Goal: Task Accomplishment & Management: Manage account settings

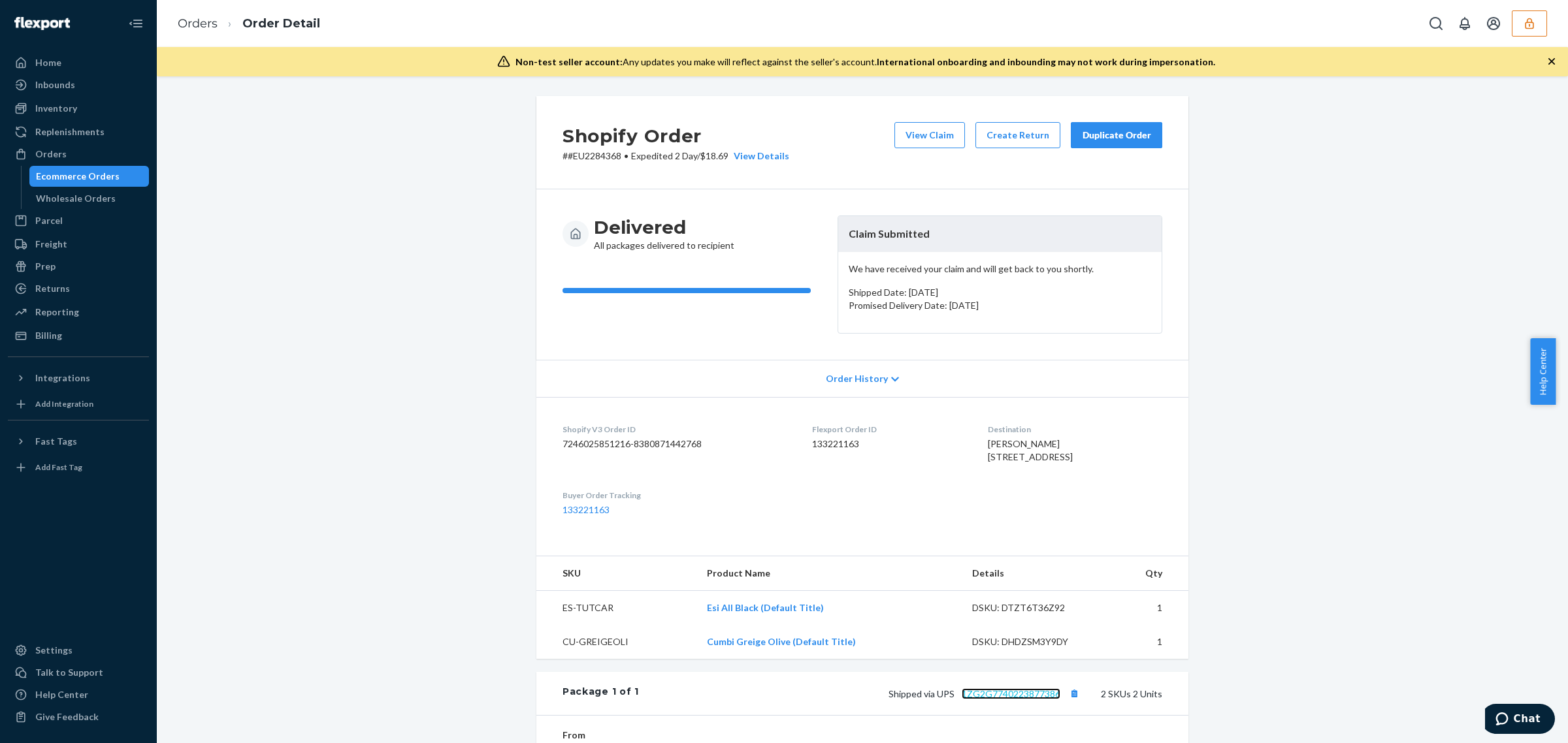
click at [1014, 699] on link "1ZG2G7740223877386" at bounding box center [1012, 694] width 99 height 11
click at [923, 139] on button "View Claim" at bounding box center [930, 135] width 71 height 26
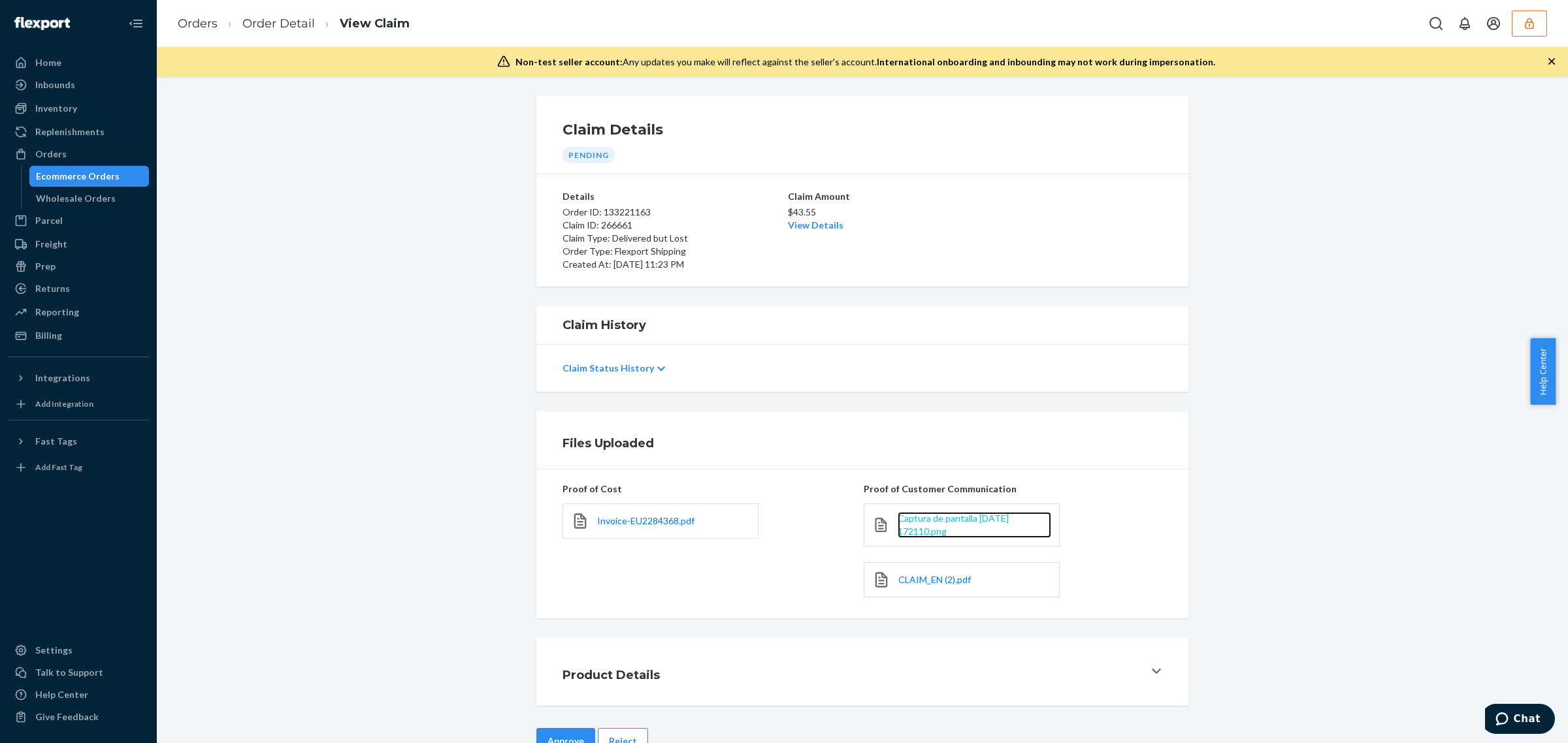
click at [923, 515] on span "Captura de pantalla 2025-08-21 172110.png" at bounding box center [953, 525] width 111 height 24
click at [909, 586] on link "CLAIM_EN (2).pdf" at bounding box center [934, 580] width 73 height 13
click at [611, 738] on button "Reject" at bounding box center [623, 741] width 50 height 26
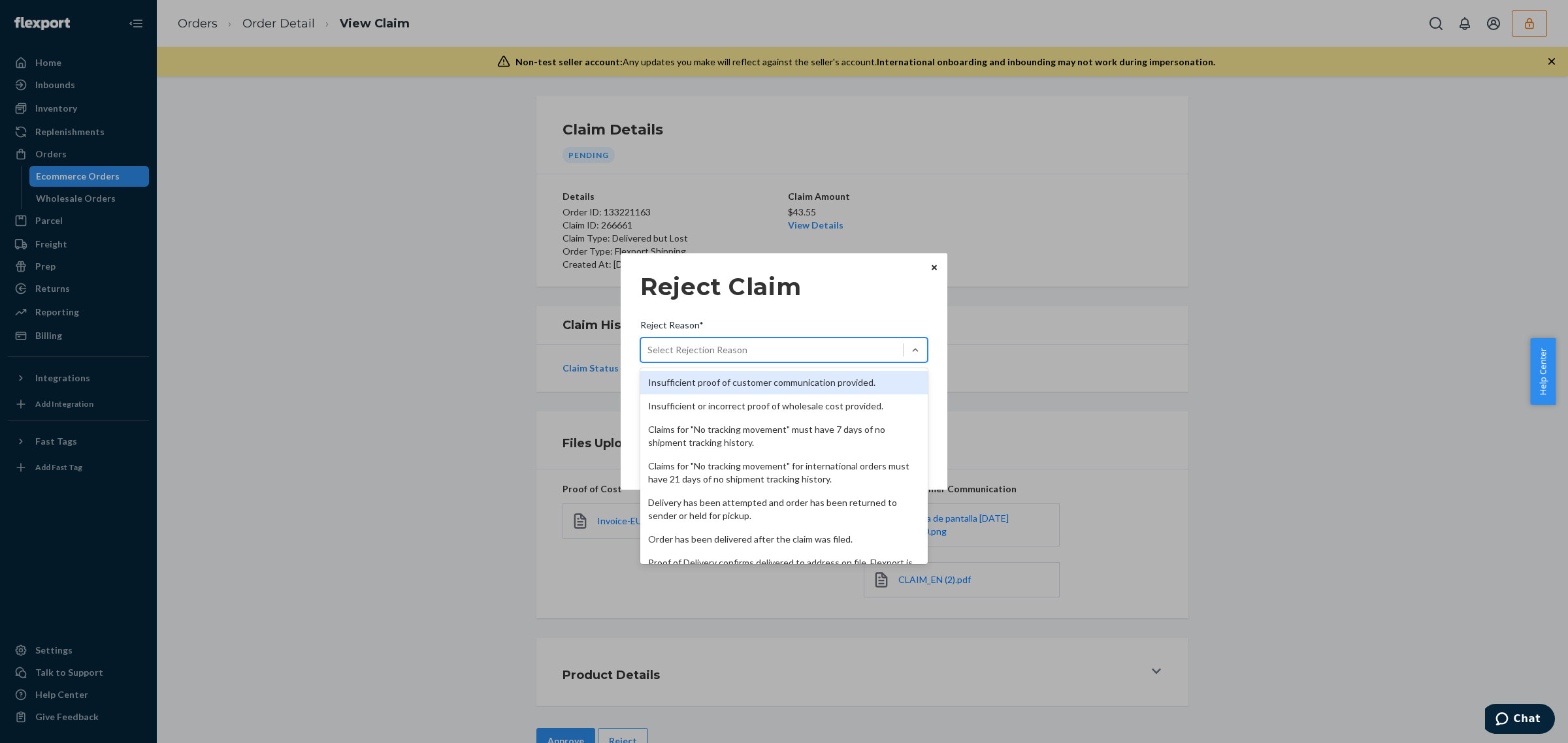
click at [784, 358] on div "Select Rejection Reason" at bounding box center [771, 350] width 262 height 20
click at [649, 357] on input "Reject Reason* option Insufficient proof of customer communication provided. fo…" at bounding box center [648, 350] width 1 height 13
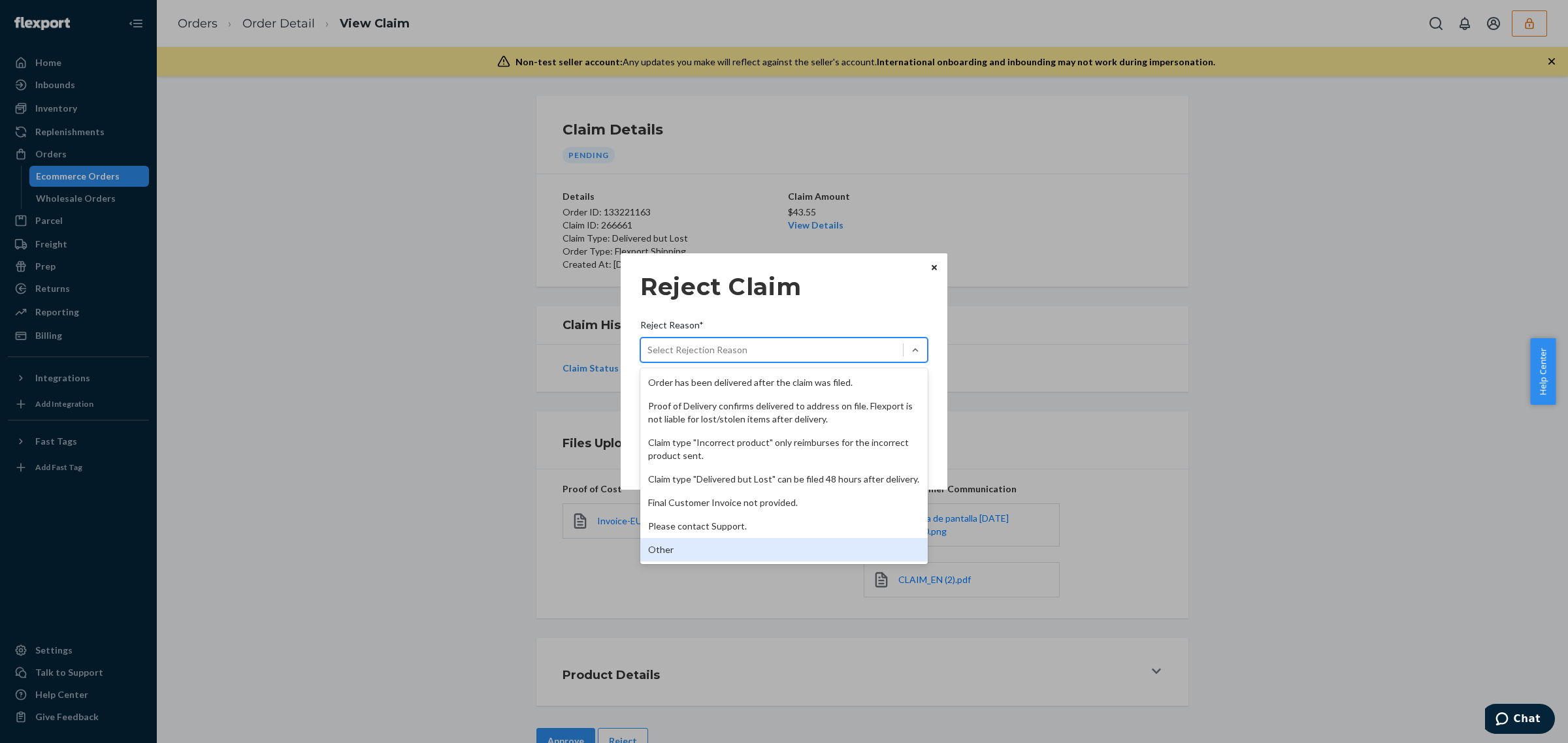
click at [870, 547] on div "Other" at bounding box center [784, 549] width 288 height 23
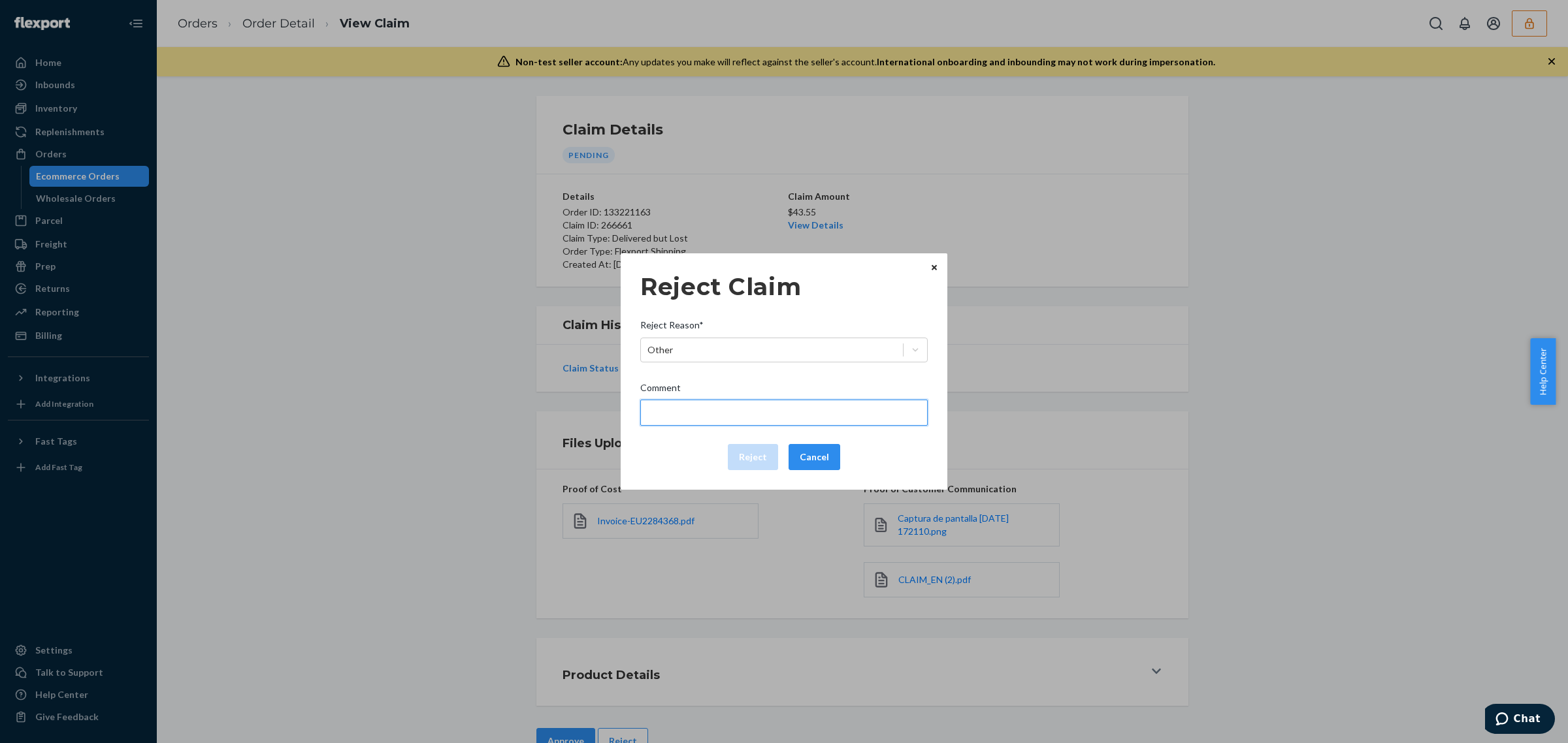
click at [770, 401] on input "Comment" at bounding box center [784, 412] width 288 height 26
type input "The package was confirmed to be delivered at the right location and flexport is…"
click at [757, 452] on button "Reject" at bounding box center [753, 457] width 50 height 26
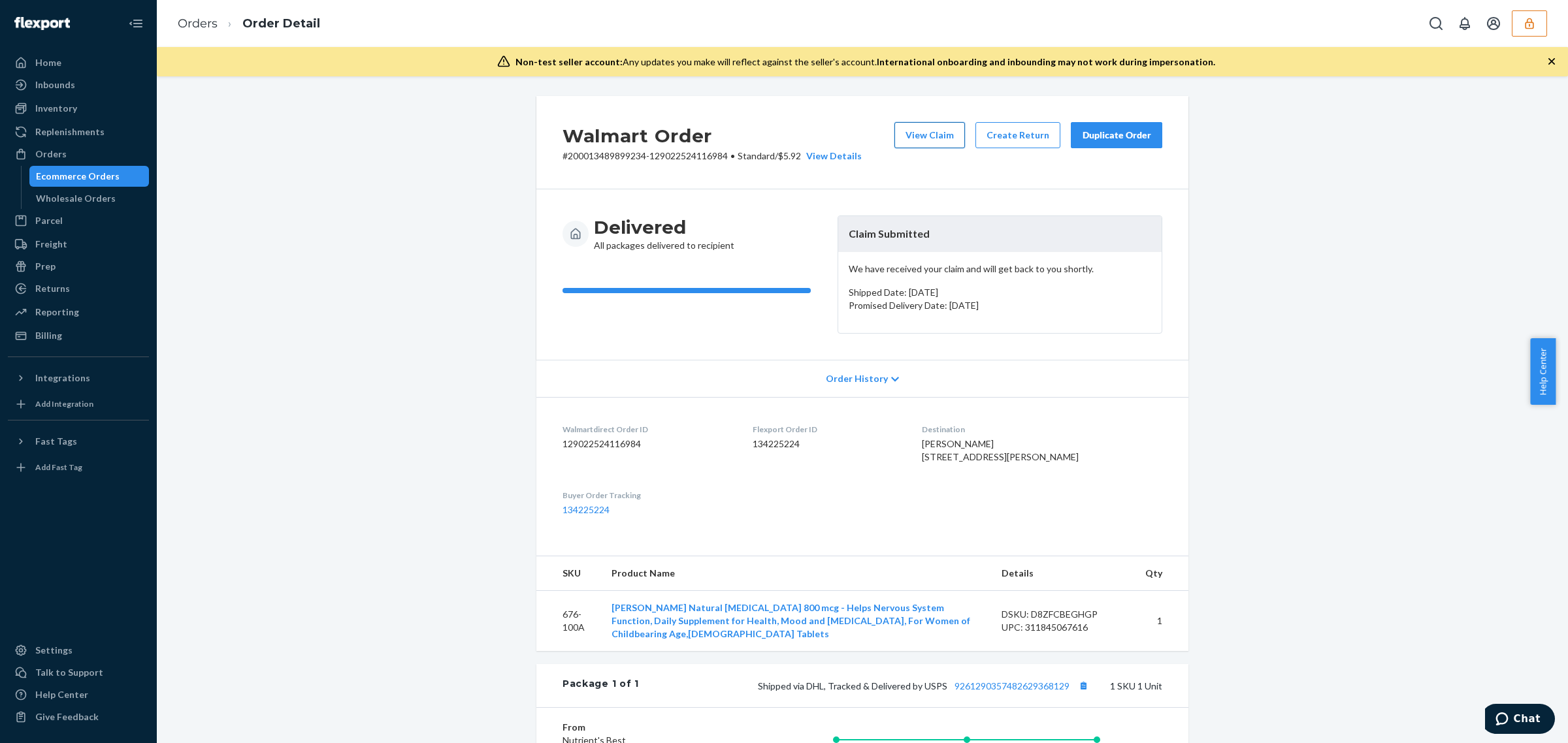
click at [929, 136] on button "View Claim" at bounding box center [930, 135] width 71 height 26
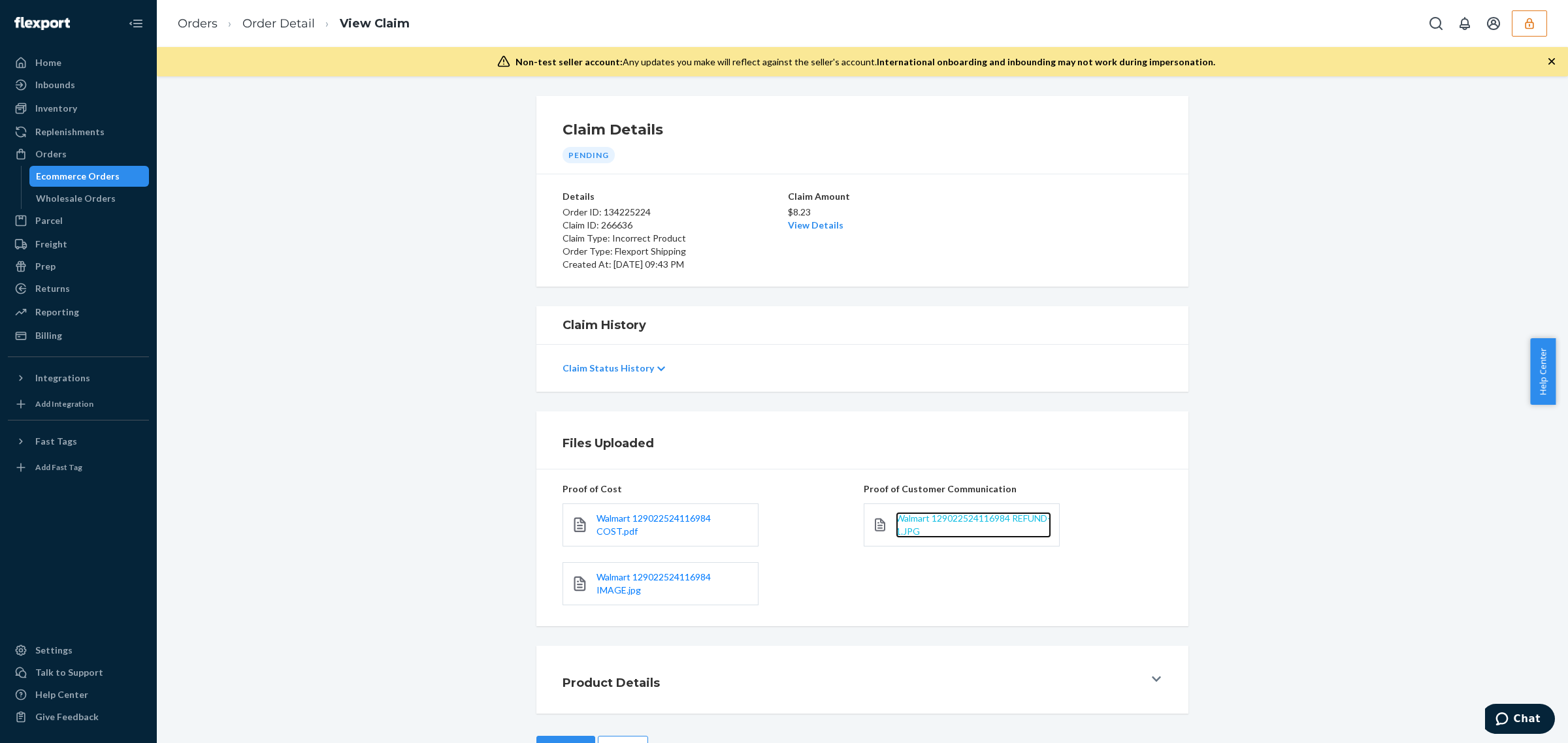
click at [917, 518] on span "Walmart 129022524116984 REFUND-1.JPG" at bounding box center [974, 525] width 155 height 24
click at [625, 589] on span "Walmart 129022524116984 IMAGE.jpg" at bounding box center [653, 584] width 115 height 24
click at [651, 516] on span "Walmart 129022524116984 COST.pdf" at bounding box center [653, 525] width 115 height 24
click at [246, 23] on link "Order Detail" at bounding box center [279, 23] width 73 height 14
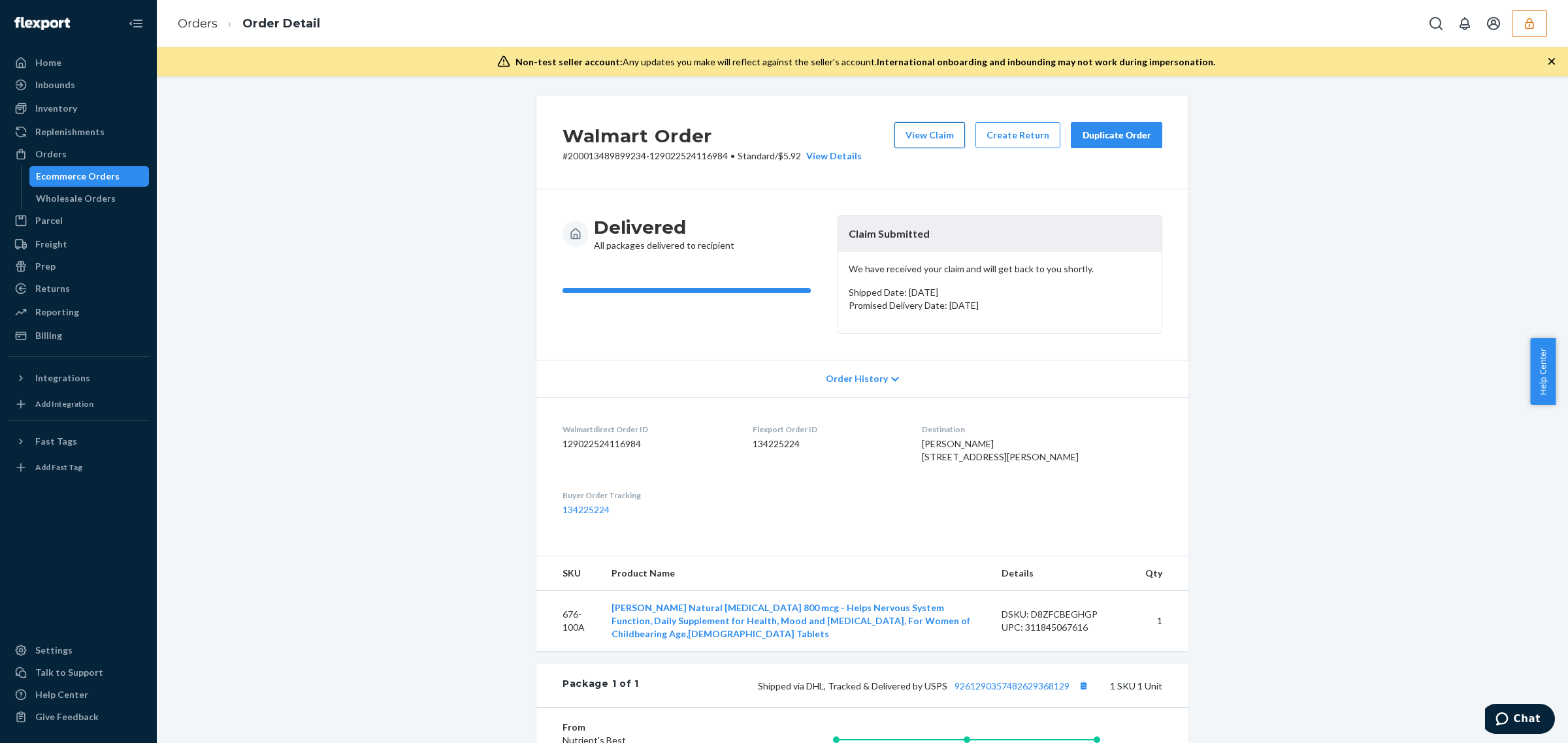
click at [939, 139] on button "View Claim" at bounding box center [930, 135] width 71 height 26
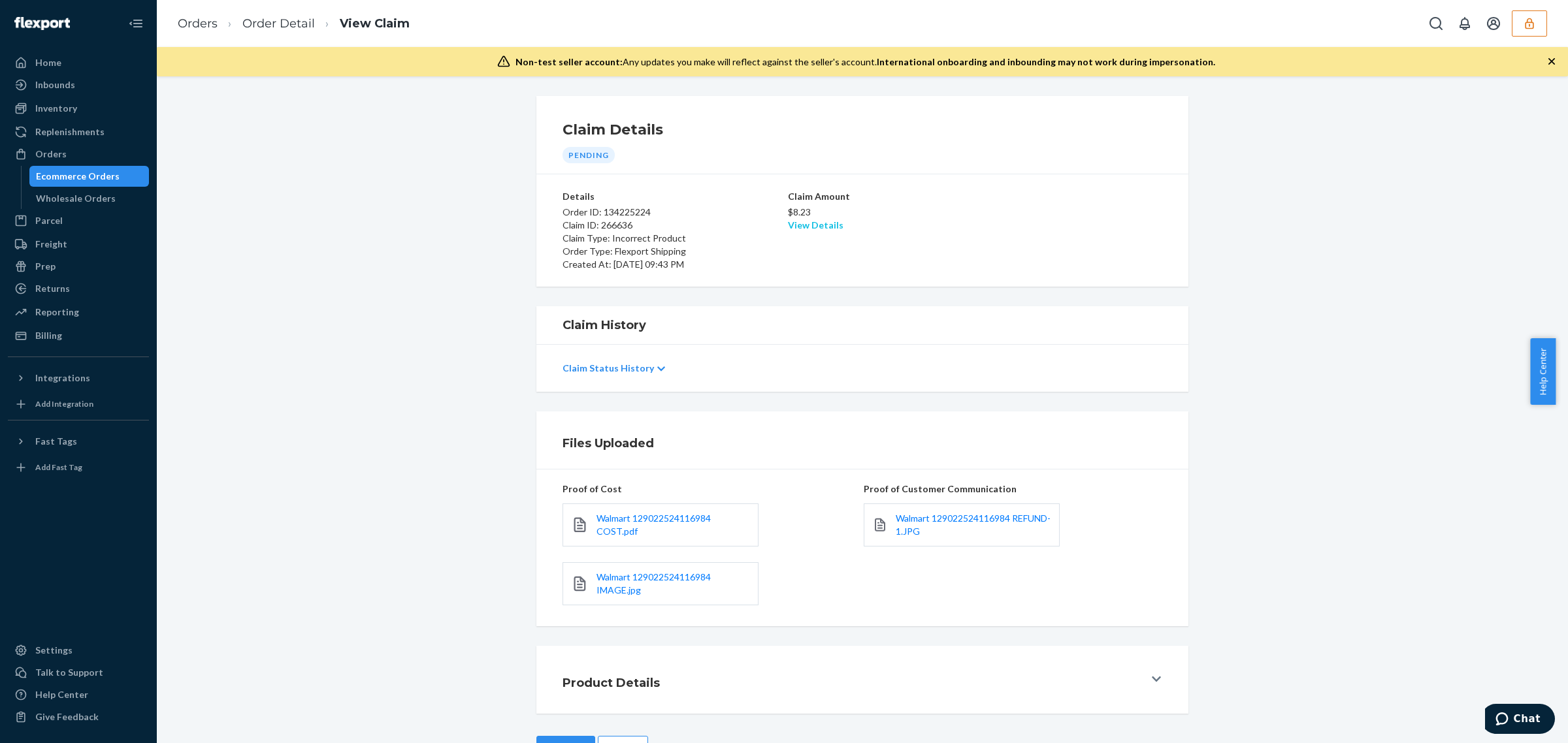
click at [809, 229] on link "View Details" at bounding box center [816, 225] width 56 height 11
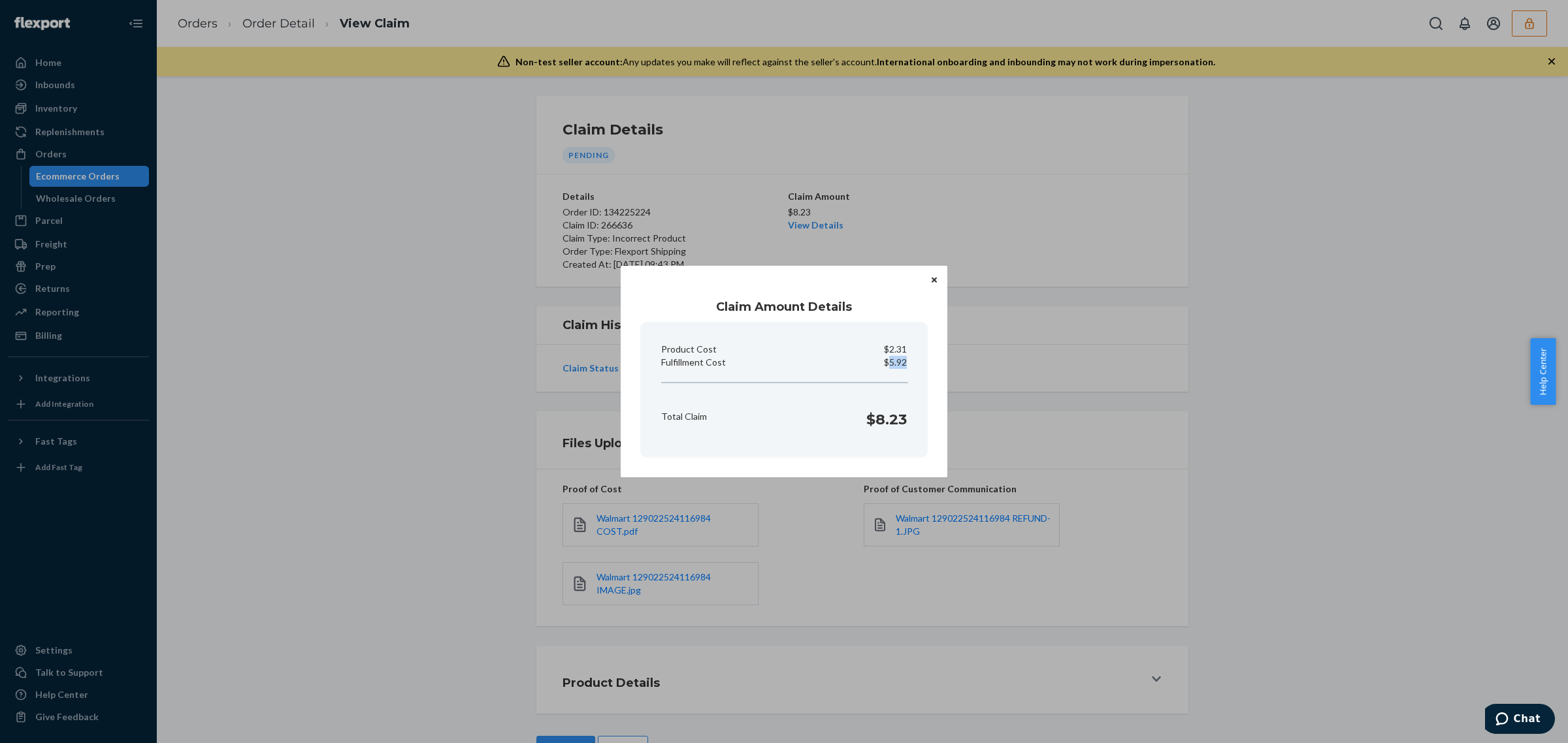
drag, startPoint x: 891, startPoint y: 361, endPoint x: 914, endPoint y: 359, distance: 23.1
click at [914, 359] on section "Product Cost $2.31 Fulfillment Cost $5.92 Total Claim $8.23" at bounding box center [784, 390] width 288 height 136
copy p "5.92"
drag, startPoint x: 1039, startPoint y: 419, endPoint x: 1157, endPoint y: 419, distance: 118.0
click at [1041, 419] on div "Claim Amount Details Product Cost $2.31 Fulfillment Cost $5.92 Total Claim $8.2…" at bounding box center [784, 372] width 1568 height 743
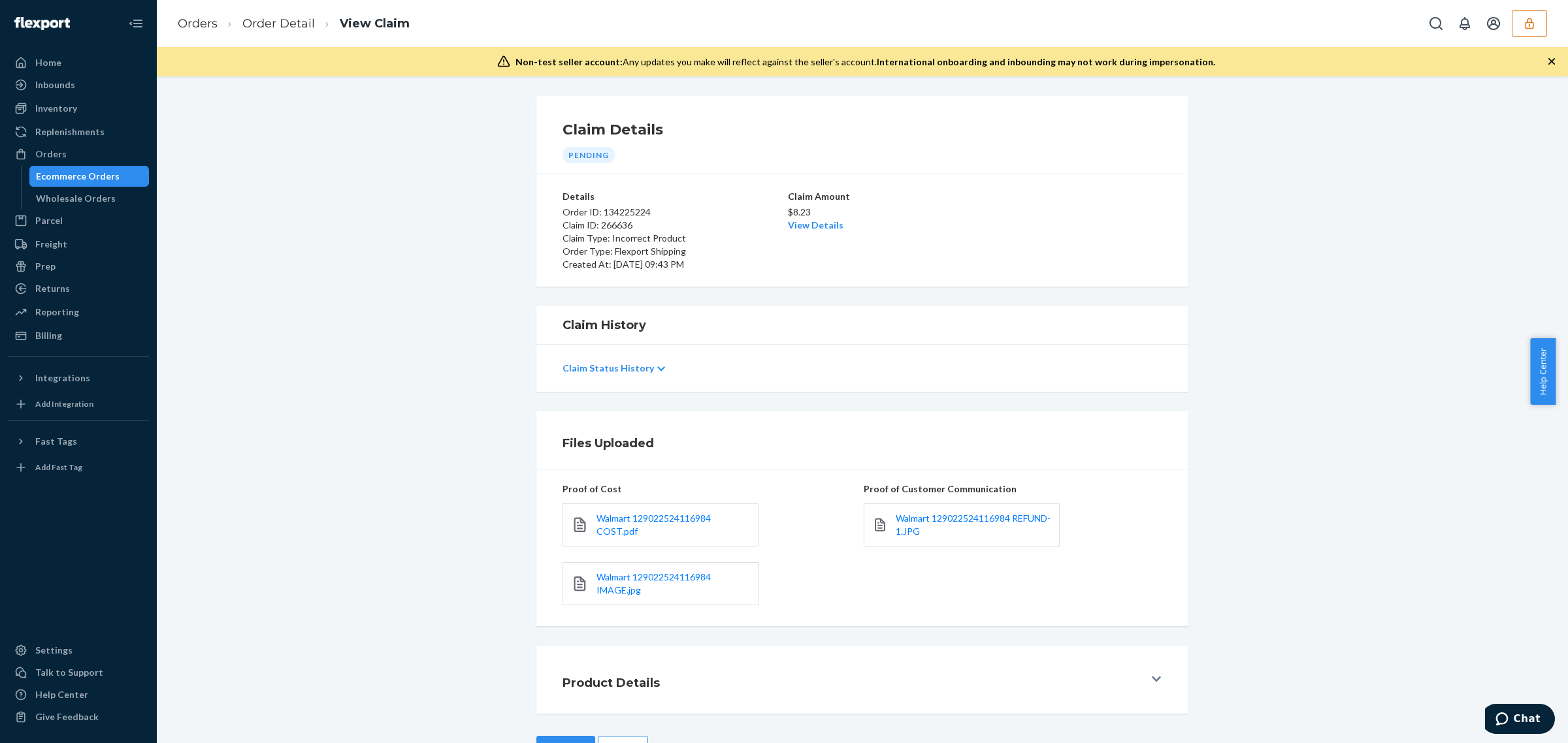
scroll to position [46, 0]
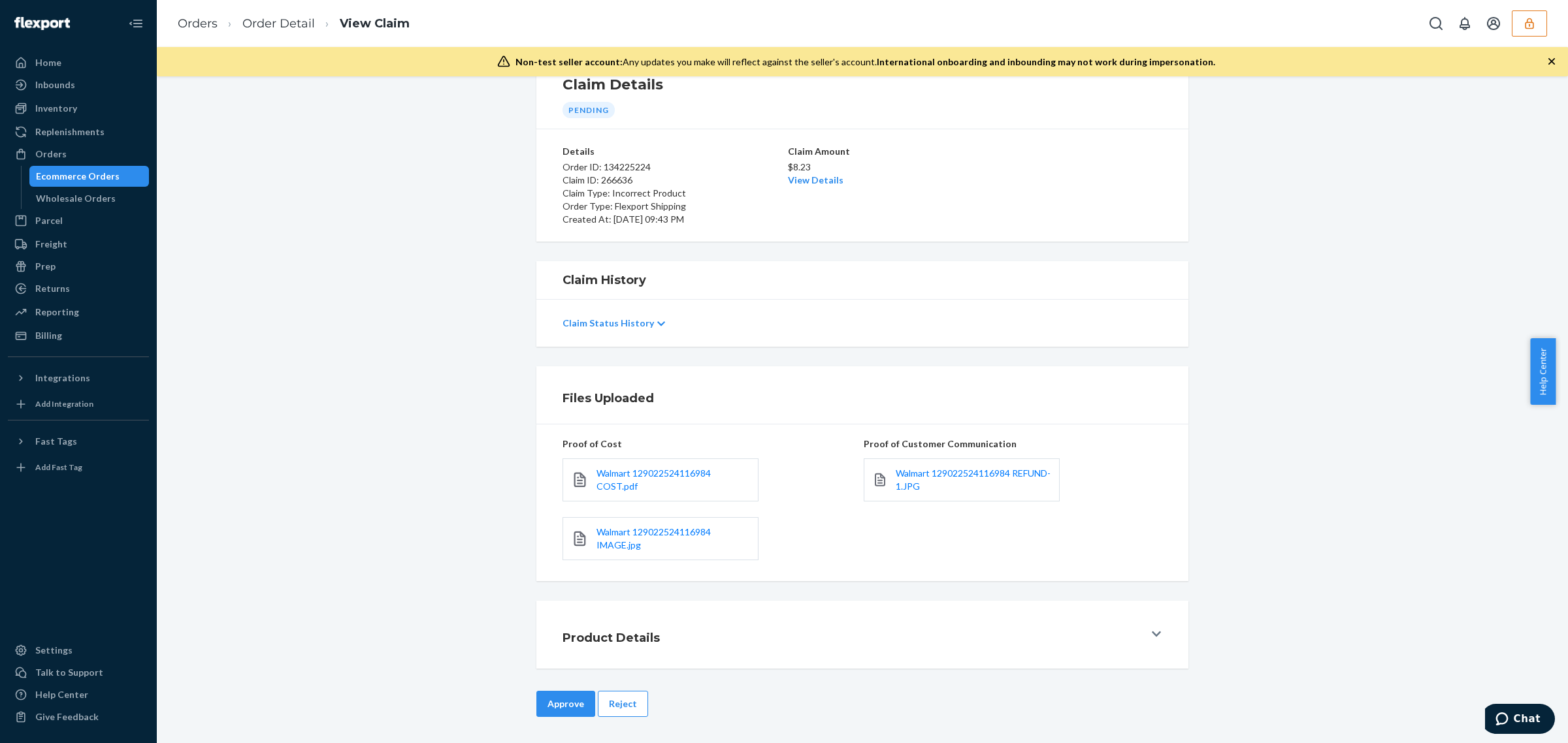
click at [570, 720] on div "Approve Reject" at bounding box center [863, 717] width 652 height 52
click at [544, 700] on button "Approve" at bounding box center [566, 704] width 59 height 26
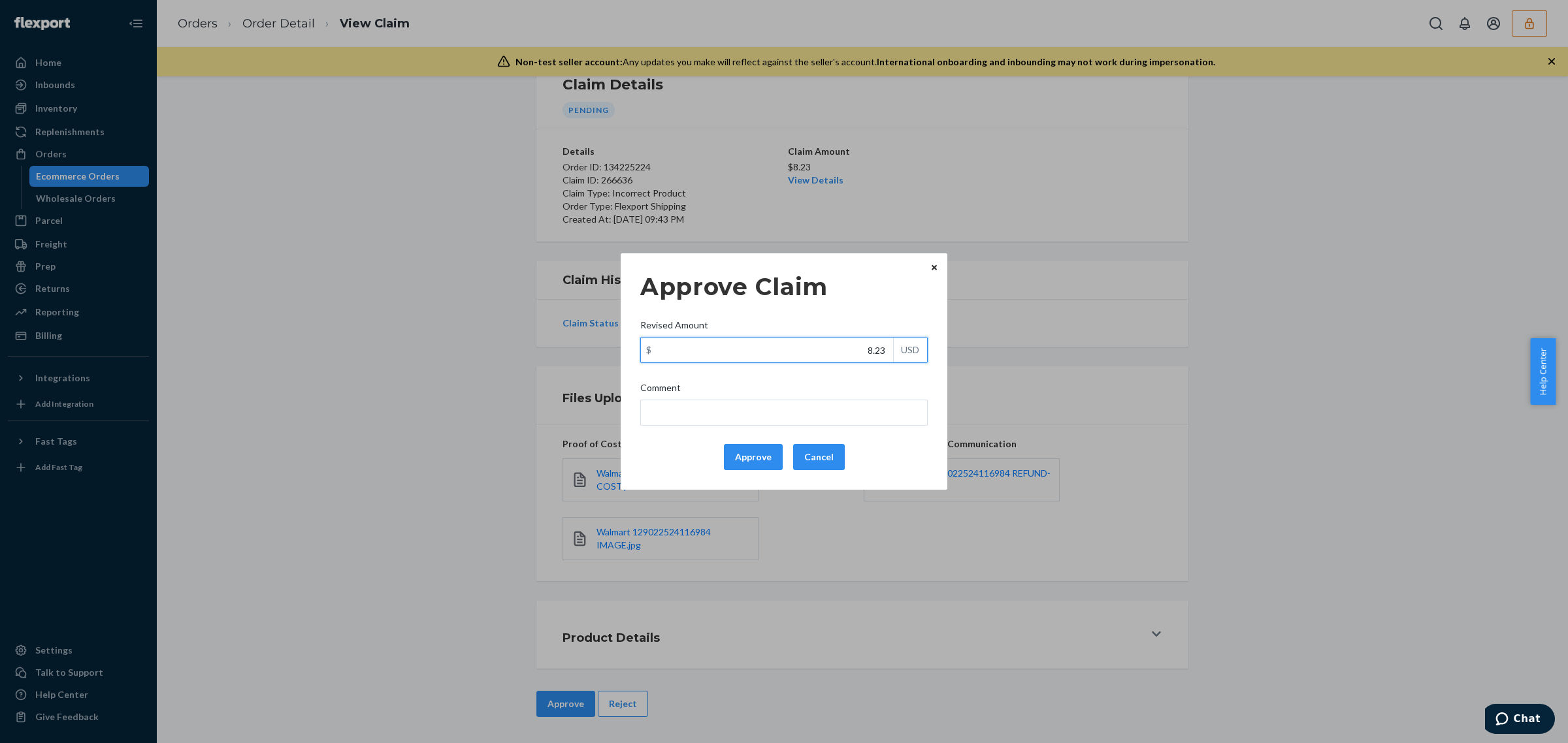
click at [806, 346] on input "8.23" at bounding box center [767, 350] width 252 height 25
paste input "5.92"
type input "5.92"
click at [761, 458] on button "Approve" at bounding box center [753, 457] width 59 height 26
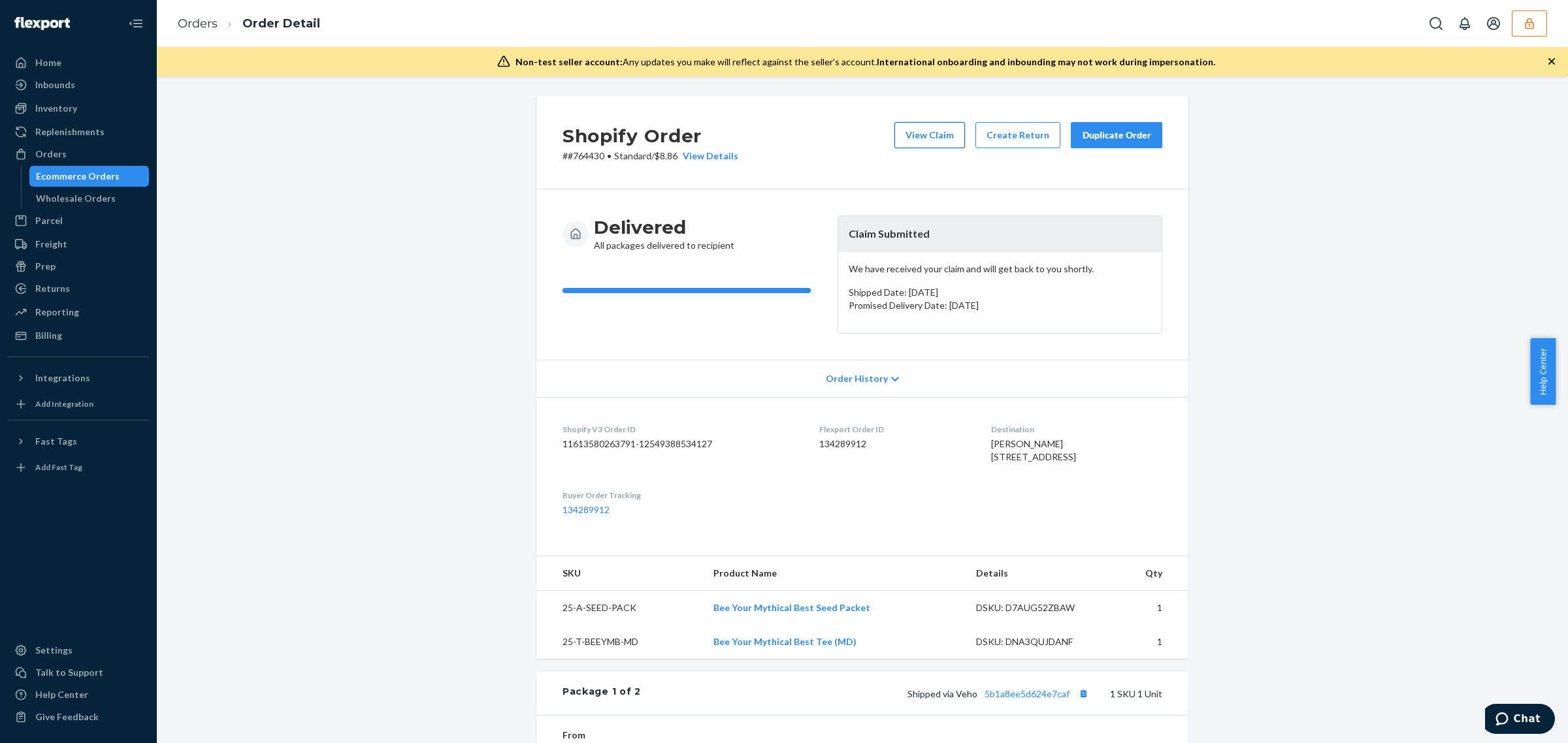
click at [934, 141] on button "View Claim" at bounding box center [930, 135] width 71 height 26
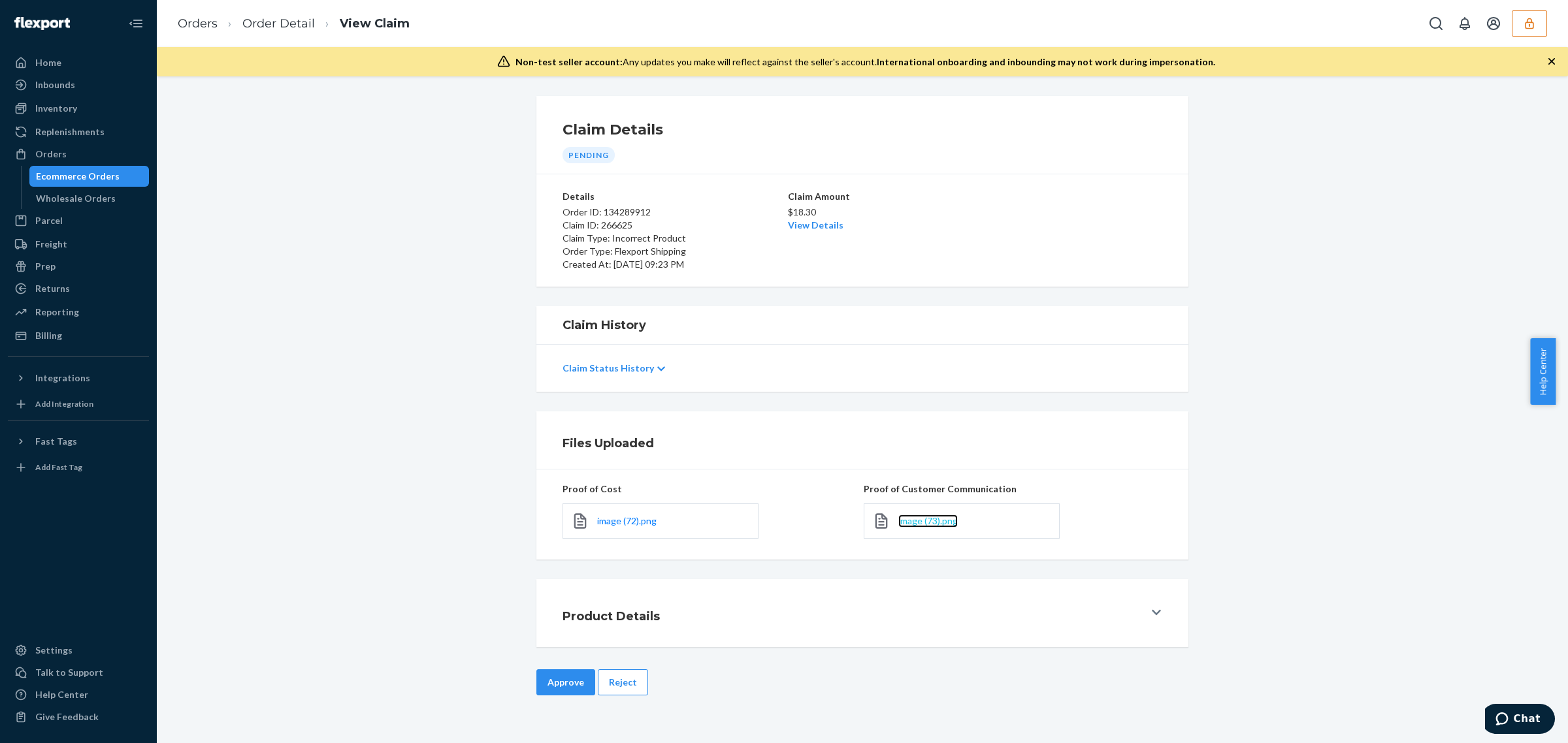
click at [929, 520] on span "image (73).png" at bounding box center [928, 520] width 60 height 11
click at [808, 224] on link "View Details" at bounding box center [816, 225] width 56 height 11
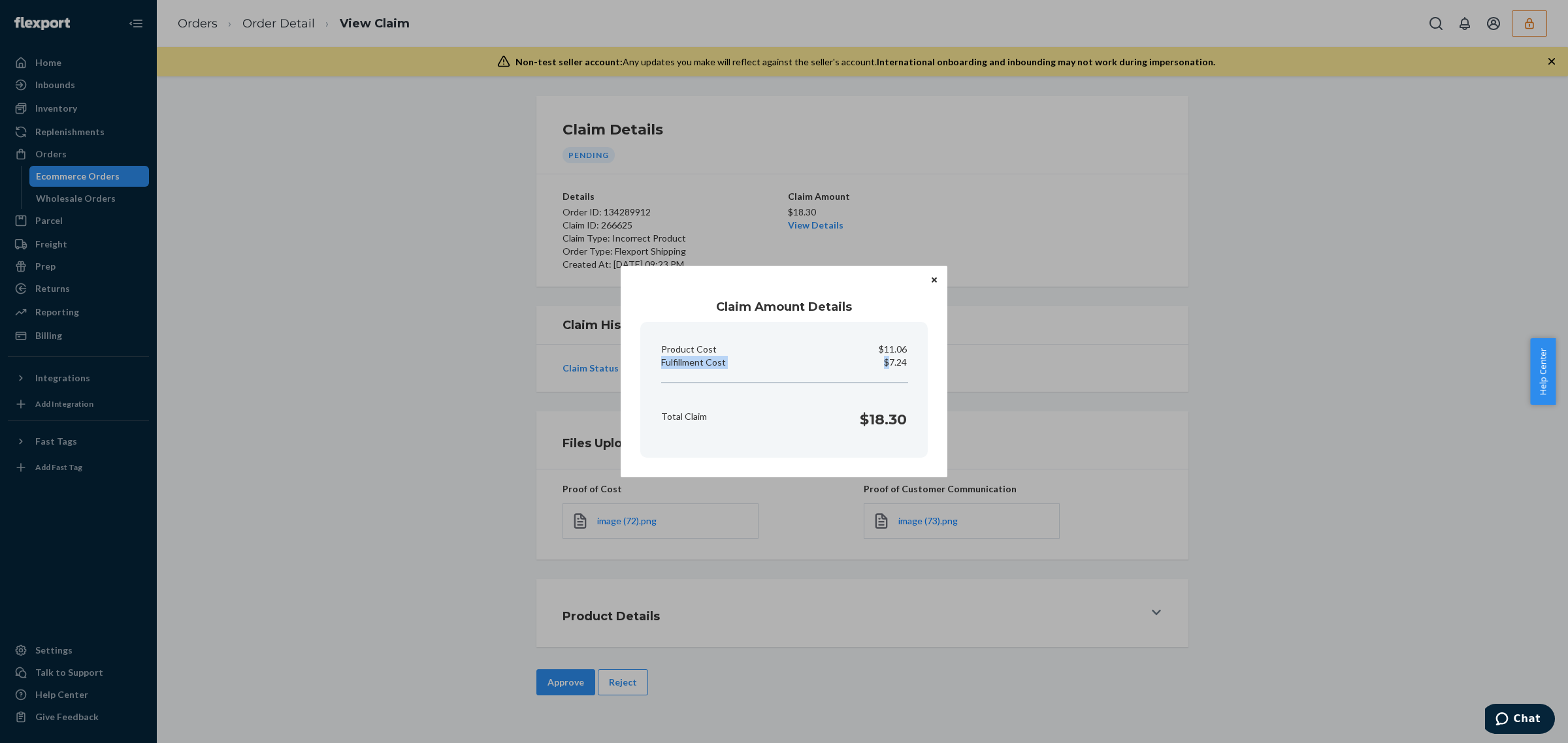
drag, startPoint x: 888, startPoint y: 359, endPoint x: 912, endPoint y: 356, distance: 24.2
click at [912, 356] on section "Product Cost $11.06 Fulfillment Cost $7.24 Total Claim $18.30" at bounding box center [784, 390] width 288 height 136
drag, startPoint x: 877, startPoint y: 344, endPoint x: 915, endPoint y: 377, distance: 50.3
click at [877, 343] on div "Product Cost $11.06" at bounding box center [784, 349] width 256 height 13
drag, startPoint x: 909, startPoint y: 366, endPoint x: 890, endPoint y: 360, distance: 19.9
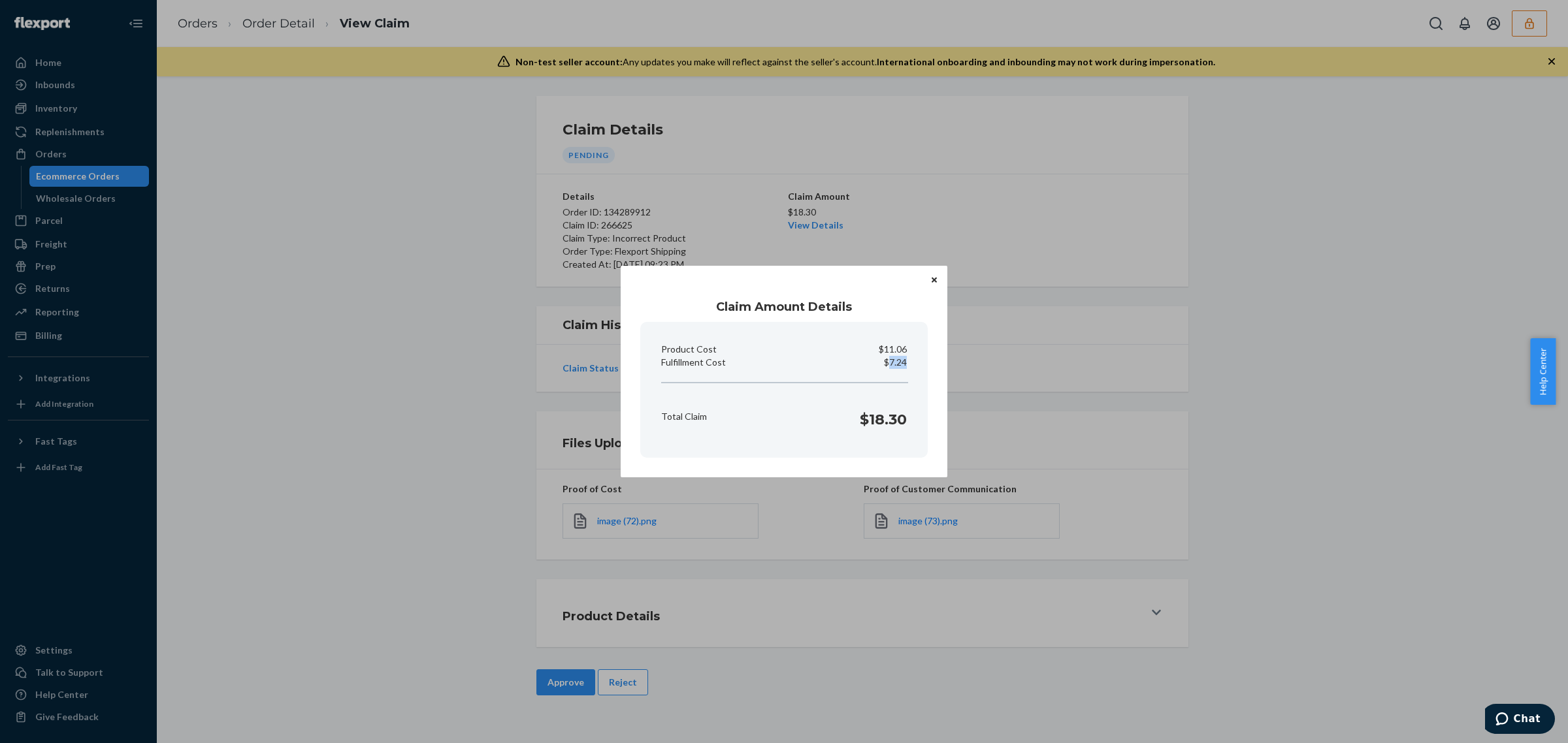
click at [890, 360] on div "Fulfillment Cost $7.24" at bounding box center [784, 362] width 256 height 13
copy p "7.24"
click at [547, 680] on div "Claim Amount Details Product Cost $11.06 Fulfillment Cost $7.24 Total Claim $18…" at bounding box center [784, 372] width 1568 height 743
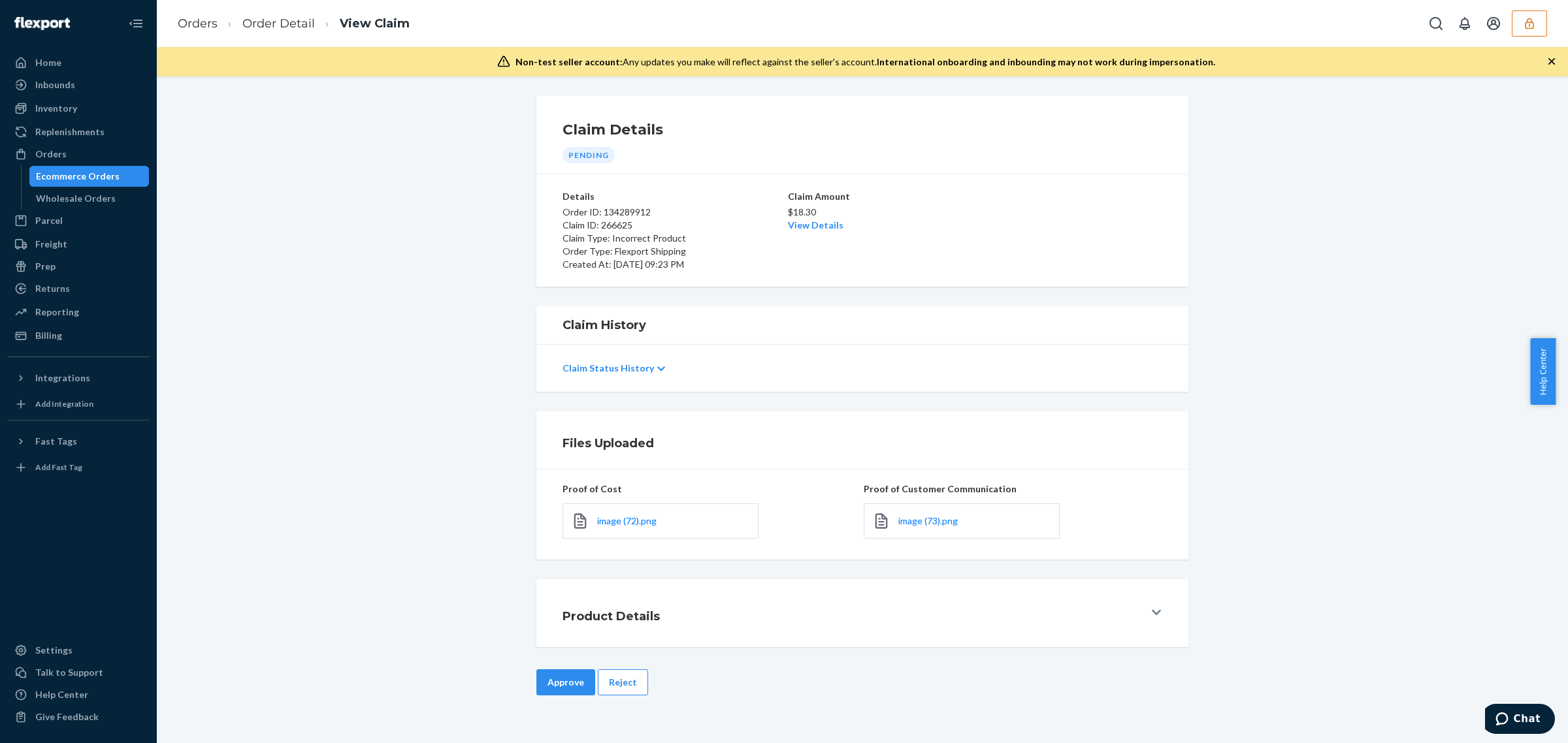
click at [547, 680] on button "Approve" at bounding box center [566, 682] width 59 height 26
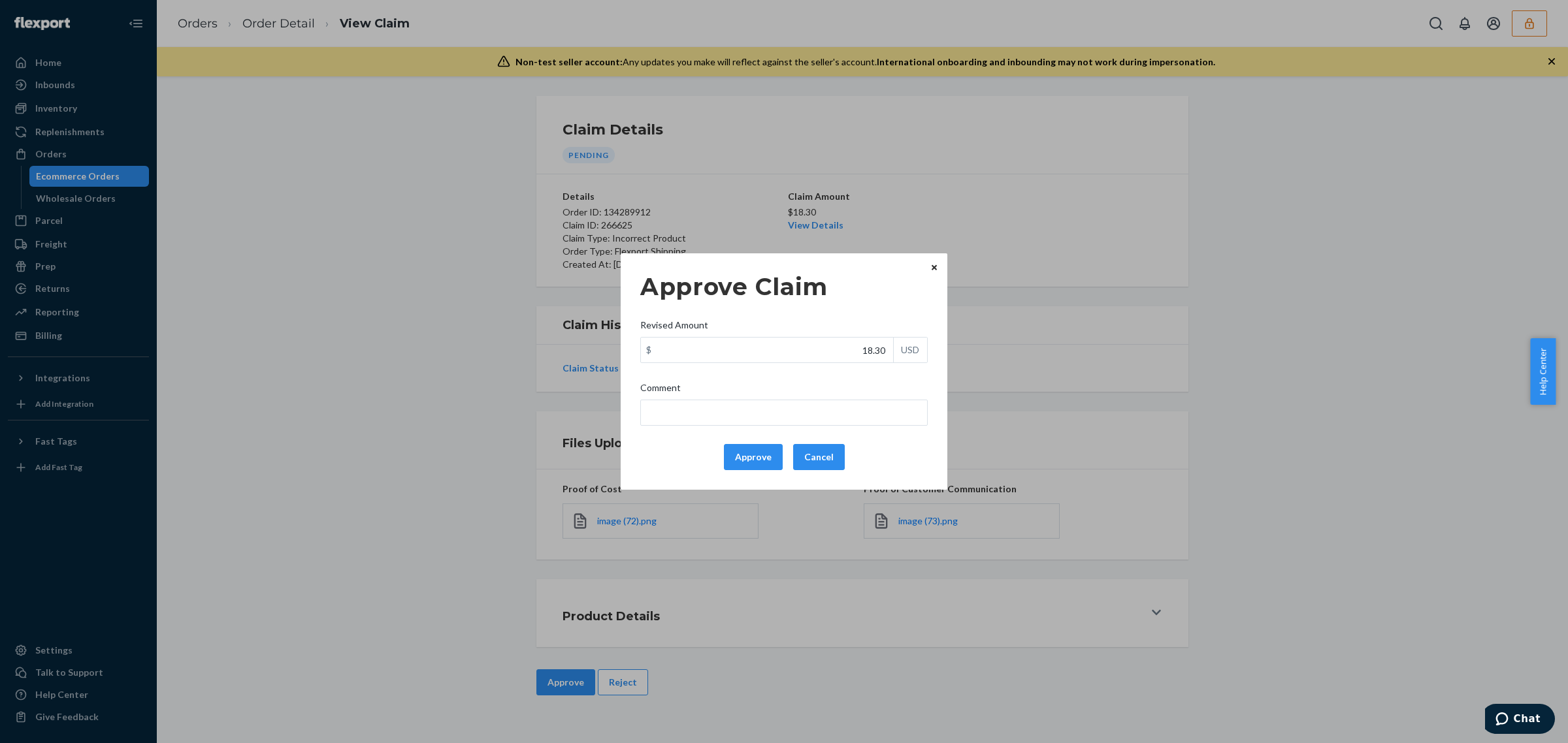
click at [826, 335] on div "Revised Amount" at bounding box center [784, 328] width 288 height 19
click at [826, 338] on input "18.30" at bounding box center [767, 350] width 252 height 25
click at [827, 344] on input "18.30" at bounding box center [767, 350] width 252 height 25
paste input "7.24"
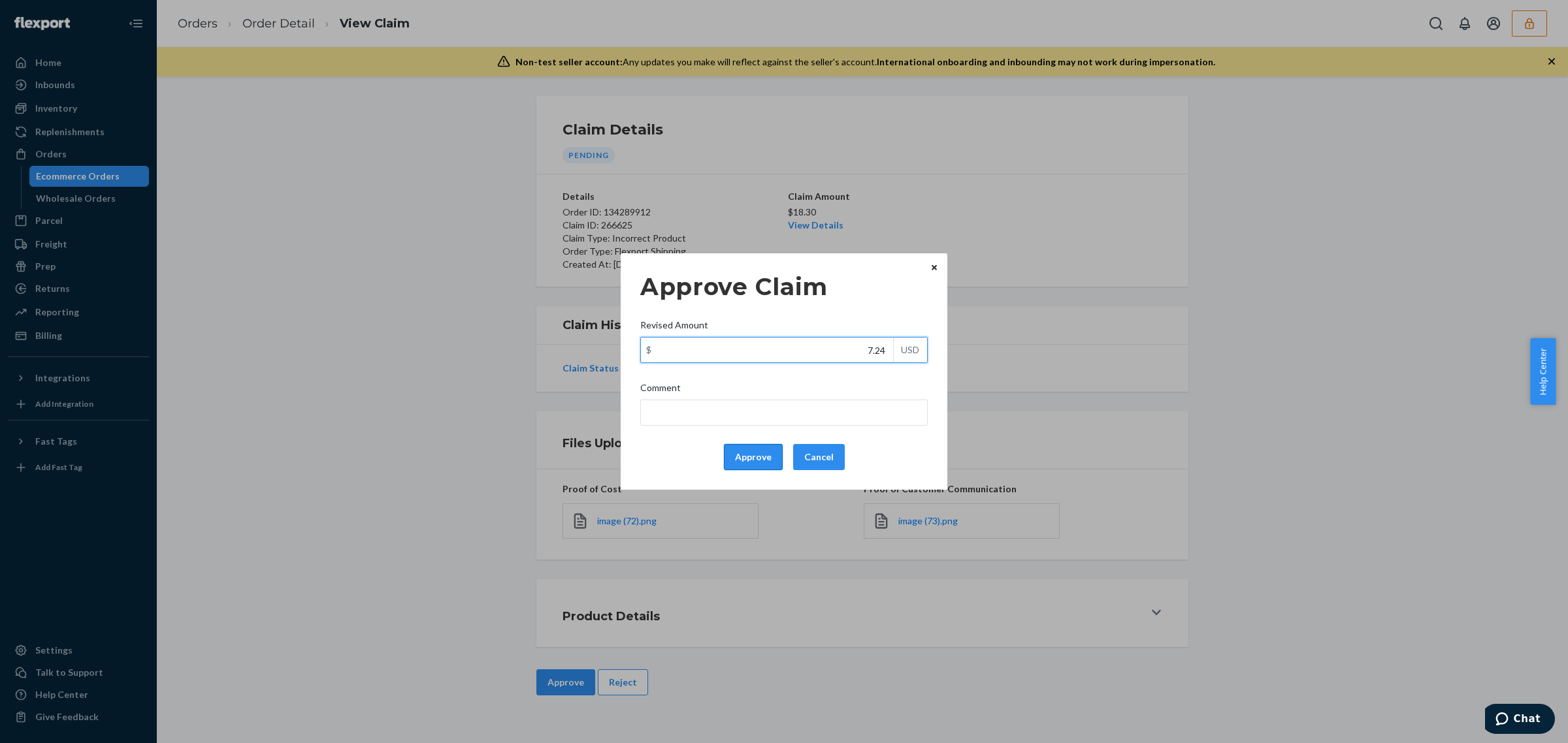
type input "7.24"
click at [760, 464] on button "Approve" at bounding box center [753, 457] width 59 height 26
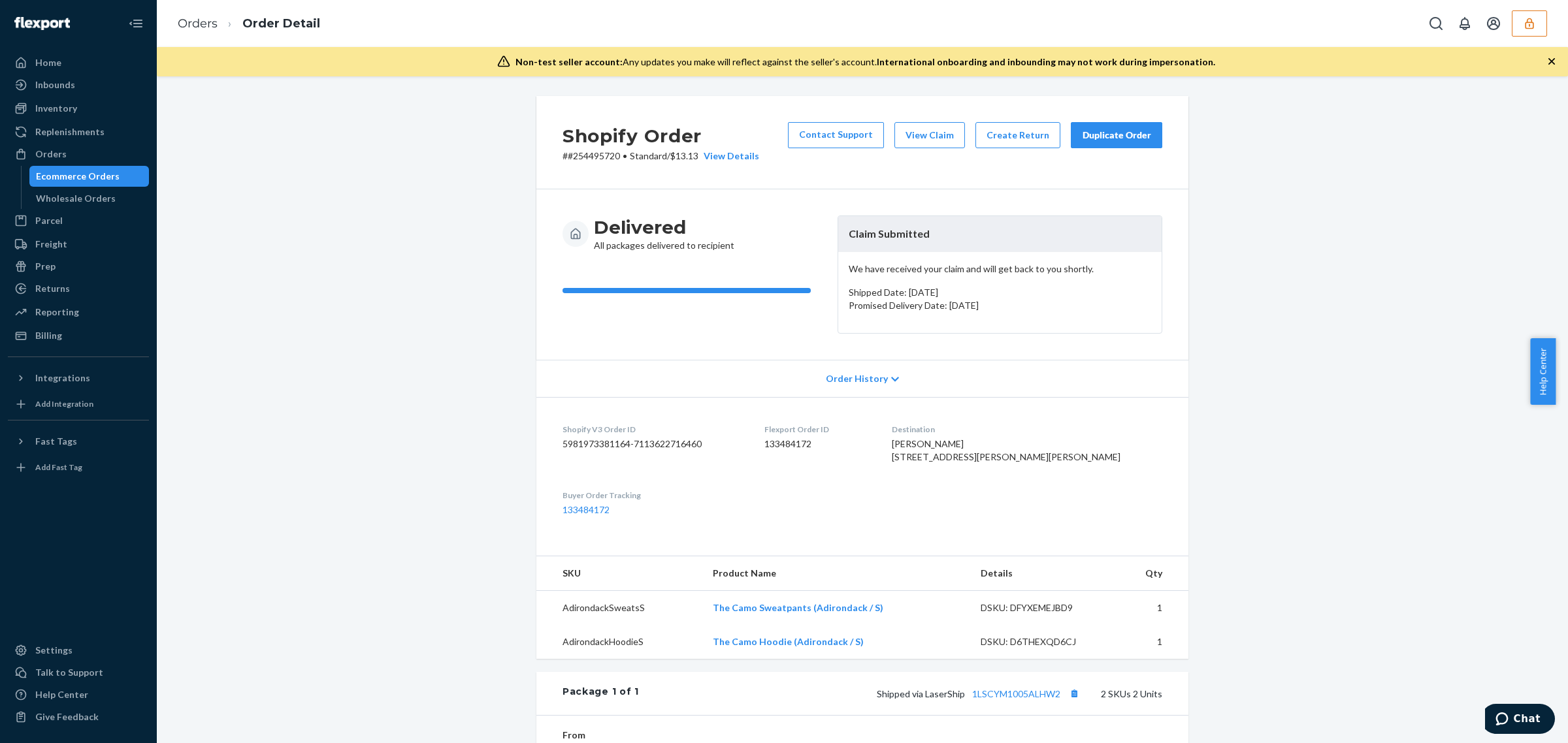
click at [1015, 702] on div "Shipped via LaserShip 1LSCYM1005ALHW2 2 SKUs 2 Units" at bounding box center [901, 694] width 524 height 17
click at [1015, 699] on link "1LSCYM1005ALHW2" at bounding box center [1016, 694] width 89 height 11
click at [920, 136] on button "View Claim" at bounding box center [930, 135] width 71 height 26
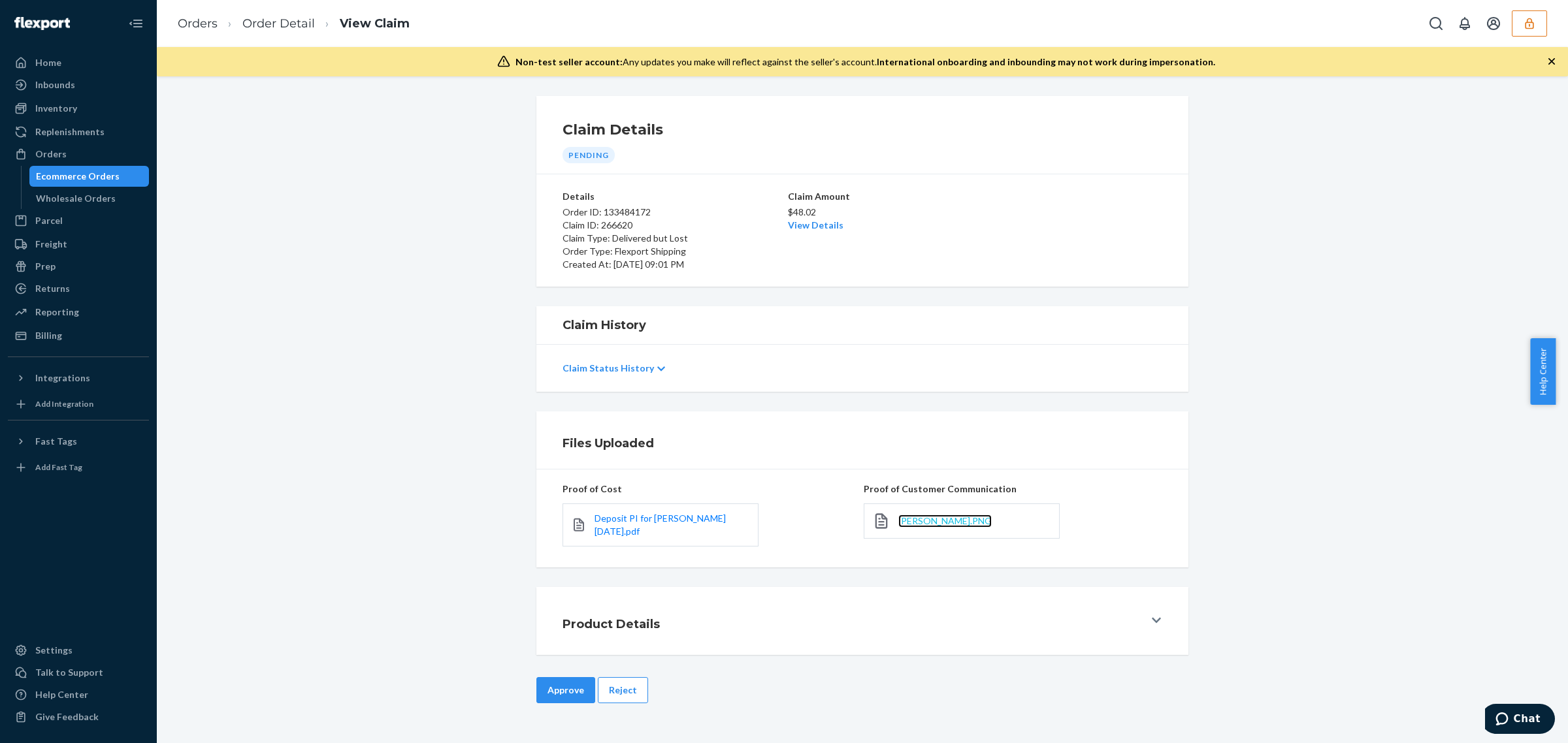
click at [901, 526] on span "Kimberly Piscotty.PNG" at bounding box center [945, 520] width 93 height 11
click at [612, 684] on button "Reject" at bounding box center [623, 690] width 50 height 26
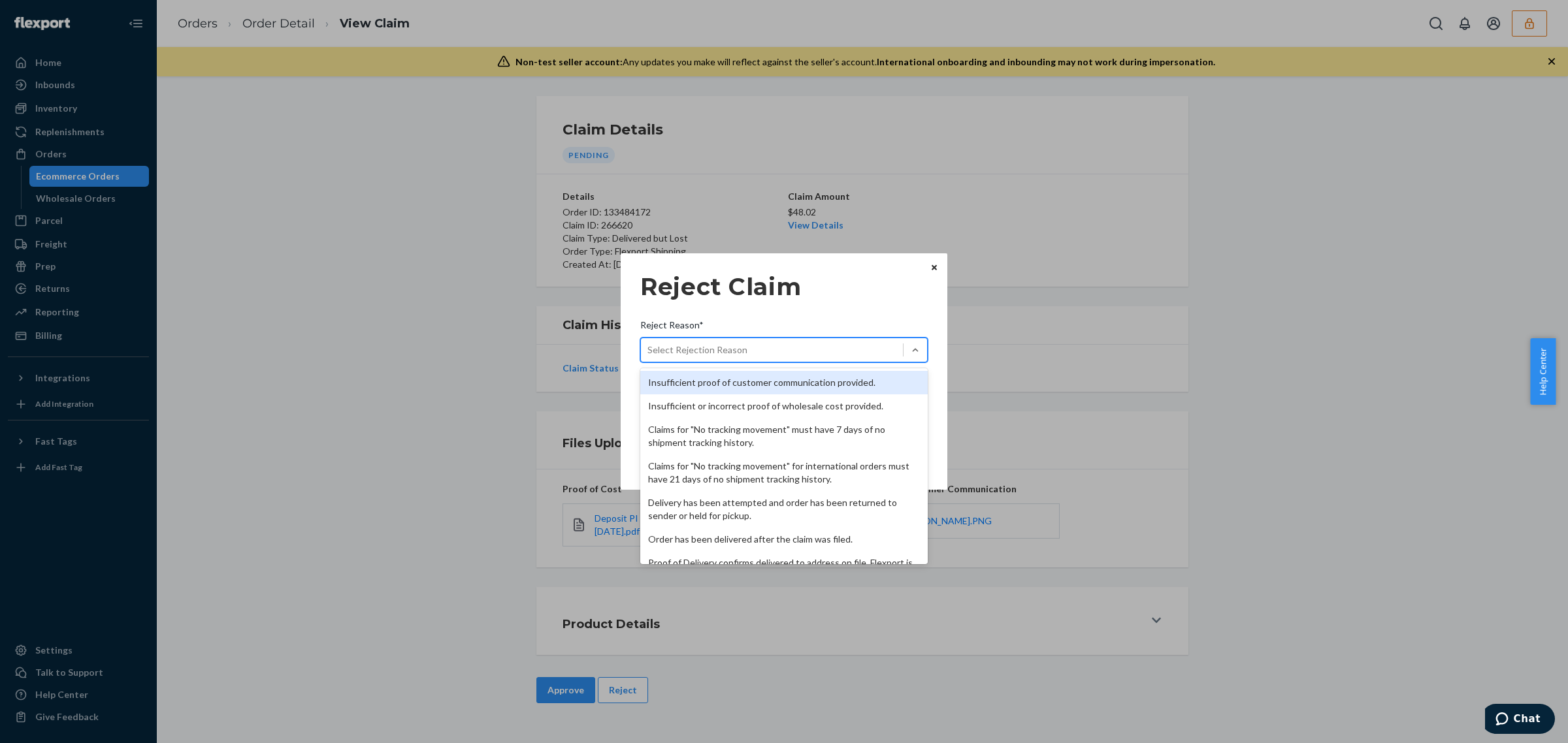
click at [814, 346] on div "Select Rejection Reason" at bounding box center [771, 350] width 262 height 20
click at [649, 346] on input "Reject Reason* option Insufficient proof of customer communication provided. fo…" at bounding box center [648, 350] width 1 height 13
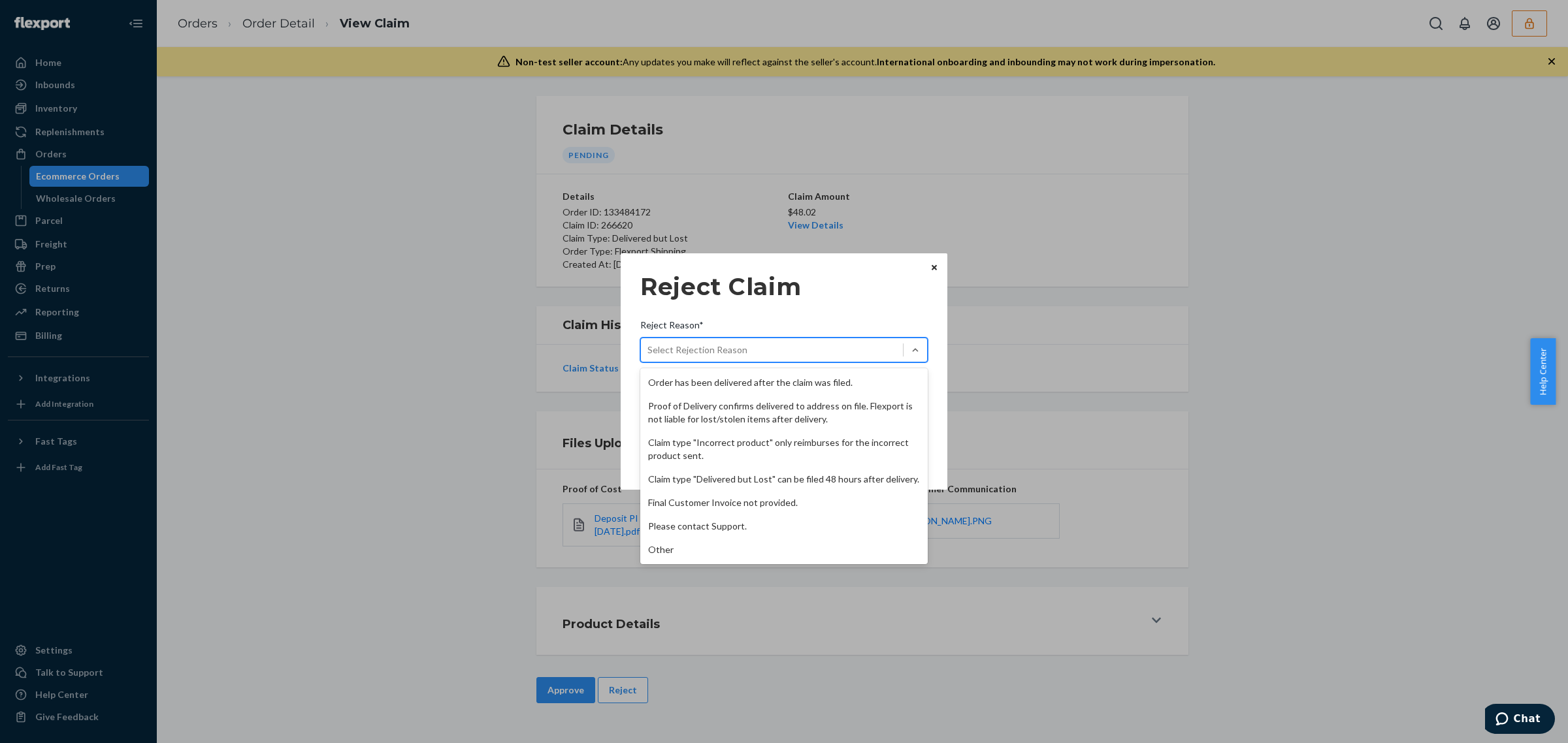
click at [856, 563] on div "Insufficient proof of customer communication provided. Insufficient or incorrec…" at bounding box center [784, 466] width 288 height 196
click at [851, 550] on div "Other" at bounding box center [784, 549] width 288 height 23
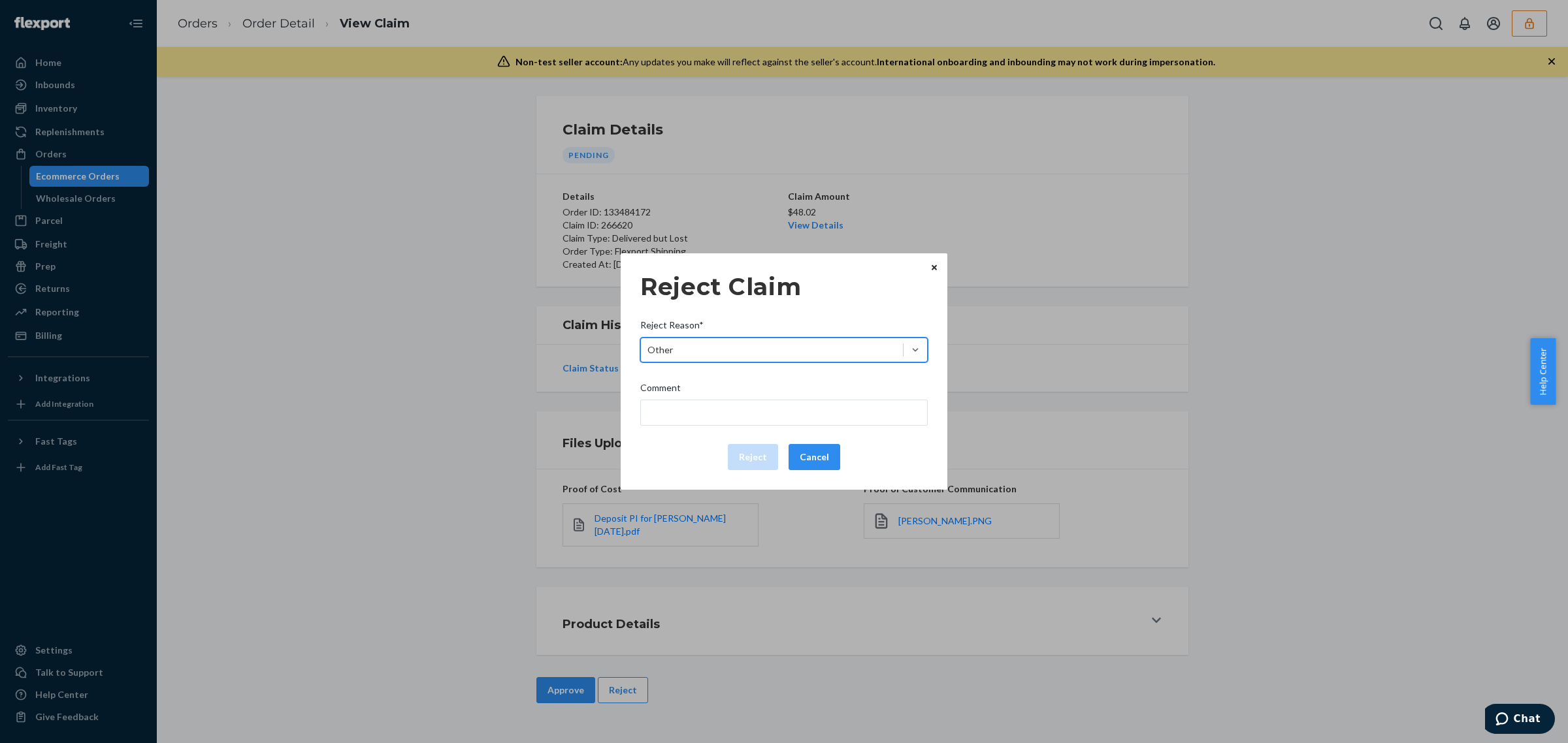
click at [770, 397] on div "Comment" at bounding box center [784, 391] width 288 height 19
click at [770, 399] on input "Comment" at bounding box center [784, 412] width 288 height 26
click at [773, 413] on input "Comment" at bounding box center [784, 412] width 288 height 26
type input "The package was confirmed to be delivered at the right location and flexport is…"
click at [754, 453] on button "Reject" at bounding box center [753, 457] width 50 height 26
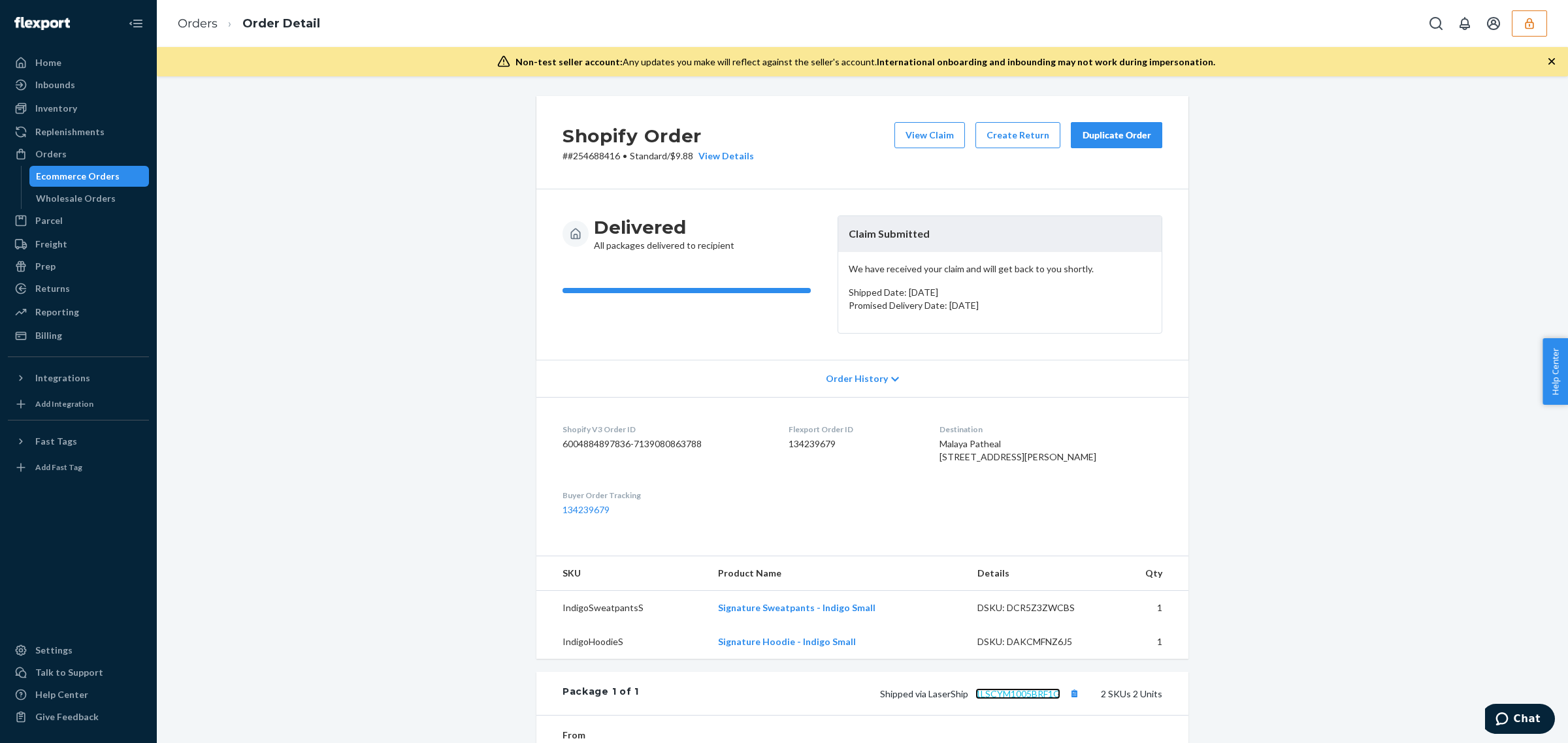
click at [995, 699] on link "1LSCYM1005BRF1G" at bounding box center [1017, 694] width 85 height 11
click at [906, 139] on button "View Claim" at bounding box center [930, 135] width 71 height 26
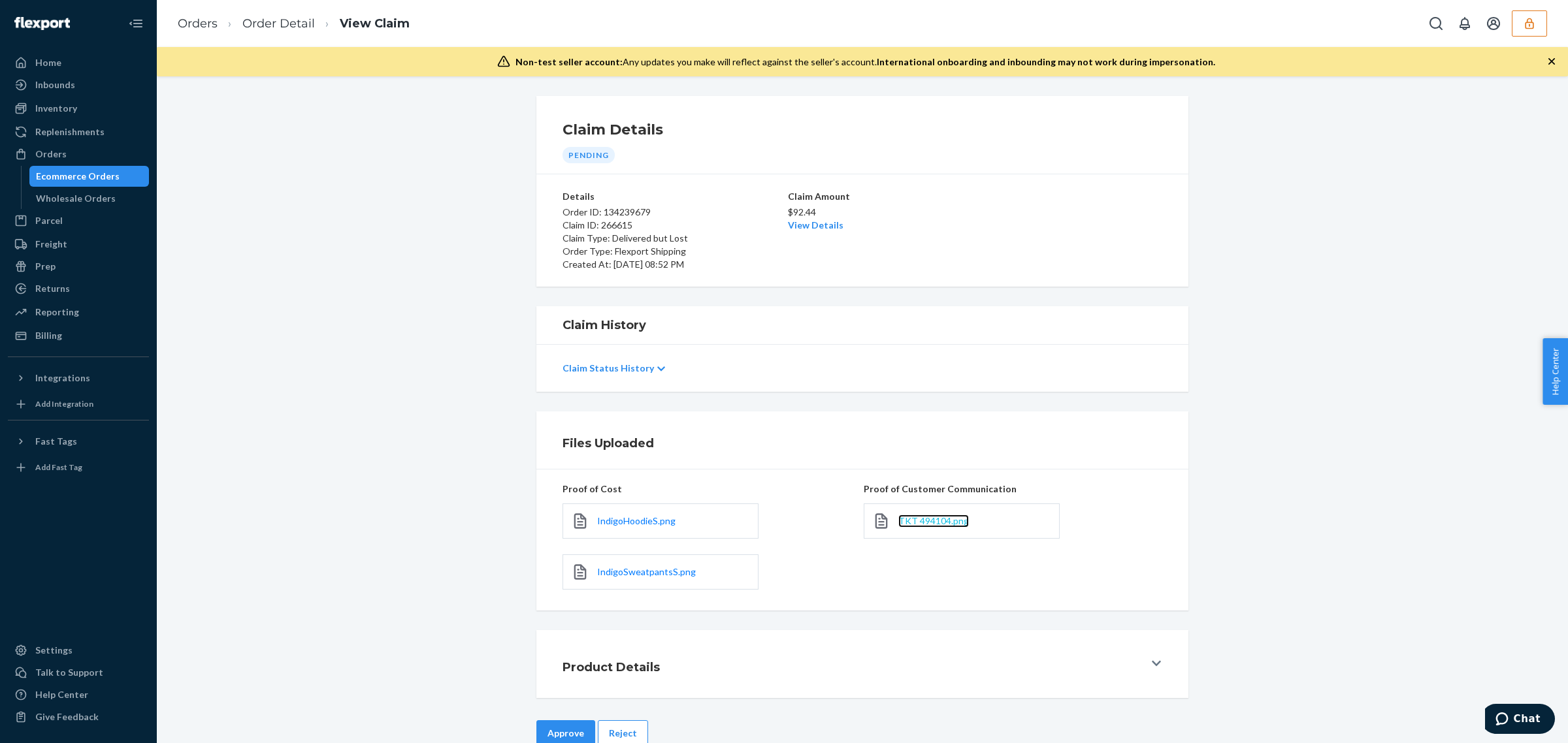
click at [904, 526] on span "TKT 494104.png" at bounding box center [934, 520] width 71 height 11
click at [625, 723] on button "Reject" at bounding box center [623, 734] width 50 height 26
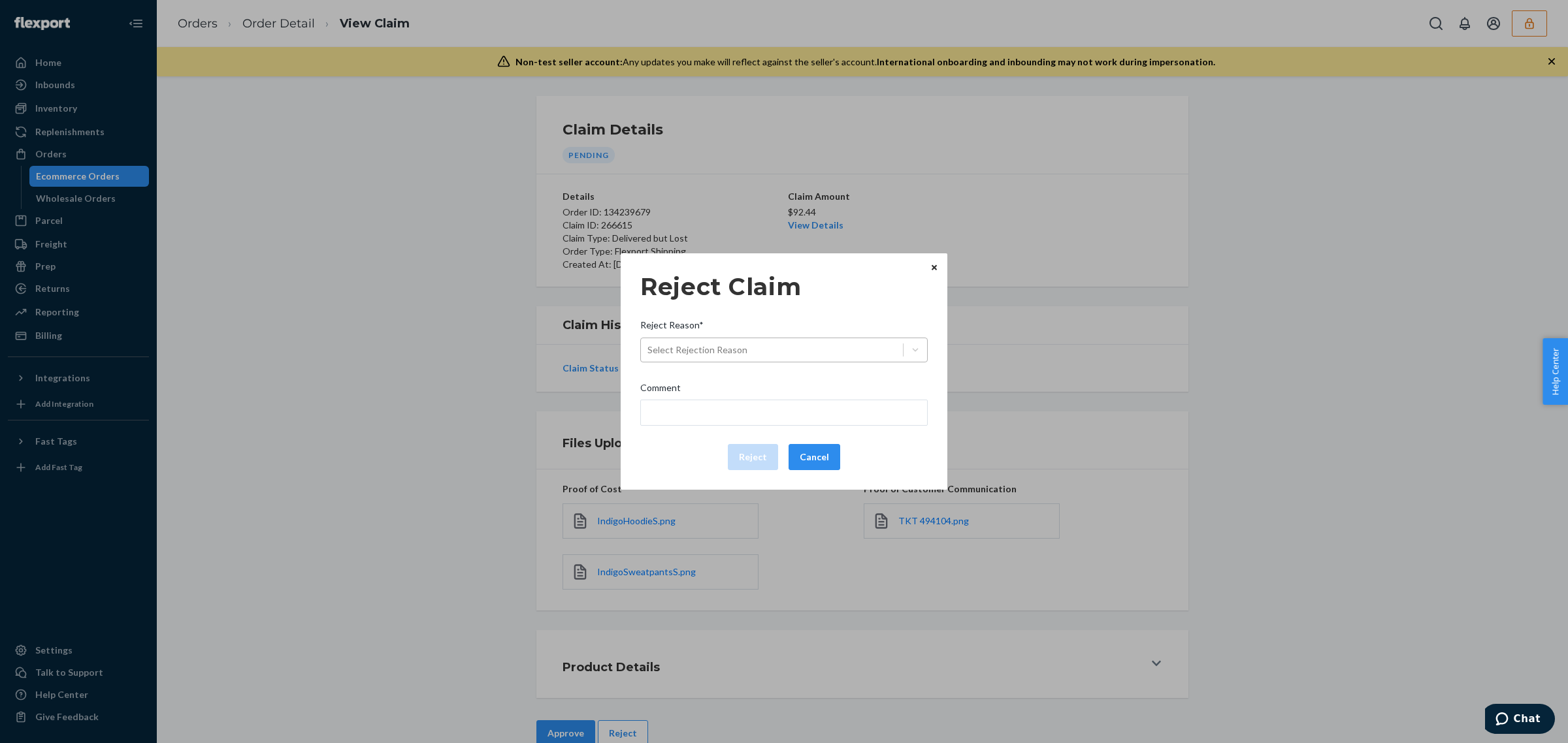
click at [752, 338] on div "Select Rejection Reason" at bounding box center [784, 350] width 288 height 25
click at [649, 344] on input "Reject Reason* Select Rejection Reason" at bounding box center [648, 350] width 1 height 13
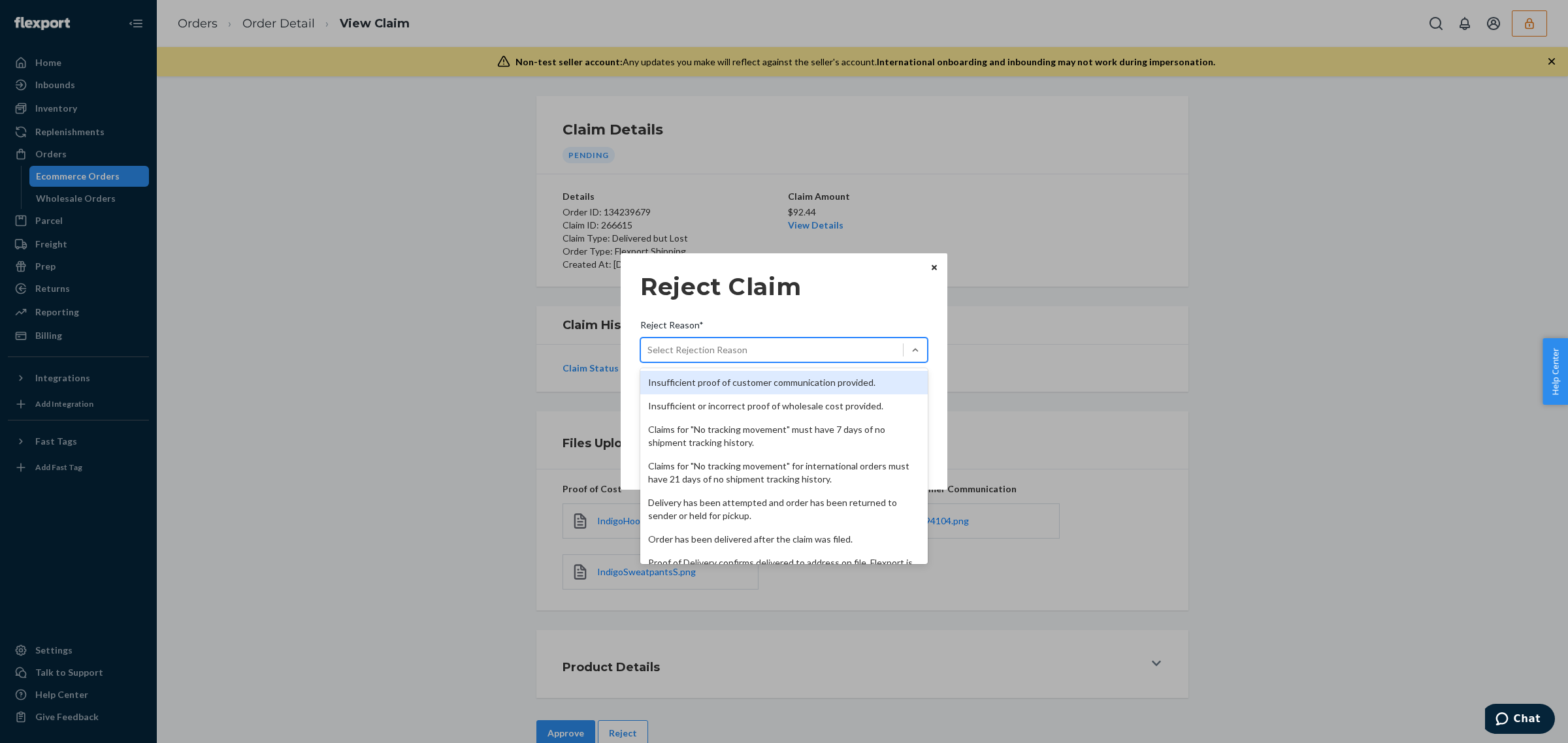
scroll to position [169, 0]
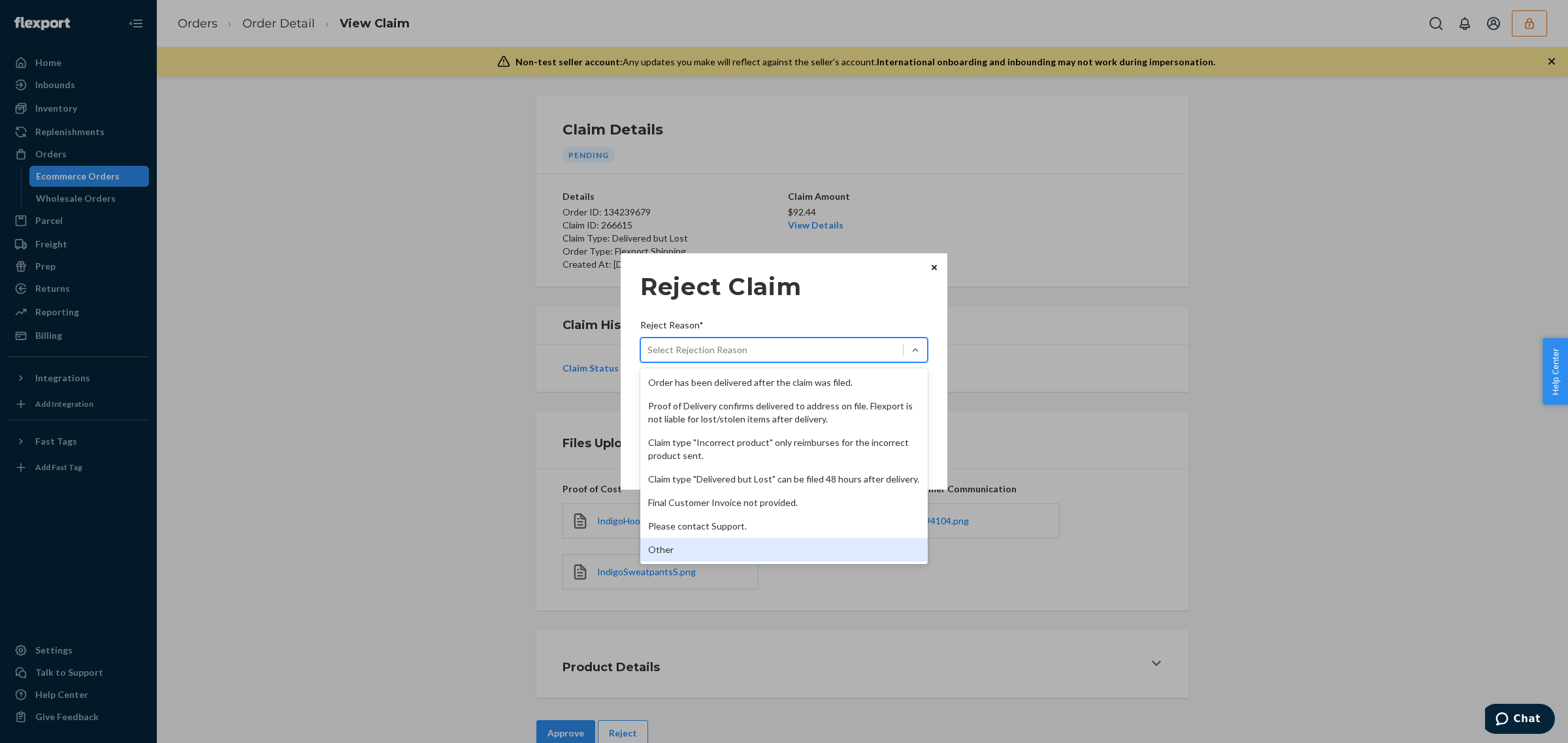
click at [825, 550] on div "Other" at bounding box center [784, 549] width 288 height 23
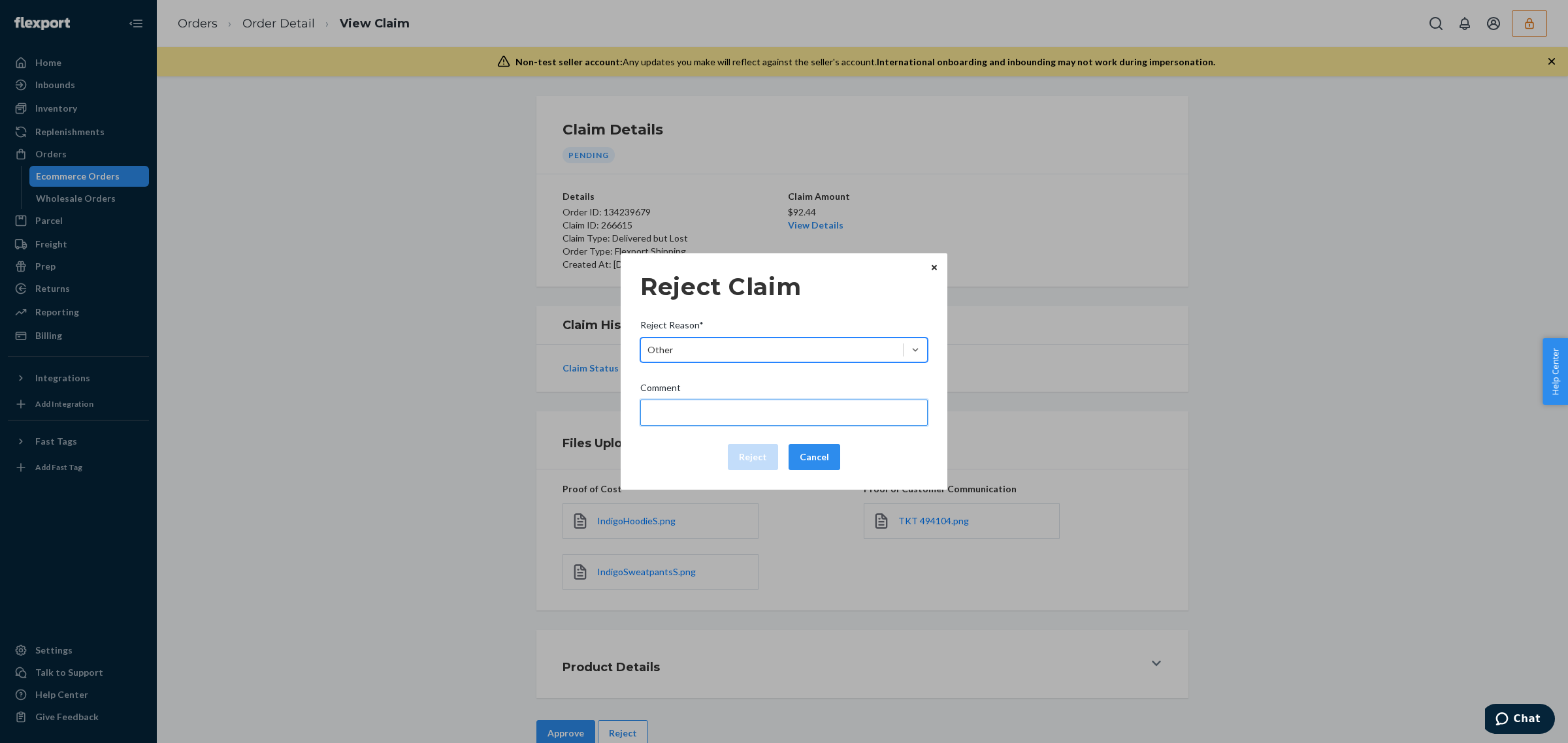
click at [799, 410] on input "Comment" at bounding box center [784, 412] width 288 height 26
type input "The package was confirmed to be delivered at the right location and flexport is…"
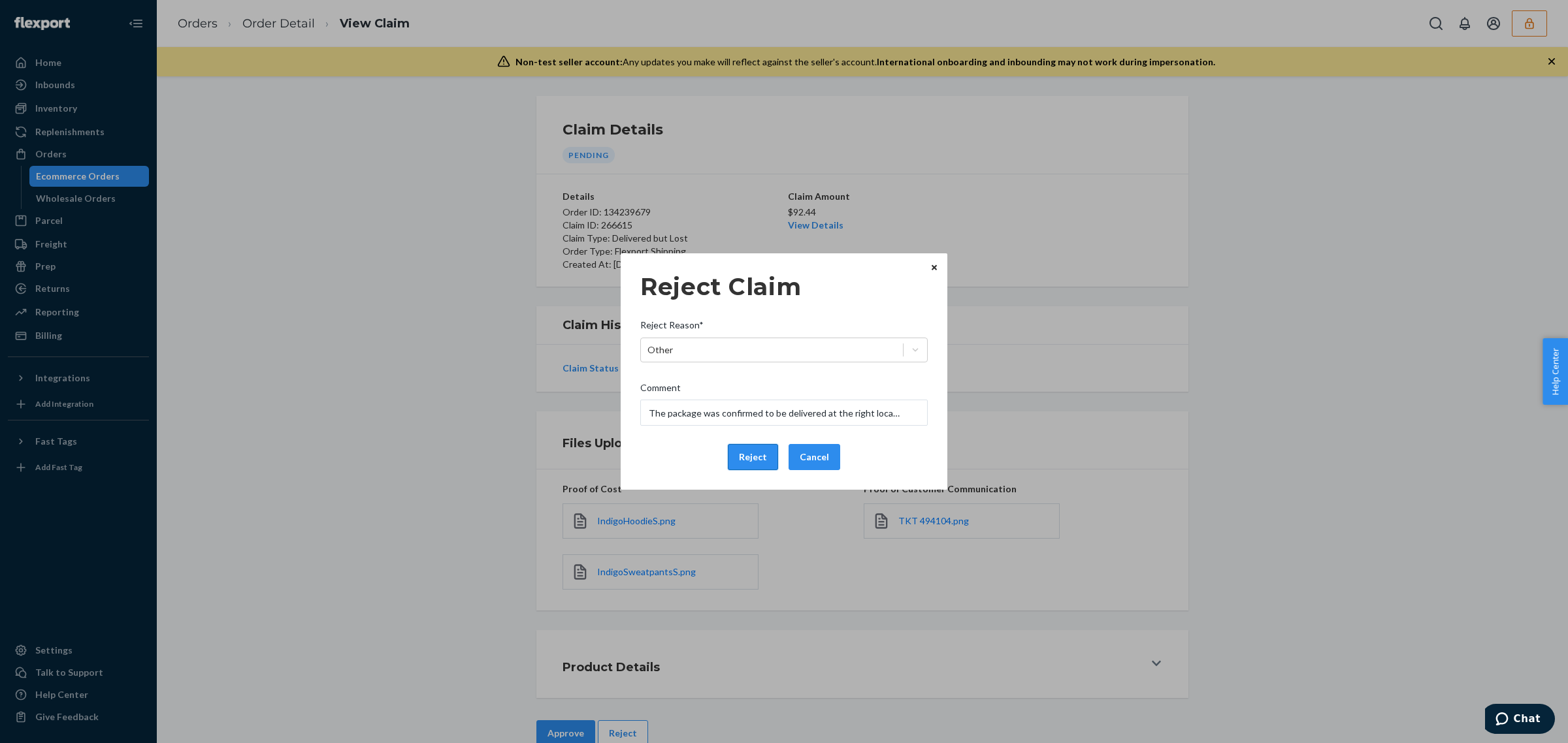
click at [753, 451] on button "Reject" at bounding box center [753, 457] width 50 height 26
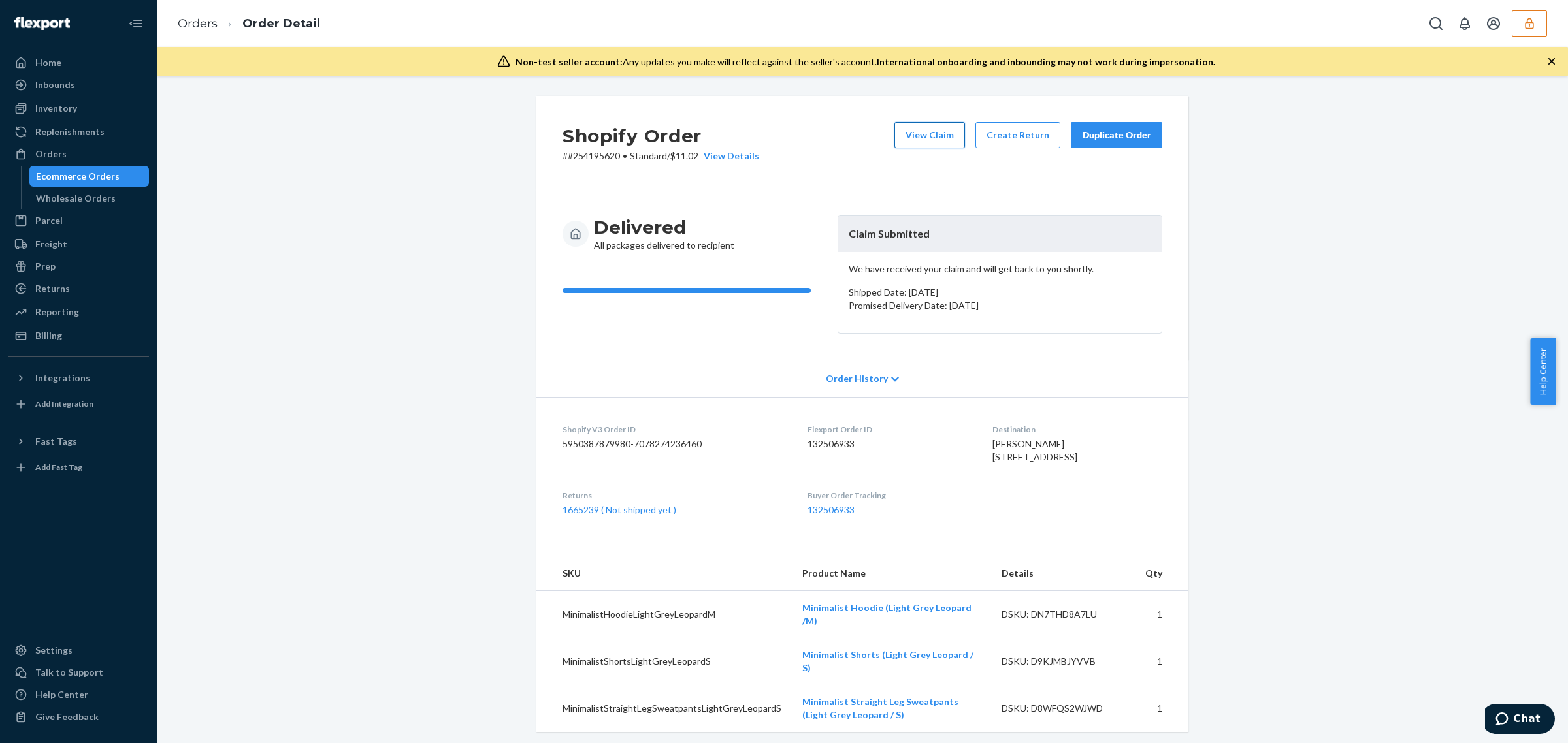
click at [943, 128] on button "View Claim" at bounding box center [930, 135] width 71 height 26
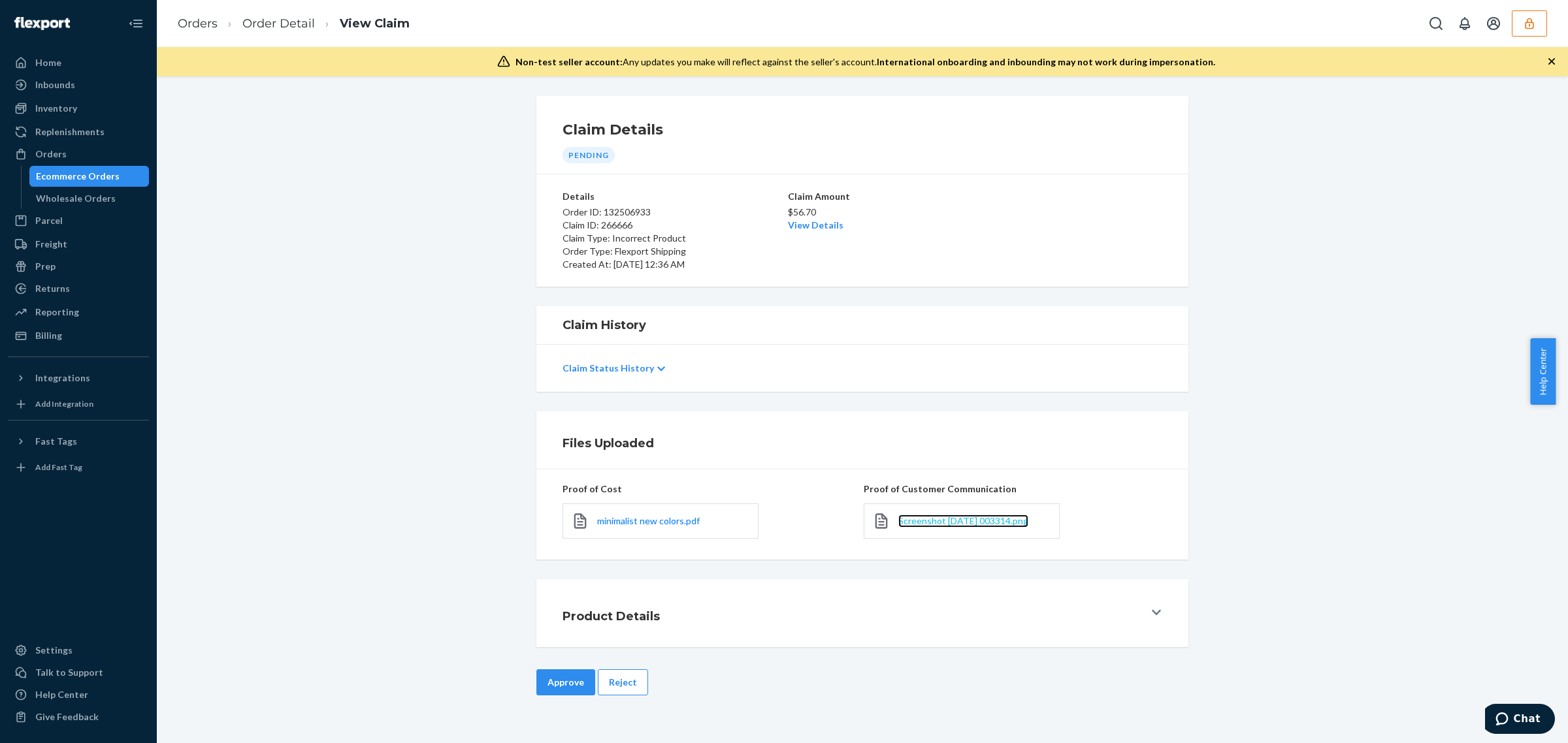
click at [920, 521] on span "Screenshot [DATE] 003314.png" at bounding box center [963, 520] width 130 height 11
drag, startPoint x: 615, startPoint y: 687, endPoint x: 724, endPoint y: 524, distance: 196.1
click at [616, 682] on button "Reject" at bounding box center [623, 682] width 50 height 26
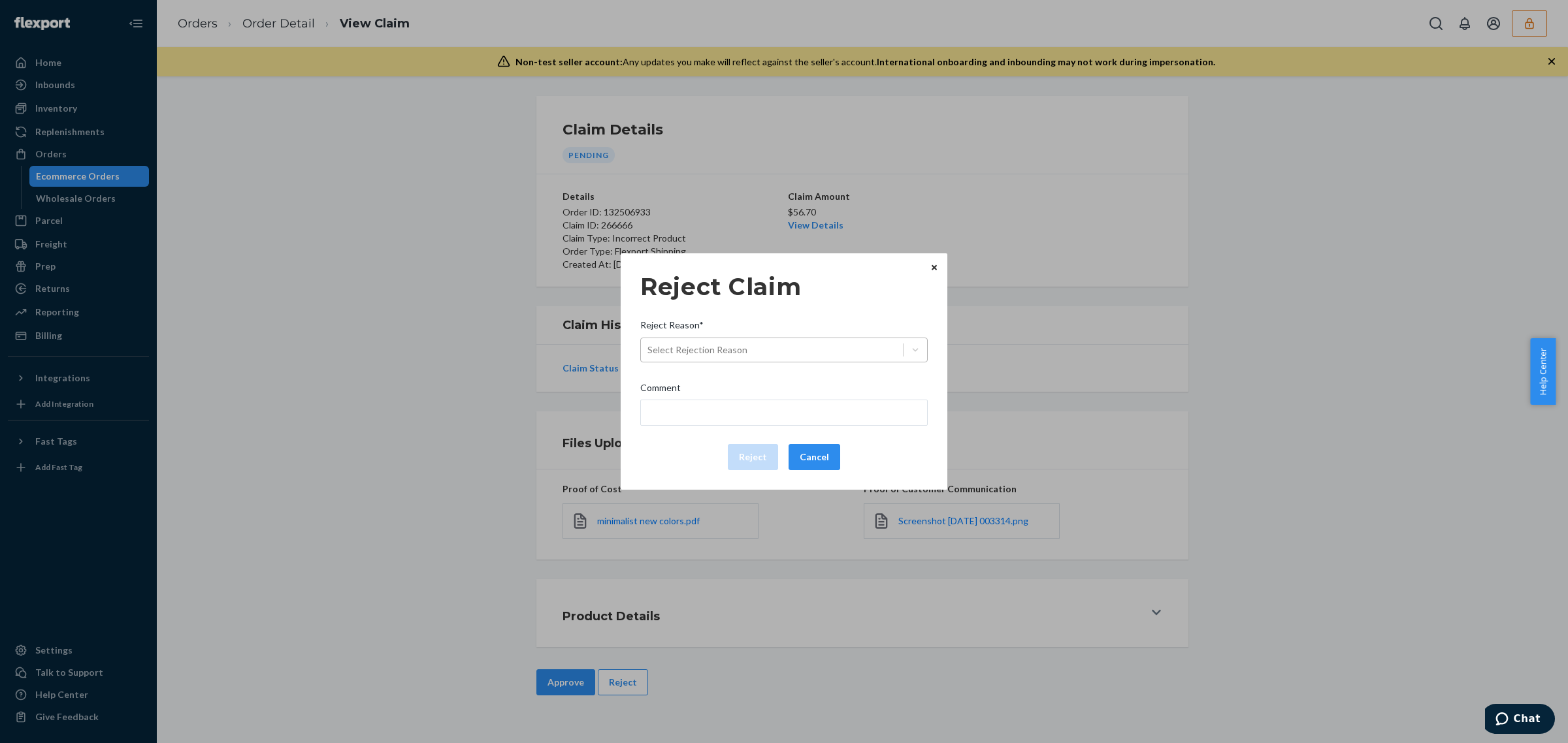
click at [855, 353] on div "Select Rejection Reason" at bounding box center [771, 350] width 262 height 20
click at [649, 353] on input "Reject Reason* Select Rejection Reason" at bounding box center [648, 350] width 1 height 13
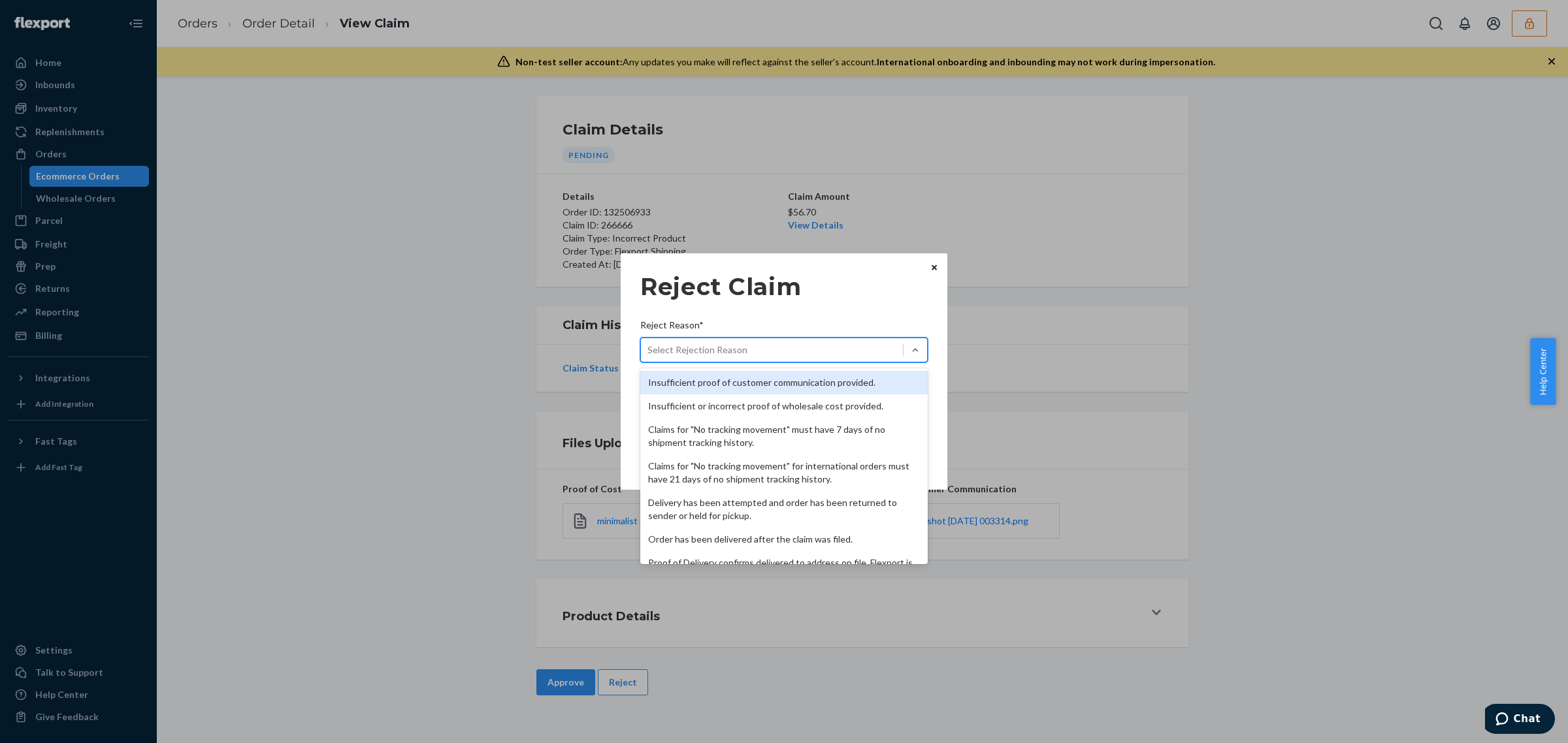
scroll to position [169, 0]
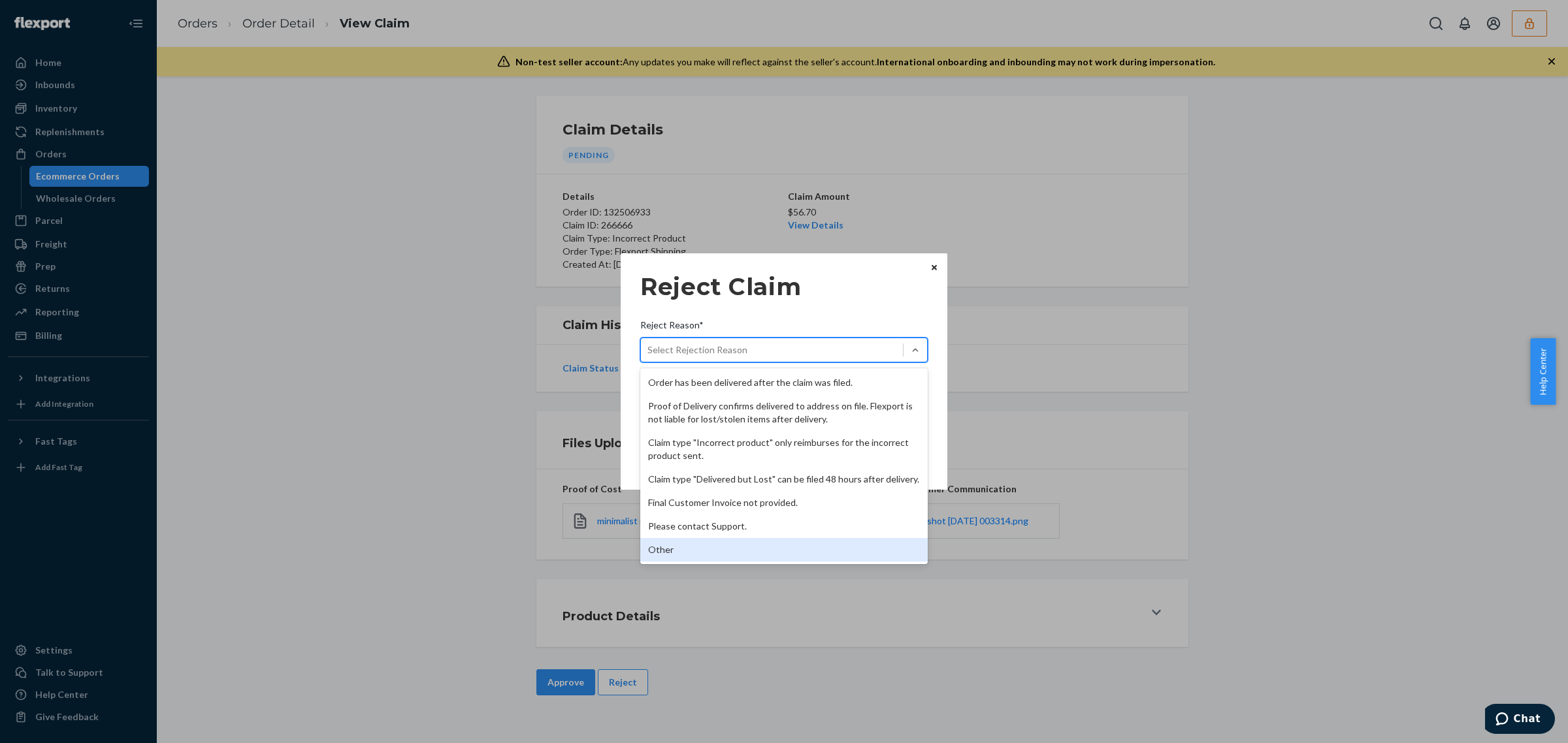
click at [817, 542] on div "Other" at bounding box center [784, 549] width 288 height 23
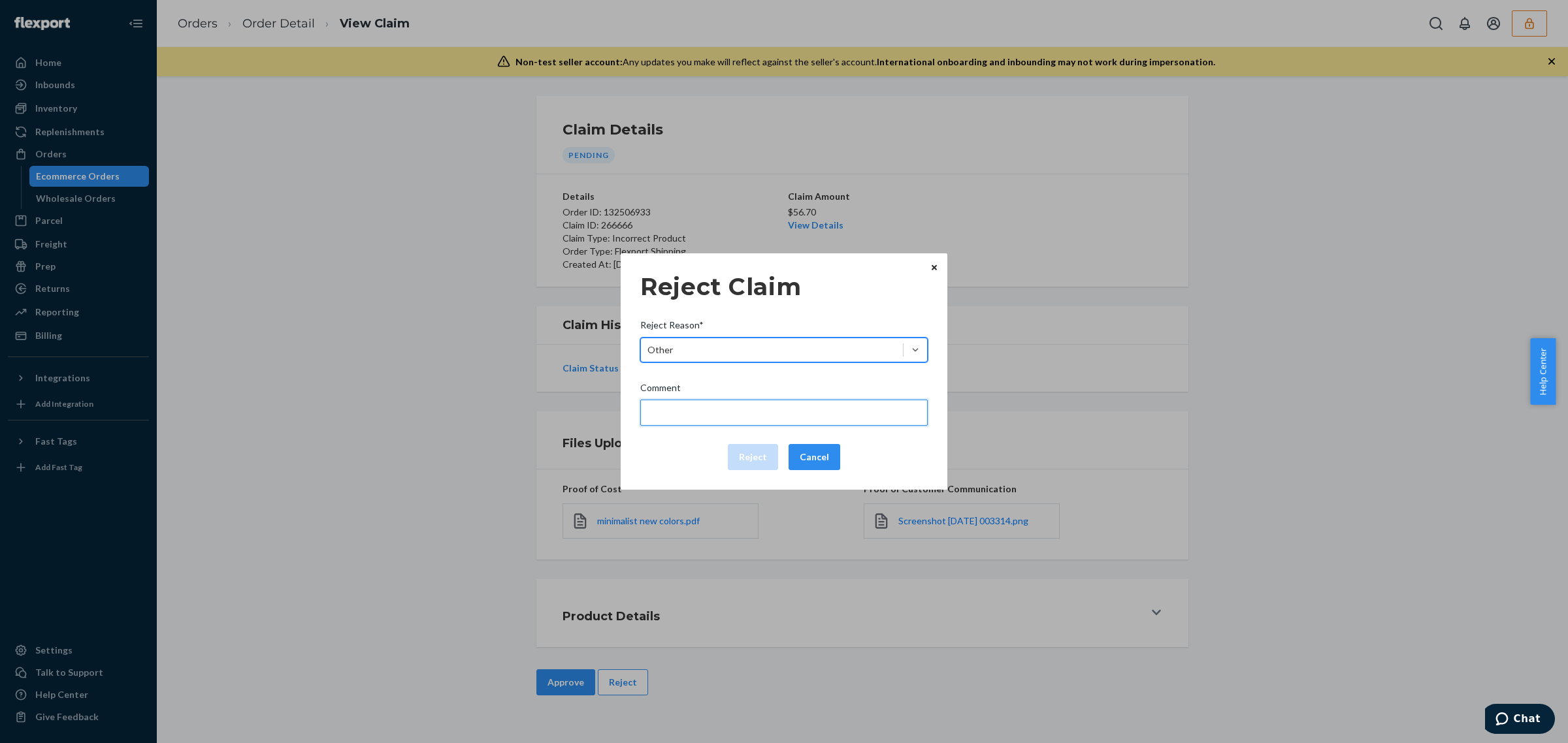
click at [835, 419] on input "Comment" at bounding box center [784, 412] width 288 height 26
type input "Flexport is not liable for manufacturing defects."
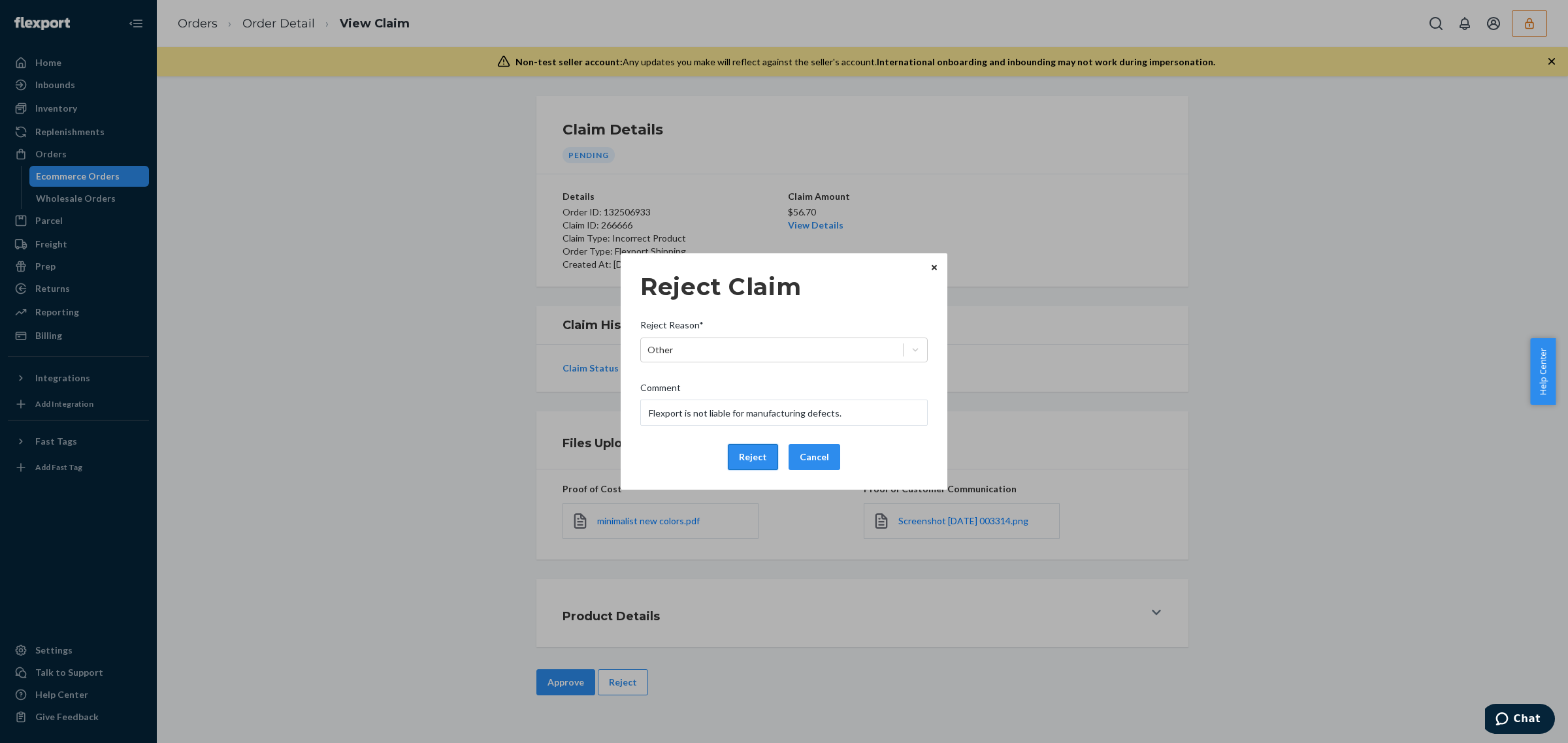
click at [757, 461] on button "Reject" at bounding box center [753, 457] width 50 height 26
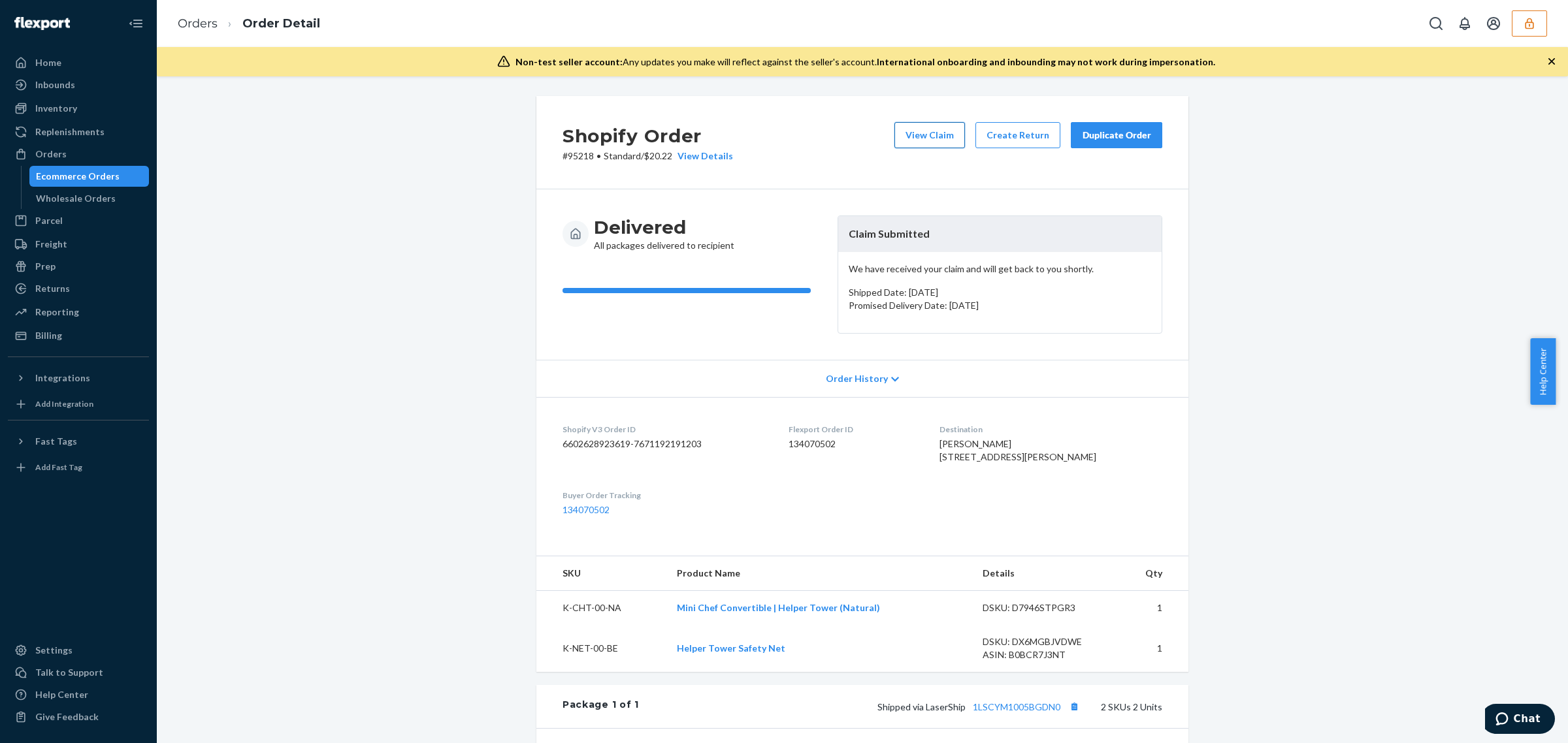
click at [935, 136] on button "View Claim" at bounding box center [930, 135] width 71 height 26
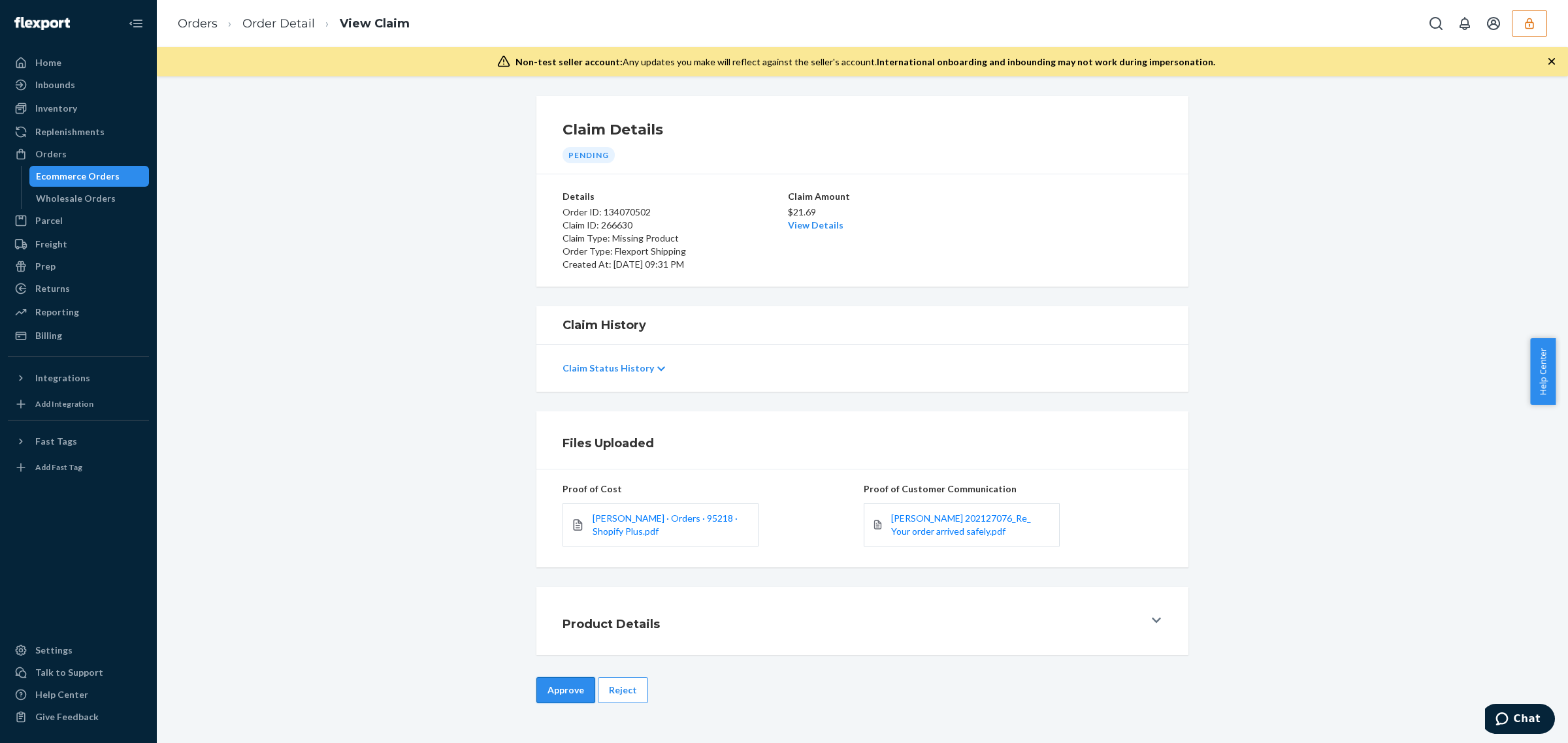
click at [566, 691] on button "Approve" at bounding box center [566, 690] width 59 height 26
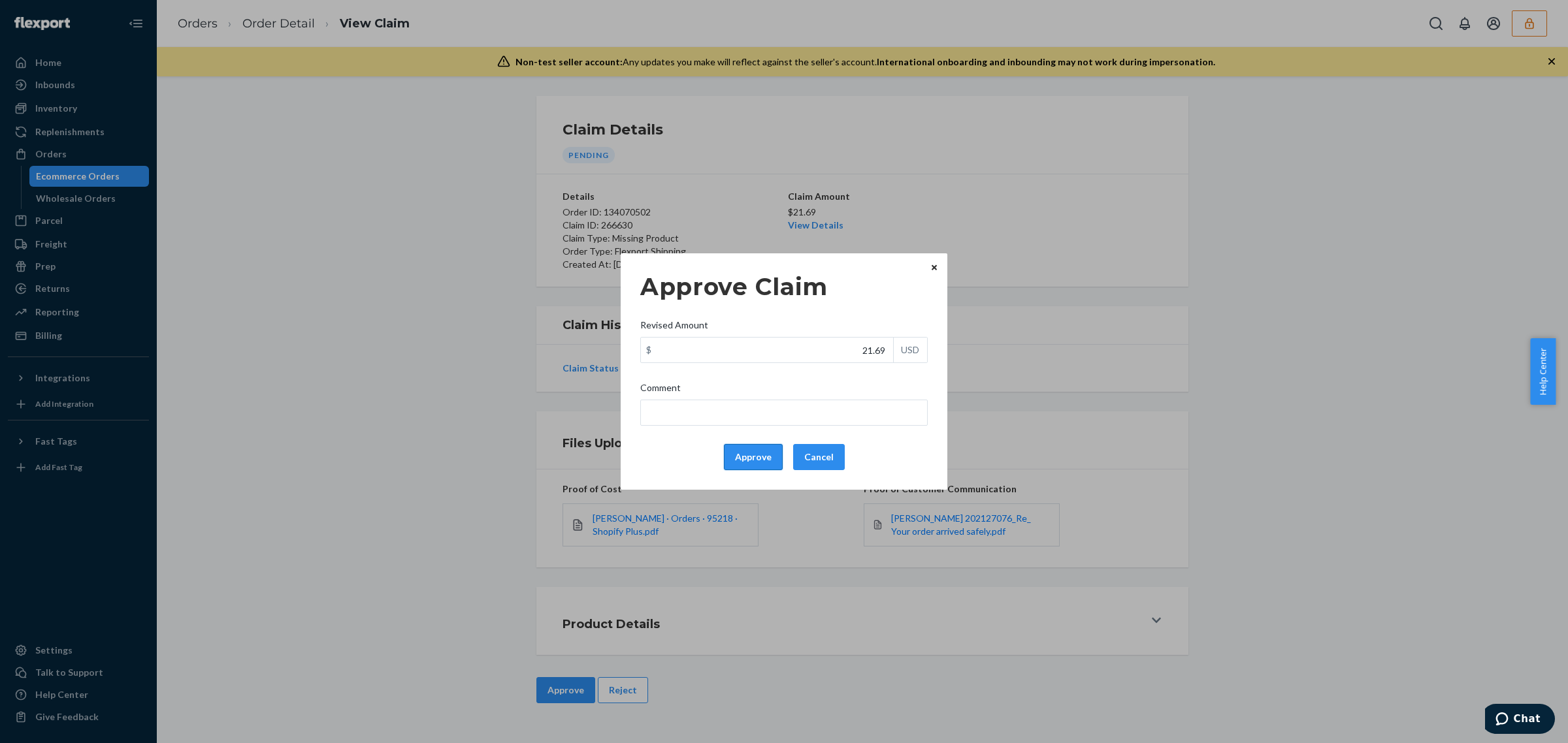
click at [760, 447] on button "Approve" at bounding box center [753, 457] width 59 height 26
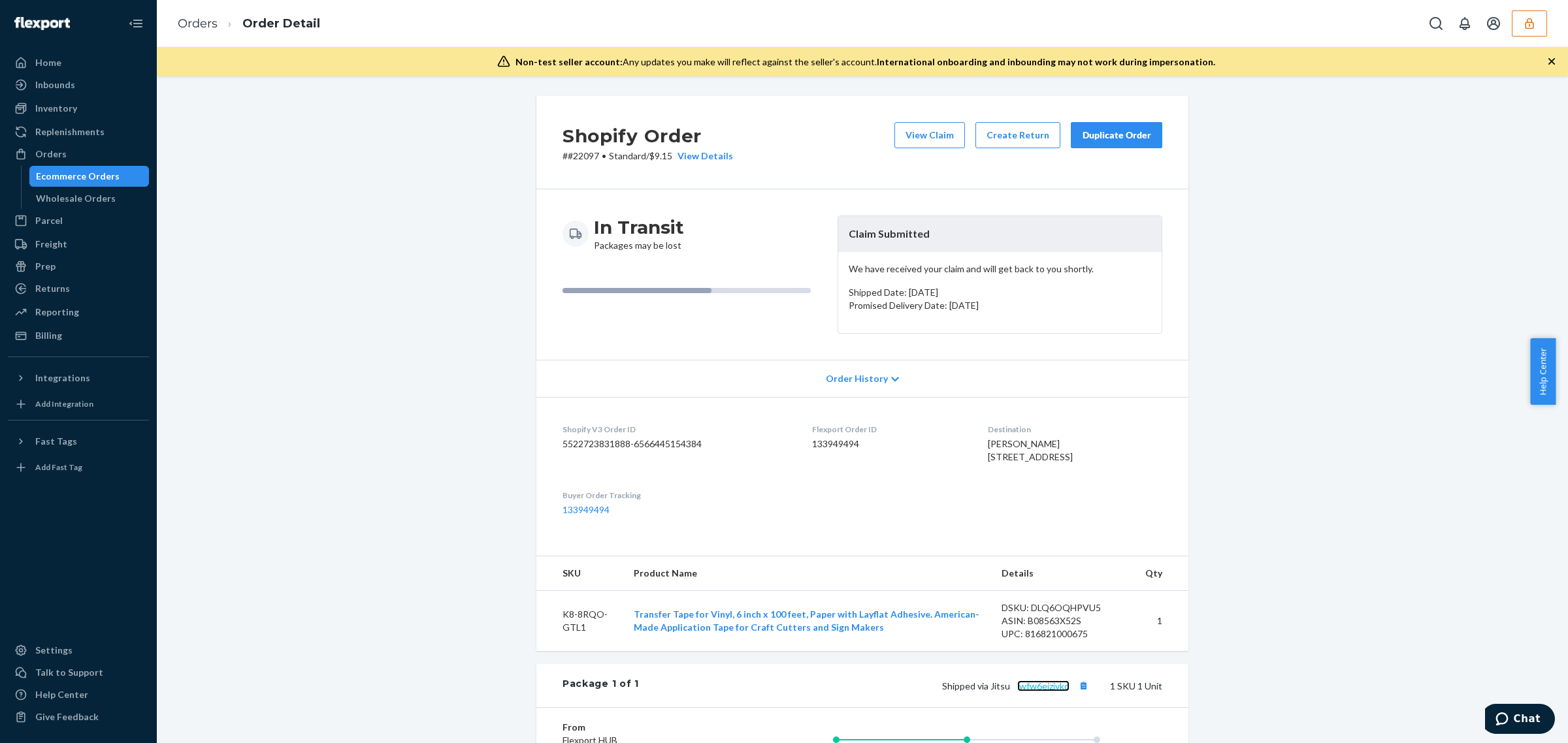
click at [1027, 692] on link "lwfw6ejzjvkq" at bounding box center [1043, 686] width 52 height 11
click at [934, 131] on button "View Claim" at bounding box center [930, 135] width 71 height 26
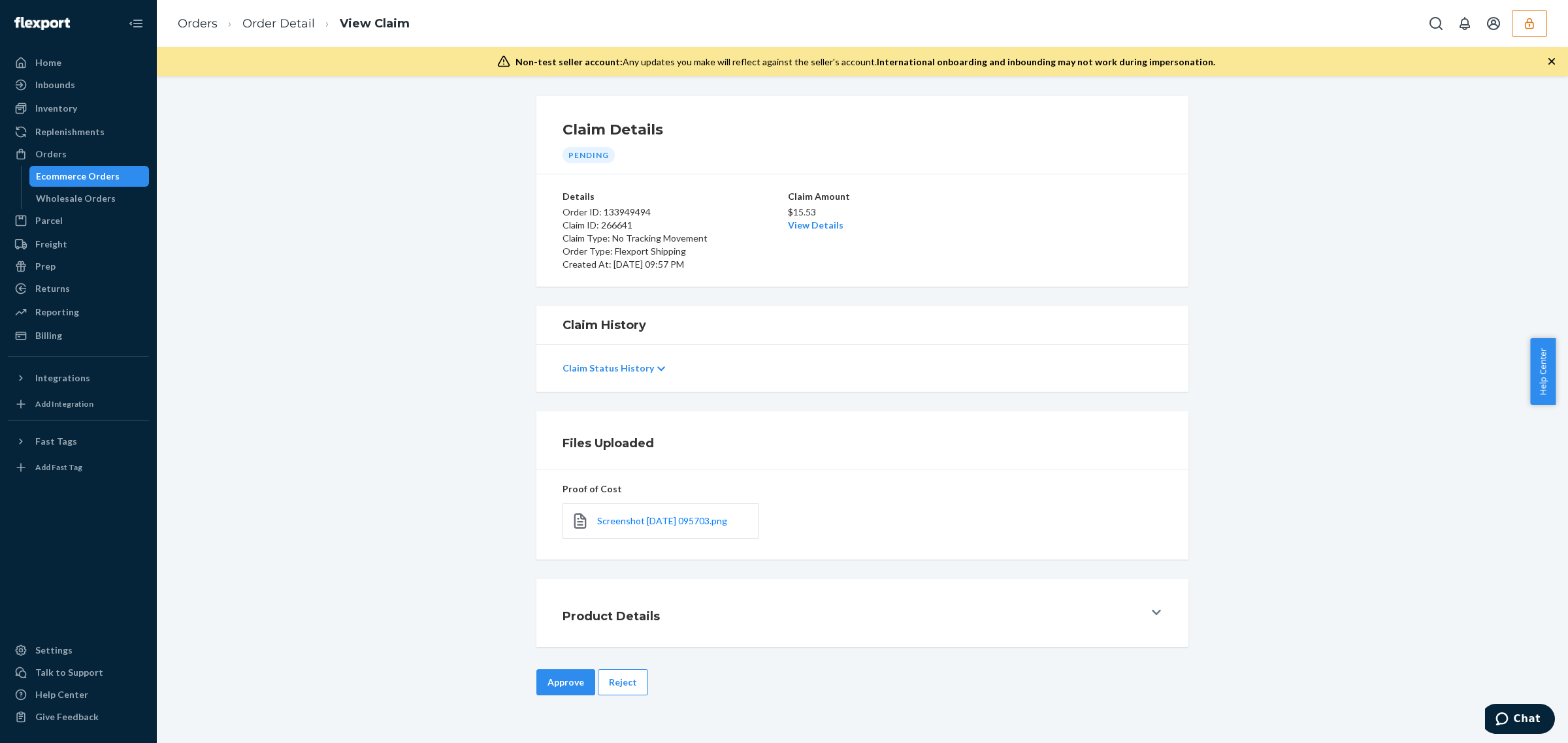
click at [719, 514] on div "Screenshot [DATE] 095703.png" at bounding box center [661, 521] width 196 height 35
click at [719, 518] on span "Screenshot [DATE] 095703.png" at bounding box center [662, 520] width 130 height 11
click at [824, 223] on link "View Details" at bounding box center [816, 225] width 56 height 11
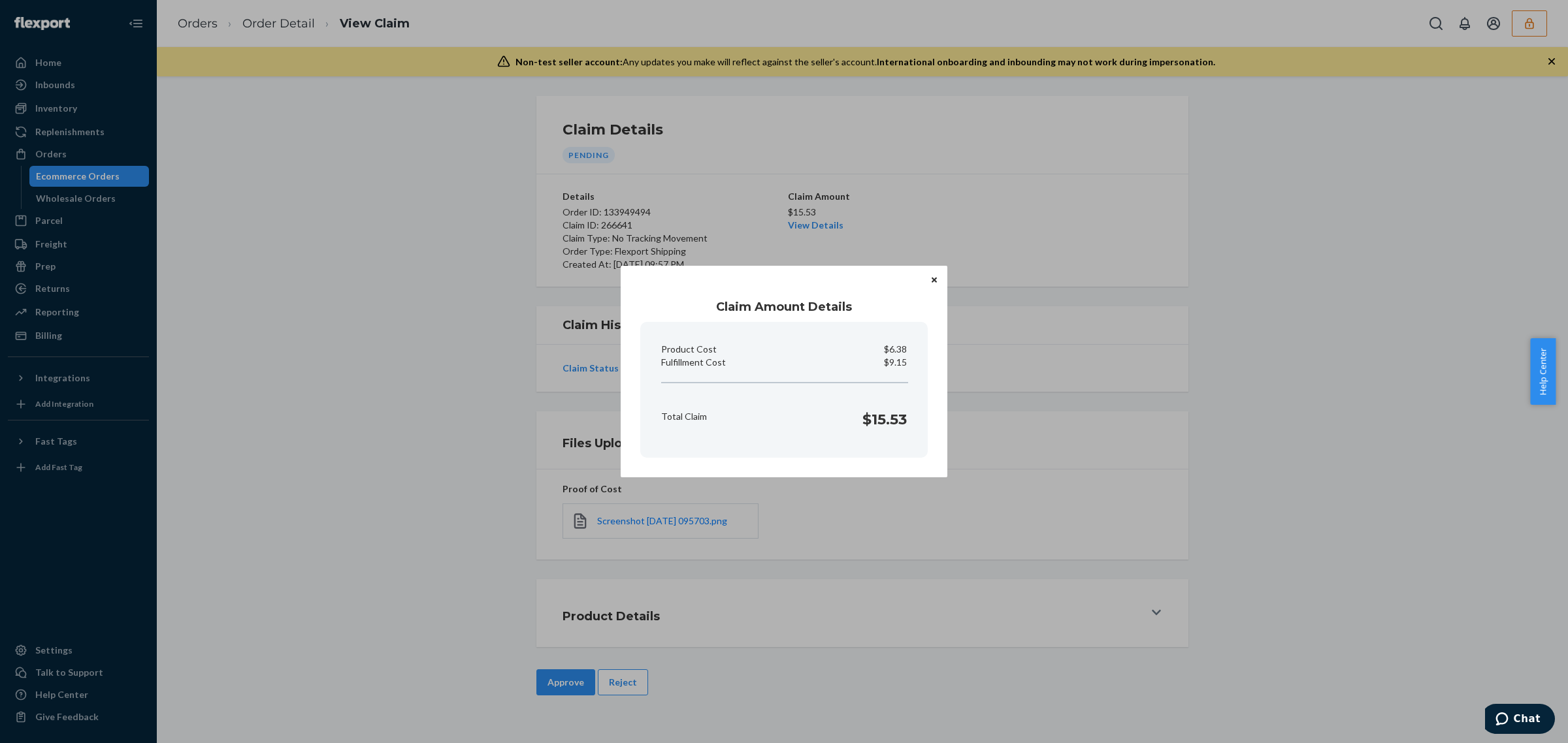
drag, startPoint x: 838, startPoint y: 613, endPoint x: 628, endPoint y: 632, distance: 210.9
click at [824, 614] on div "Claim Amount Details Product Cost $6.38 Fulfillment Cost $9.15 Total Claim $15.…" at bounding box center [784, 372] width 1568 height 743
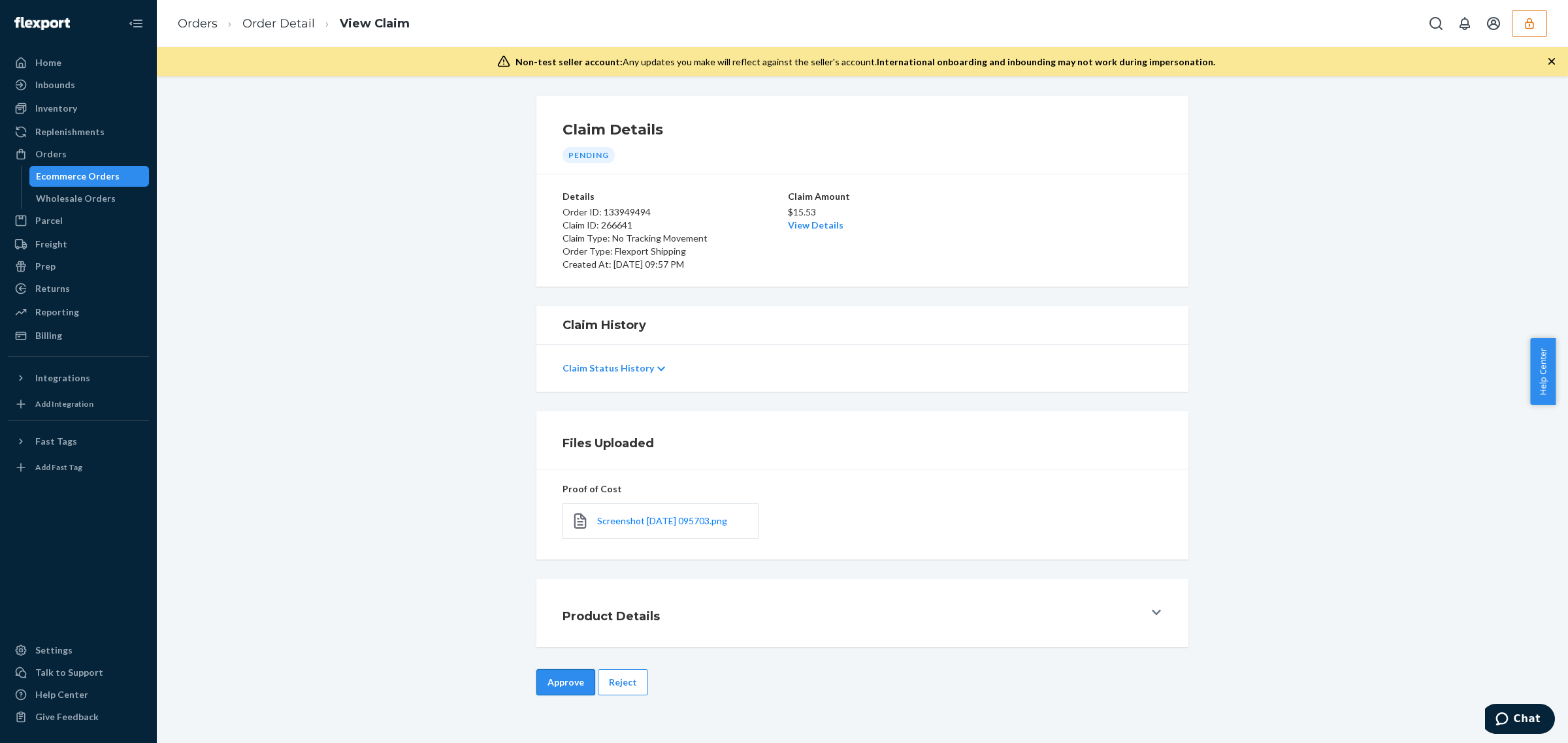
click at [570, 683] on button "Approve" at bounding box center [566, 682] width 59 height 26
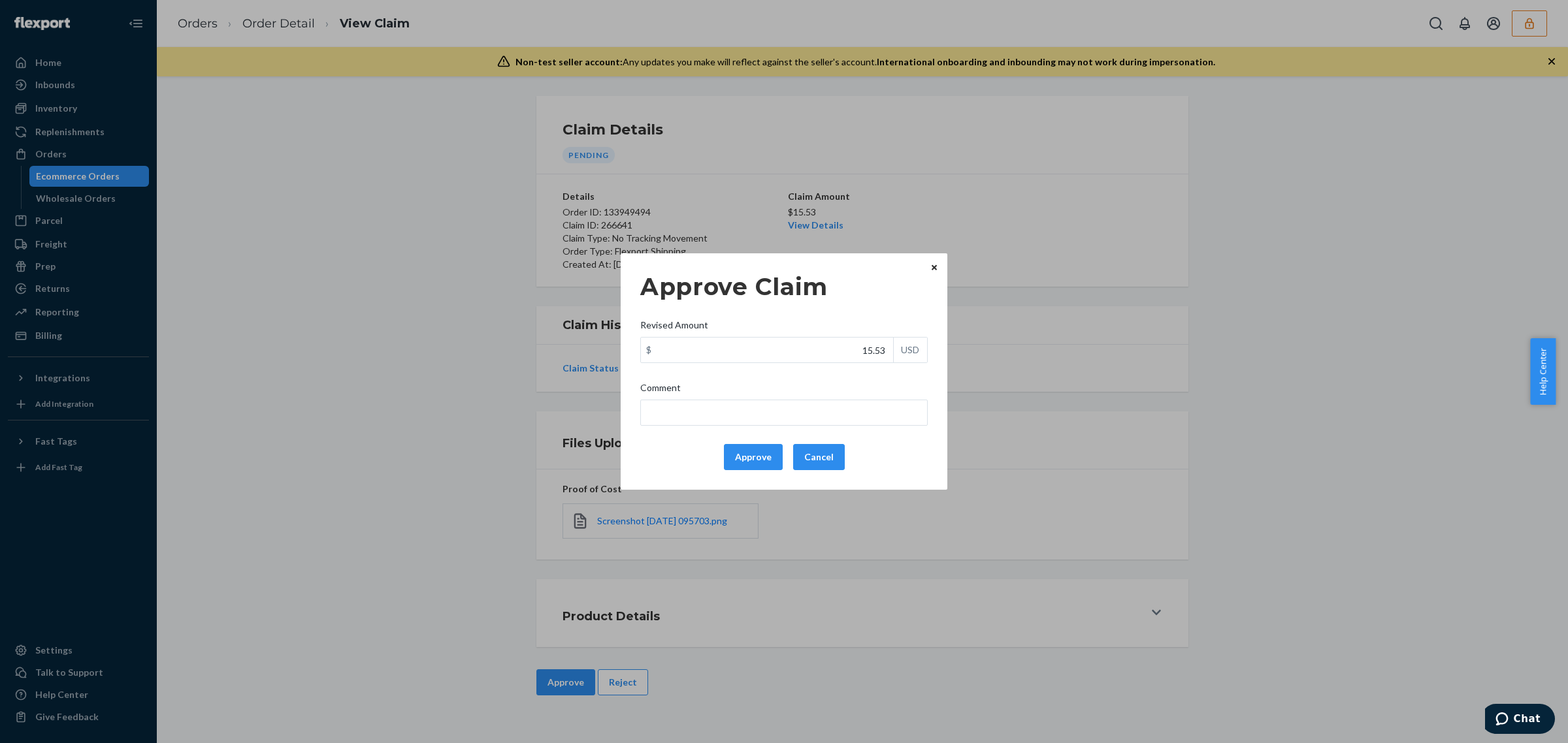
drag, startPoint x: 757, startPoint y: 458, endPoint x: 831, endPoint y: 379, distance: 108.2
click at [759, 458] on button "Approve" at bounding box center [753, 457] width 59 height 26
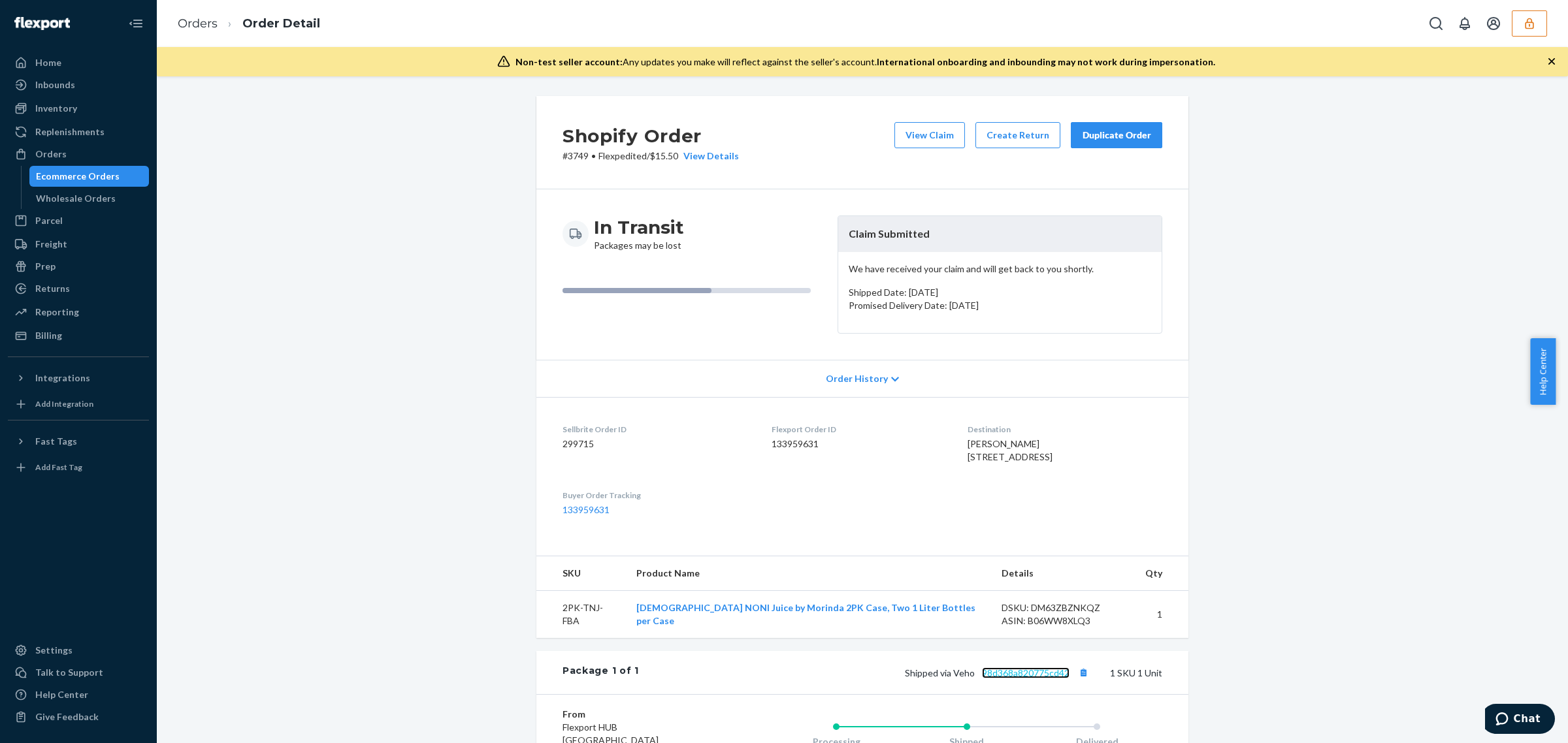
click at [1026, 679] on link "98d368a820775cd42" at bounding box center [1026, 673] width 88 height 11
click at [920, 145] on button "View Claim" at bounding box center [930, 135] width 71 height 26
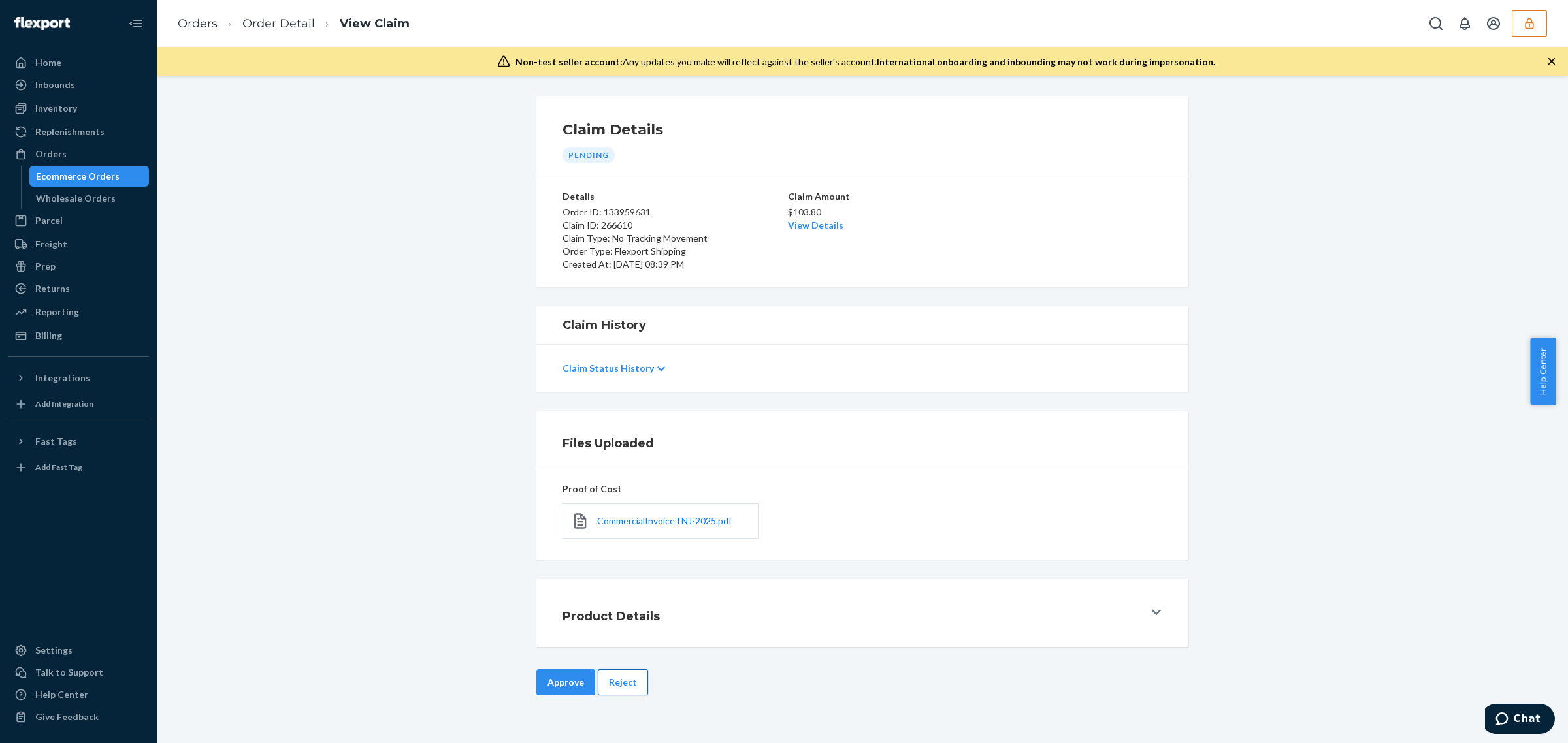
click at [620, 689] on button "Reject" at bounding box center [623, 682] width 50 height 26
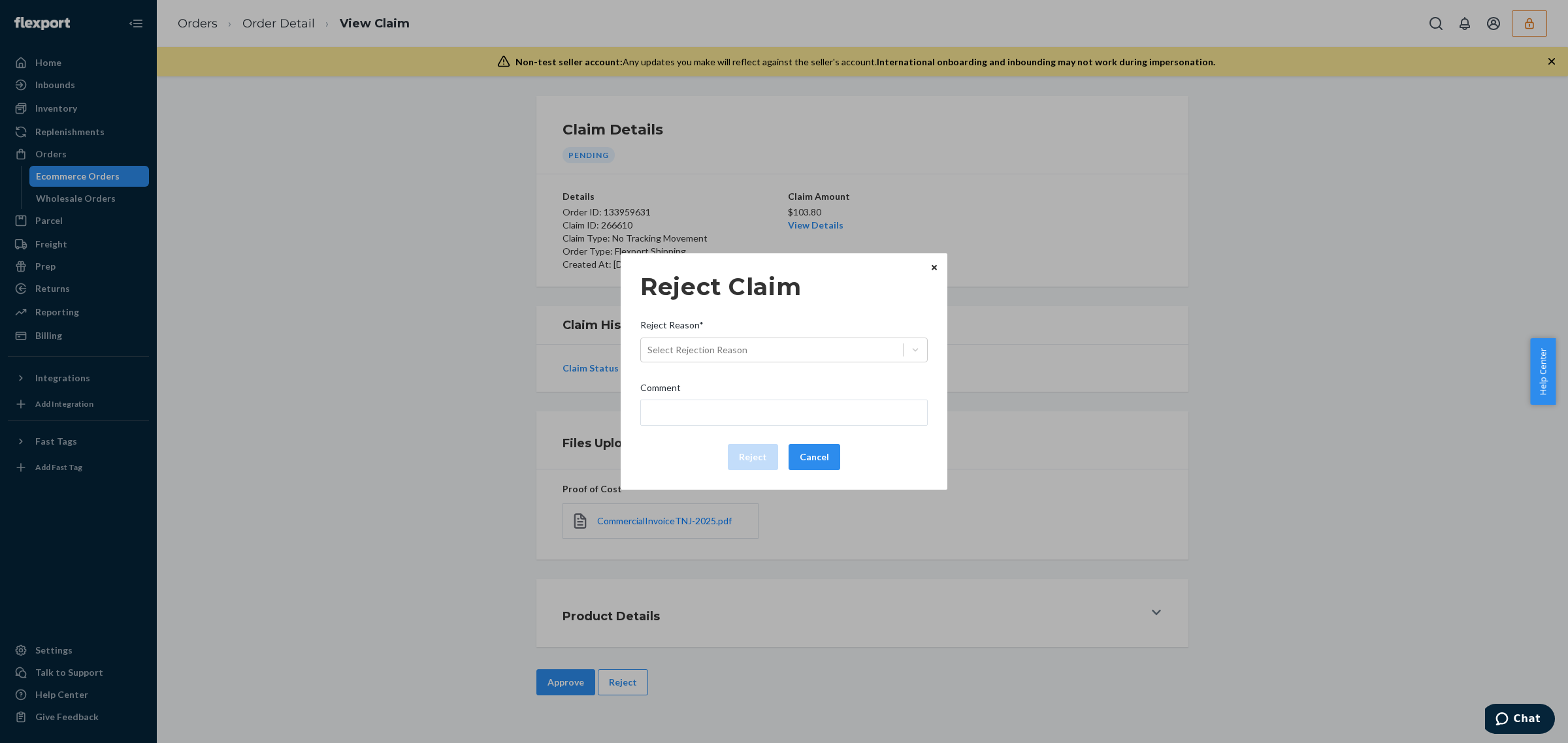
click at [798, 336] on div "Reject Reason*" at bounding box center [784, 328] width 288 height 19
click at [649, 344] on input "Reject Reason* Select Rejection Reason" at bounding box center [648, 350] width 1 height 13
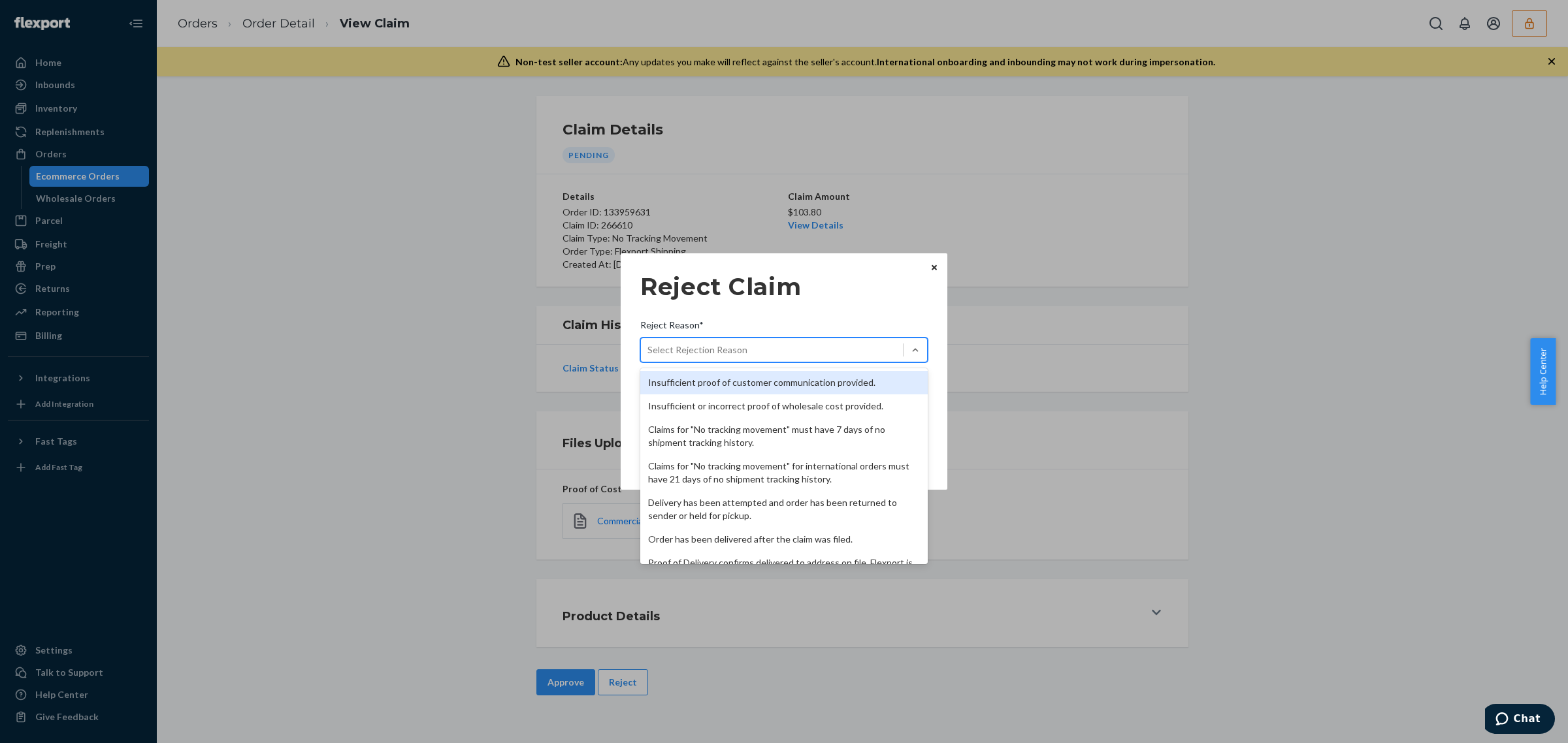
drag, startPoint x: 852, startPoint y: 355, endPoint x: 866, endPoint y: 411, distance: 57.7
click at [853, 354] on div "Select Rejection Reason" at bounding box center [771, 350] width 262 height 20
click at [649, 354] on input "Reject Reason* option Insufficient proof of customer communication provided. fo…" at bounding box center [648, 350] width 1 height 13
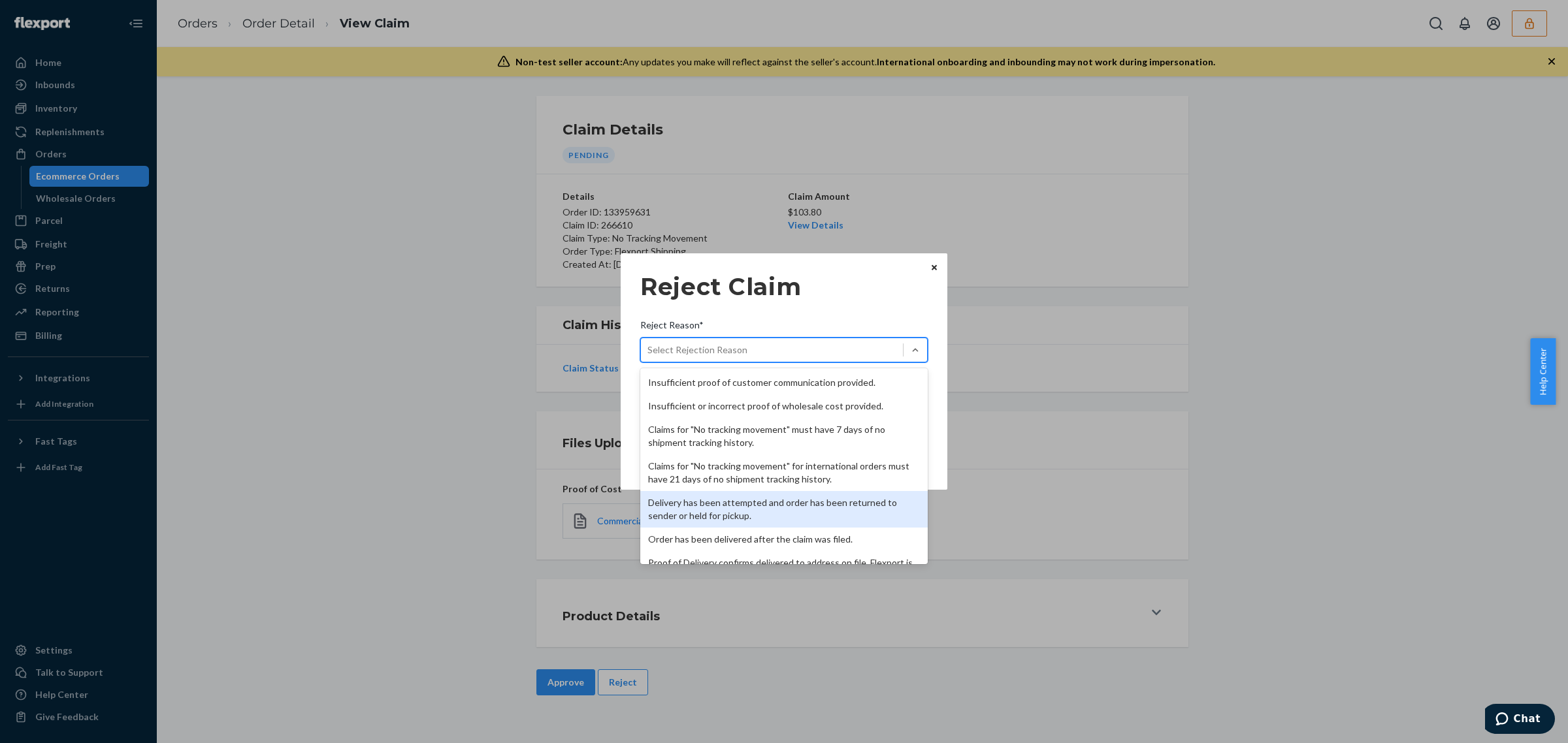
click at [844, 497] on div "Delivery has been attempted and order has been returned to sender or held for p…" at bounding box center [784, 508] width 288 height 36
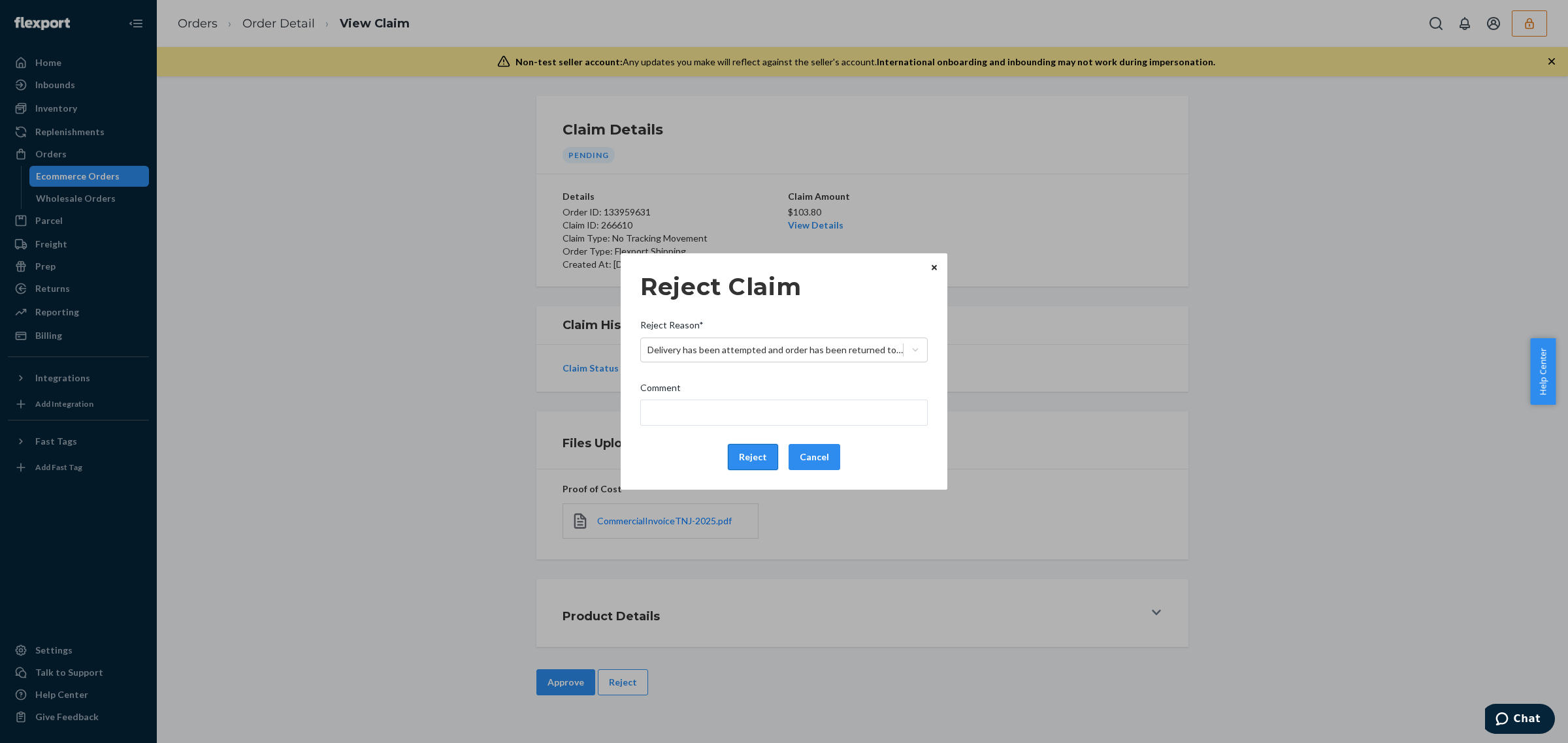
click at [752, 458] on button "Reject" at bounding box center [753, 457] width 50 height 26
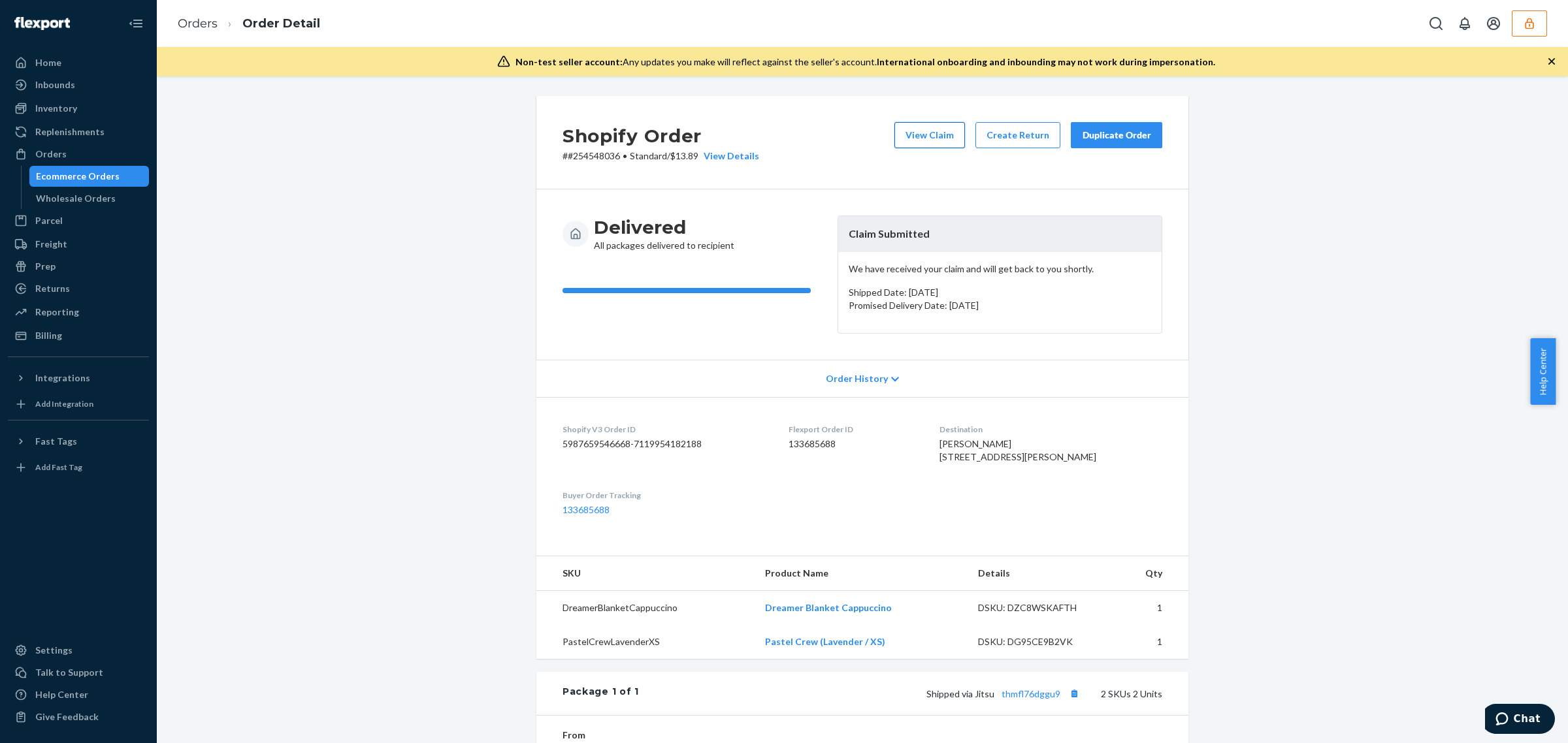
click at [908, 138] on button "View Claim" at bounding box center [930, 135] width 71 height 26
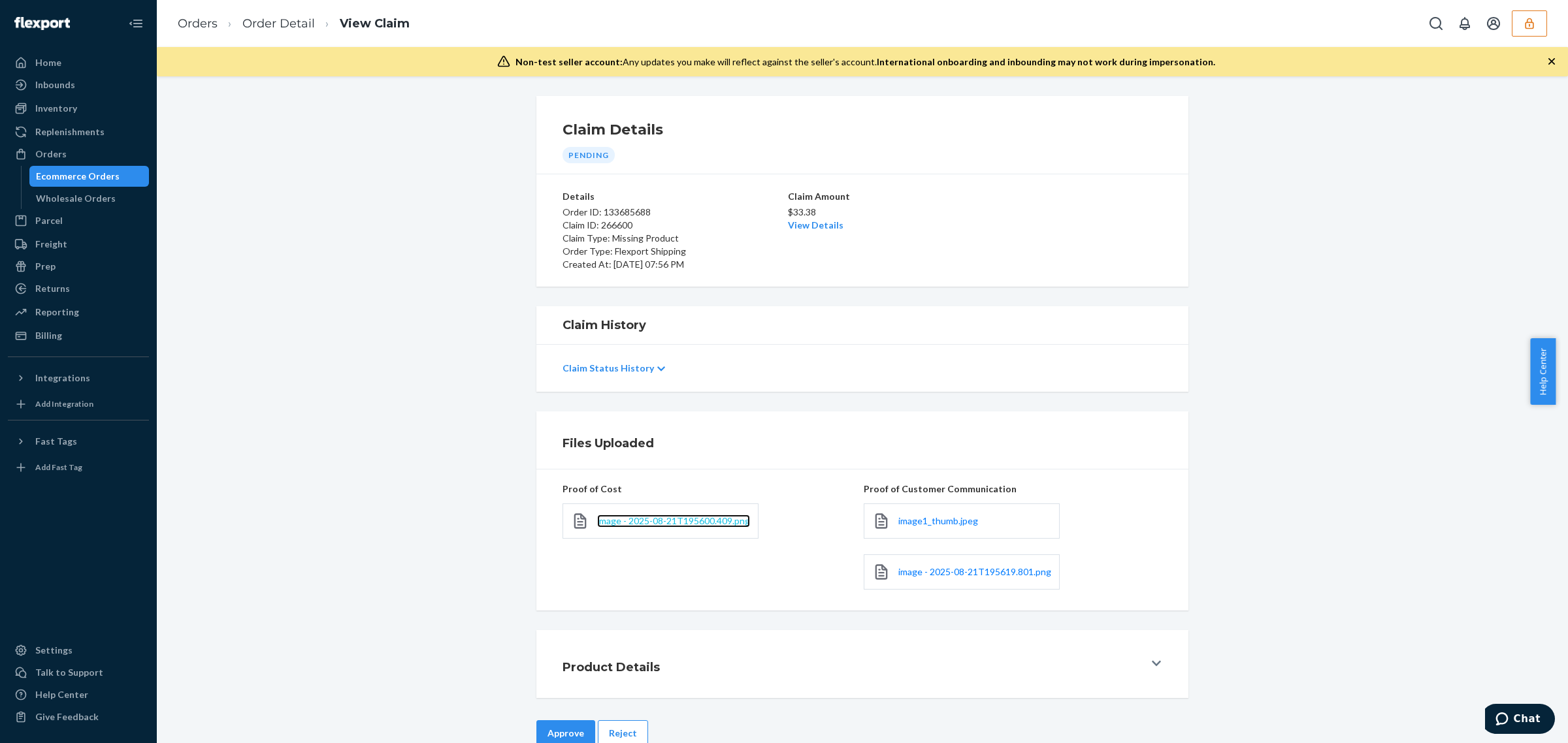
click at [645, 526] on span "image - 2025-08-21T195600.409.png" at bounding box center [674, 520] width 153 height 11
click at [960, 524] on span "image1_thumb.jpeg" at bounding box center [938, 520] width 80 height 11
click at [971, 568] on span "image - 2025-08-21T195619.801.png" at bounding box center [975, 572] width 153 height 11
click at [815, 226] on link "View Details" at bounding box center [816, 225] width 56 height 11
click at [900, 195] on div "Home Inbounds Shipping Plans Problems Inventory Products Replenishments Orders …" at bounding box center [784, 372] width 1568 height 743
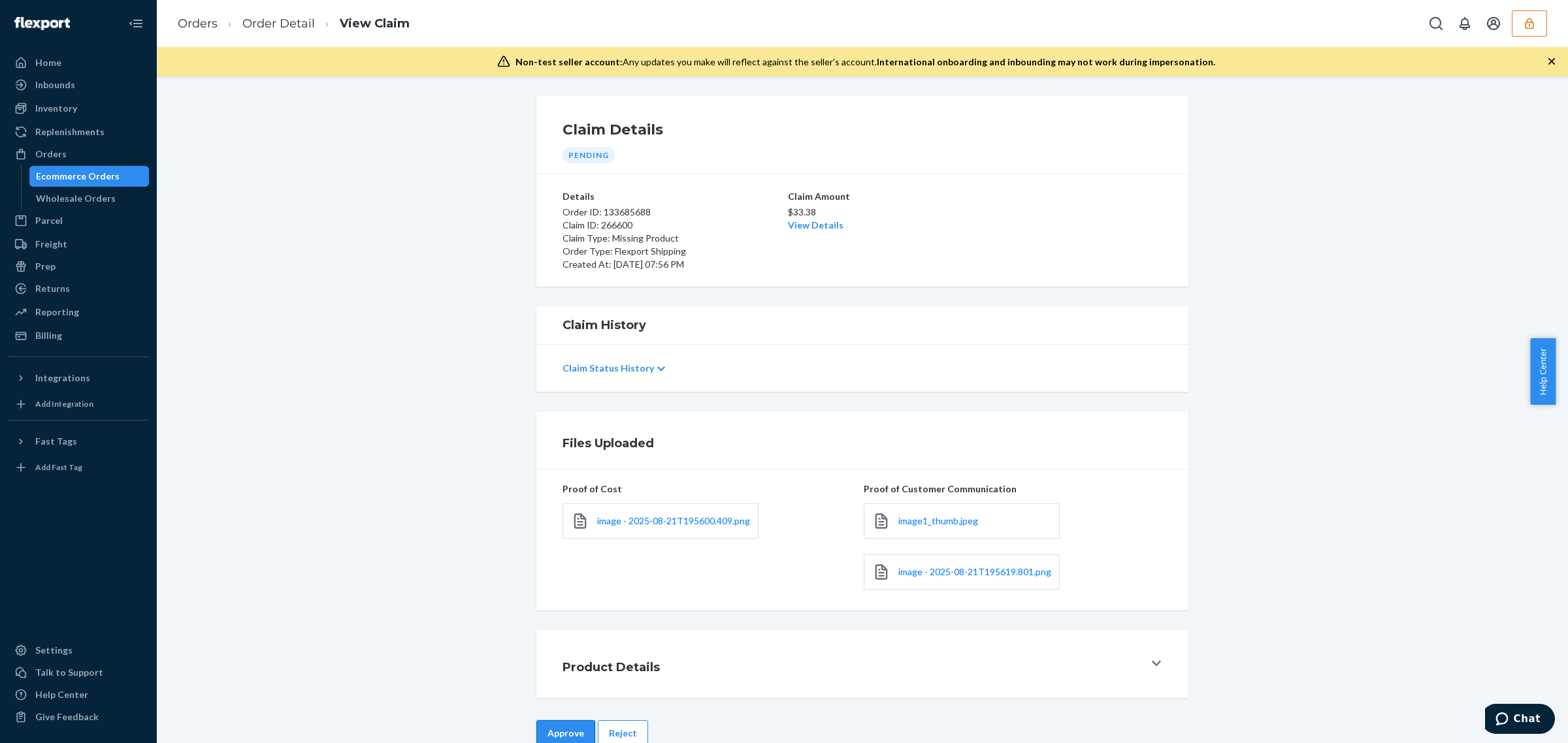
click at [579, 739] on button "Approve" at bounding box center [566, 734] width 59 height 26
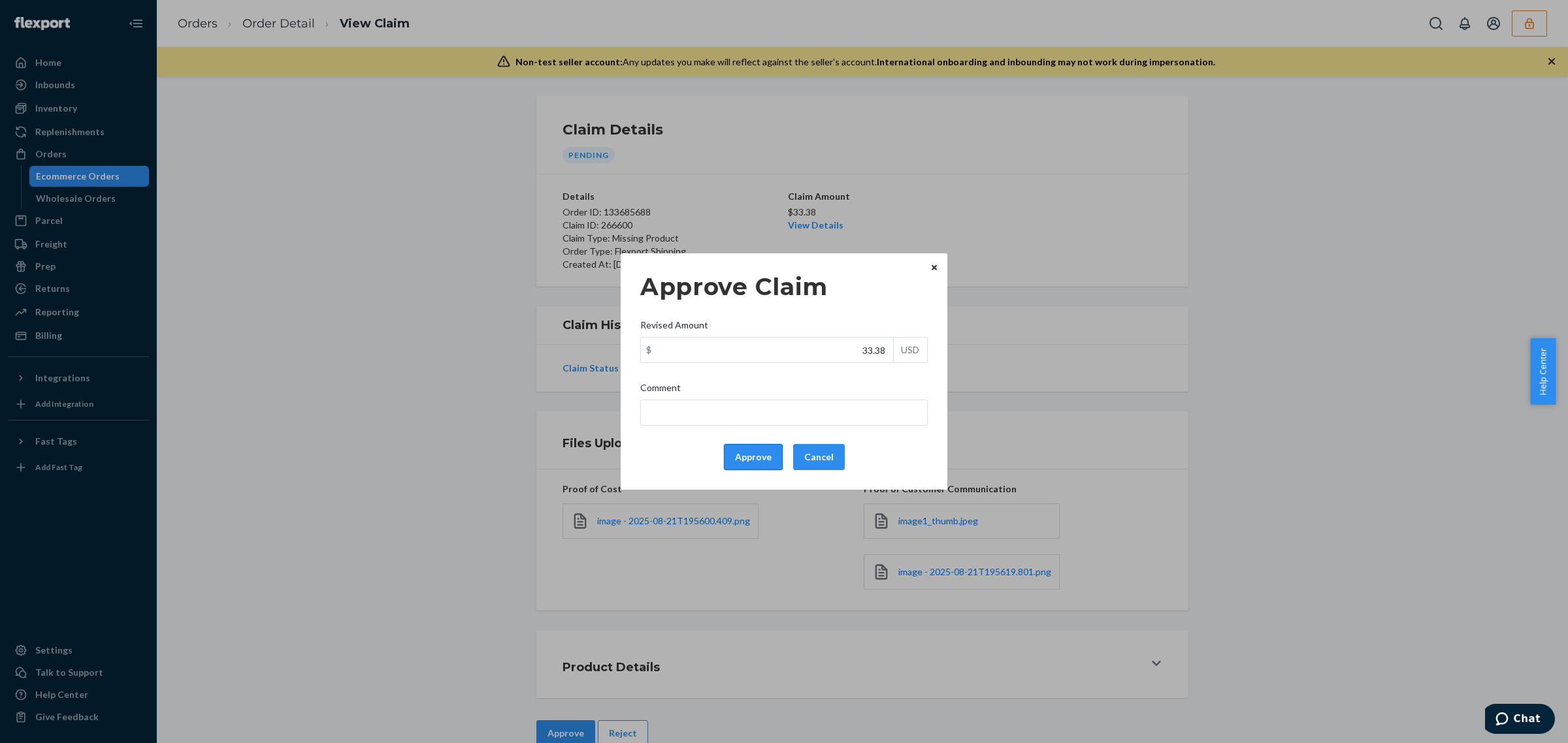
click at [758, 454] on button "Approve" at bounding box center [753, 457] width 59 height 26
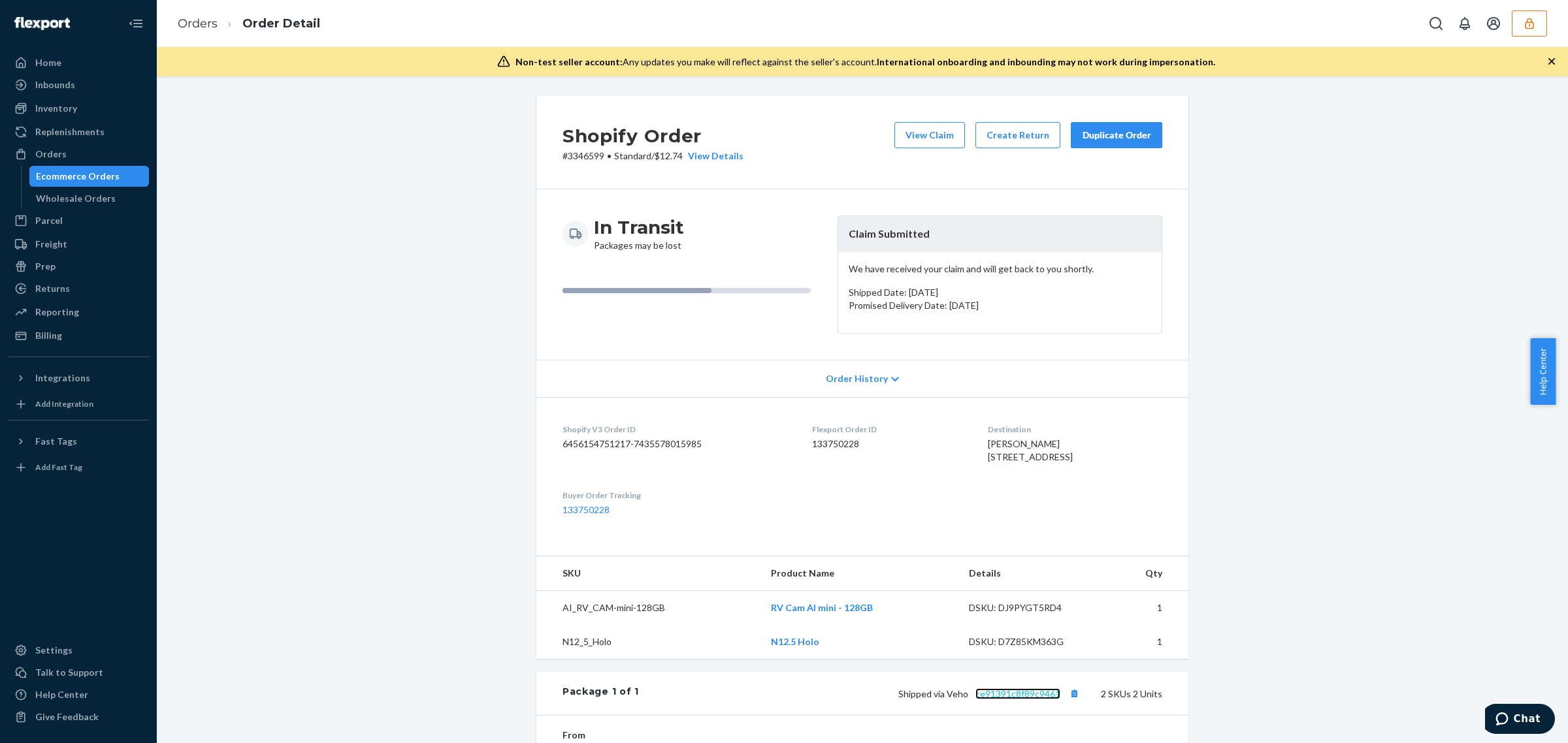
click at [1034, 699] on link "ce91391c8f89c9461" at bounding box center [1017, 694] width 85 height 11
click at [921, 132] on button "View Claim" at bounding box center [930, 135] width 71 height 26
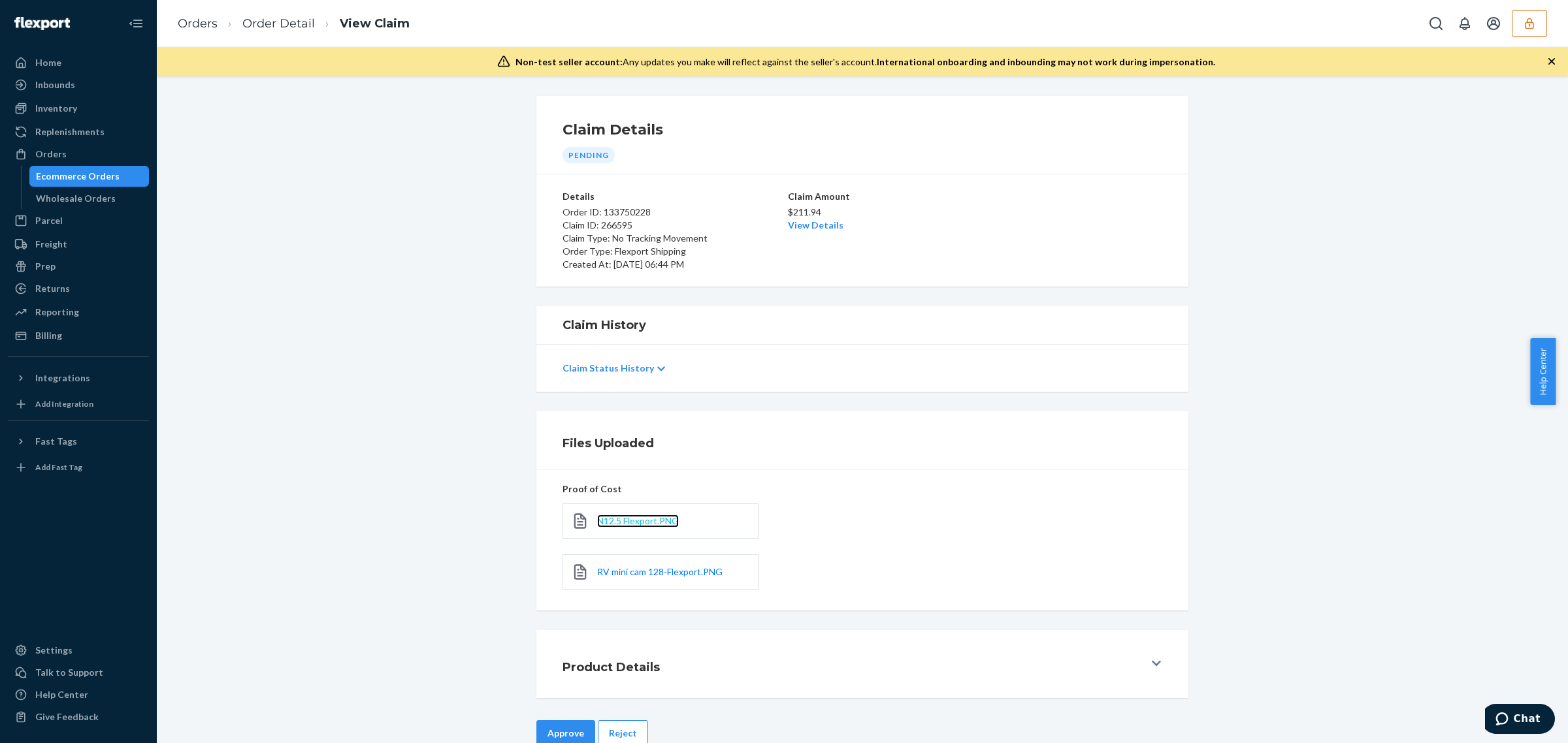
click at [649, 521] on span "N12.5 Flexport.PNG" at bounding box center [638, 520] width 82 height 11
click at [690, 576] on span "RV mini cam 128-Flexport.PNG" at bounding box center [660, 572] width 126 height 11
click at [788, 226] on link "View Details" at bounding box center [816, 225] width 56 height 11
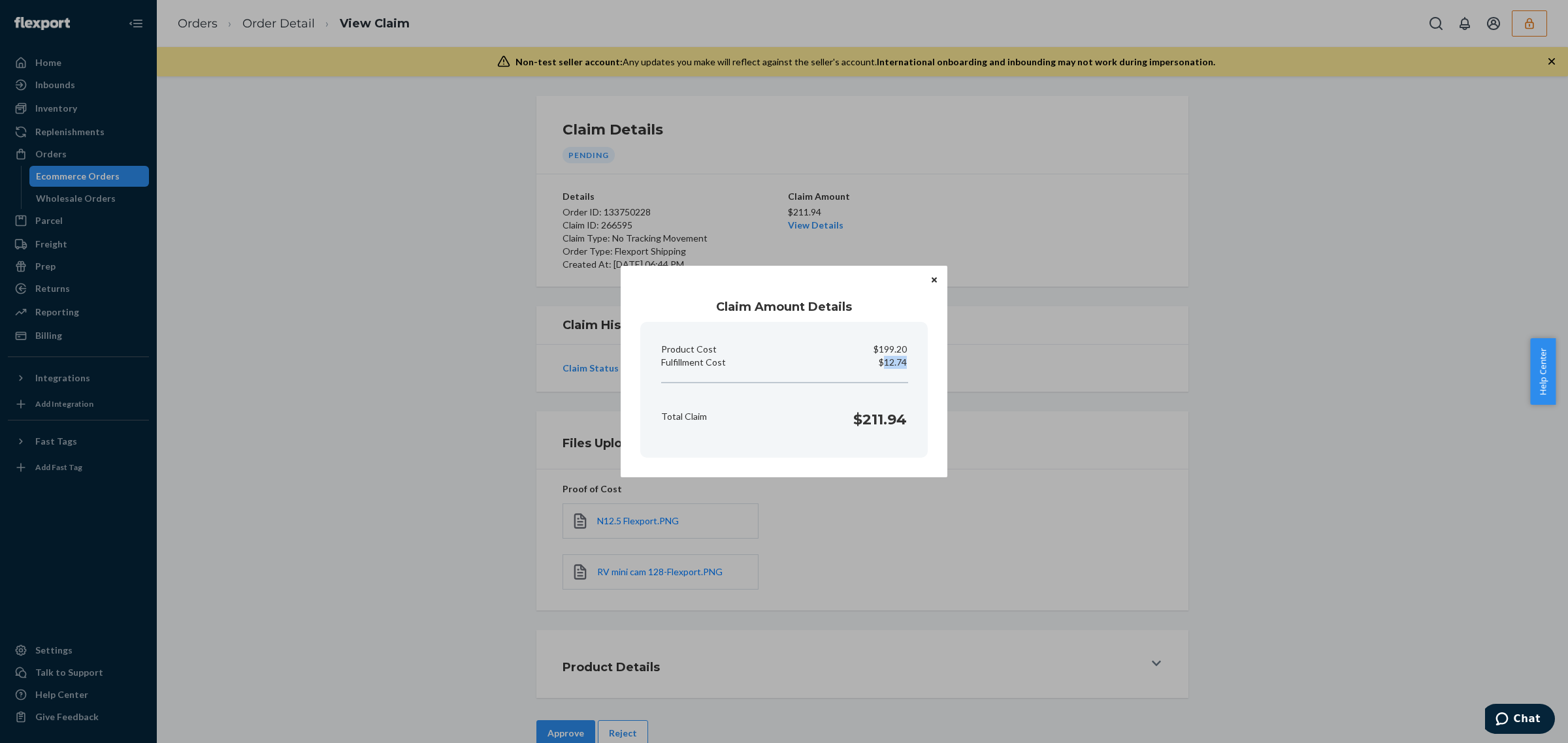
drag, startPoint x: 882, startPoint y: 364, endPoint x: 922, endPoint y: 364, distance: 40.0
click at [922, 364] on section "Product Cost $199.20 Fulfillment Cost $12.74 Total Claim $211.94" at bounding box center [784, 390] width 288 height 136
copy p "12.74"
click at [557, 729] on div "Claim Amount Details Product Cost $199.20 Fulfillment Cost $12.74 Total Claim $…" at bounding box center [784, 372] width 1568 height 743
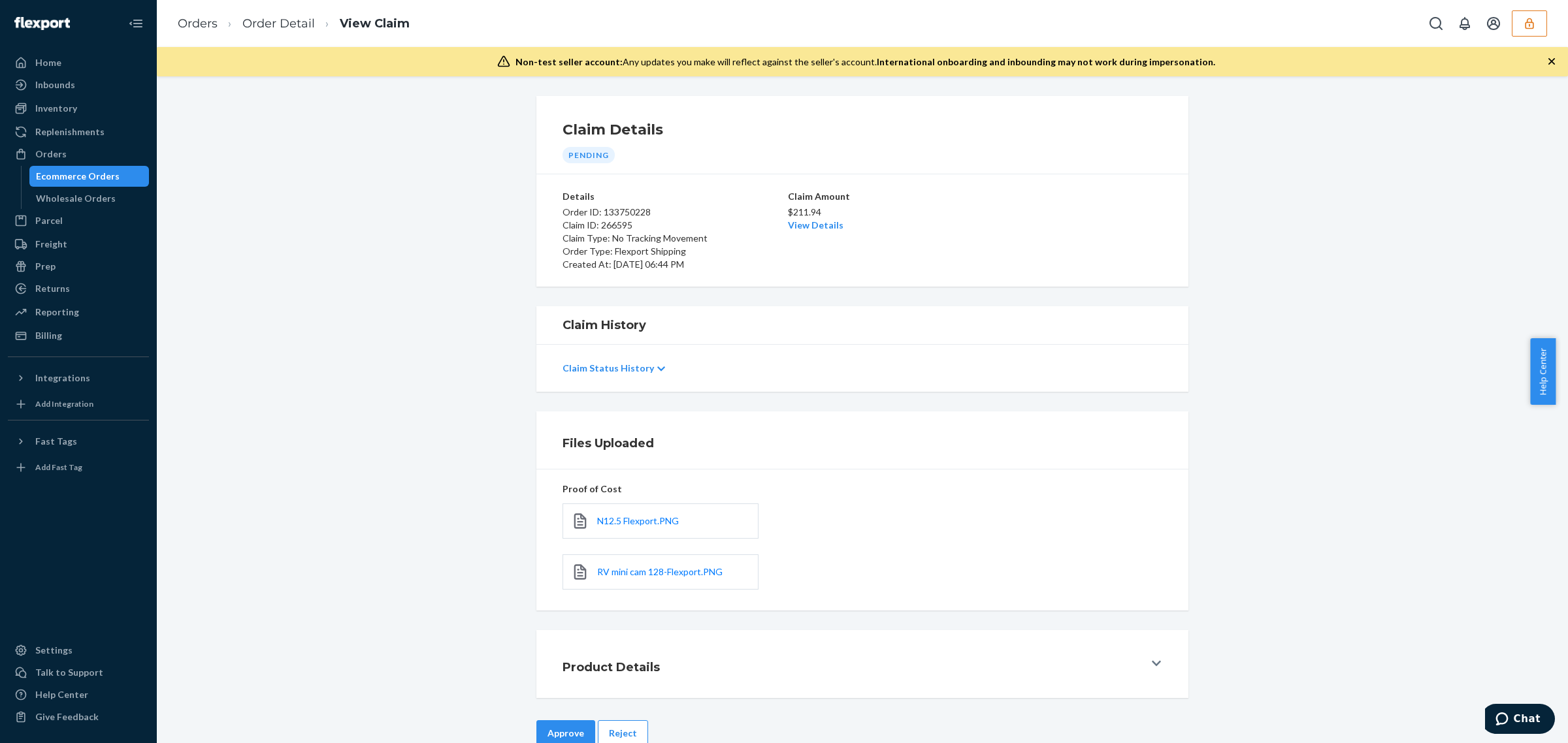
click at [557, 729] on button "Approve" at bounding box center [566, 734] width 59 height 26
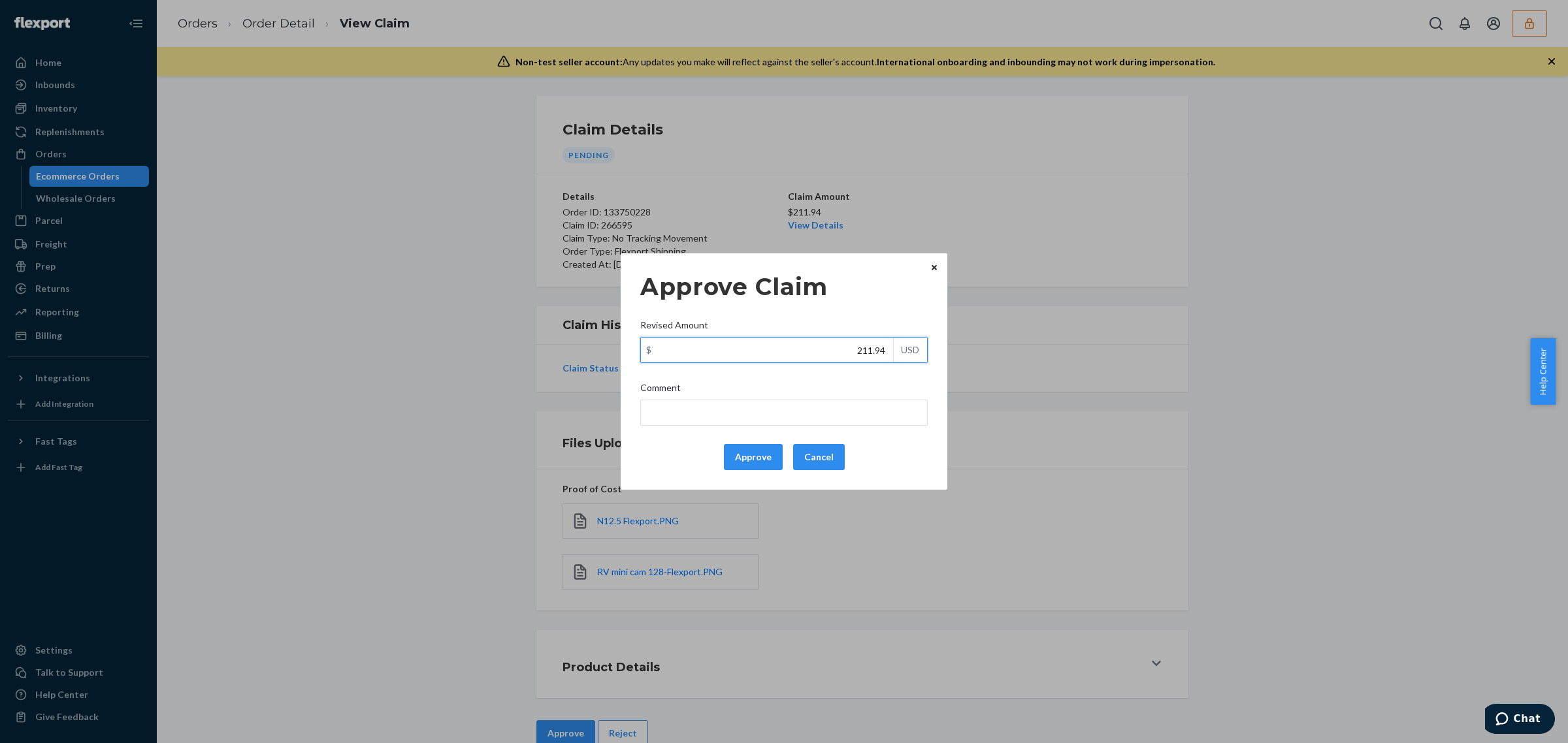
click at [848, 350] on input "211.94" at bounding box center [767, 350] width 252 height 25
paste input "12.74"
type input "112.74"
click at [770, 457] on button "Approve" at bounding box center [753, 457] width 59 height 26
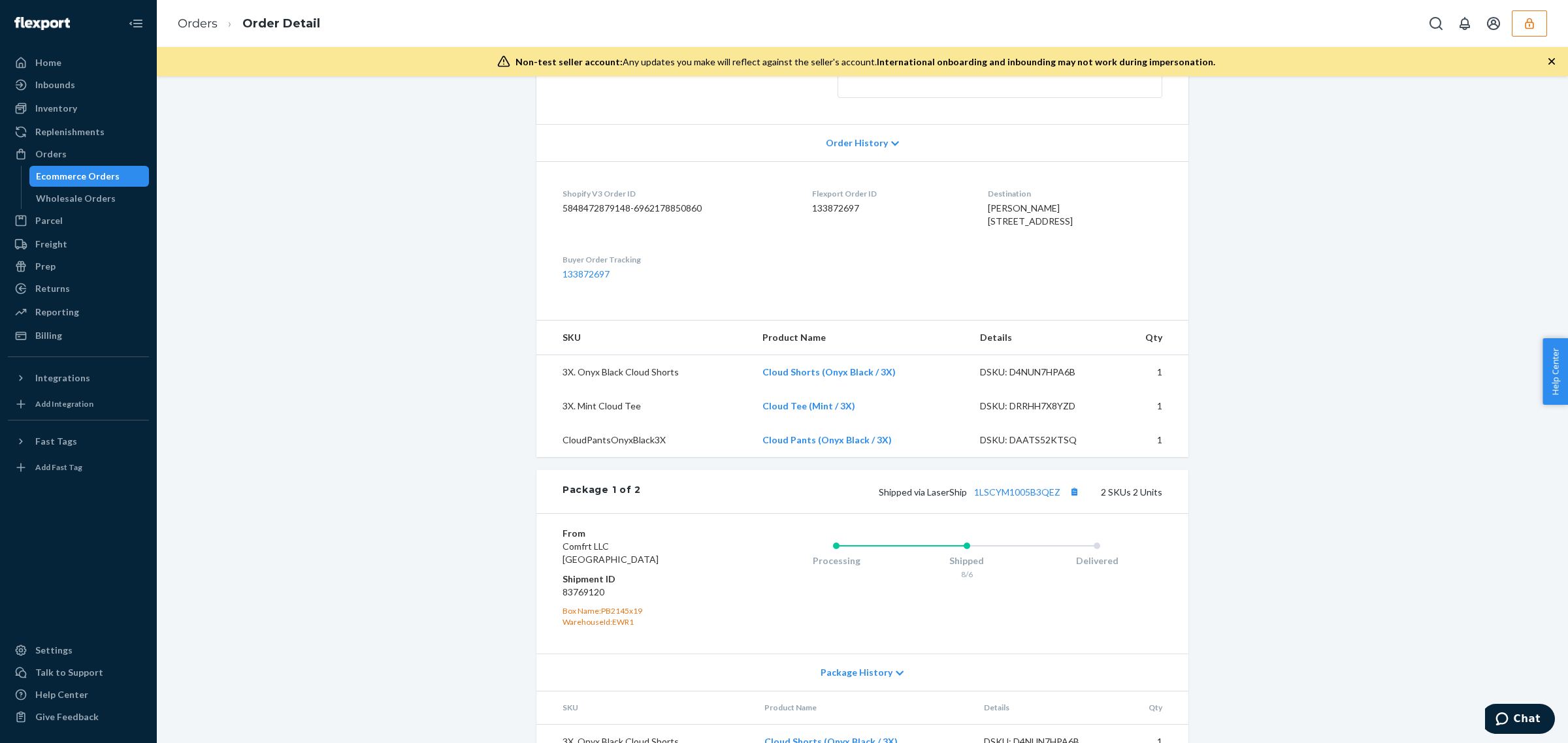
scroll to position [239, 0]
click at [1008, 494] on link "1LSCYM1005B3QEZ" at bounding box center [1017, 489] width 87 height 11
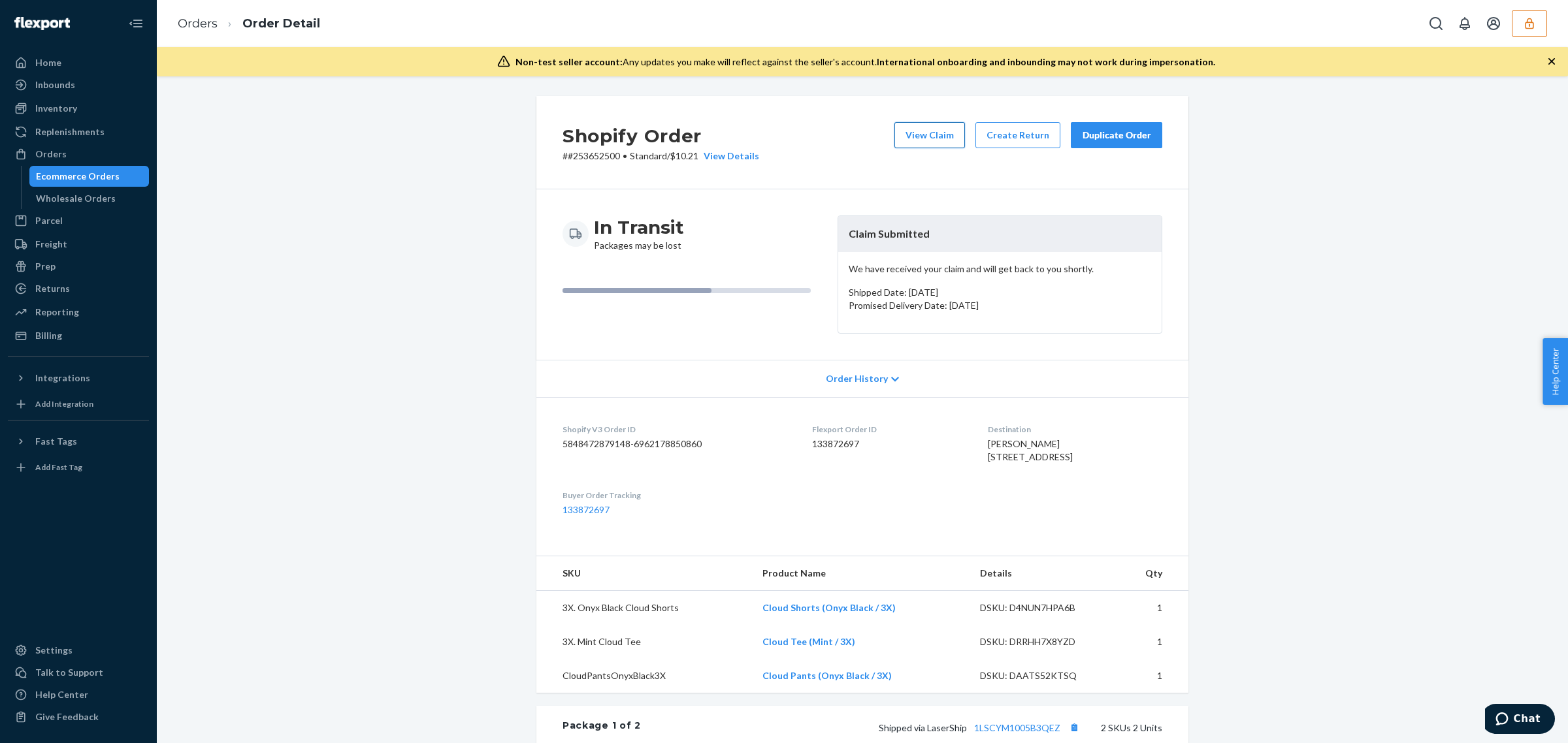
click at [916, 126] on button "View Claim" at bounding box center [930, 135] width 71 height 26
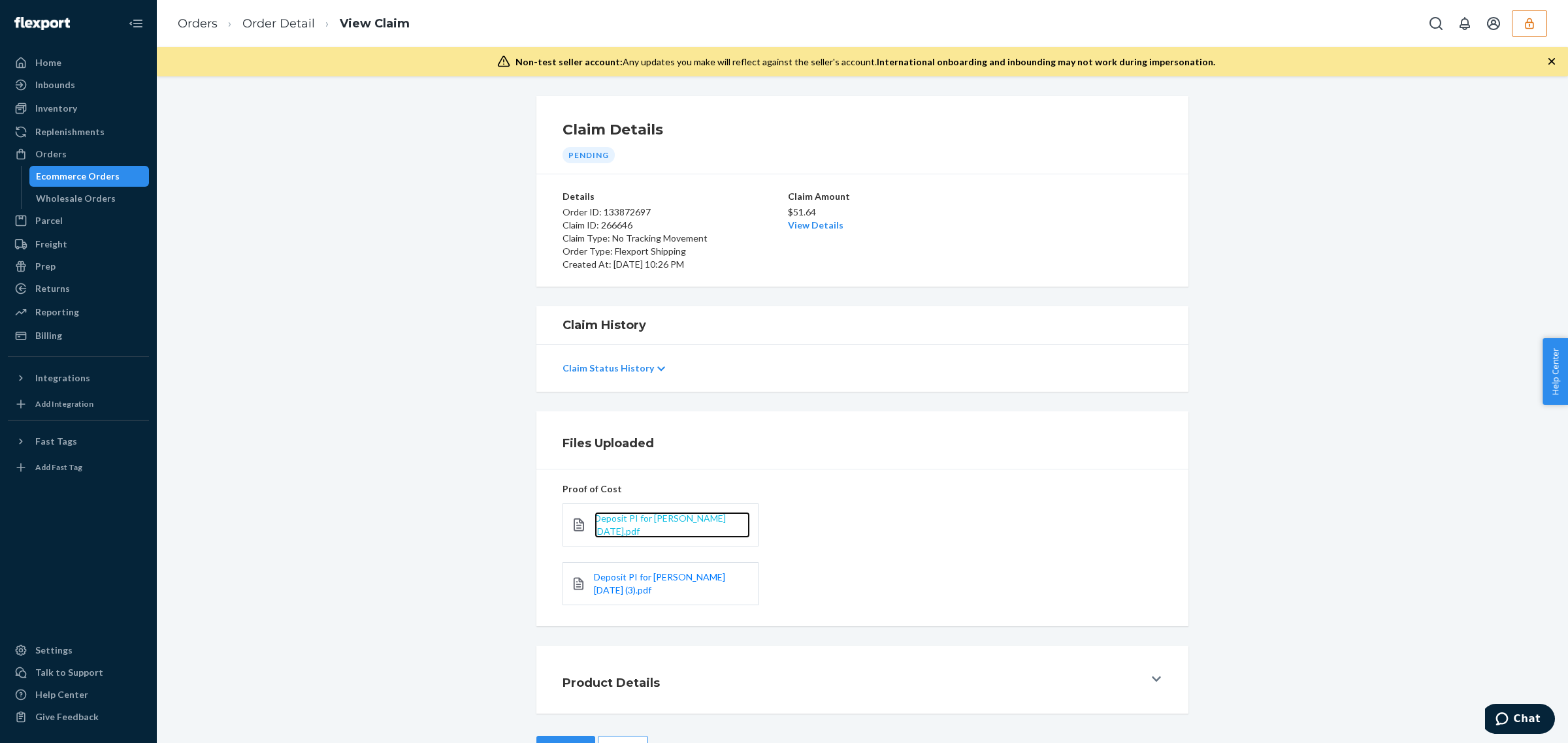
click at [654, 520] on span "Deposit PI for Hudson 2024-10-4.pdf" at bounding box center [660, 525] width 131 height 24
click at [609, 573] on span "Deposit PI for Hudson 2024-12-10 (3).pdf" at bounding box center [660, 584] width 131 height 24
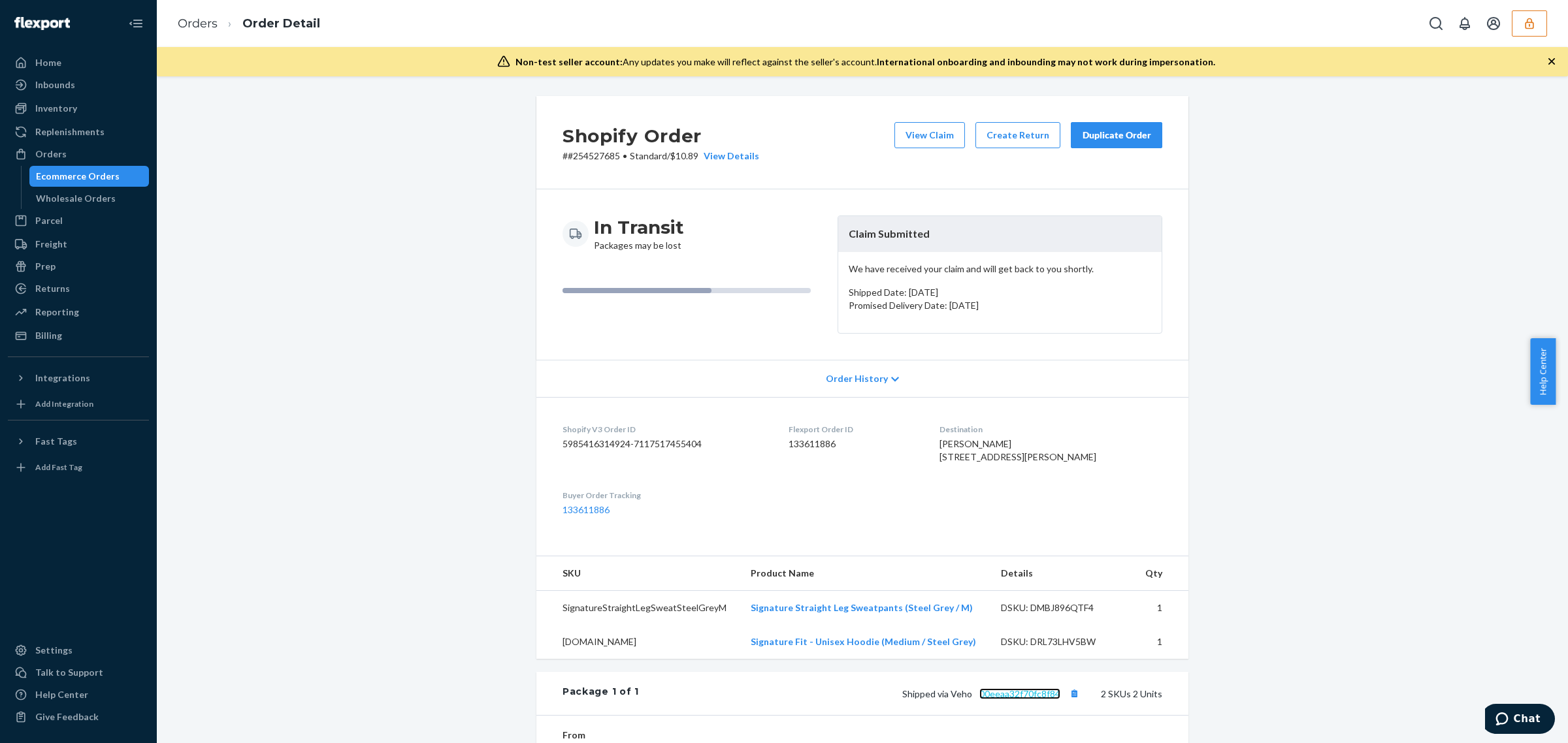
click at [1000, 699] on link "00eeaa32f70fc8f84" at bounding box center [1019, 694] width 81 height 11
drag, startPoint x: 739, startPoint y: 640, endPoint x: 887, endPoint y: 642, distance: 148.0
click at [887, 626] on td "Signature Straight Leg Sweatpants (Steel Grey / M)" at bounding box center [866, 608] width 251 height 34
drag, startPoint x: 713, startPoint y: 678, endPoint x: 866, endPoint y: 665, distance: 153.6
click at [866, 659] on tr "M.SG Signature Fit - Unisex Hoodie (Medium / Steel Grey) DSKU: DRL73LHV5BW 1" at bounding box center [863, 642] width 652 height 34
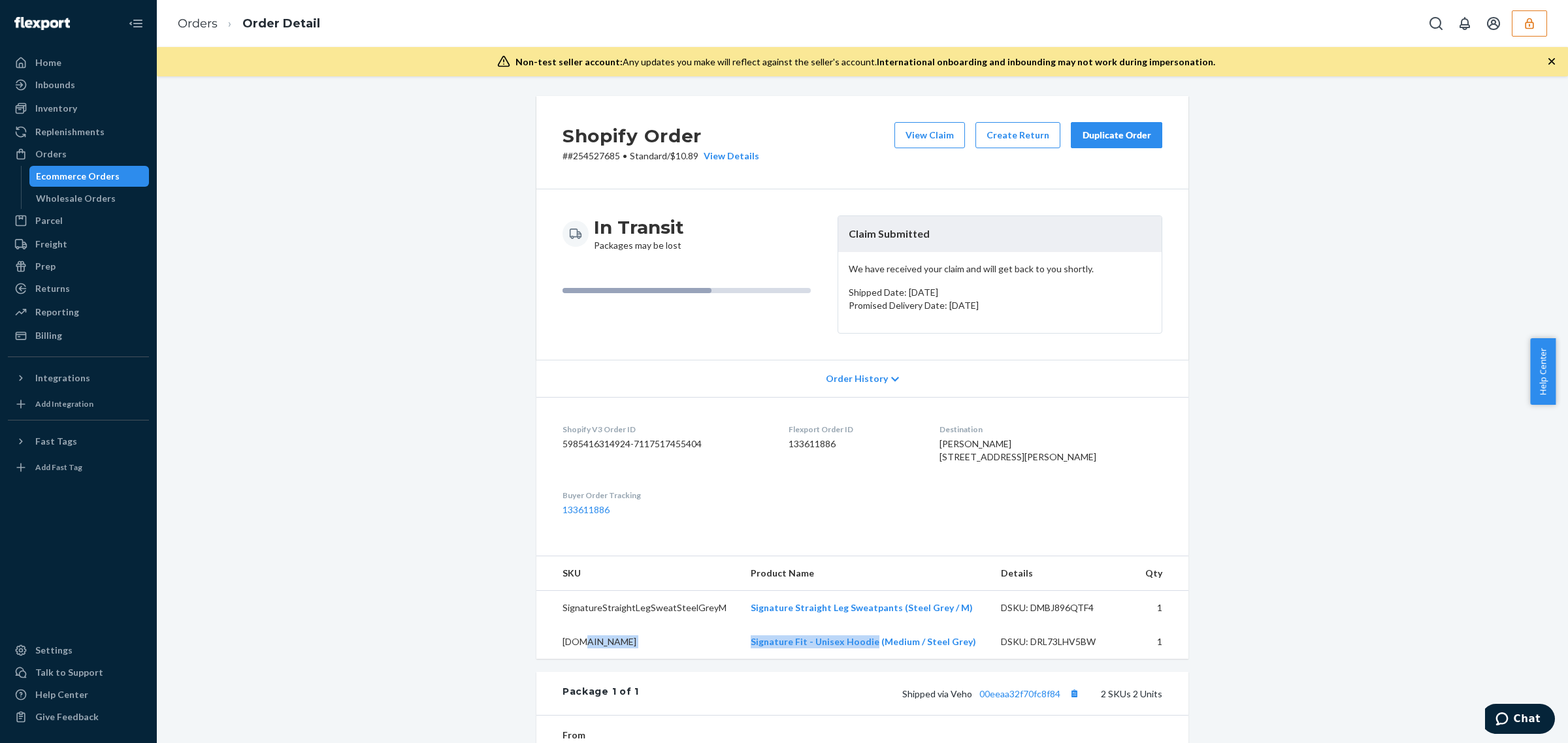
copy tr "Signature Fit - Unisex Hoodie"
click at [903, 132] on button "View Claim" at bounding box center [930, 135] width 71 height 26
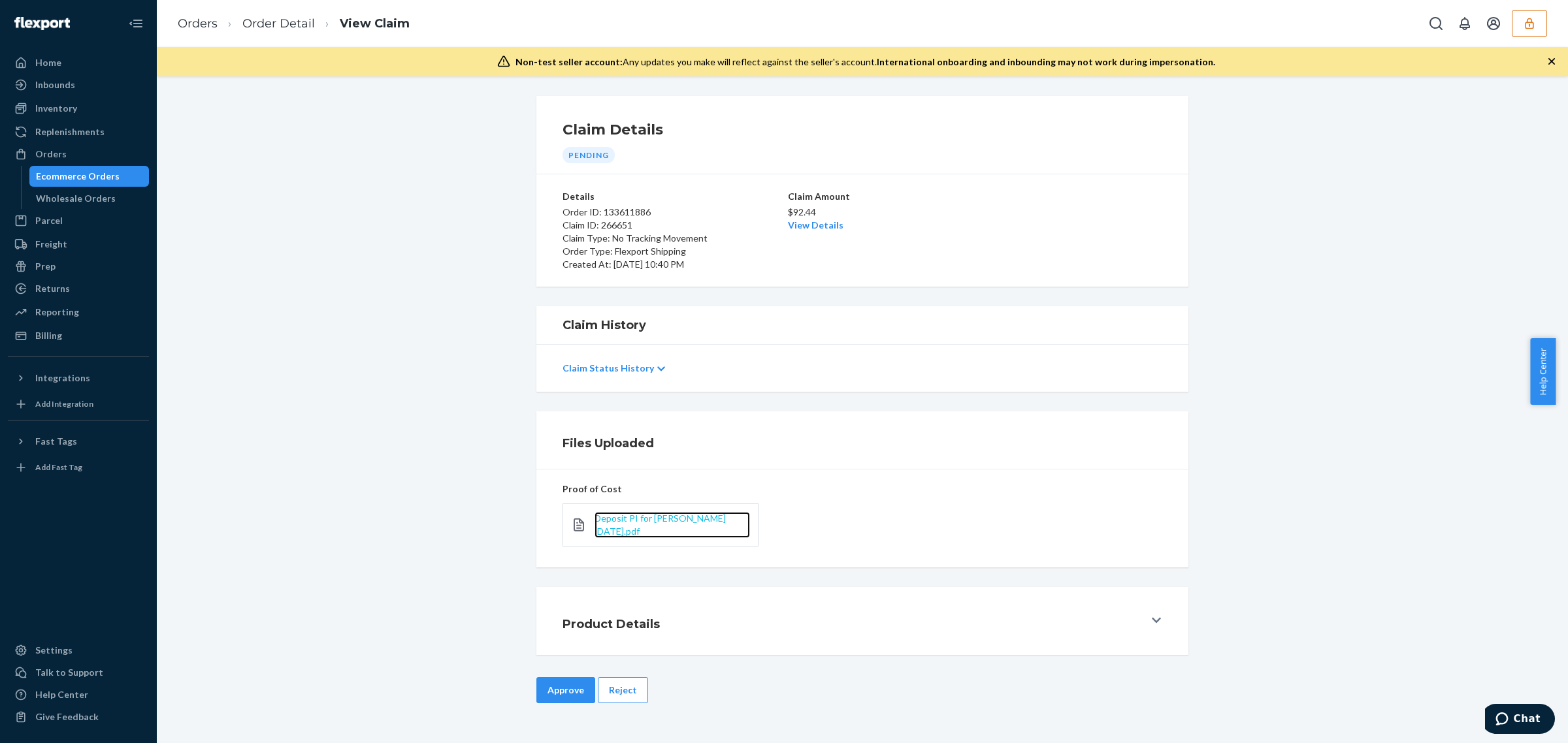
click at [650, 521] on span "Deposit PI for Hudson 2024-11-25.pdf" at bounding box center [660, 525] width 131 height 24
click at [828, 226] on link "View Details" at bounding box center [816, 225] width 56 height 11
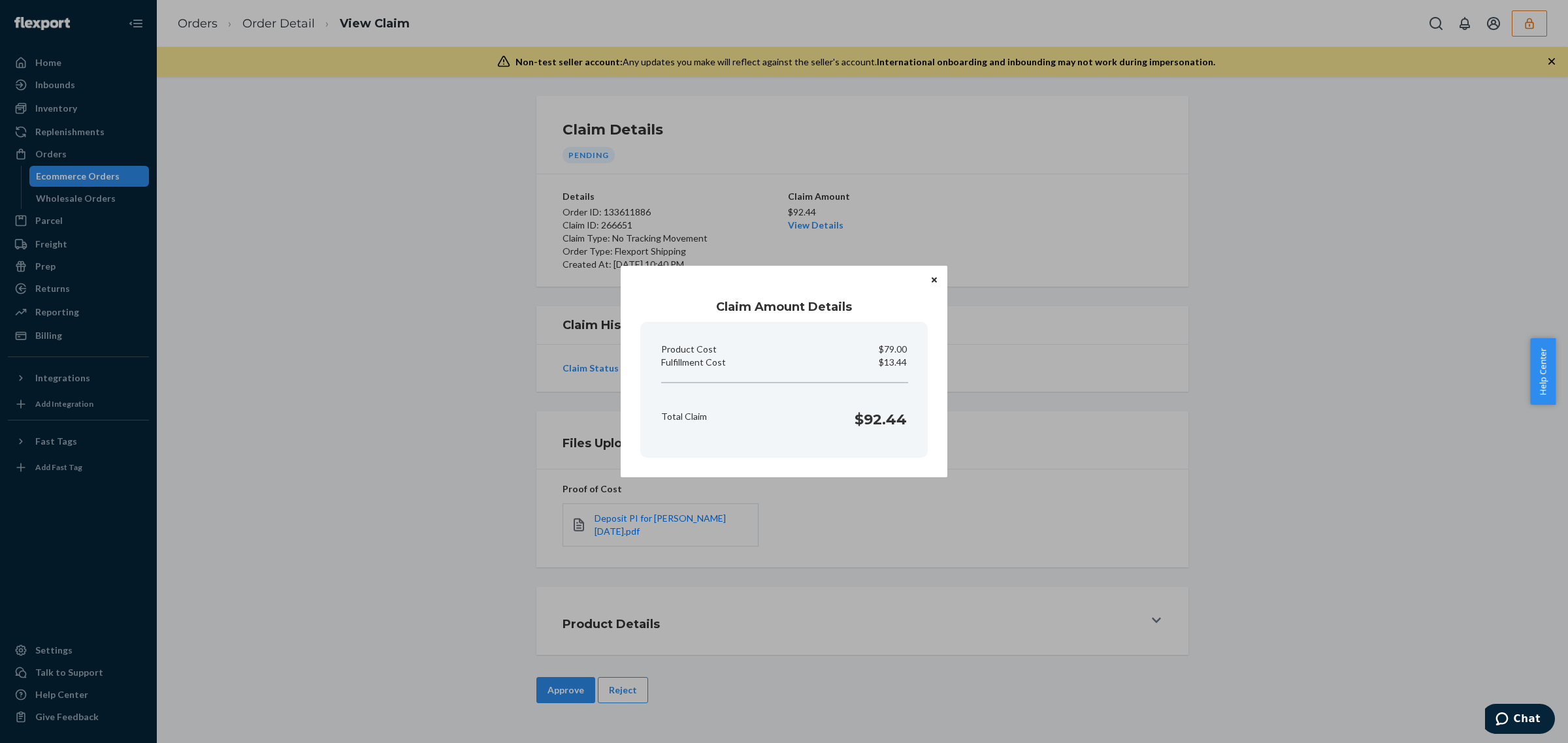
click at [520, 666] on div "Claim Amount Details Product Cost $79.00 Fulfillment Cost $13.44 Total Claim $9…" at bounding box center [784, 372] width 1568 height 743
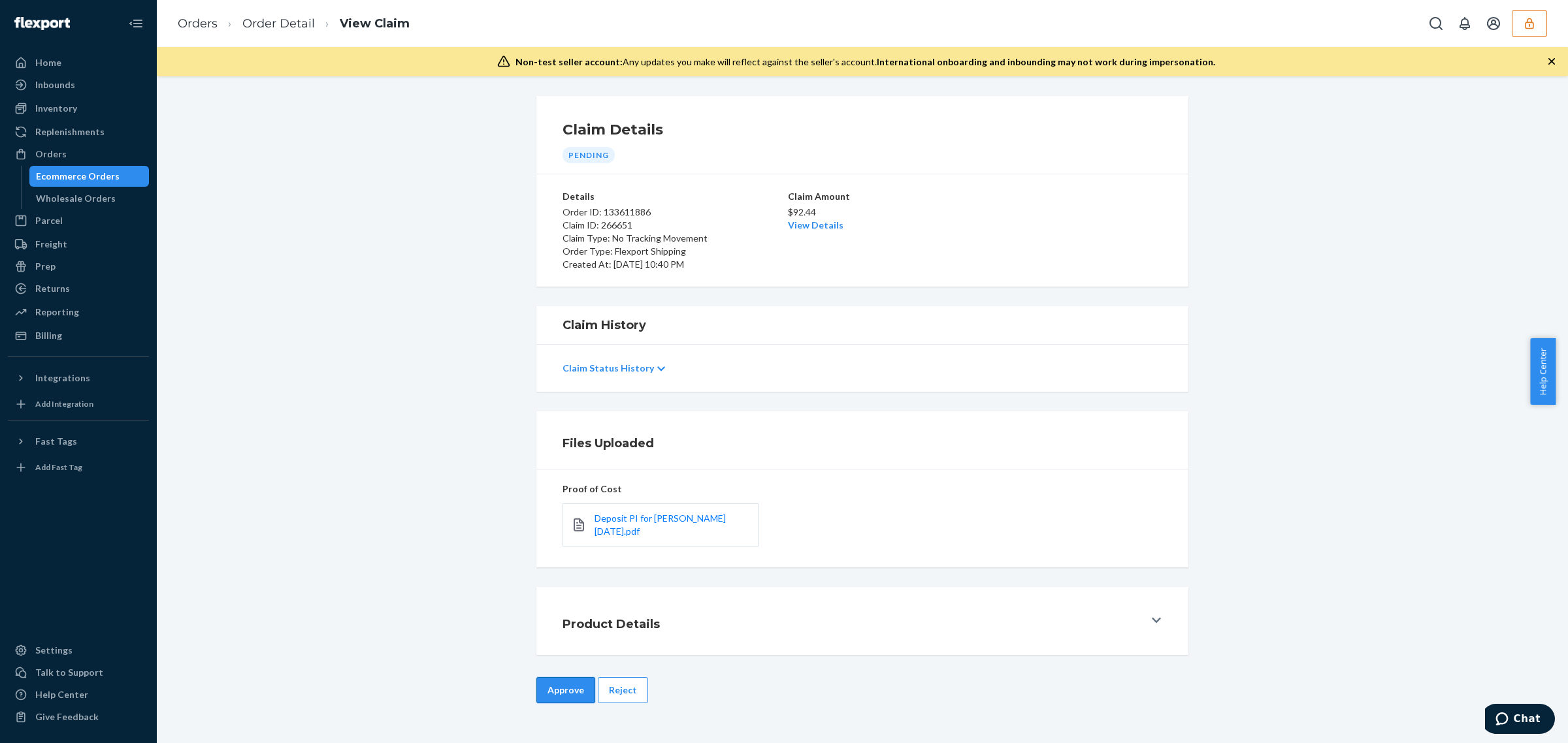
click at [544, 688] on button "Approve" at bounding box center [566, 690] width 59 height 26
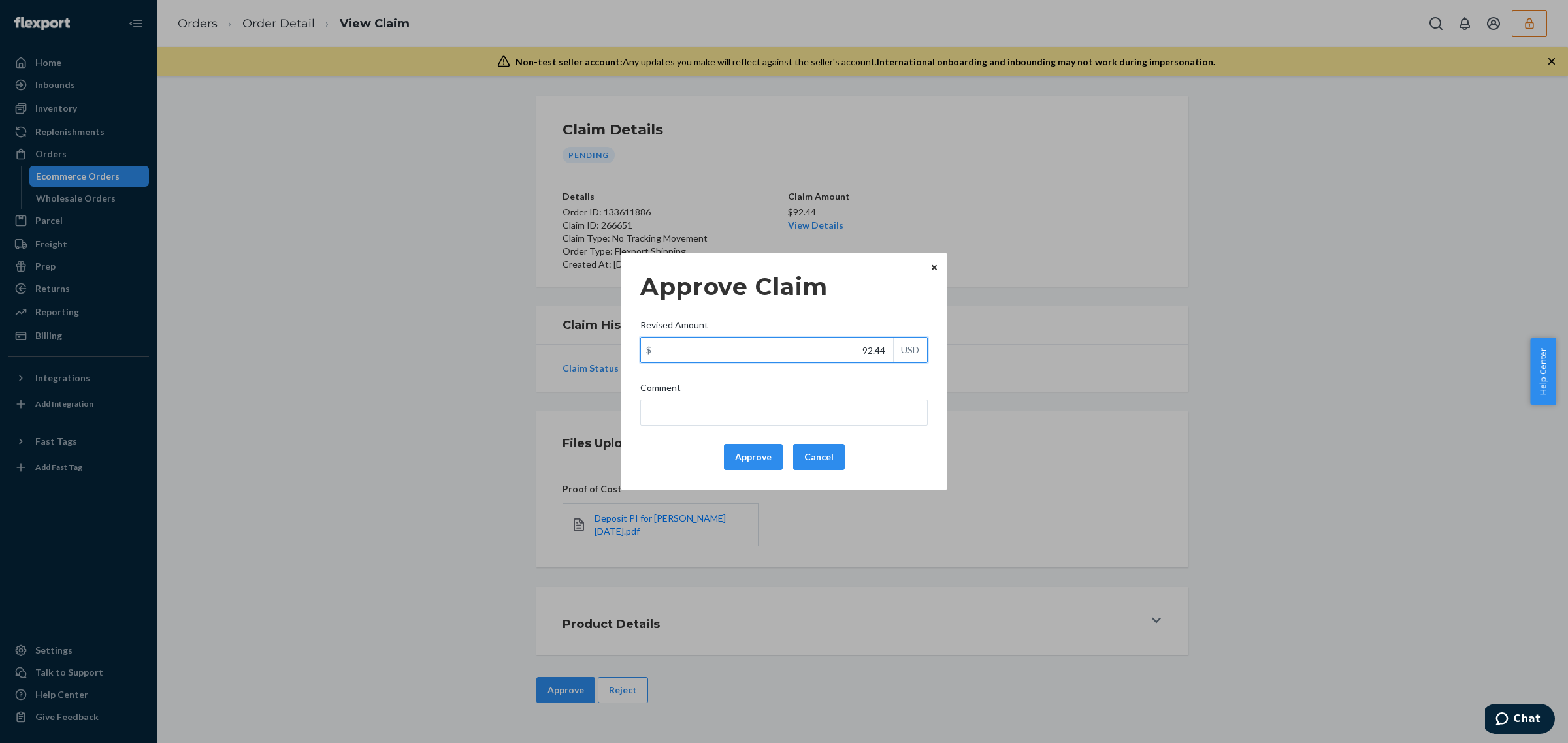
click at [778, 341] on input "92.44" at bounding box center [767, 350] width 252 height 25
click at [780, 348] on input "92.44" at bounding box center [767, 350] width 252 height 25
paste input "55.0"
type input "55.04"
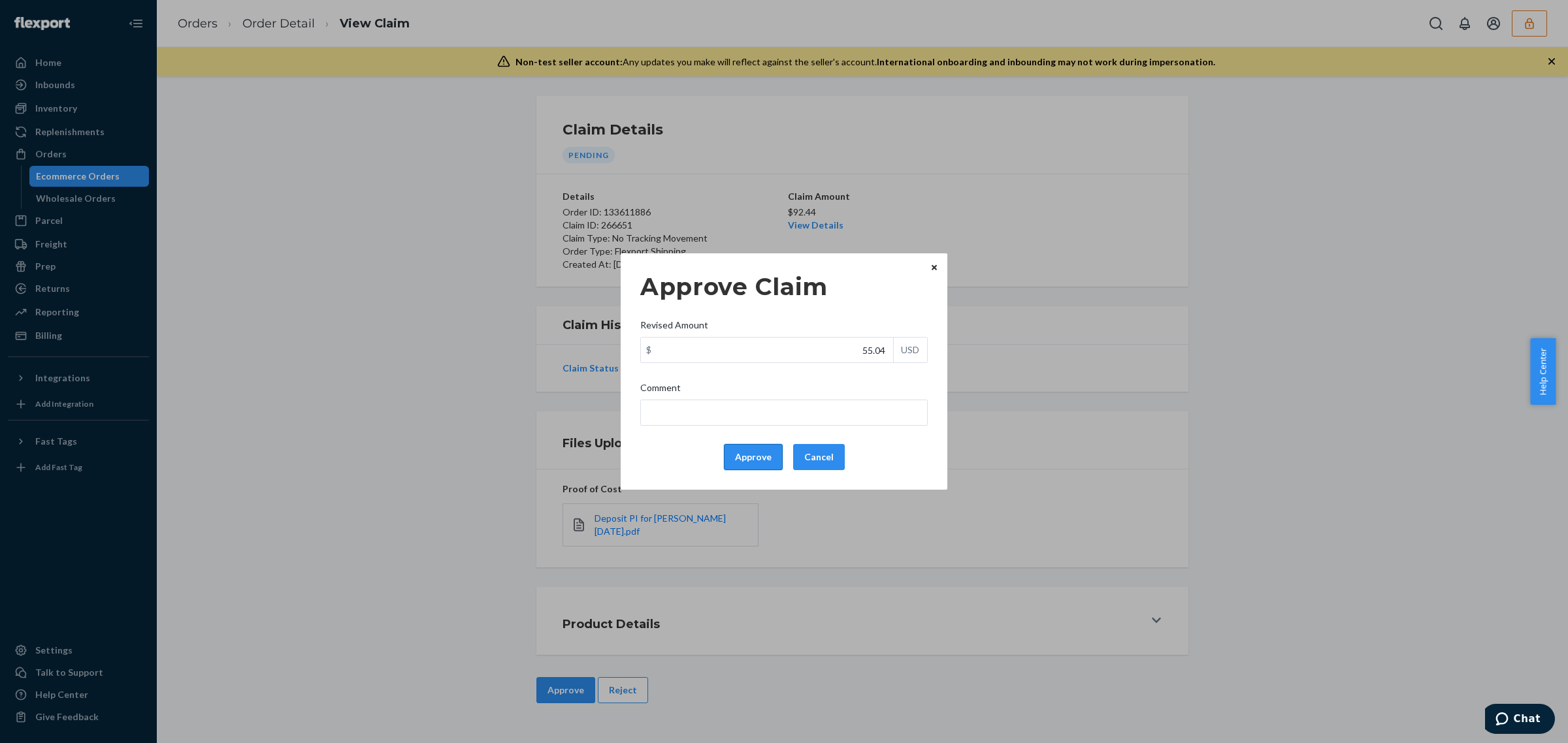
click at [754, 459] on button "Approve" at bounding box center [753, 457] width 59 height 26
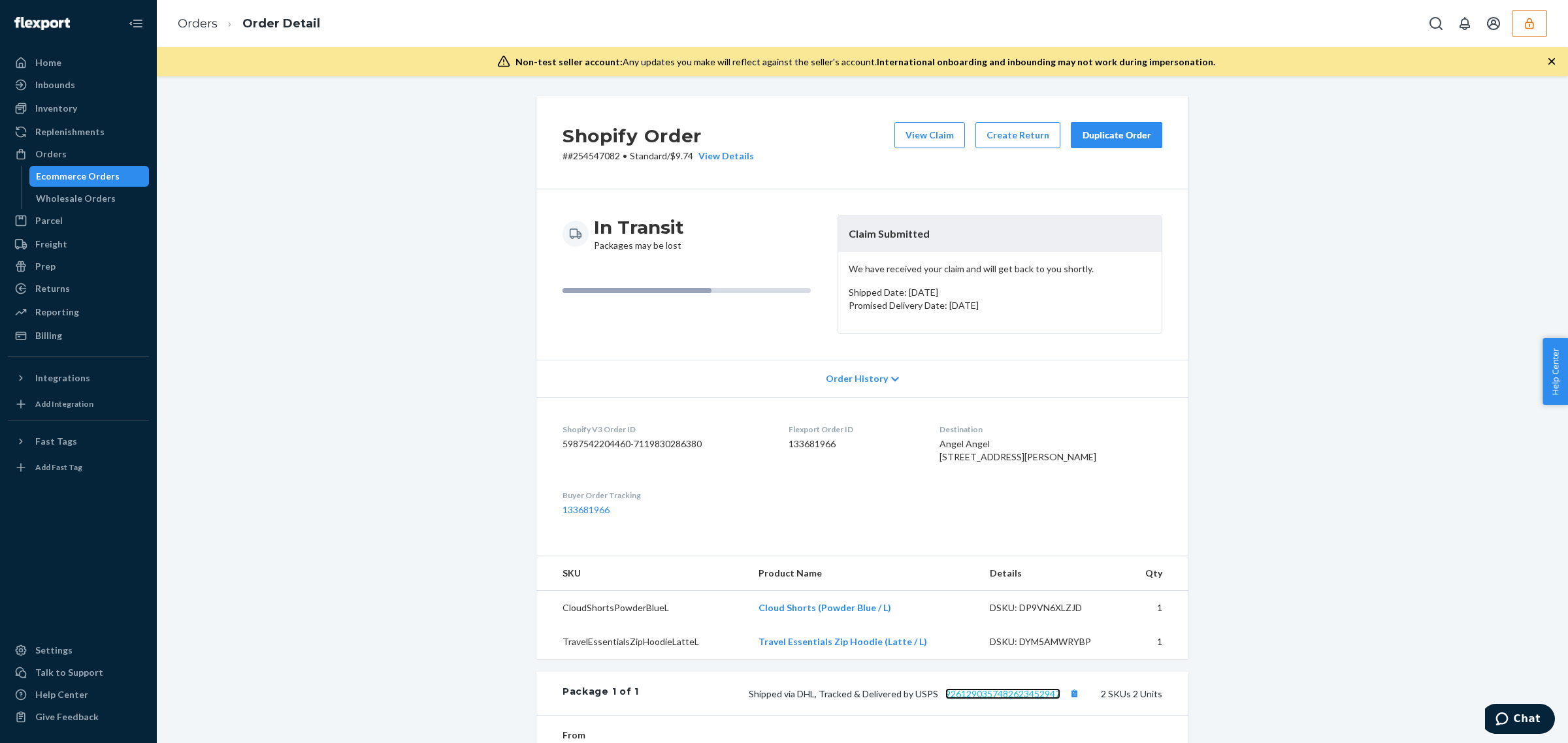
click at [998, 699] on link "9261290357482623452947" at bounding box center [1002, 694] width 115 height 11
click at [902, 134] on button "View Claim" at bounding box center [930, 135] width 71 height 26
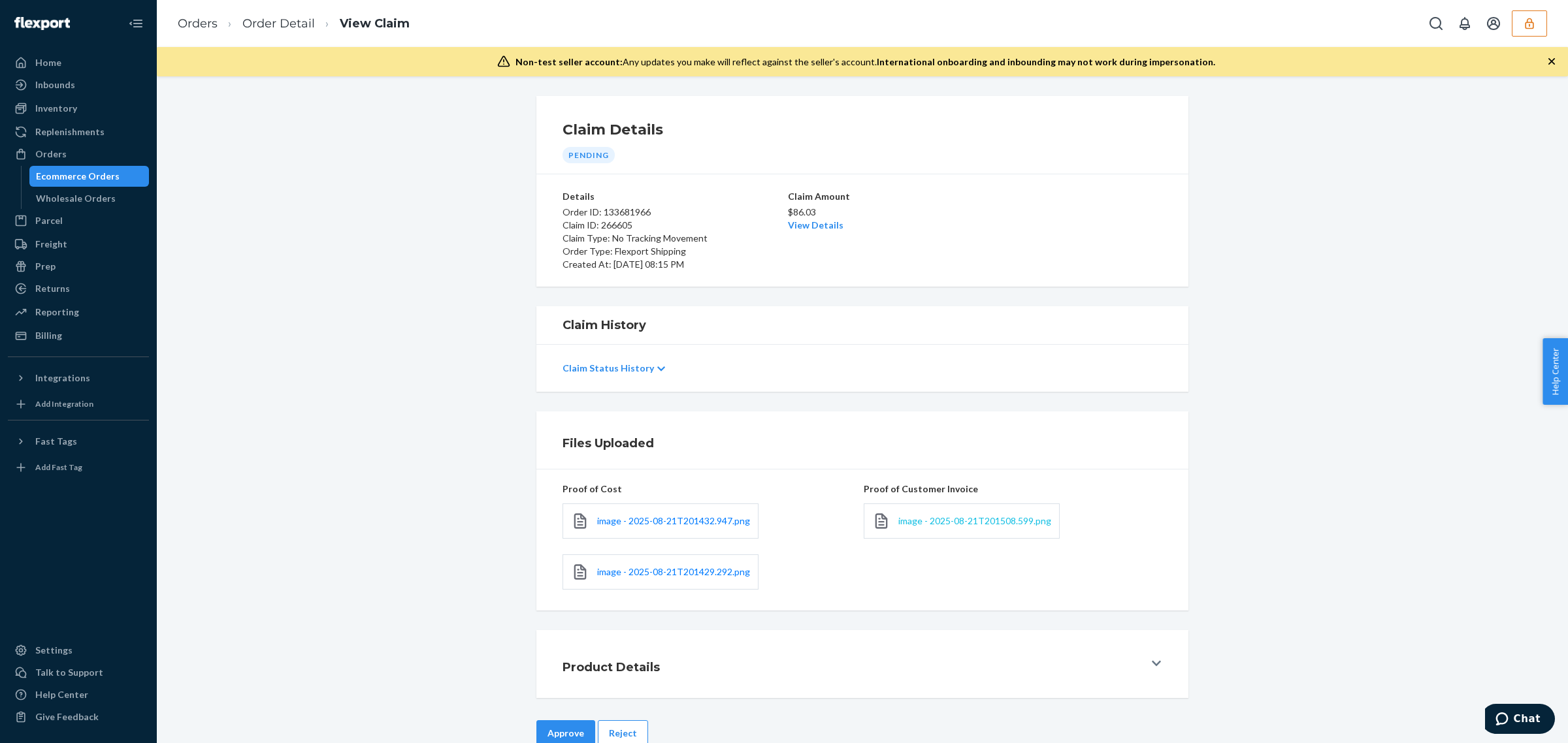
click at [919, 522] on span "image - 2025-08-21T201508.599.png" at bounding box center [975, 520] width 153 height 11
click at [811, 231] on div "$86.03 View Details" at bounding box center [863, 217] width 149 height 29
click at [815, 229] on link "View Details" at bounding box center [816, 225] width 56 height 11
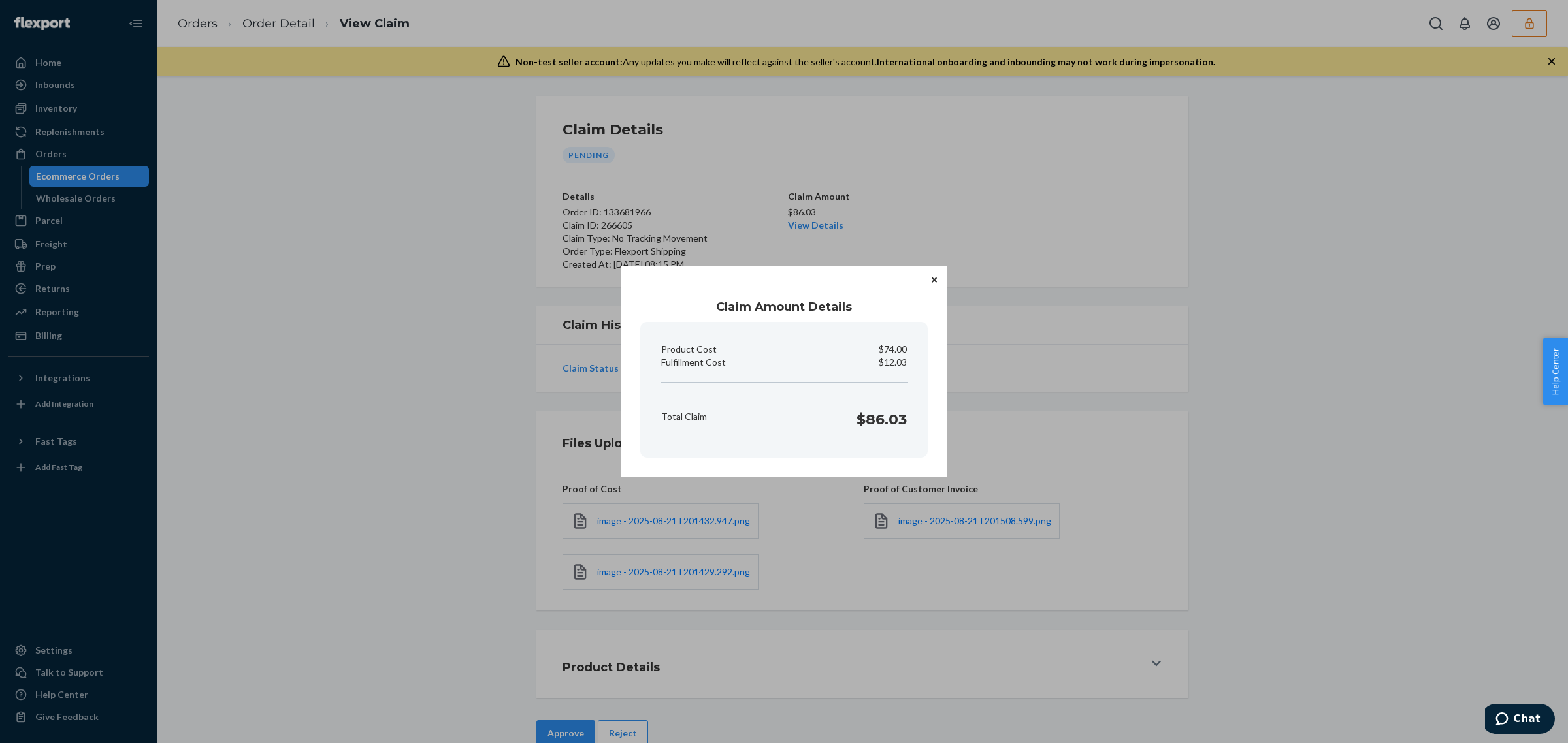
drag, startPoint x: 527, startPoint y: 732, endPoint x: 557, endPoint y: 734, distance: 30.1
click at [544, 734] on div "Claim Amount Details Product Cost $74.00 Fulfillment Cost $12.03 Total Claim $8…" at bounding box center [784, 372] width 1568 height 743
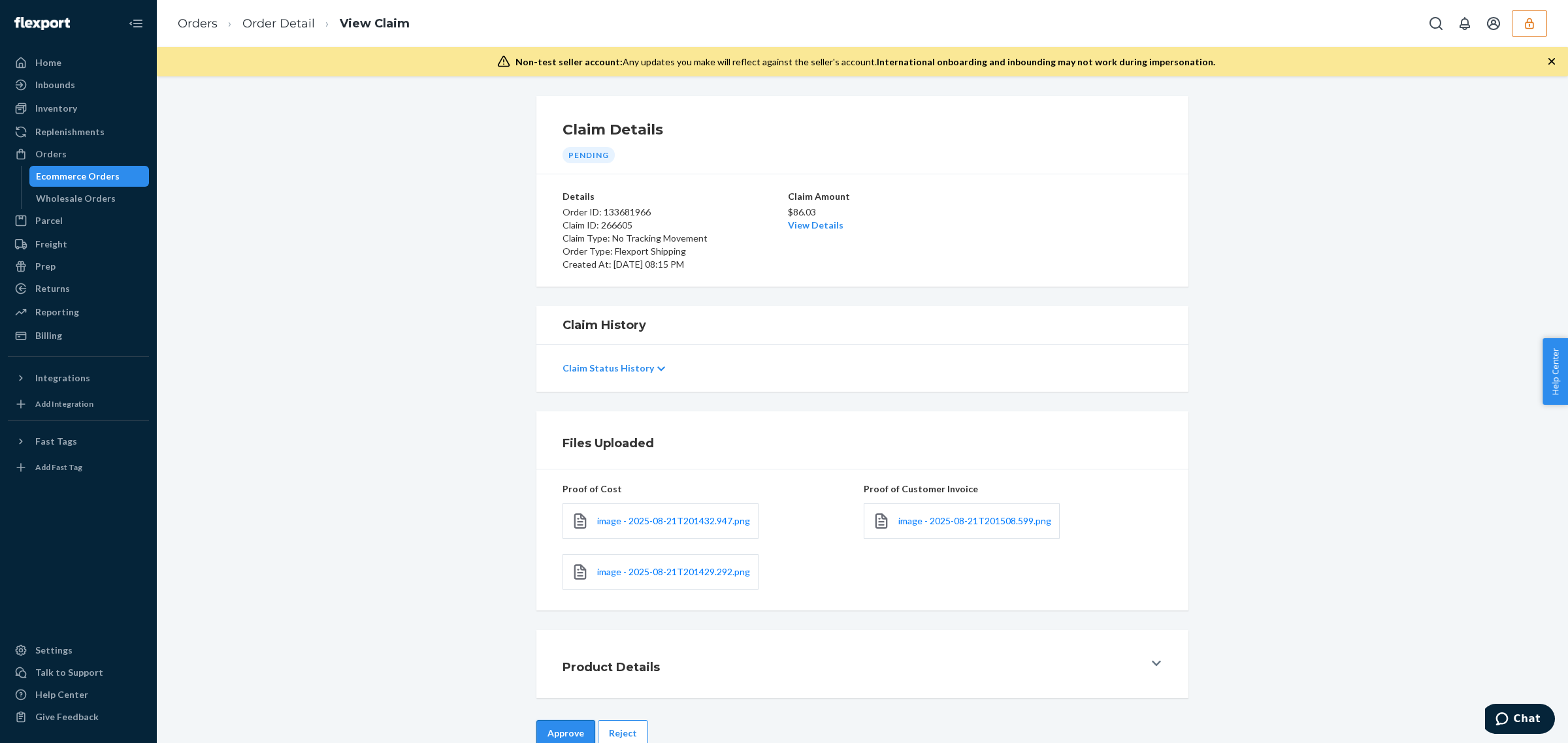
click at [559, 734] on button "Approve" at bounding box center [566, 734] width 59 height 26
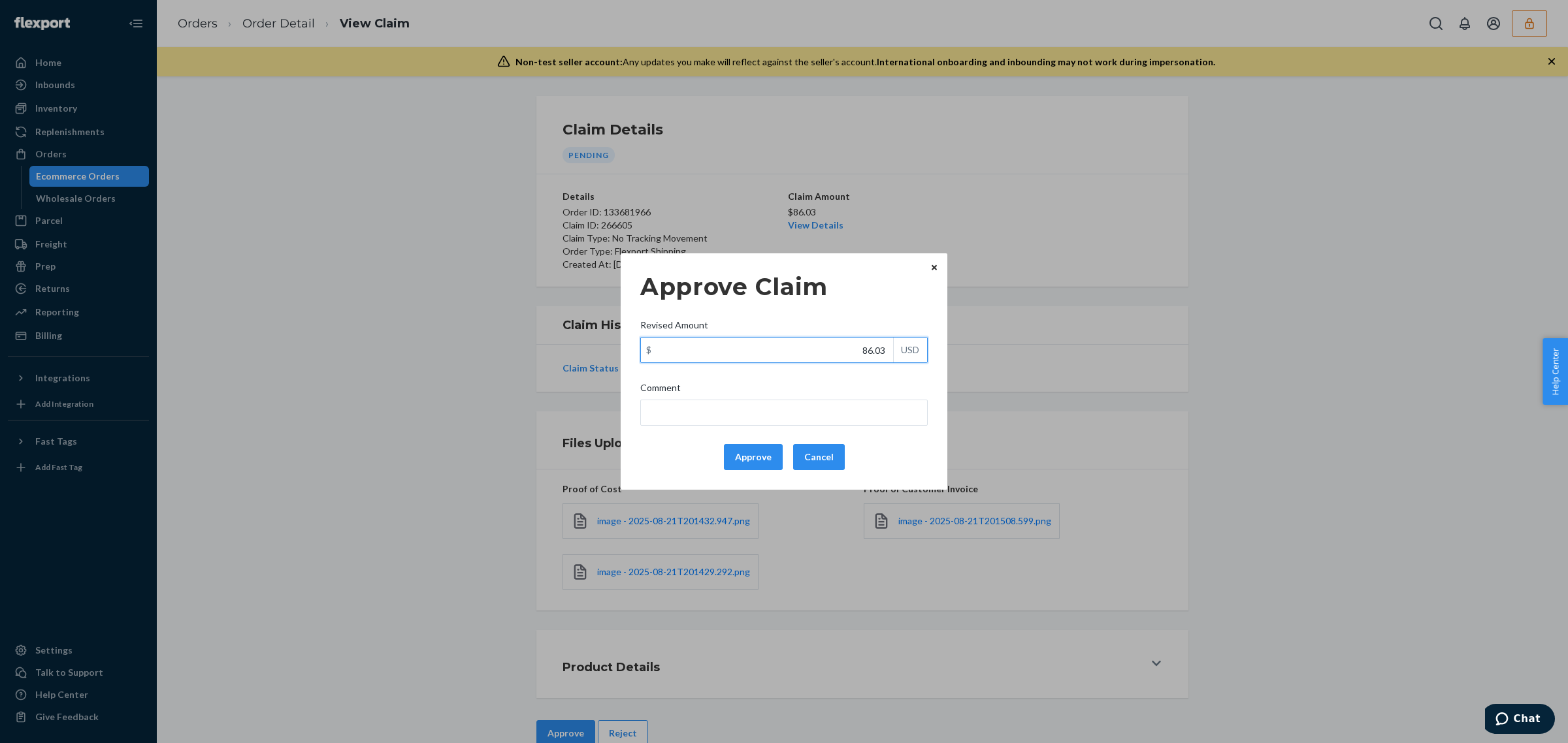
click at [840, 357] on input "86.03" at bounding box center [767, 350] width 252 height 25
paste input "43.2"
type input "43.23"
click at [745, 451] on button "Approve" at bounding box center [753, 457] width 59 height 26
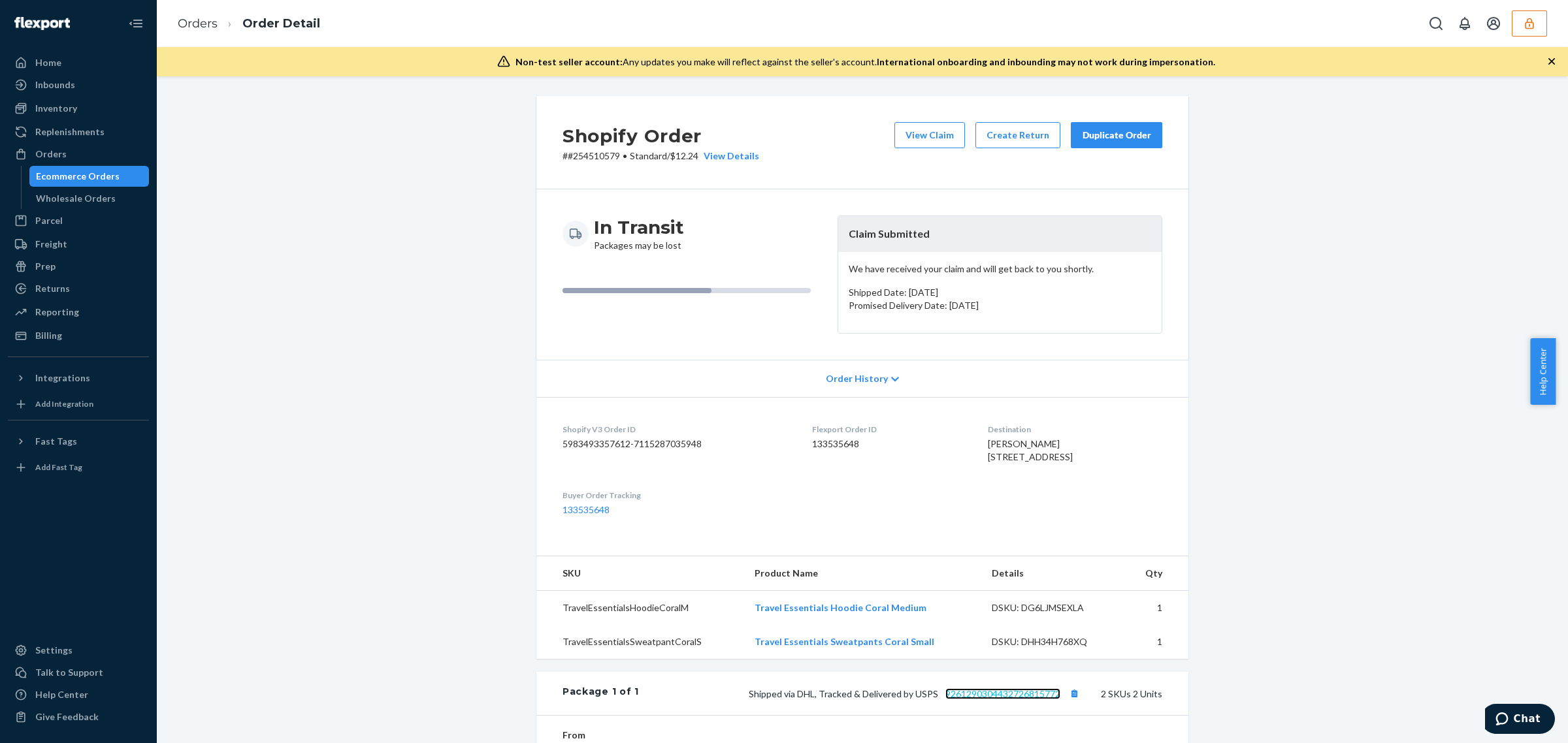
click at [1008, 699] on link "9261290304432726815772" at bounding box center [1002, 694] width 115 height 11
click at [915, 131] on button "View Claim" at bounding box center [930, 135] width 71 height 26
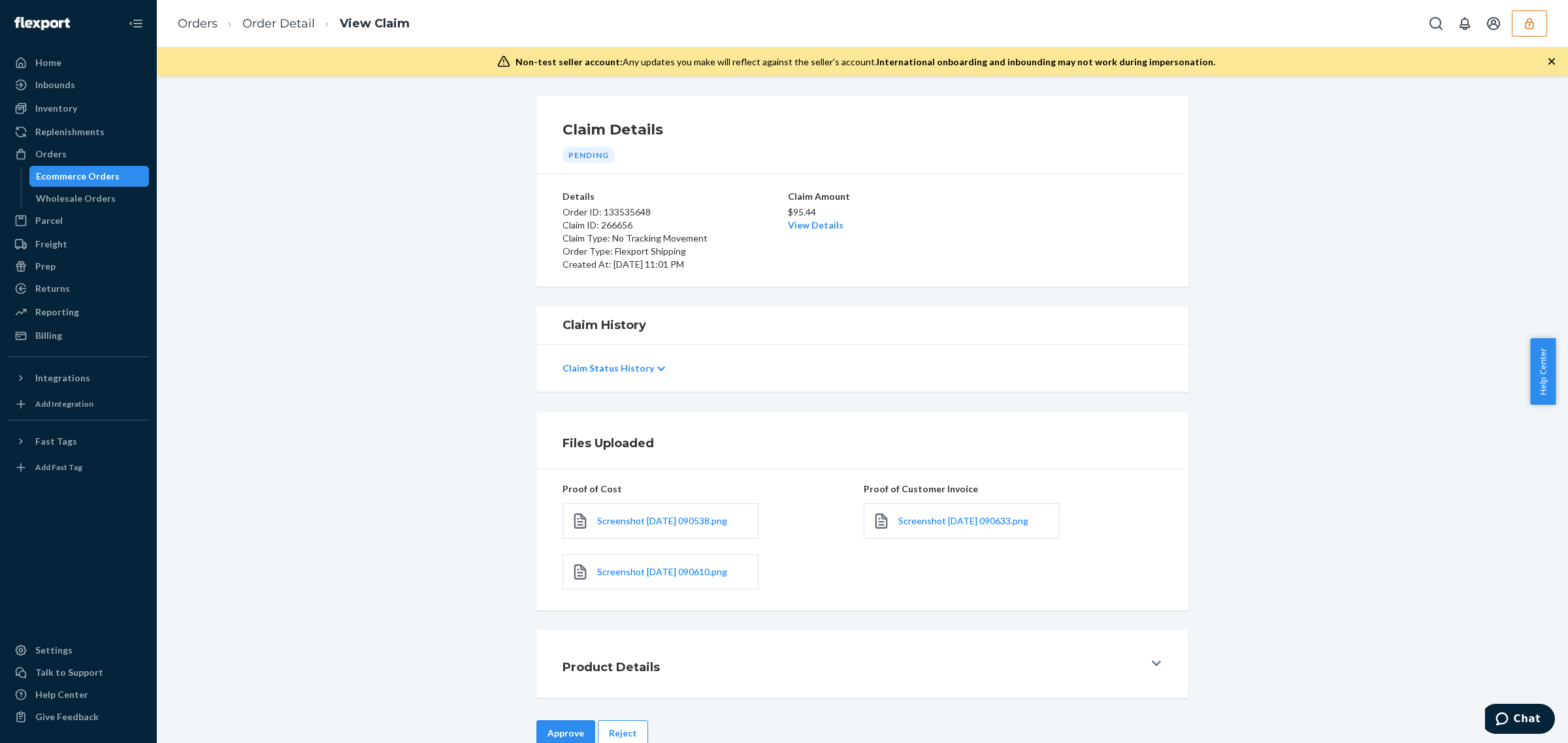
drag, startPoint x: 637, startPoint y: 727, endPoint x: 671, endPoint y: 697, distance: 45.3
click at [637, 726] on button "Reject" at bounding box center [623, 734] width 50 height 26
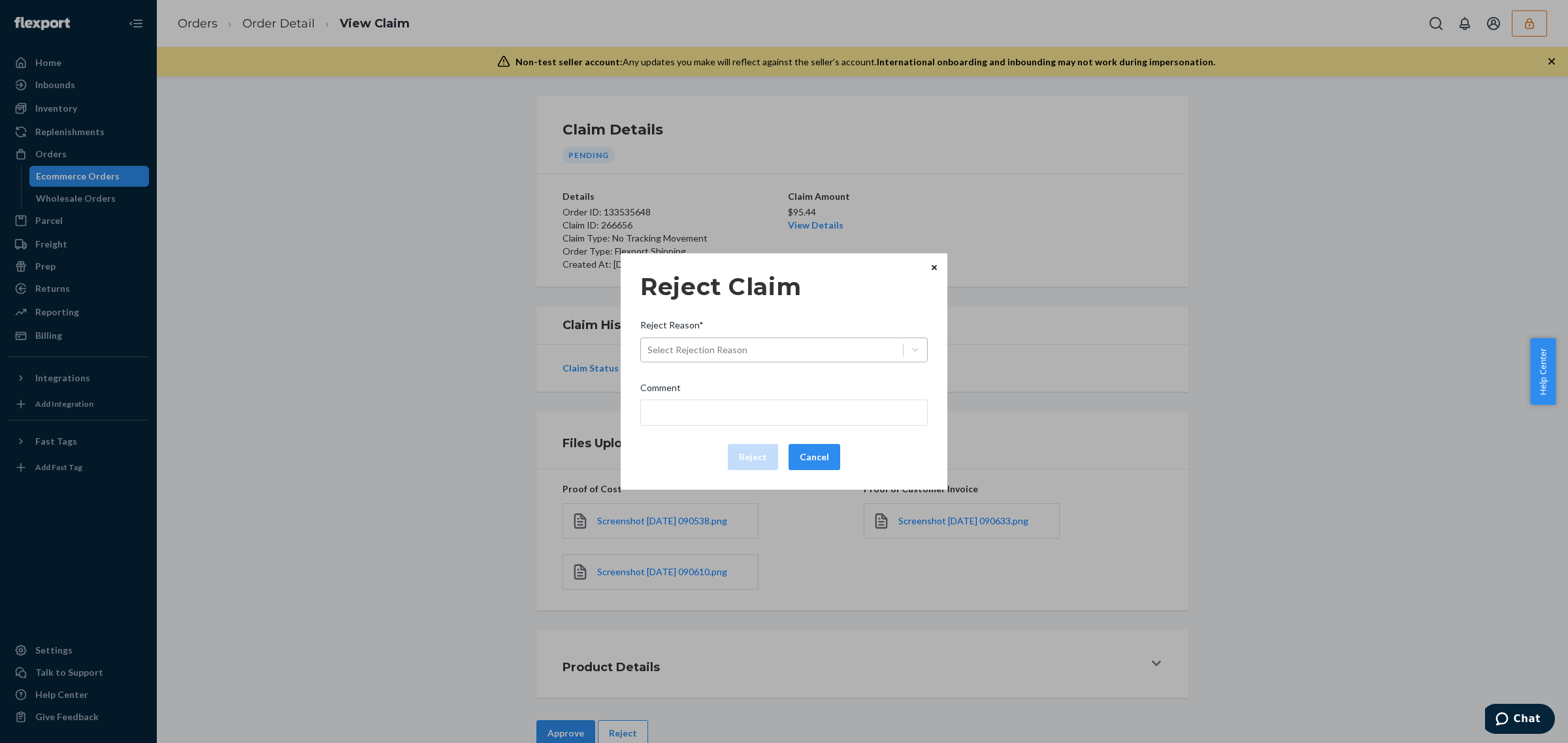
click at [862, 353] on div "Select Rejection Reason" at bounding box center [771, 350] width 262 height 20
click at [649, 353] on input "Reject Reason* Select Rejection Reason" at bounding box center [648, 350] width 1 height 13
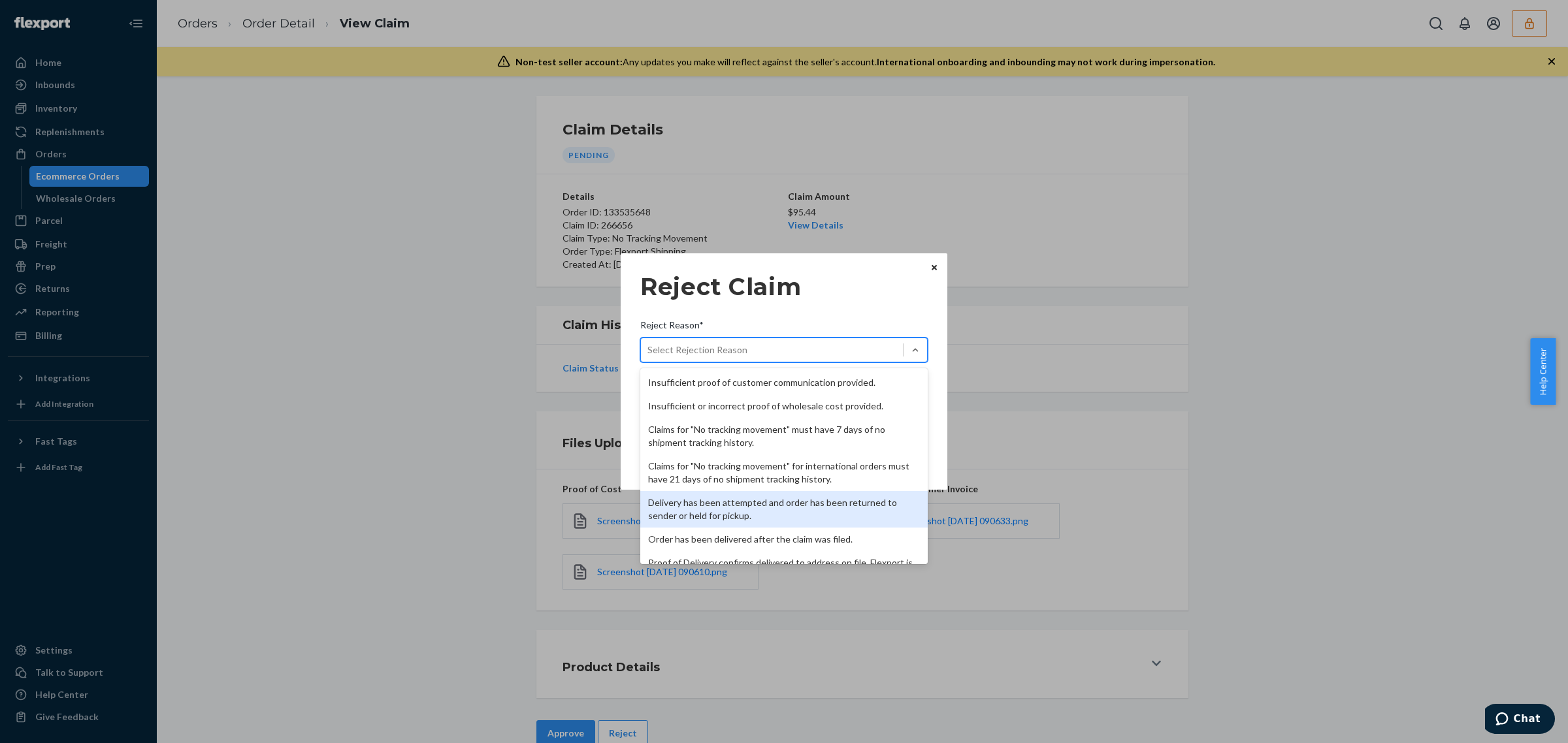
click at [821, 502] on div "Delivery has been attempted and order has been returned to sender or held for p…" at bounding box center [784, 508] width 288 height 36
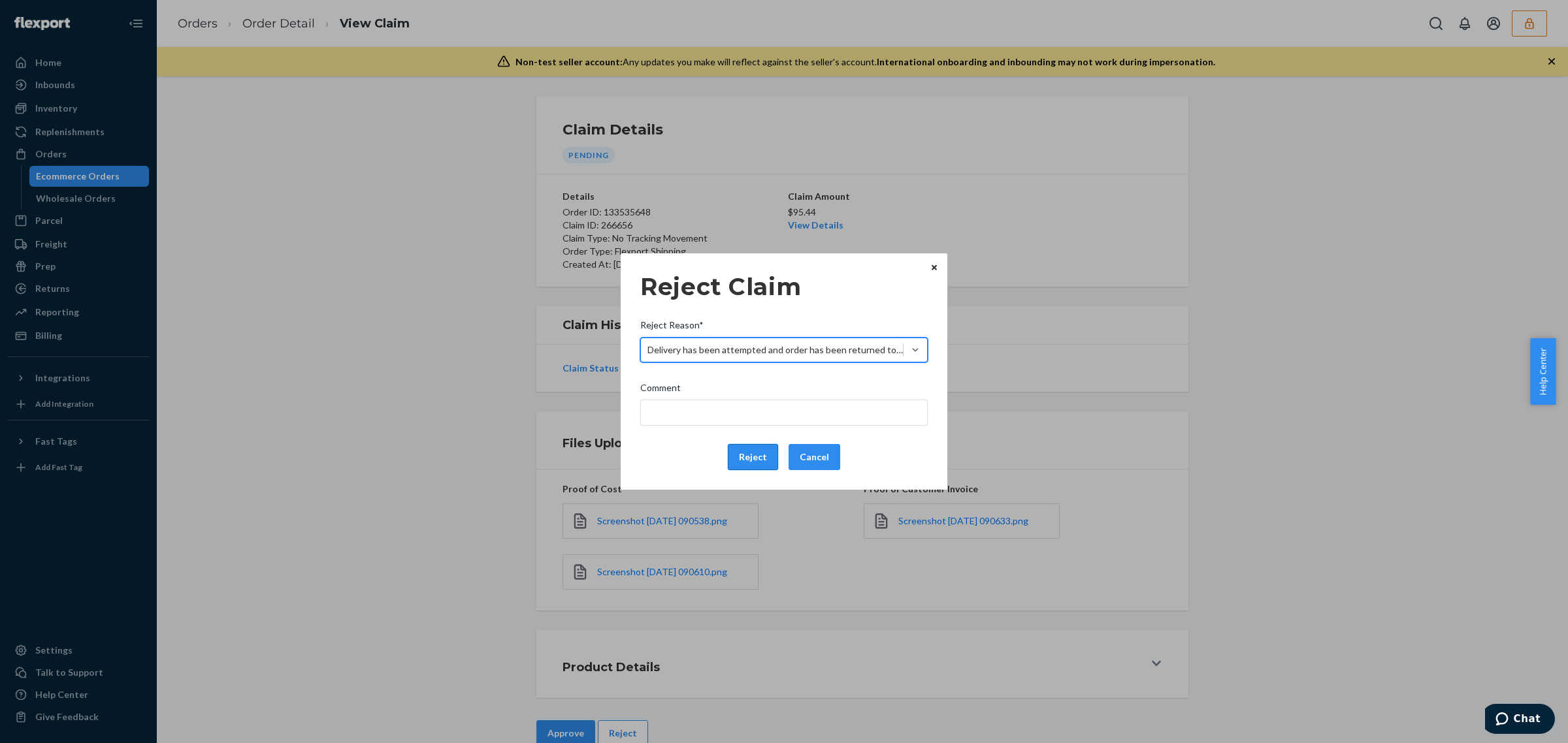
click at [765, 465] on button "Reject" at bounding box center [753, 457] width 50 height 26
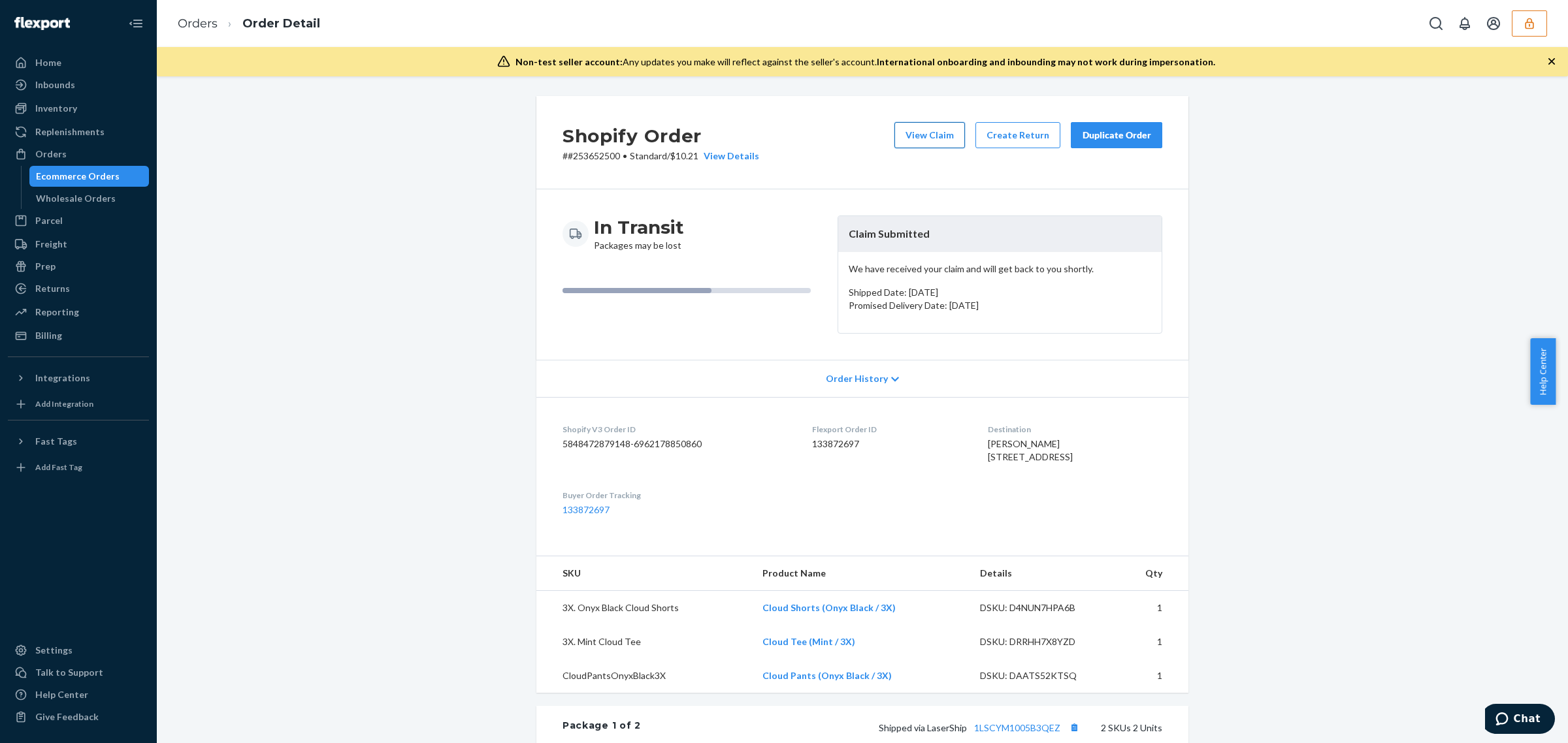
drag, startPoint x: 932, startPoint y: 132, endPoint x: 923, endPoint y: 136, distance: 9.8
click at [923, 136] on button "View Claim" at bounding box center [930, 135] width 71 height 26
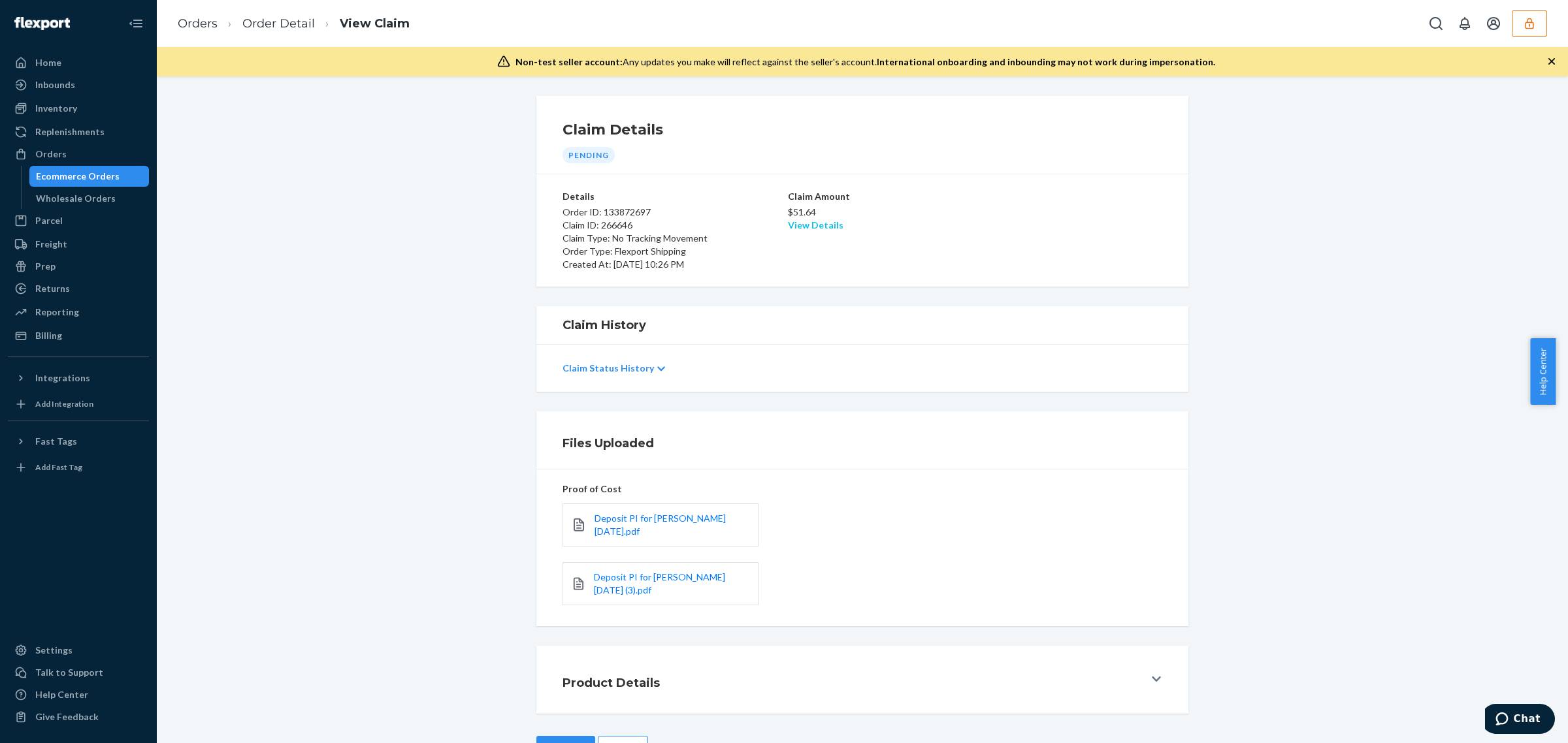
click at [809, 229] on link "View Details" at bounding box center [816, 225] width 56 height 11
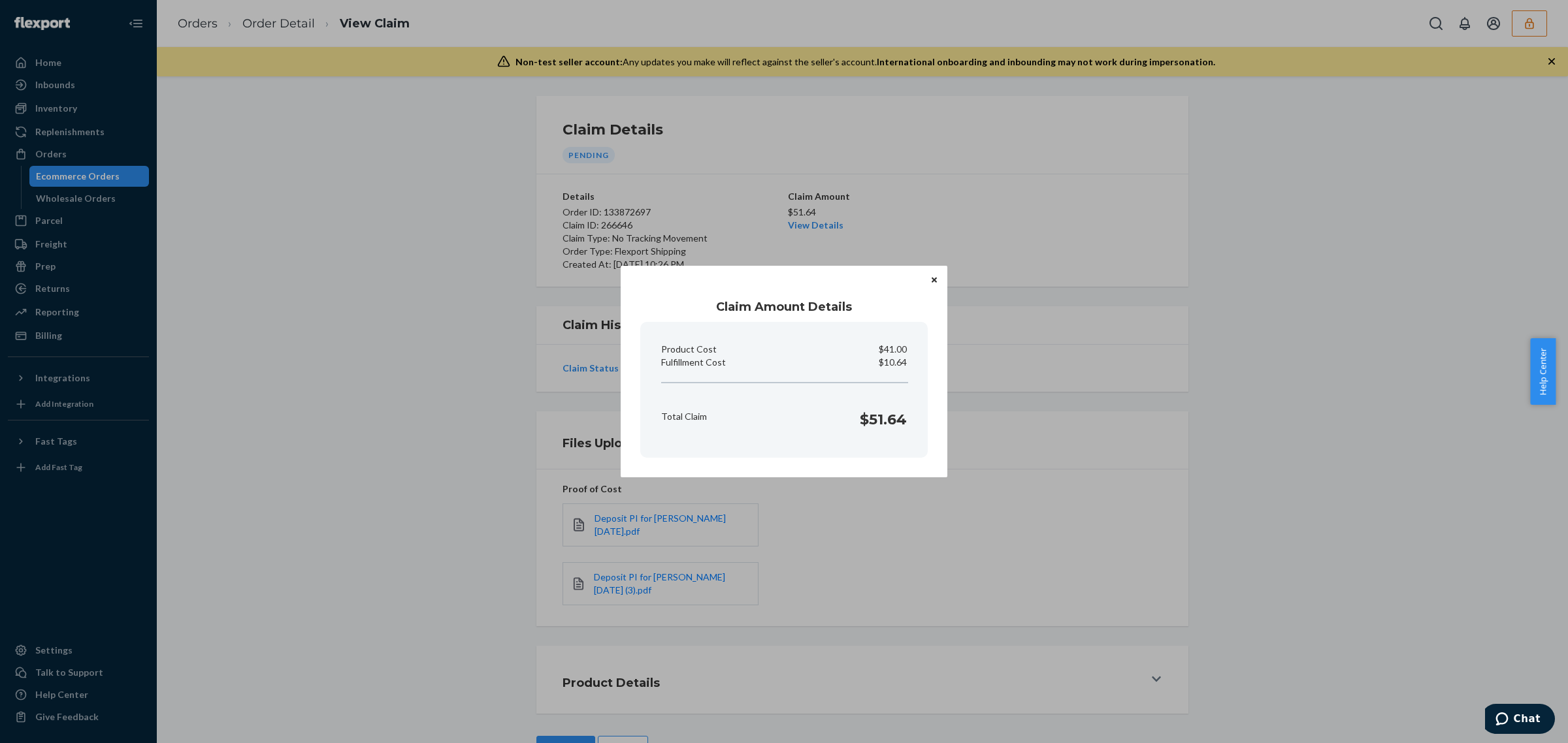
click at [947, 567] on div "Claim Amount Details Product Cost $41.00 Fulfillment Cost $10.64 Total Claim $5…" at bounding box center [784, 372] width 1568 height 743
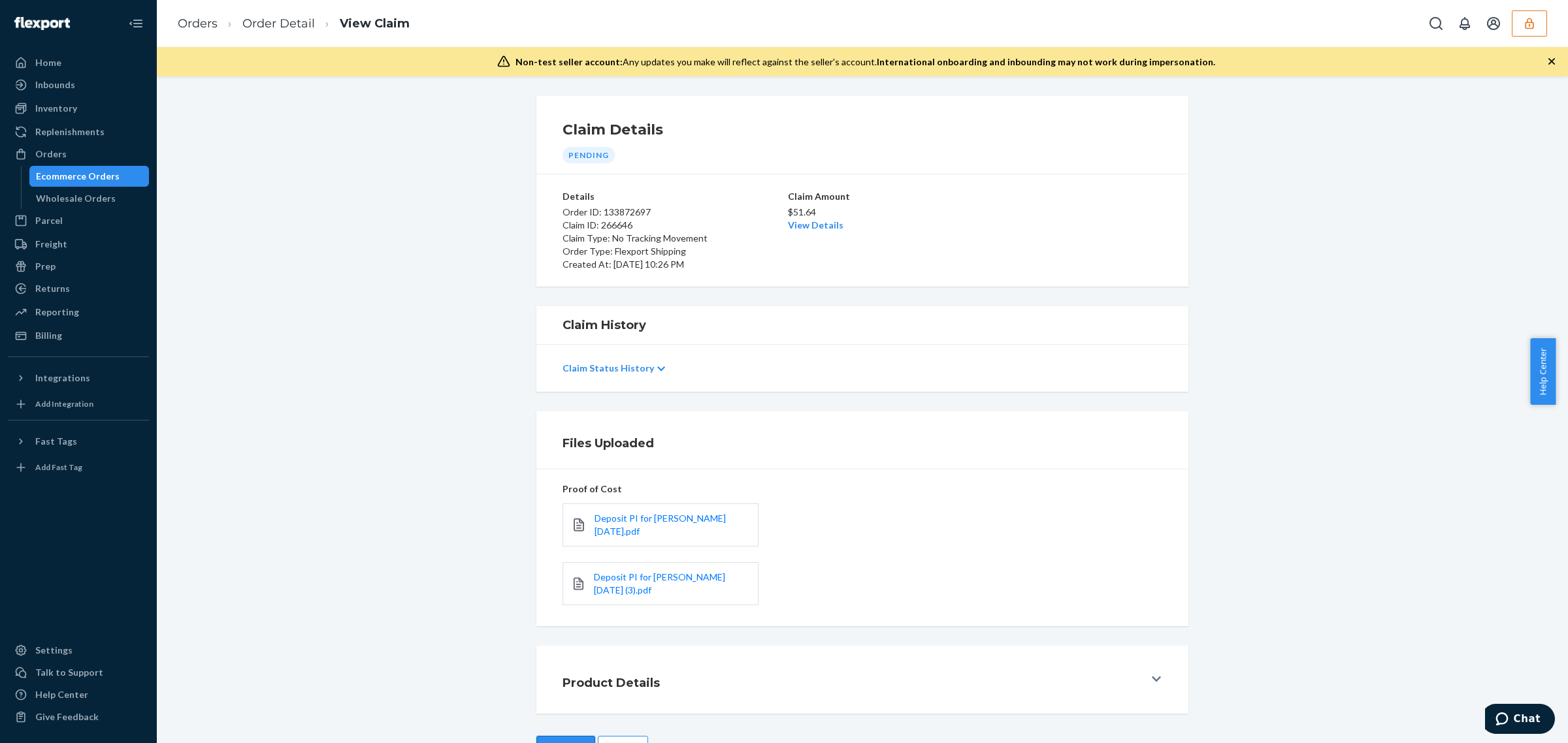
click at [563, 736] on button "Approve" at bounding box center [566, 750] width 59 height 26
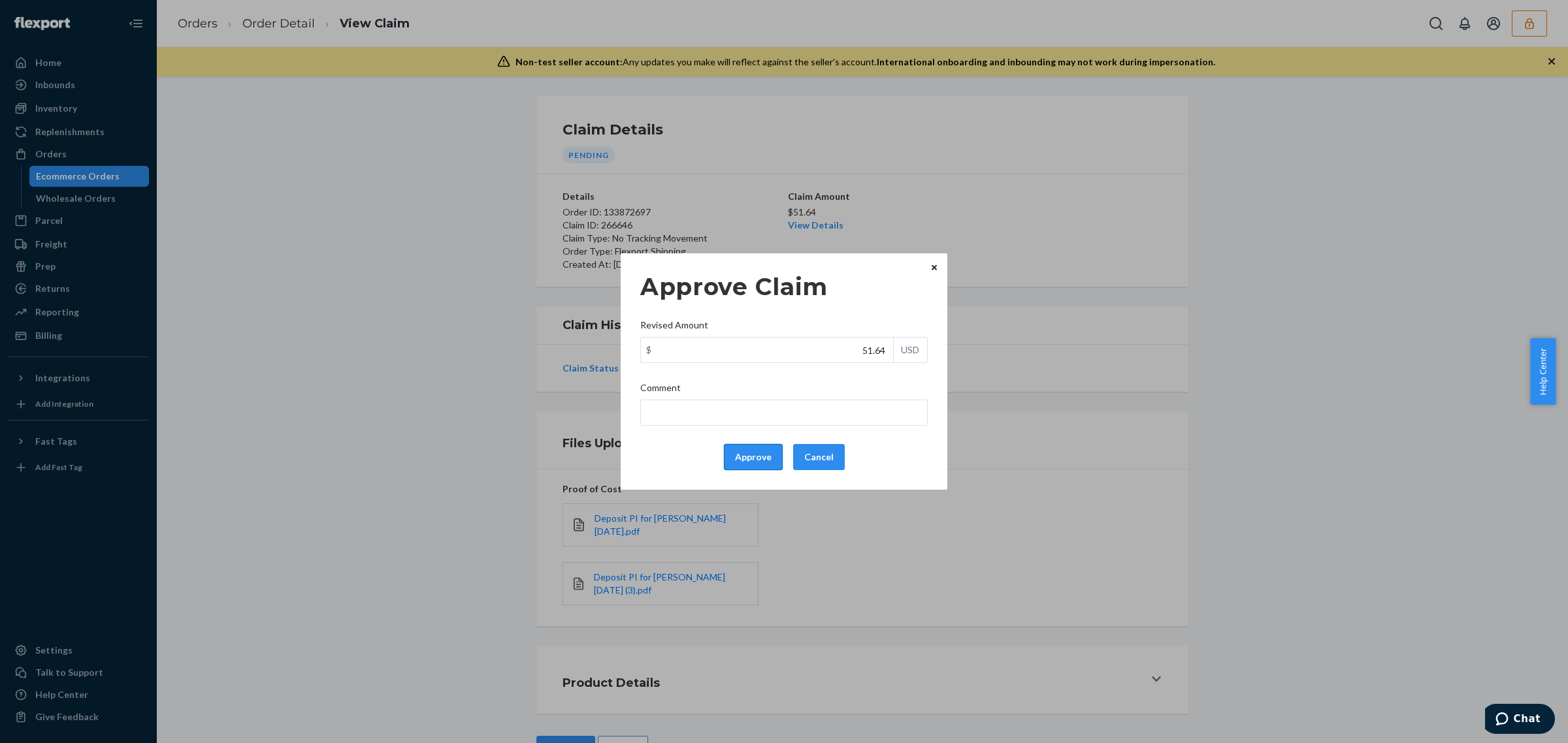
click at [769, 462] on button "Approve" at bounding box center [753, 457] width 59 height 26
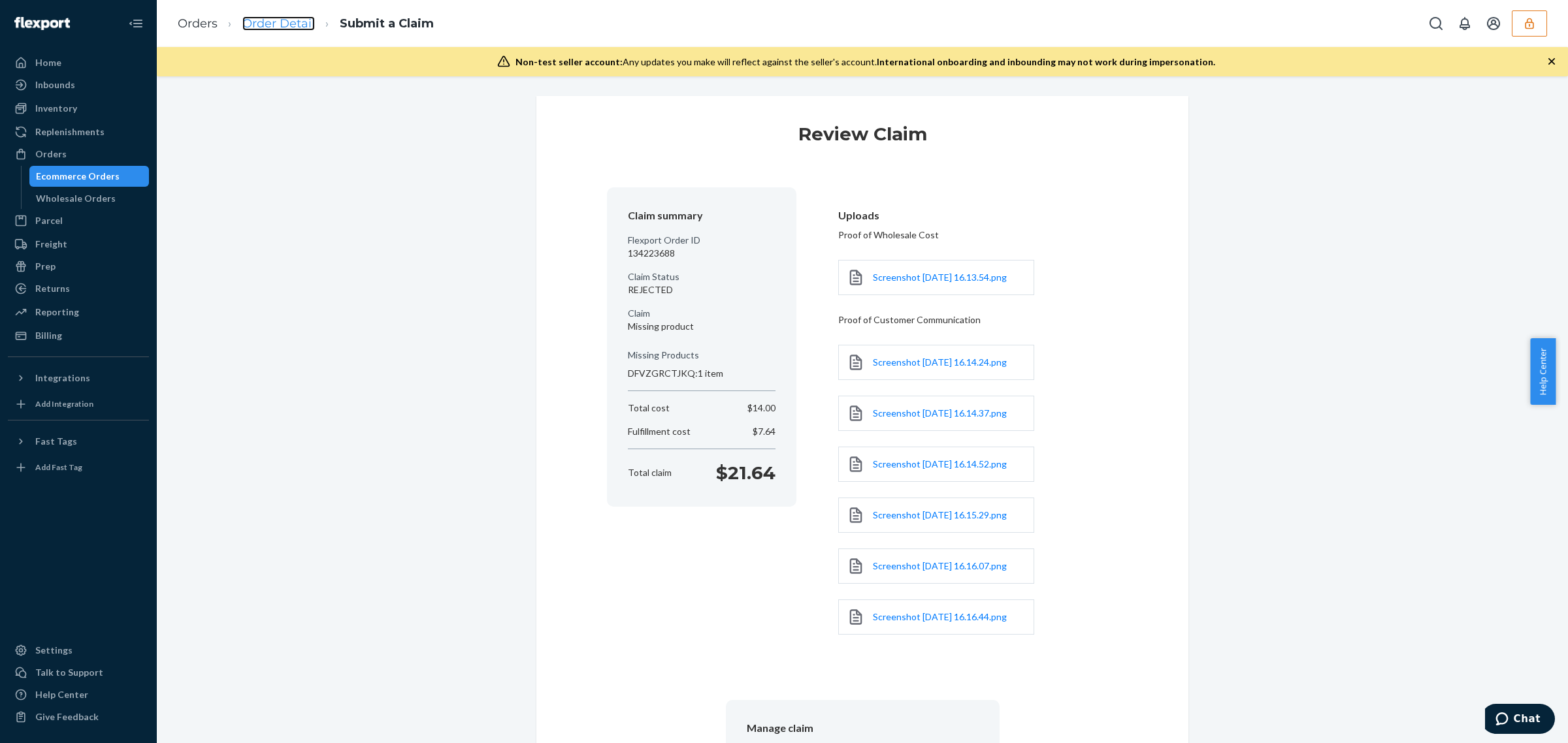
click at [268, 24] on link "Order Detail" at bounding box center [279, 23] width 73 height 14
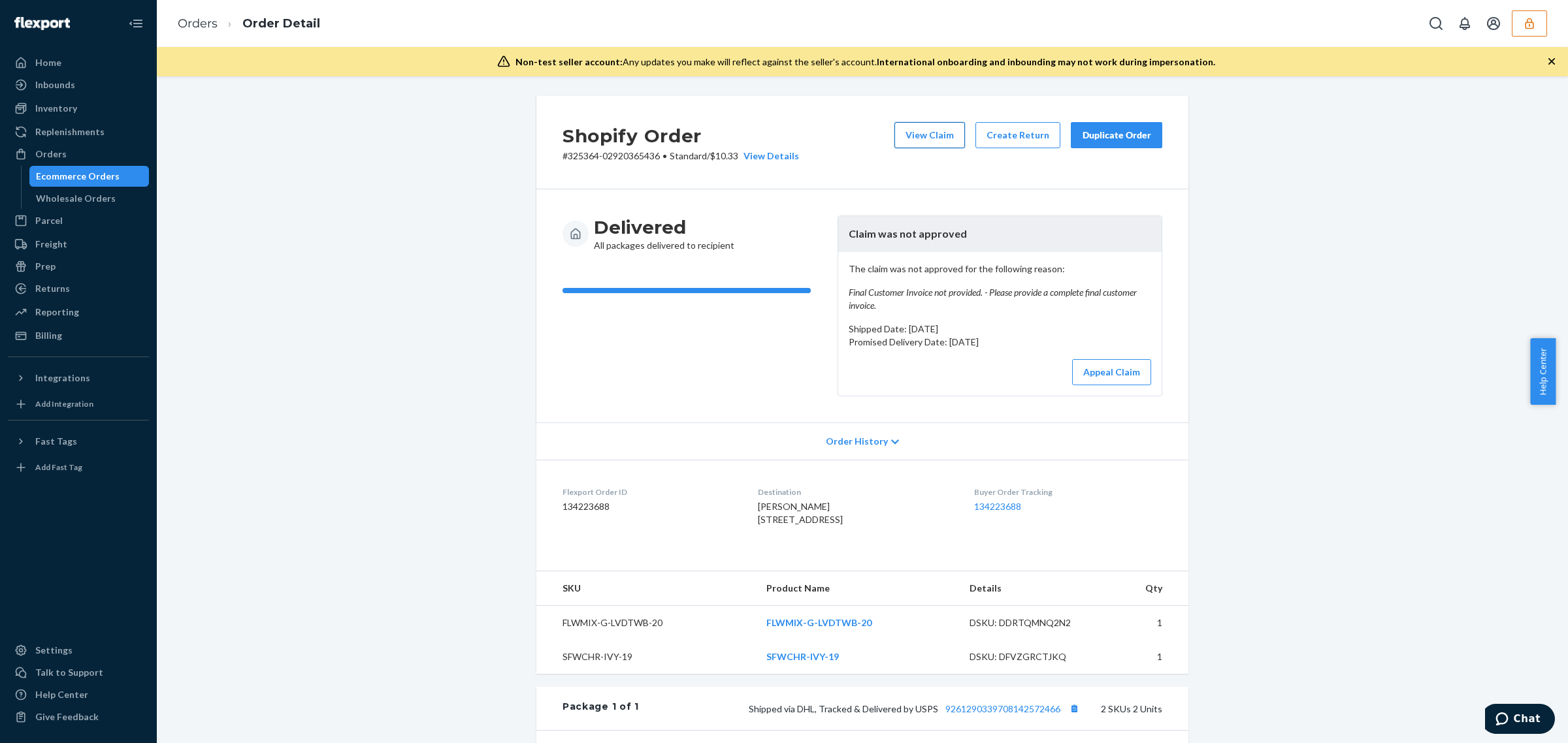
click at [935, 139] on button "View Claim" at bounding box center [930, 135] width 71 height 26
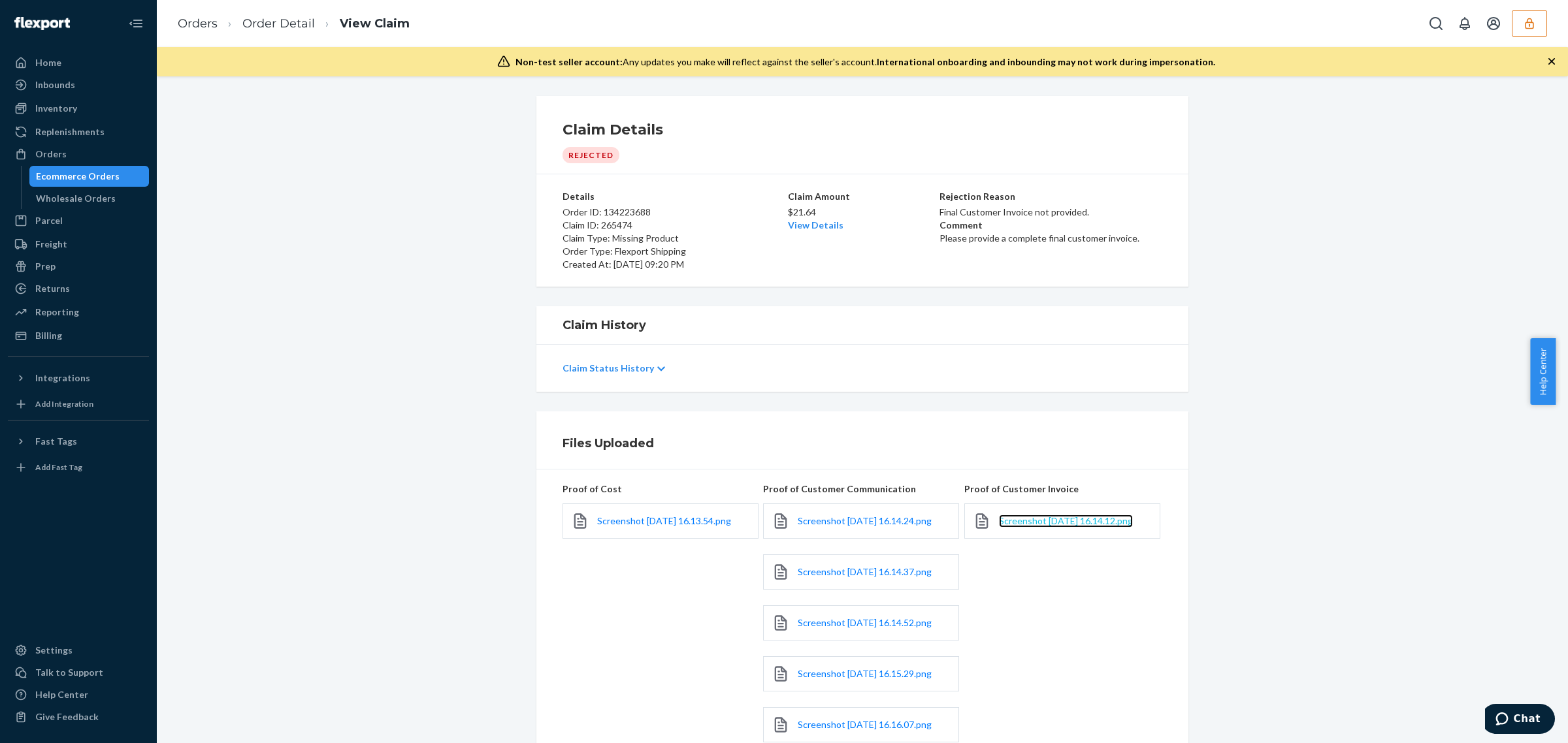
click at [1015, 526] on span "Screenshot [DATE] 16.14.12.png" at bounding box center [1067, 520] width 134 height 11
drag, startPoint x: 925, startPoint y: 240, endPoint x: 1159, endPoint y: 239, distance: 234.0
click at [1159, 239] on div "Details Order ID: 134223688 Claim ID: 265474 Claim Type: Missing Product Order …" at bounding box center [863, 230] width 652 height 113
click at [1166, 174] on div "Claim History" at bounding box center [863, 135] width 652 height 78
drag, startPoint x: 1046, startPoint y: 240, endPoint x: 925, endPoint y: 240, distance: 121.0
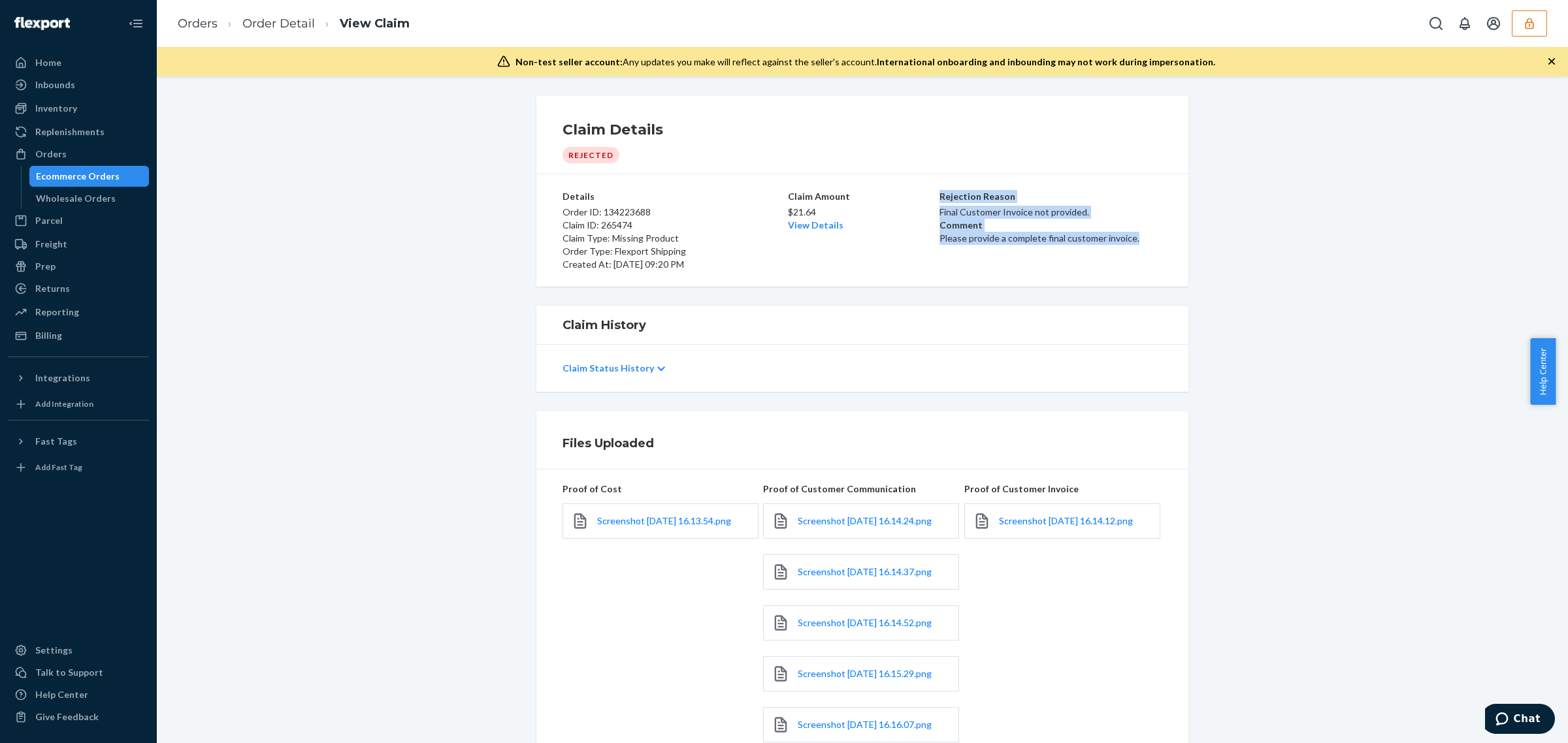
click at [925, 240] on div "Details Order ID: 134223688 Claim ID: 265474 Claim Type: Missing Product Order …" at bounding box center [863, 230] width 600 height 81
click at [979, 255] on div "Rejection Reason Final Customer Invoice not provided. Comment Please provide a …" at bounding box center [1051, 230] width 223 height 81
click at [968, 238] on p "Please provide a complete final customer invoice." at bounding box center [1051, 238] width 223 height 13
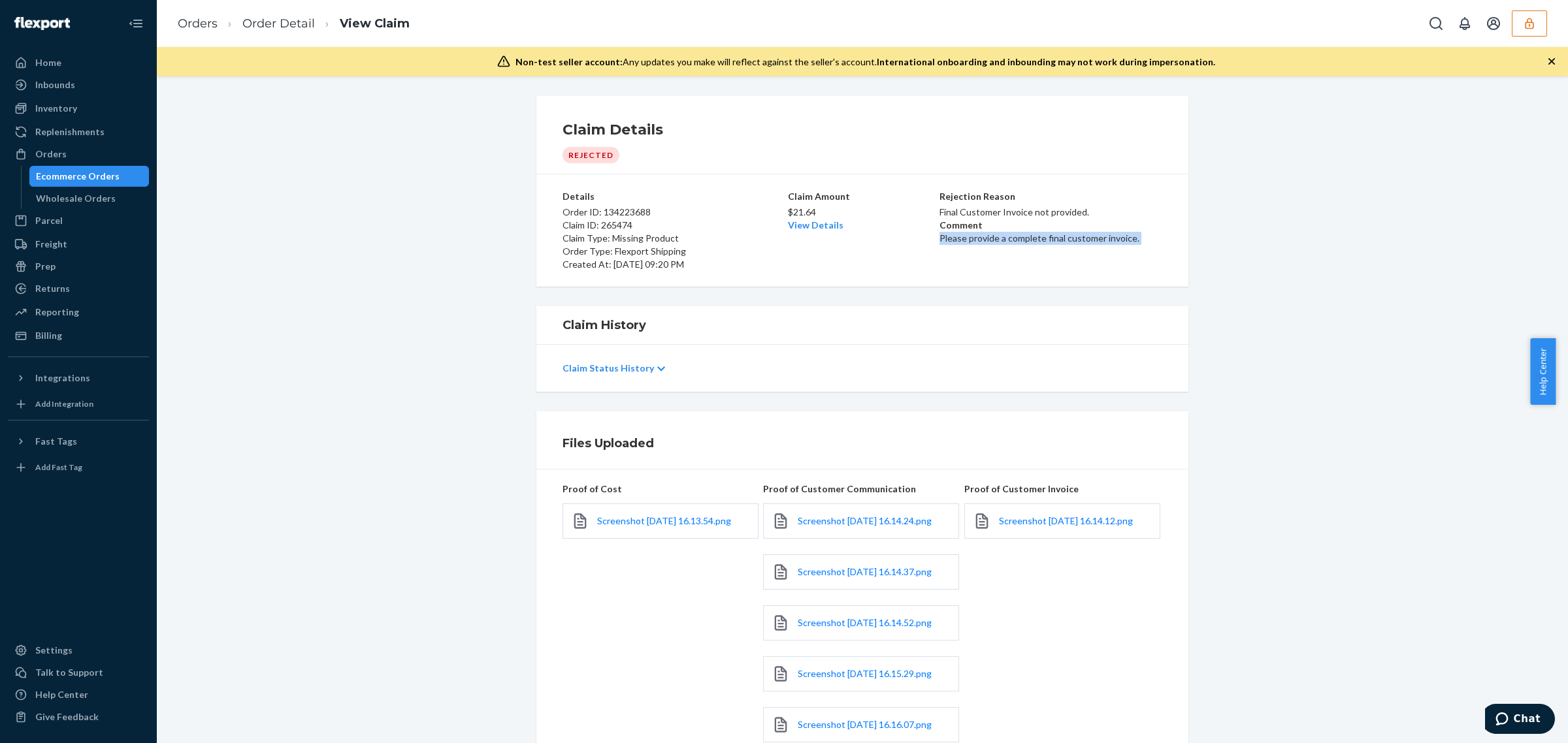
copy p "Please provide a complete final customer invoice."
click at [1534, 30] on icon "button" at bounding box center [1530, 23] width 13 height 13
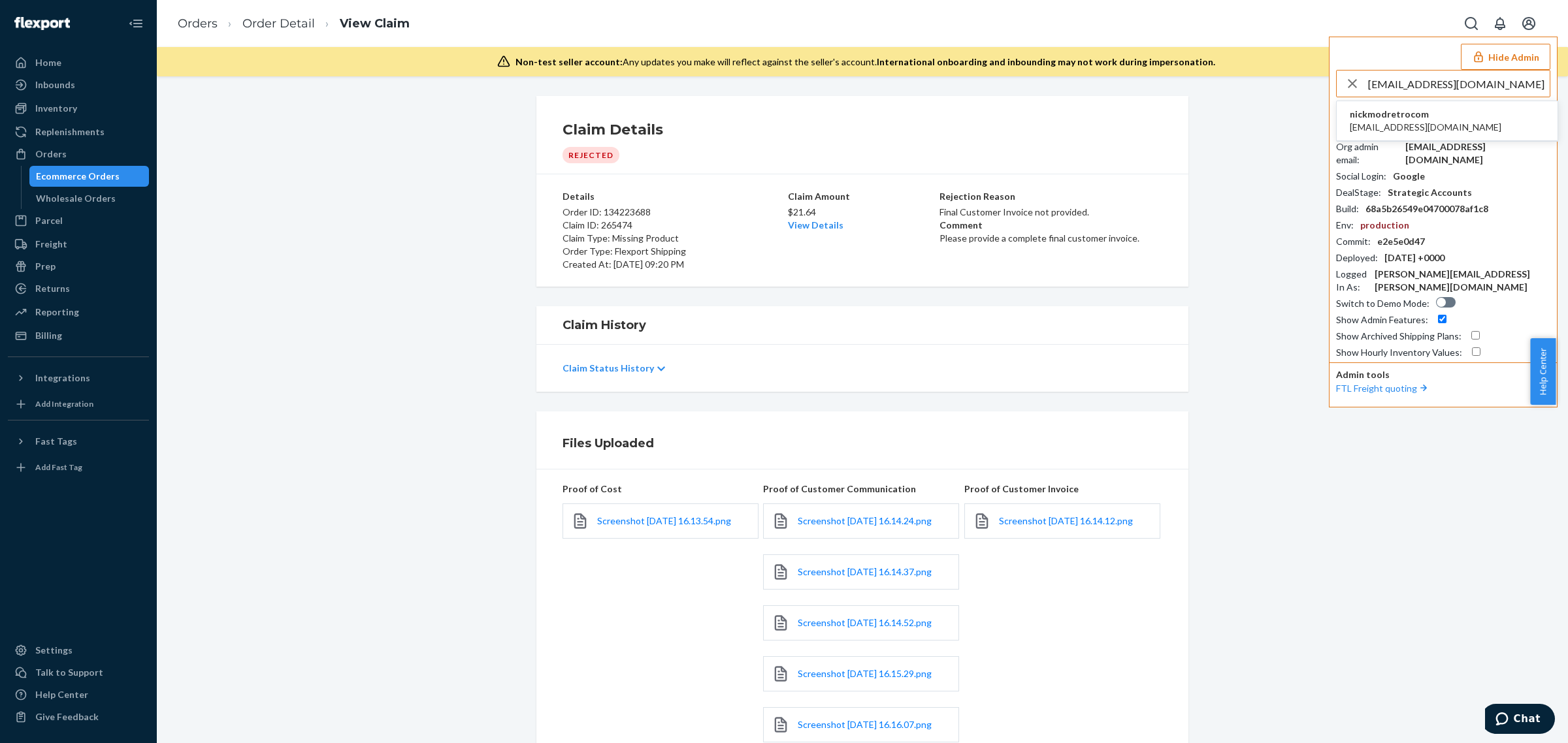
type input "contact@modretro.com"
click at [1468, 116] on li "nickmodretrocom contact@modretro.com" at bounding box center [1447, 121] width 221 height 40
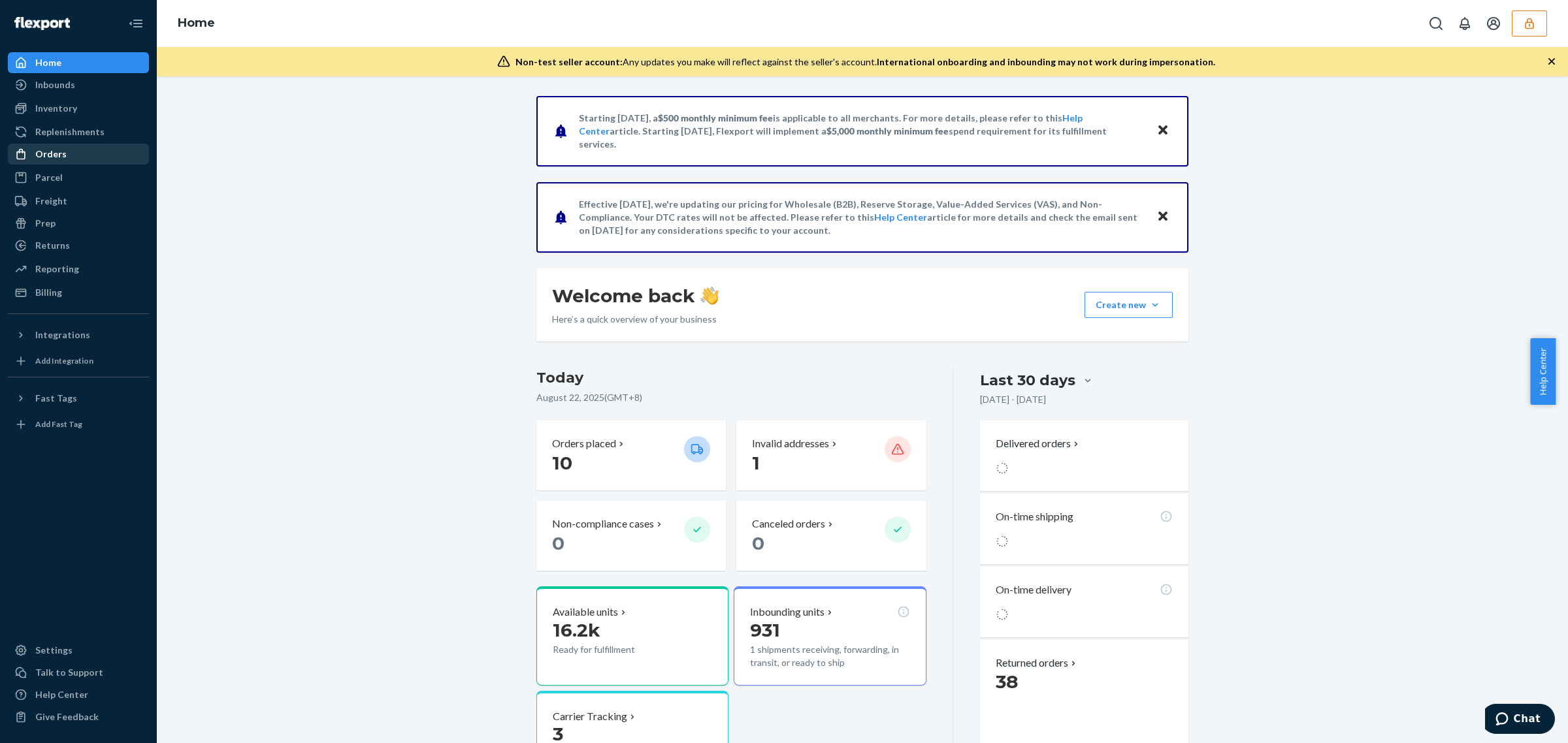
click at [71, 155] on div "Orders" at bounding box center [78, 155] width 139 height 19
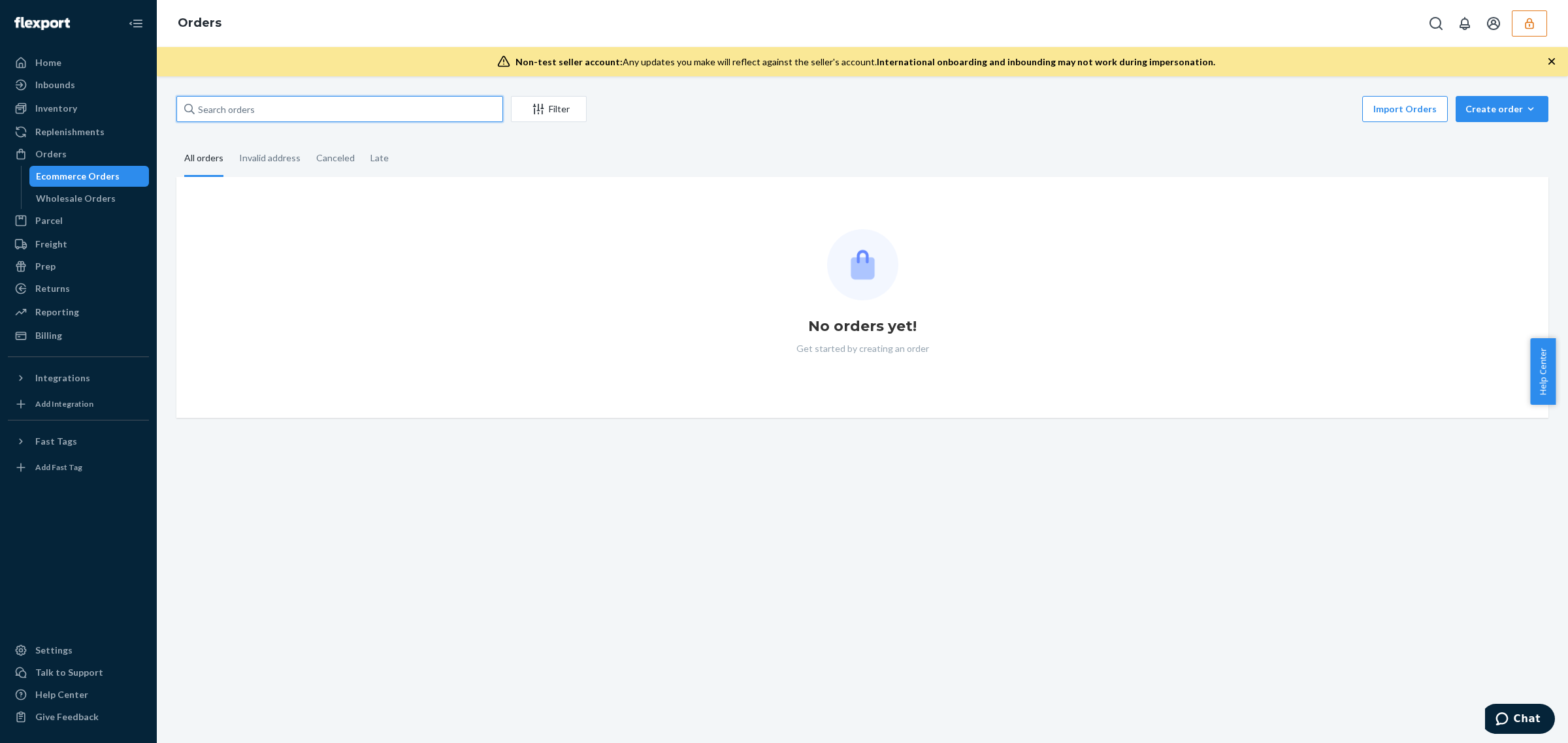
click at [253, 109] on input "text" at bounding box center [339, 109] width 327 height 26
paste input "1131732"
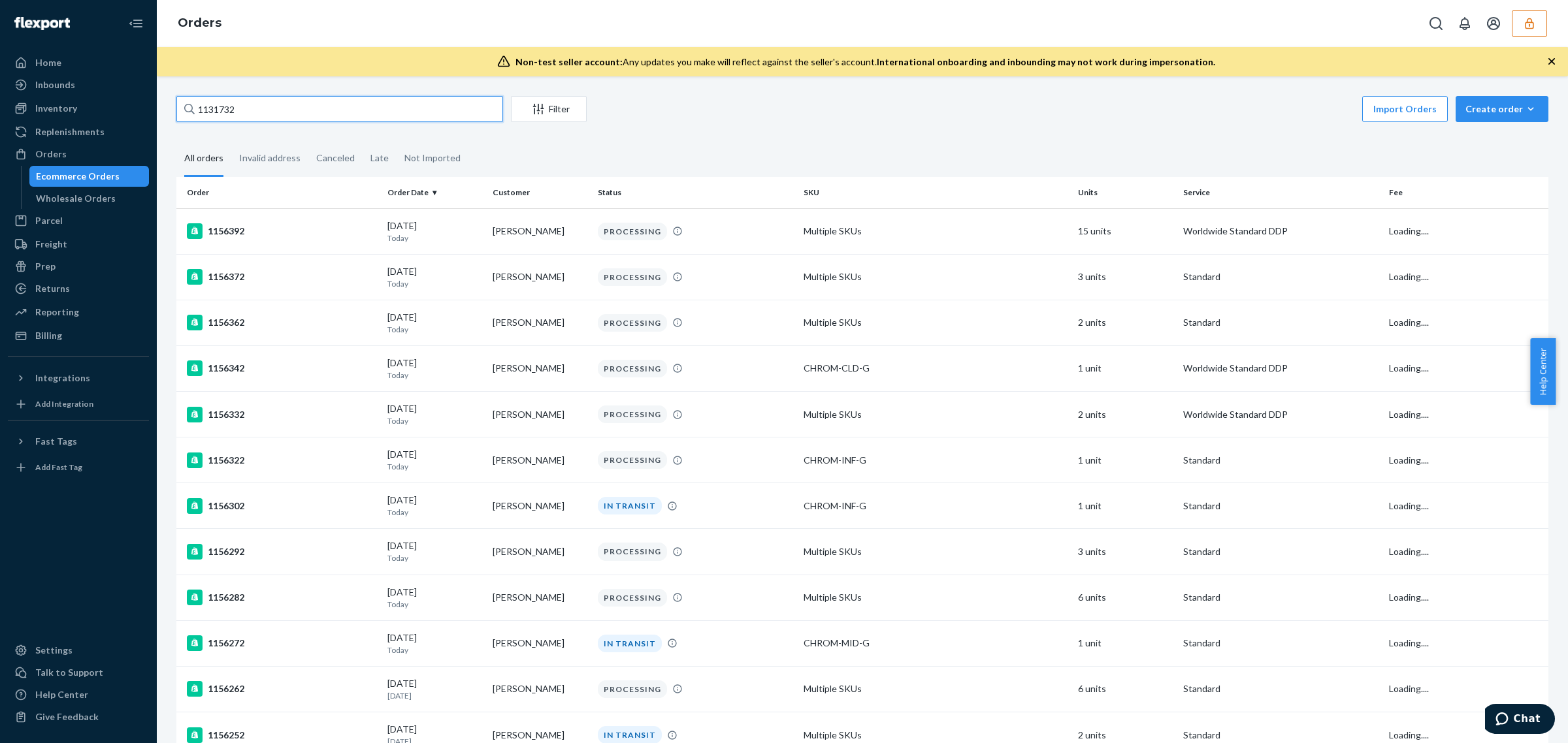
type input "1131732"
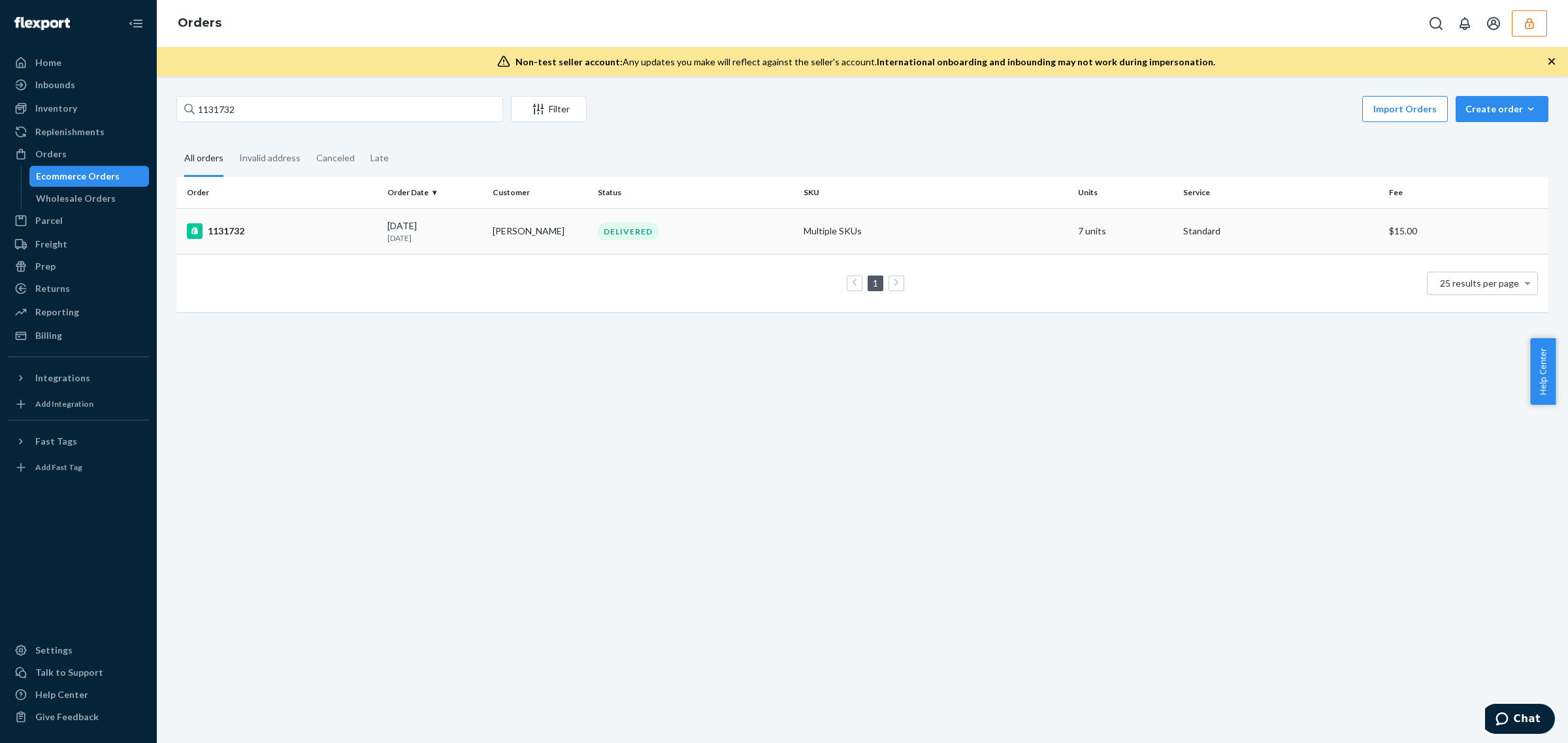
click at [293, 219] on td "1131732" at bounding box center [279, 231] width 206 height 46
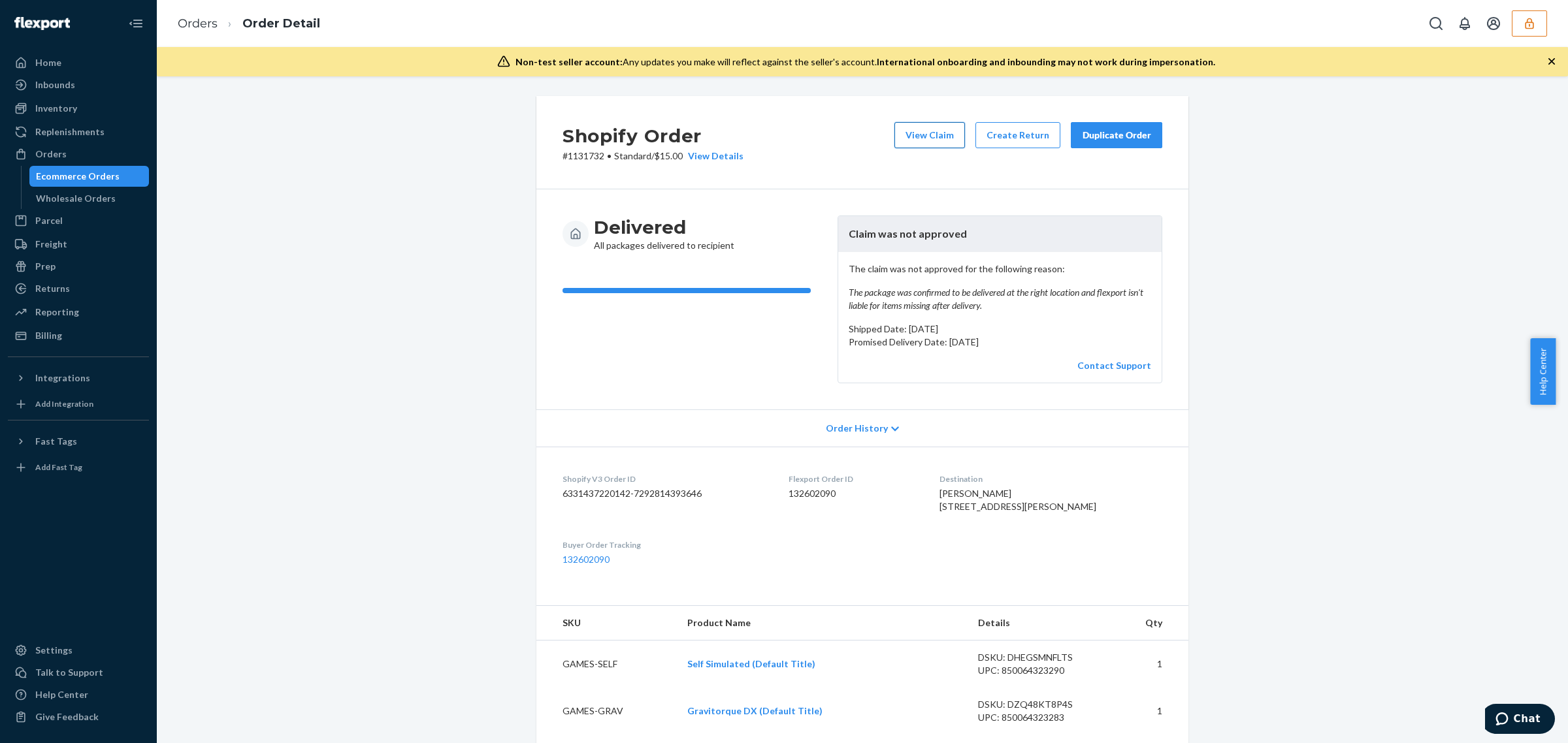
click at [929, 139] on button "View Claim" at bounding box center [930, 135] width 71 height 26
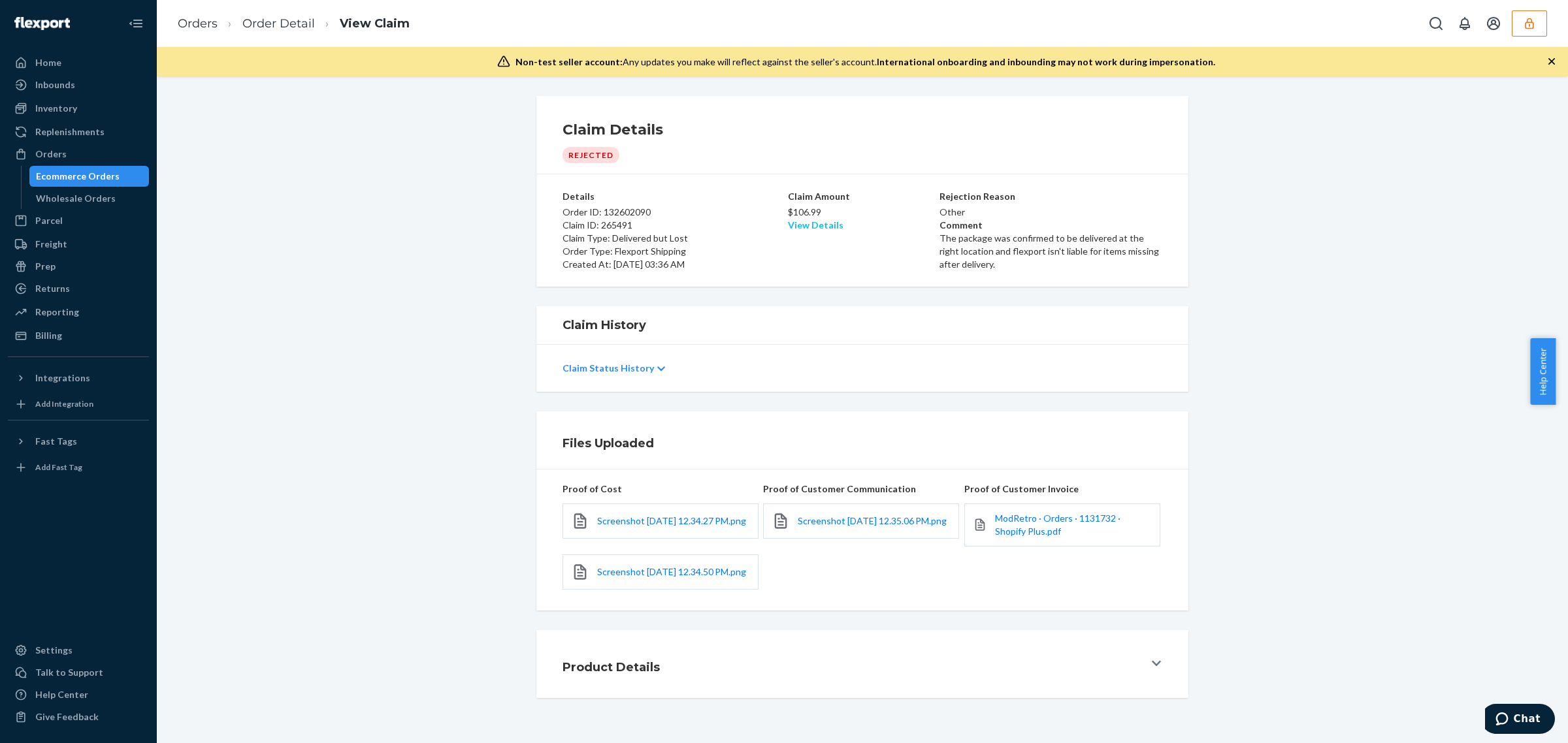
click at [809, 224] on link "View Details" at bounding box center [816, 225] width 56 height 11
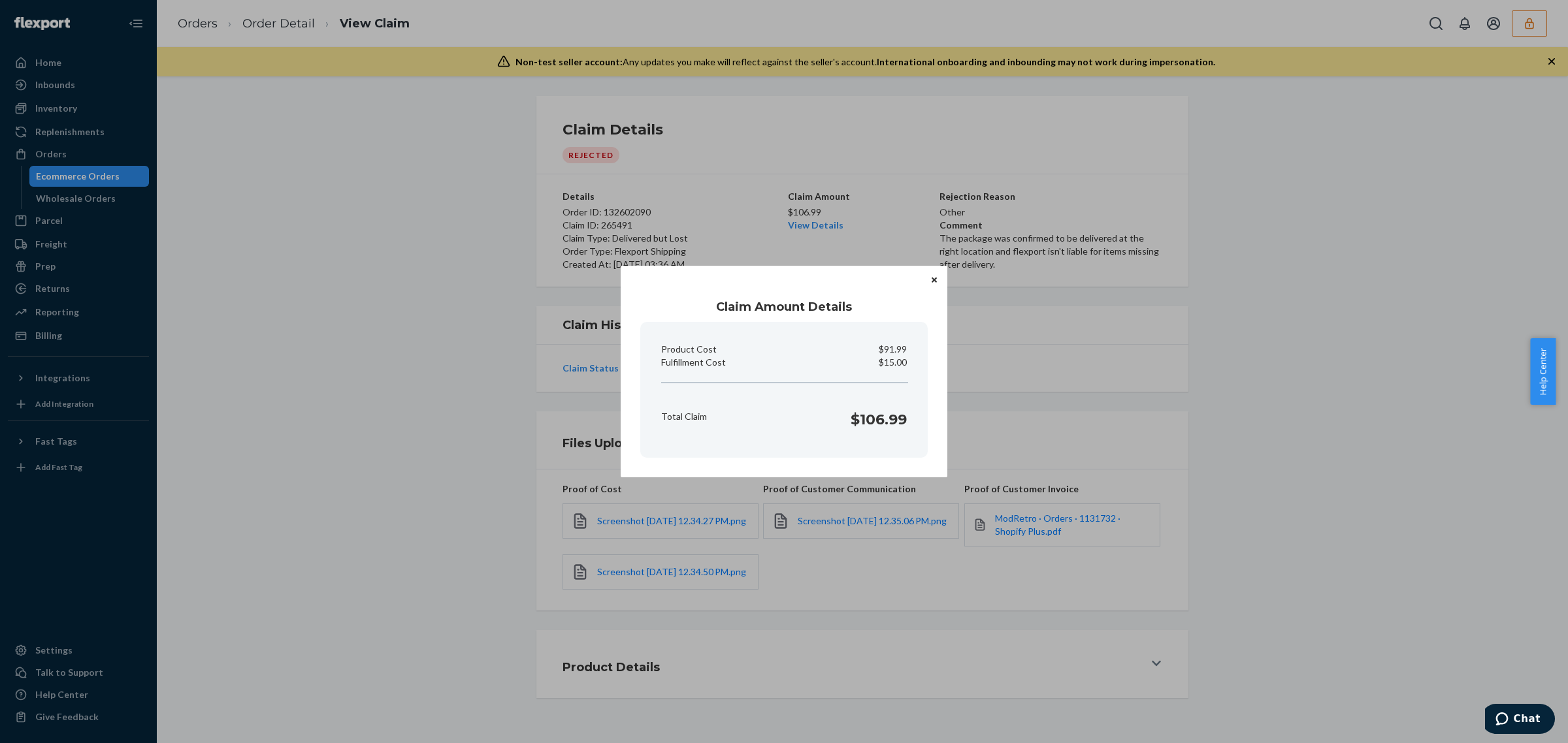
click at [1284, 403] on div "Claim Amount Details Product Cost $91.99 Fulfillment Cost $15.00 Total Claim $1…" at bounding box center [784, 372] width 1568 height 743
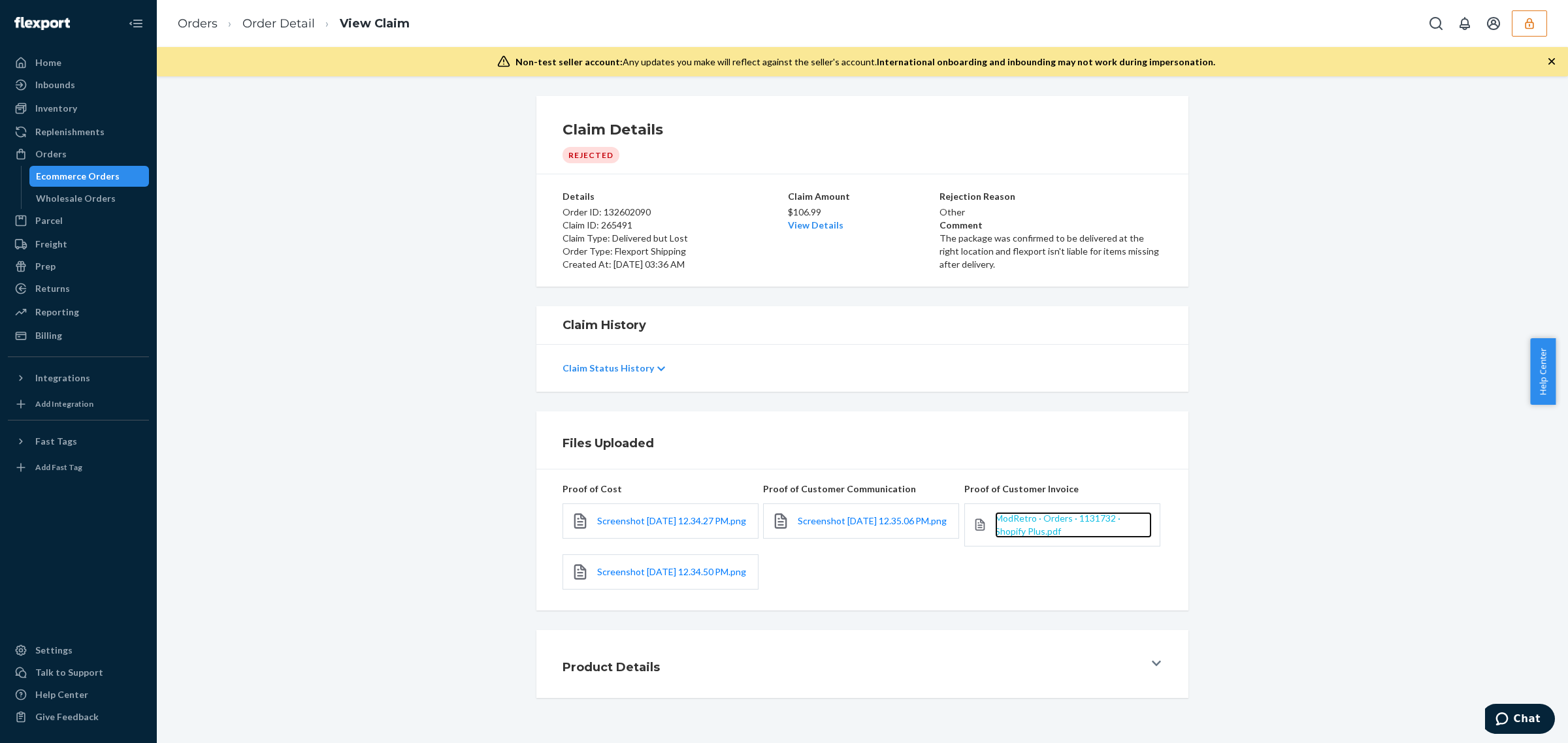
click at [1019, 518] on span "ModRetro · Orders · 1131732 · Shopify Plus.pdf" at bounding box center [1057, 525] width 126 height 24
click at [815, 222] on link "View Details" at bounding box center [816, 225] width 56 height 11
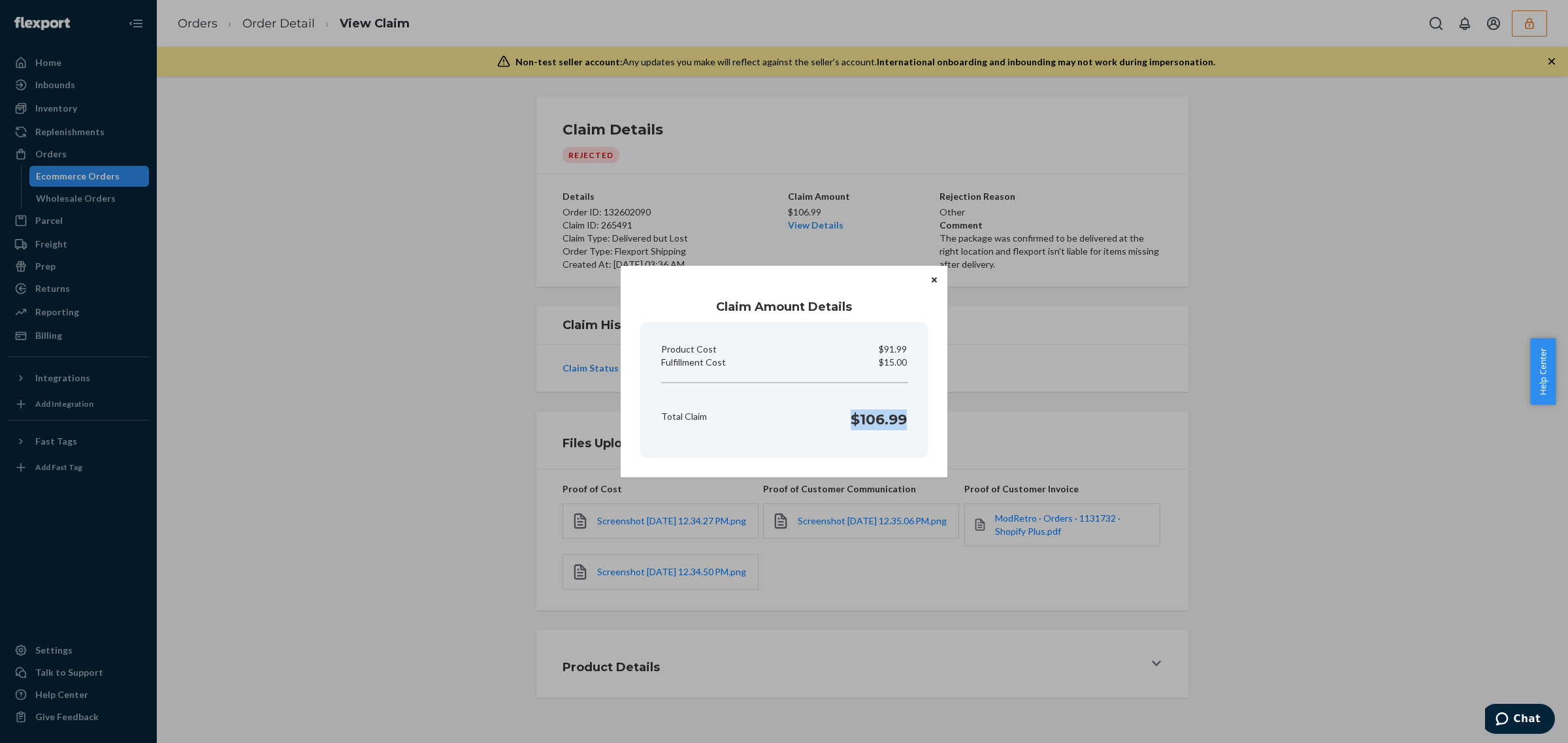
drag, startPoint x: 851, startPoint y: 421, endPoint x: 827, endPoint y: 360, distance: 65.6
click at [921, 422] on section "Product Cost $91.99 Fulfillment Cost $15.00 Total Claim $106.99" at bounding box center [784, 390] width 288 height 136
copy h1 "$106.99"
click at [934, 286] on button "Close" at bounding box center [934, 279] width 13 height 14
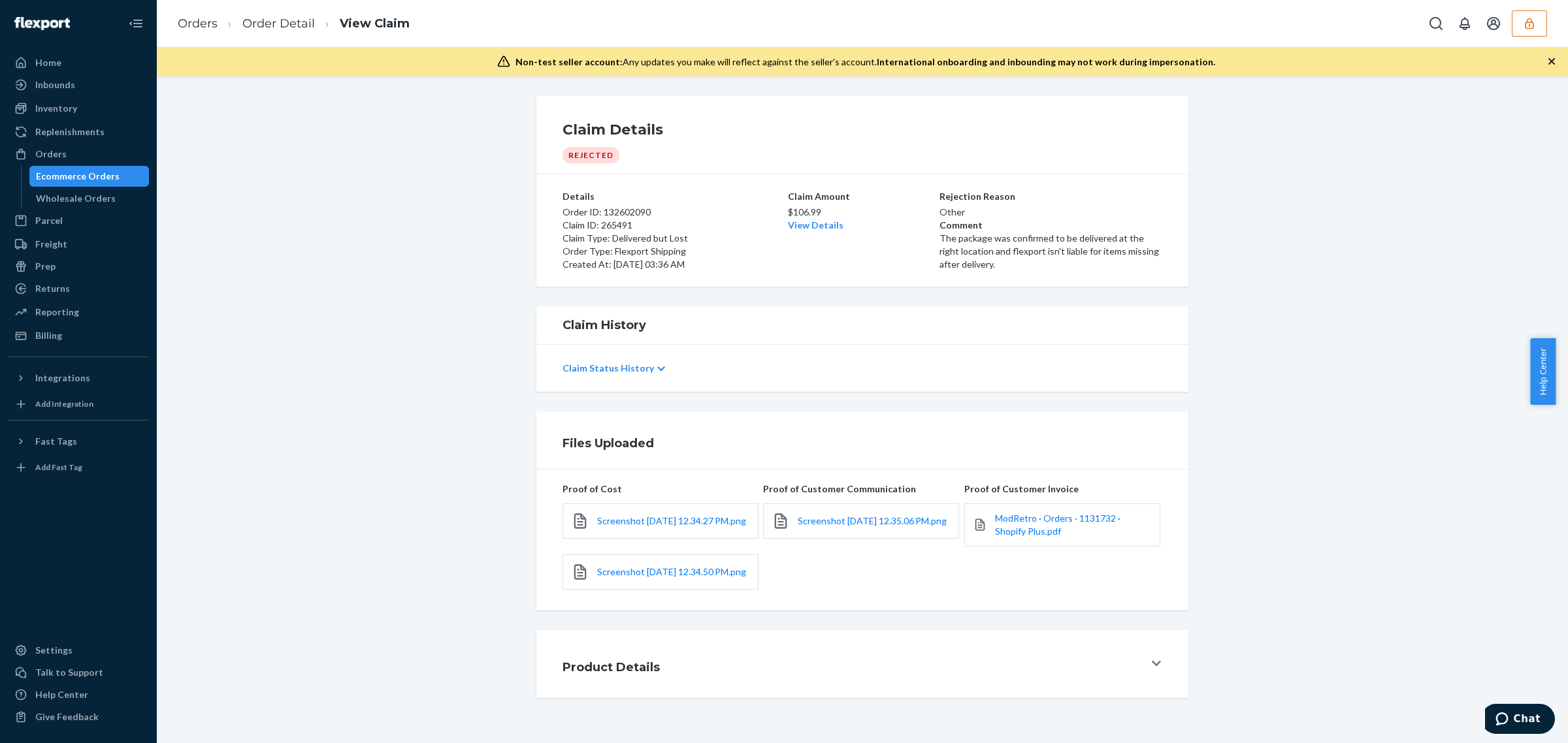
click at [1521, 20] on button "button" at bounding box center [1530, 23] width 35 height 26
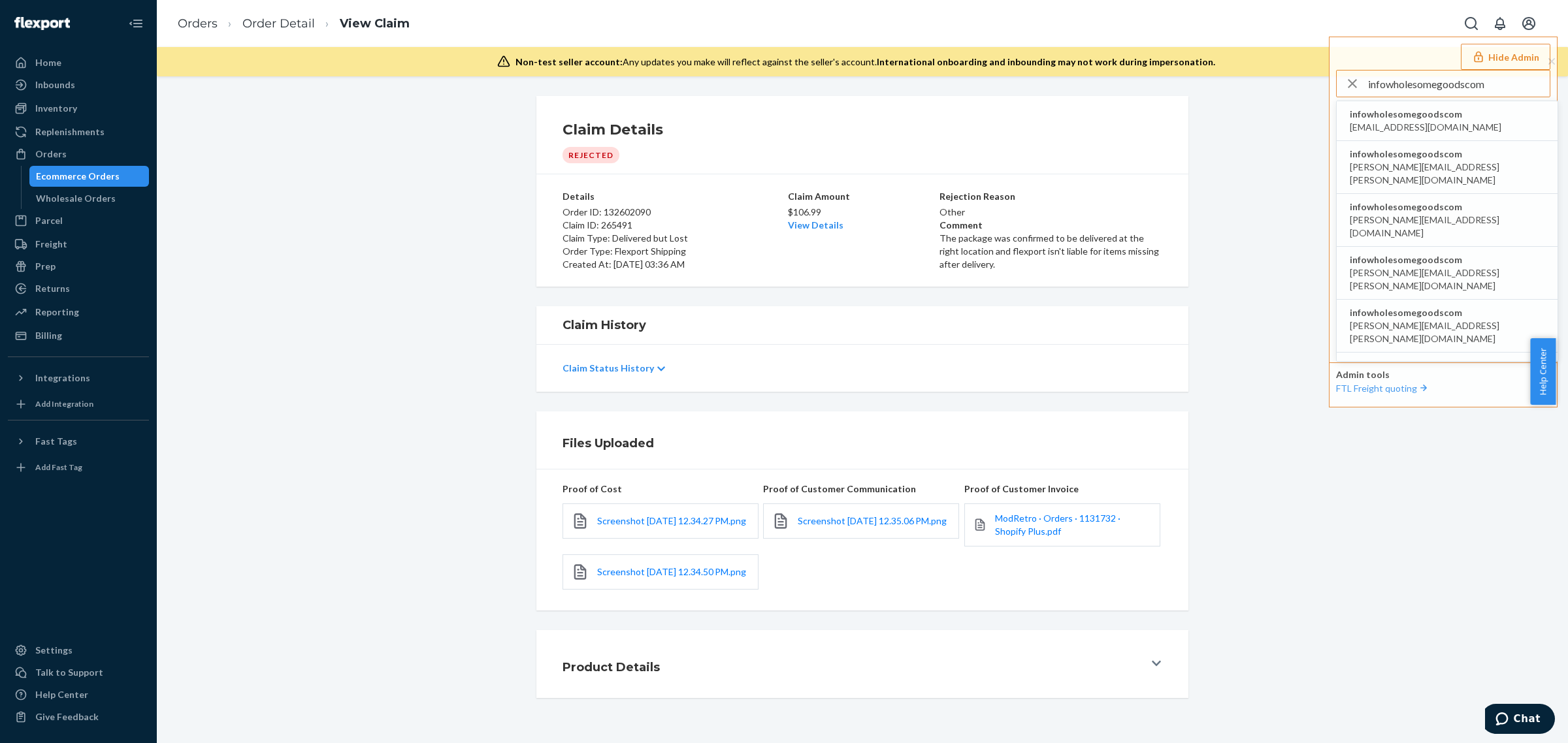
type input "infowholesomegoodscom"
click at [1400, 117] on span "infowholesomegoodscom" at bounding box center [1425, 115] width 152 height 13
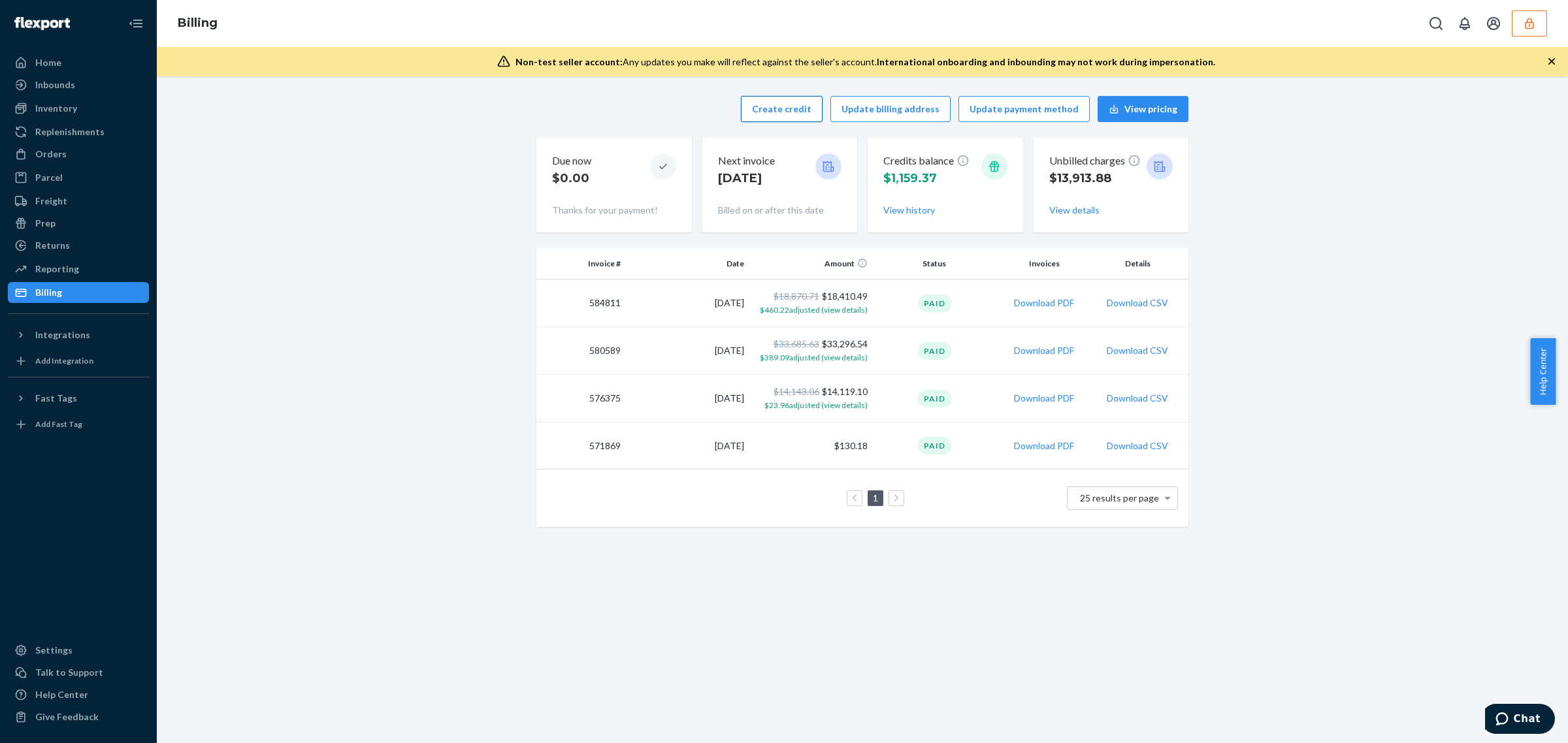
click at [760, 111] on button "Create credit" at bounding box center [782, 109] width 82 height 26
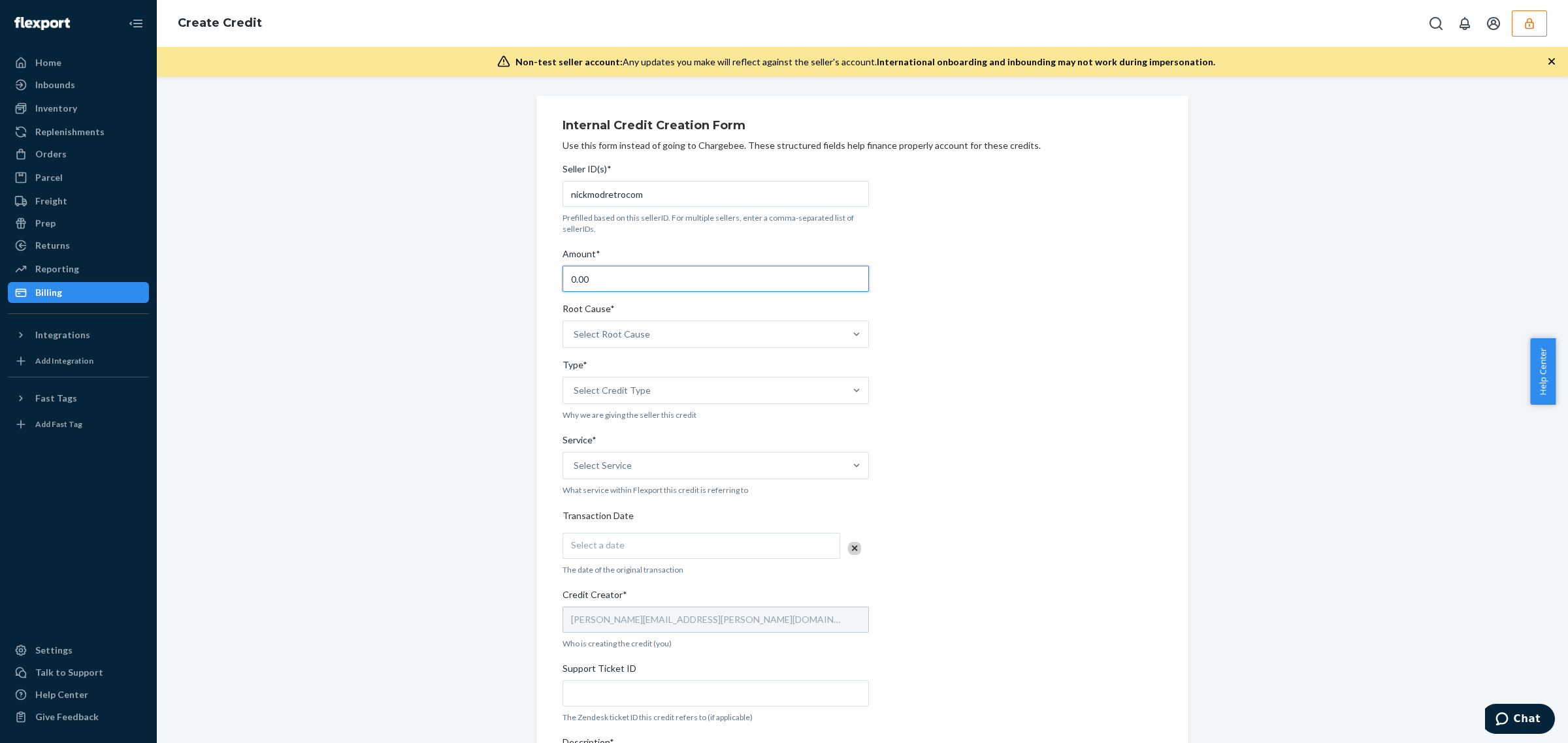
click at [636, 278] on input "0.00" at bounding box center [716, 278] width 307 height 26
type input "106.99"
click at [629, 338] on div "Select Root Cause" at bounding box center [612, 334] width 76 height 13
click at [575, 338] on input "Root Cause* Select Root Cause" at bounding box center [574, 334] width 1 height 13
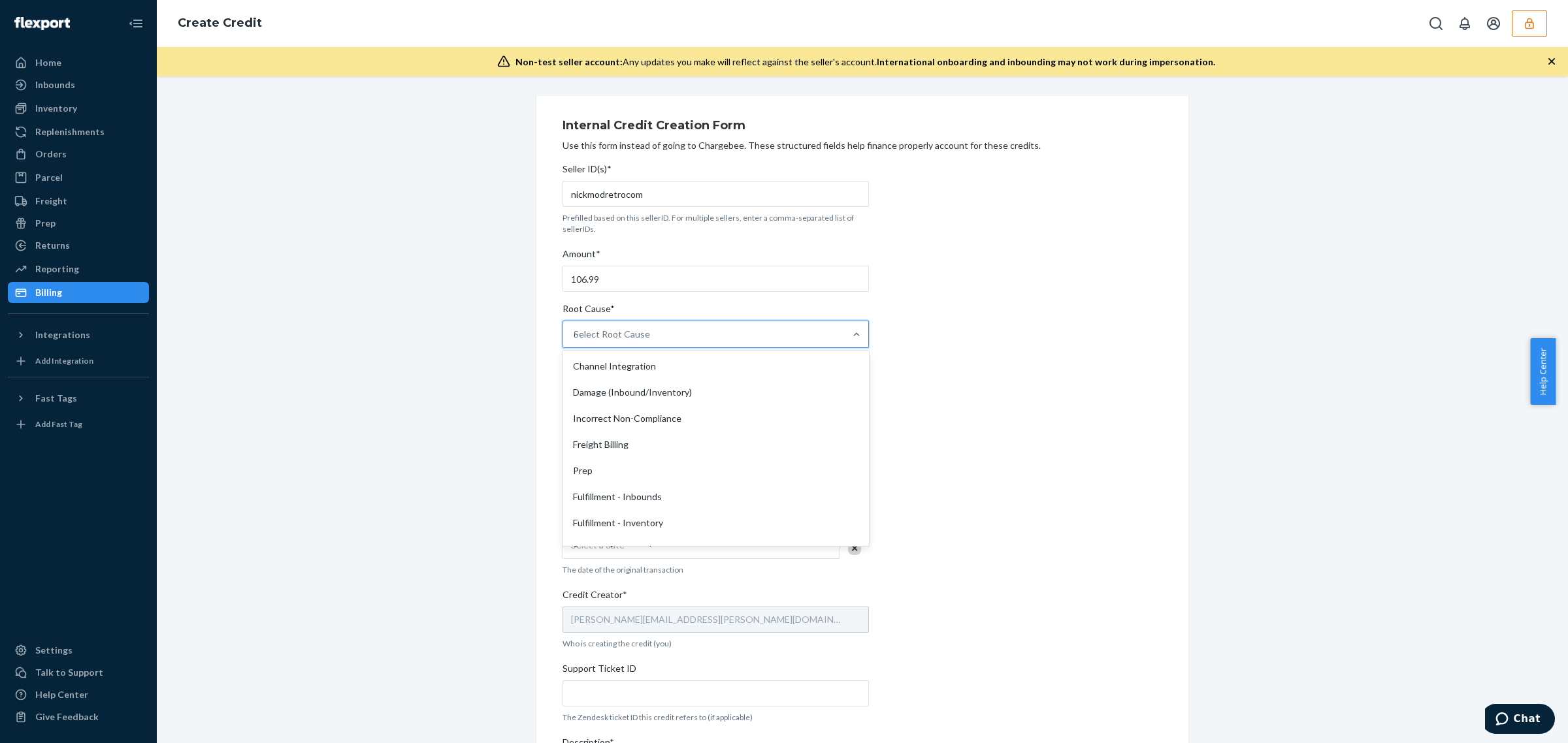
type input "de"
click at [632, 361] on div "OB - Delivered but lost" at bounding box center [716, 366] width 301 height 26
click at [585, 341] on input "de" at bounding box center [579, 334] width 11 height 13
click at [633, 393] on div "Select Credit Type" at bounding box center [612, 390] width 77 height 13
click at [575, 393] on input "Type* Select Credit Type" at bounding box center [574, 390] width 1 height 13
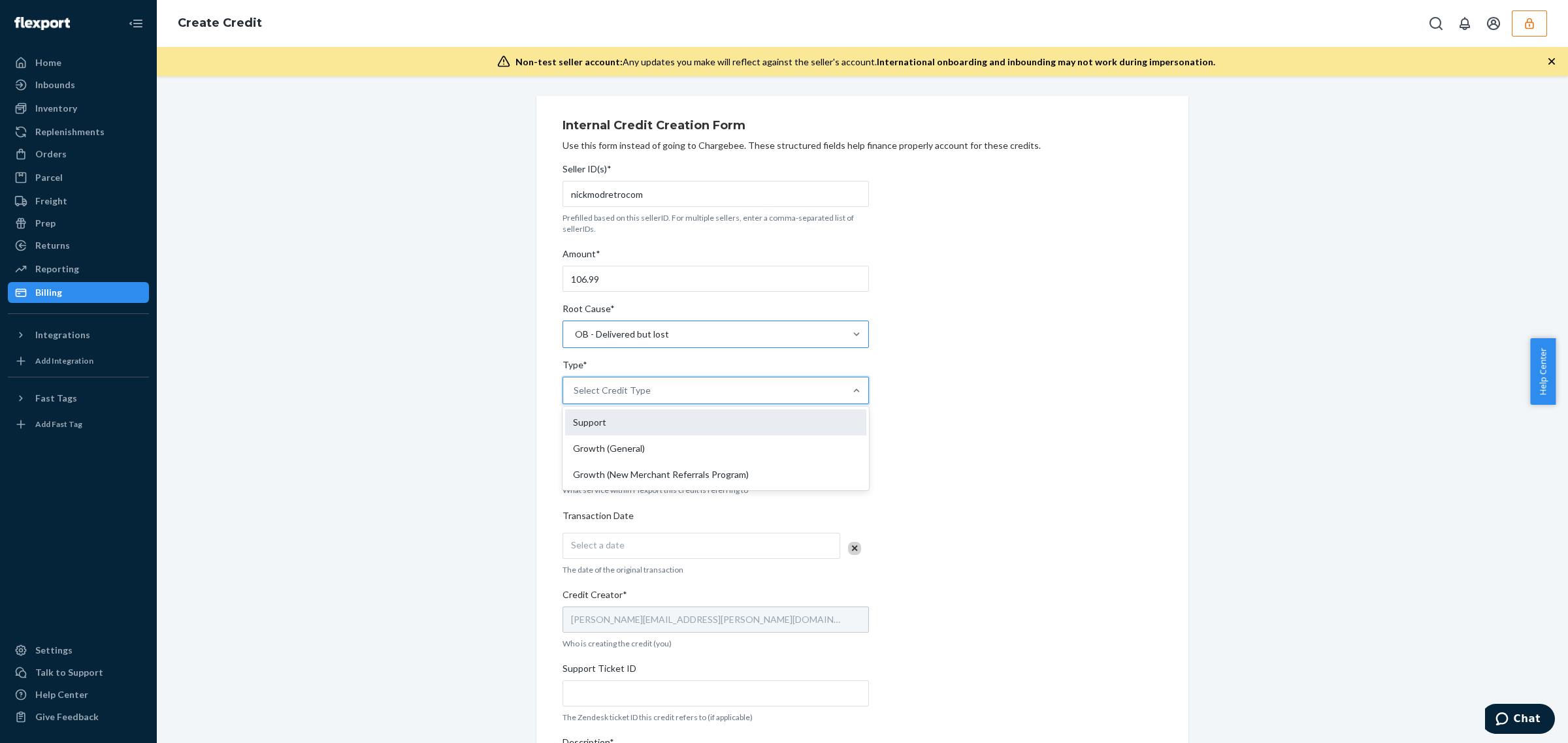
click at [625, 426] on div "Support" at bounding box center [716, 423] width 301 height 26
click at [575, 397] on input "Type* option Support focused, 1 of 3. 3 results available. Use Up and Down to c…" at bounding box center [574, 390] width 1 height 13
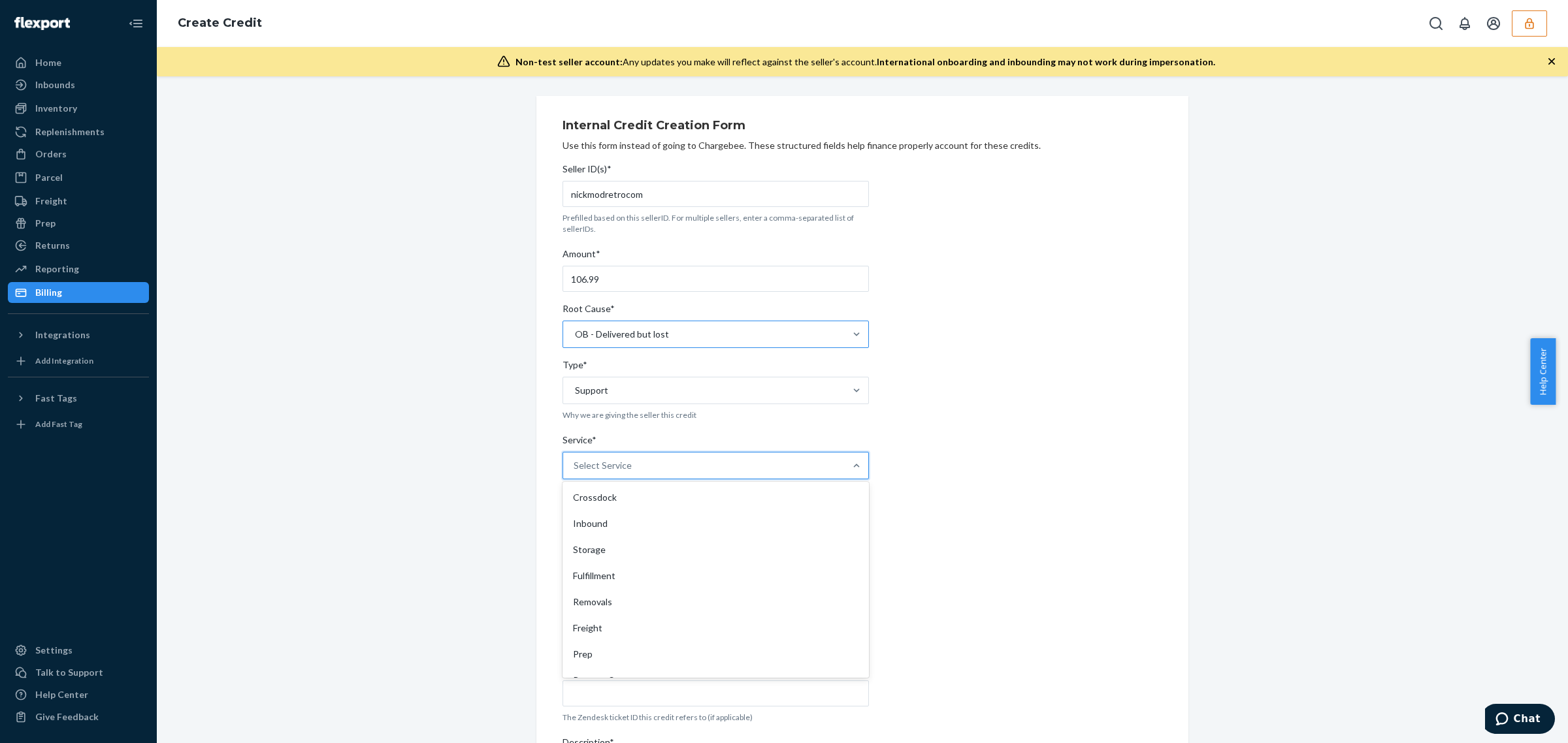
click at [616, 471] on div "Select Service" at bounding box center [603, 466] width 58 height 13
click at [575, 471] on input "Service* option Crossdock focused, 1 of 10. 10 results available. Use Up and Do…" at bounding box center [574, 466] width 1 height 13
click at [616, 578] on div "Fulfillment" at bounding box center [716, 576] width 301 height 26
click at [575, 472] on input "Service* option Fulfillment focused, 4 of 10. 10 results available. Use Up and …" at bounding box center [574, 466] width 1 height 13
click at [619, 539] on div "Select a date" at bounding box center [702, 546] width 278 height 26
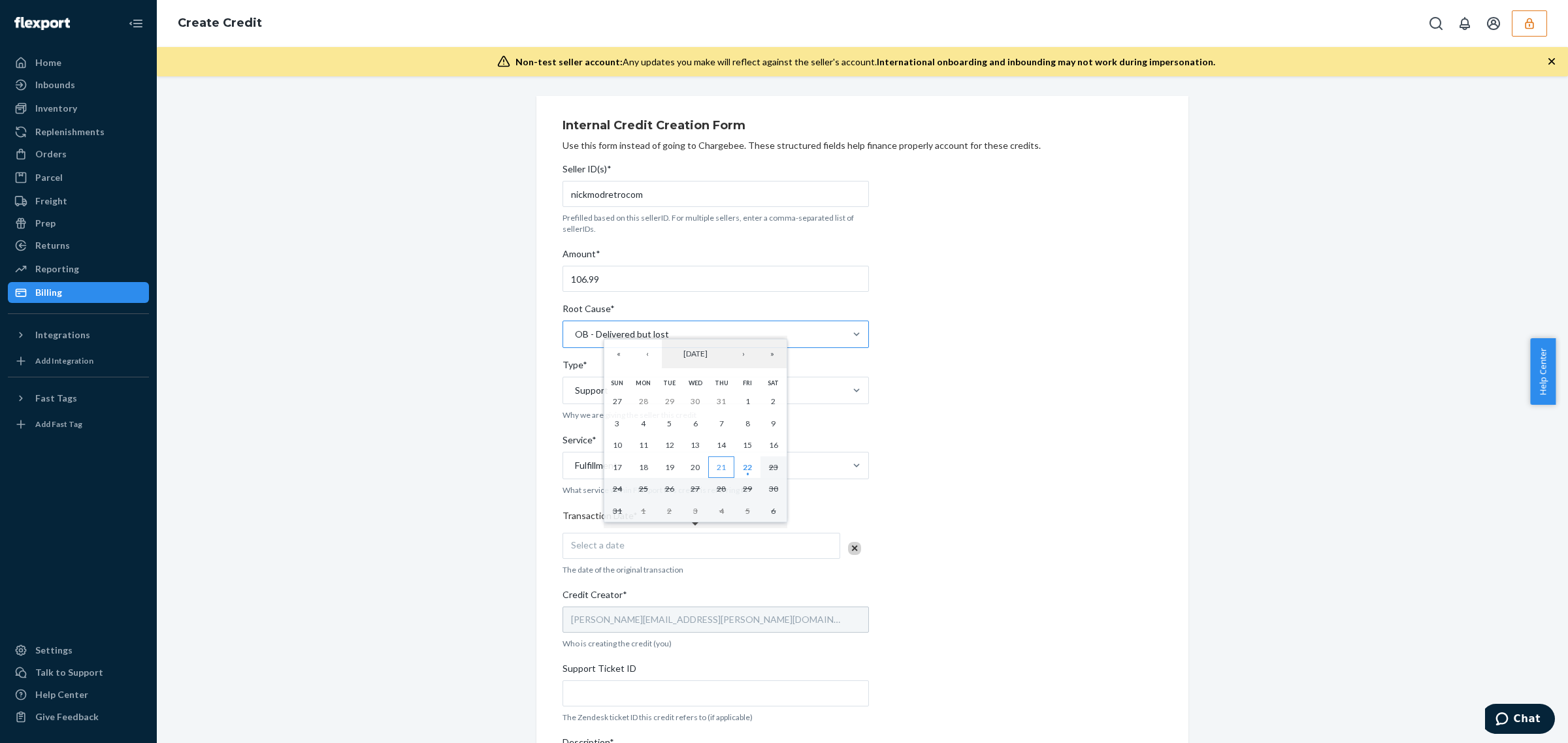
click at [723, 471] on abbr "21" at bounding box center [721, 467] width 9 height 10
click at [644, 701] on input "Support Ticket ID" at bounding box center [716, 694] width 307 height 26
paste input "800696"
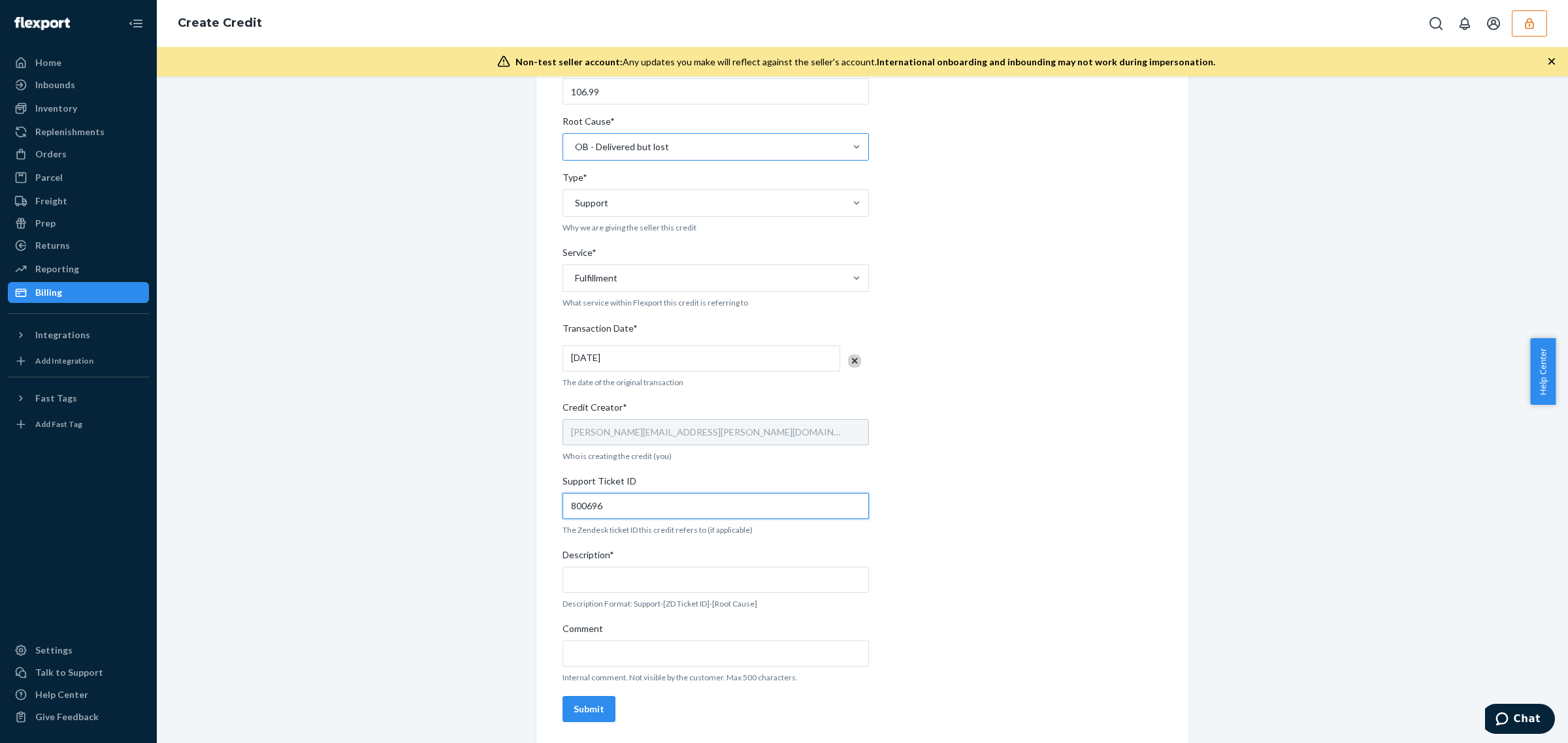
type input "800696"
click at [661, 582] on input "Description*" at bounding box center [716, 580] width 307 height 26
paste input "800696"
type input "800696"
click at [657, 654] on input "Comment" at bounding box center [716, 654] width 307 height 26
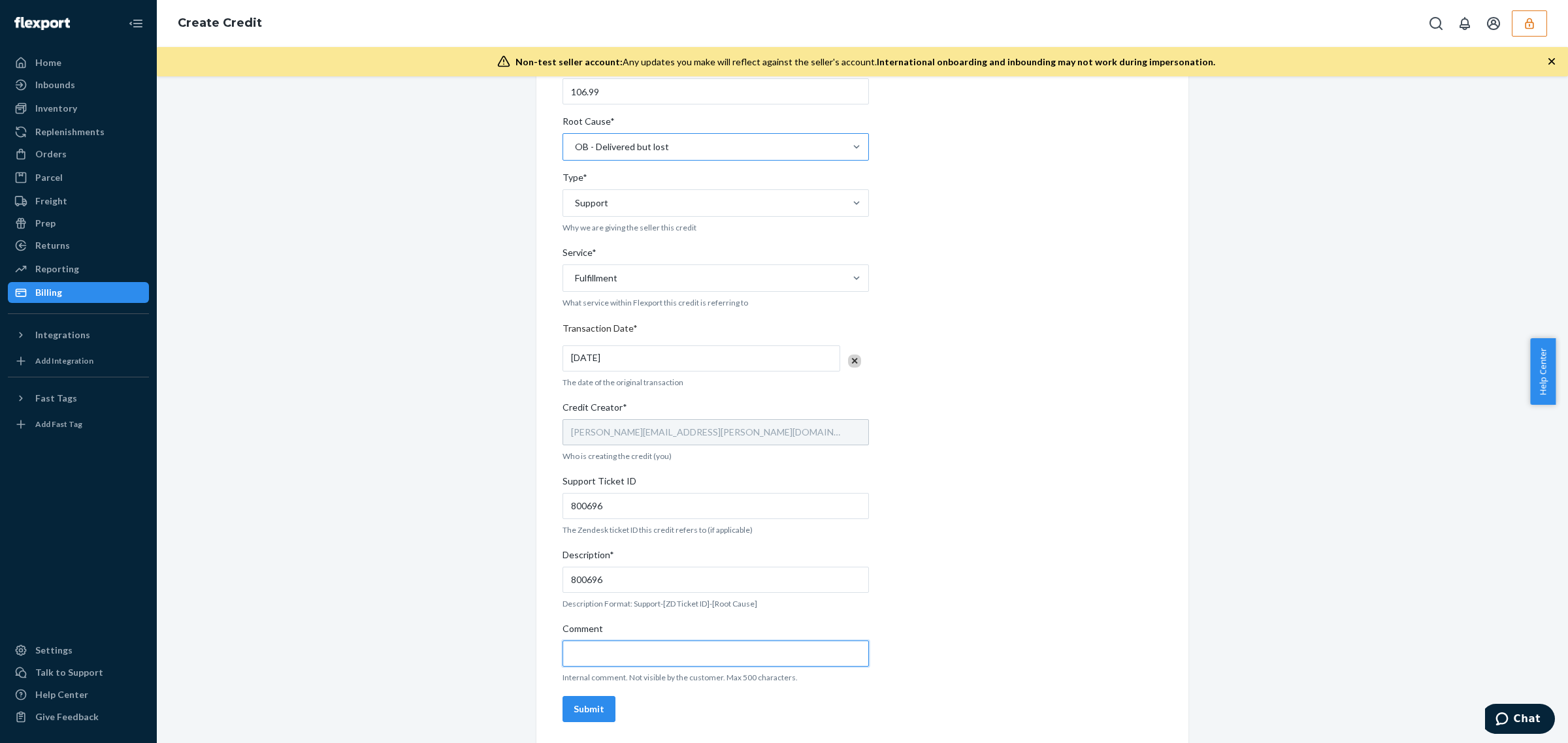
paste input "800696"
type input "800696"
click at [593, 704] on div "Submit" at bounding box center [589, 709] width 31 height 13
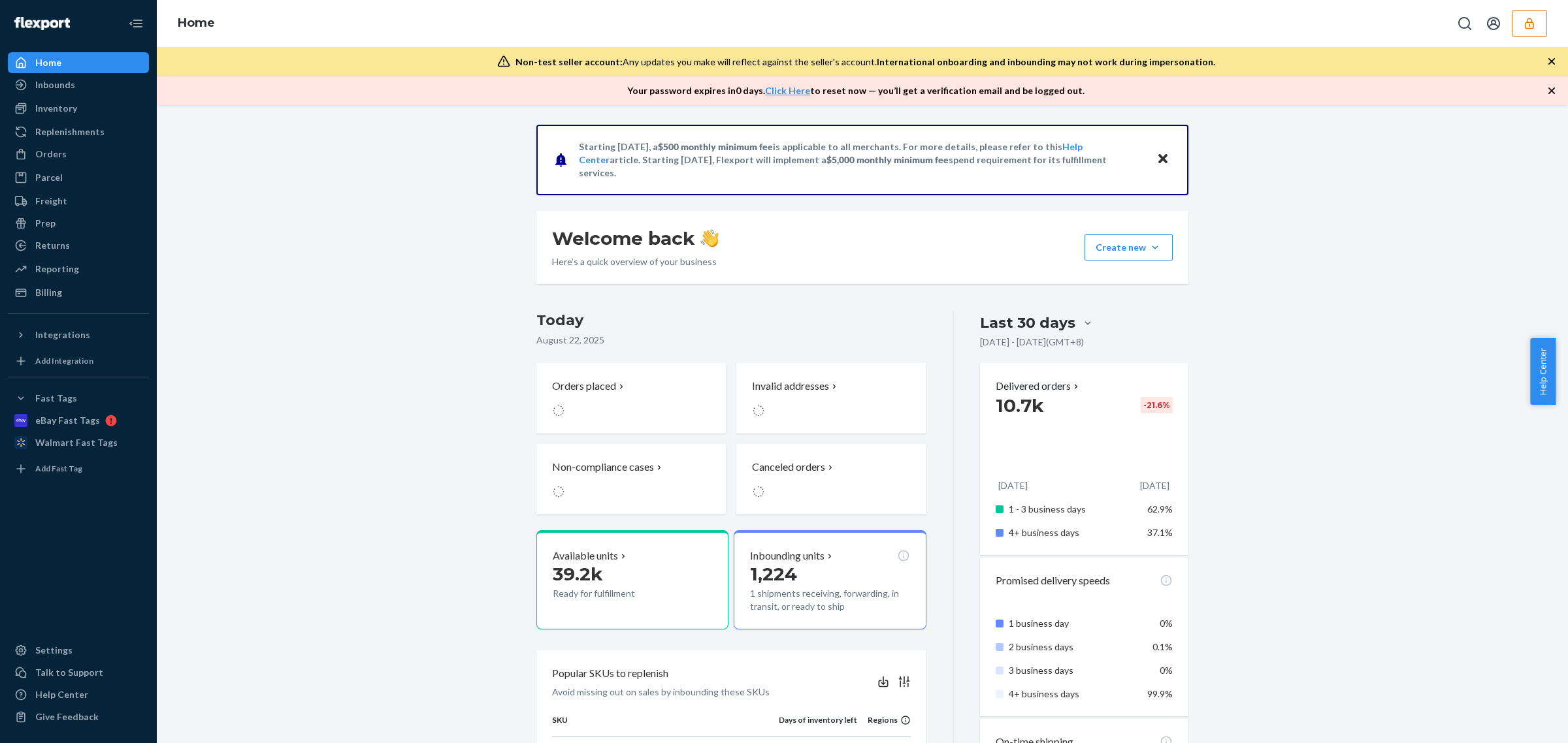
drag, startPoint x: 93, startPoint y: 148, endPoint x: 199, endPoint y: 103, distance: 115.2
click at [93, 148] on div "Orders" at bounding box center [78, 155] width 139 height 19
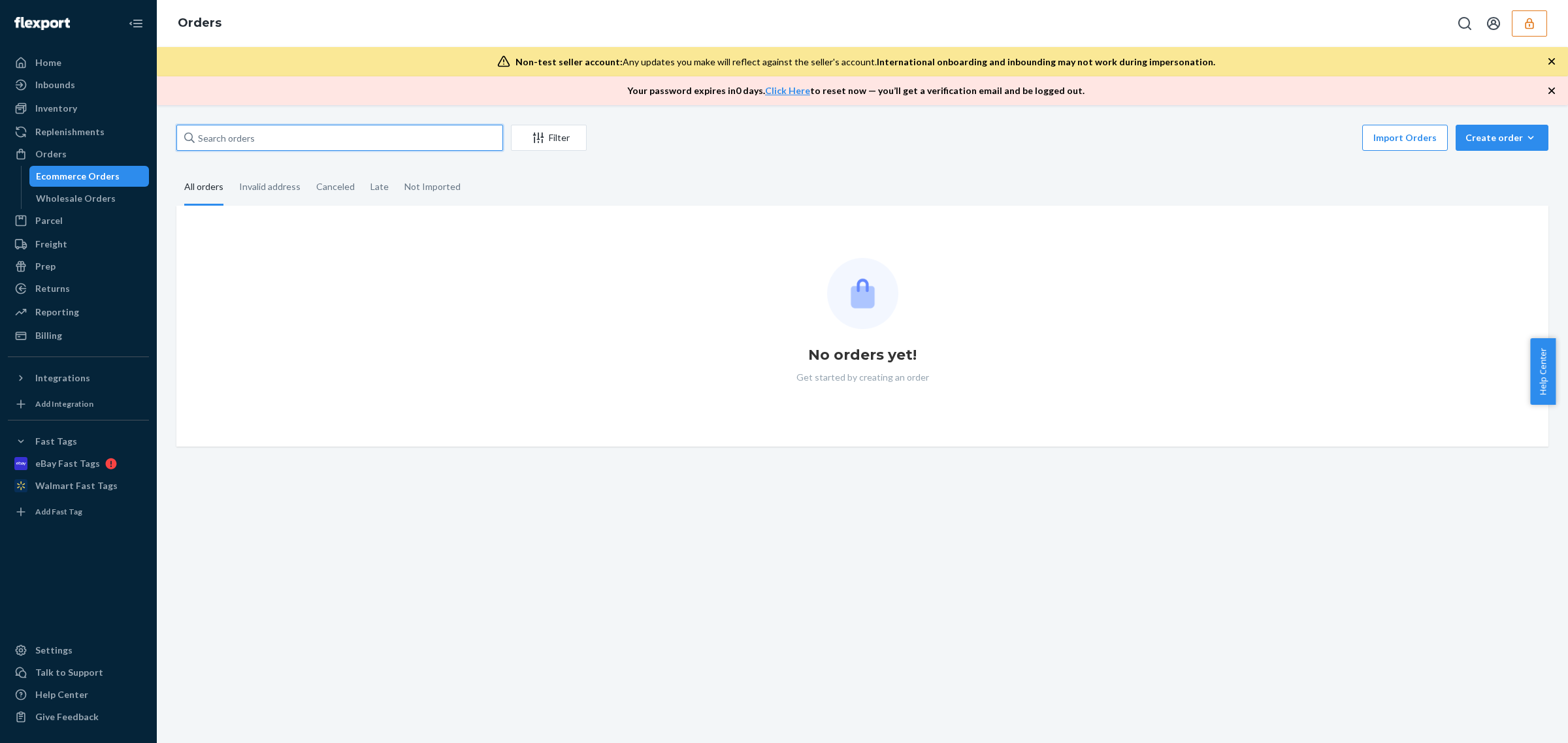
click at [226, 134] on input "text" at bounding box center [339, 138] width 327 height 26
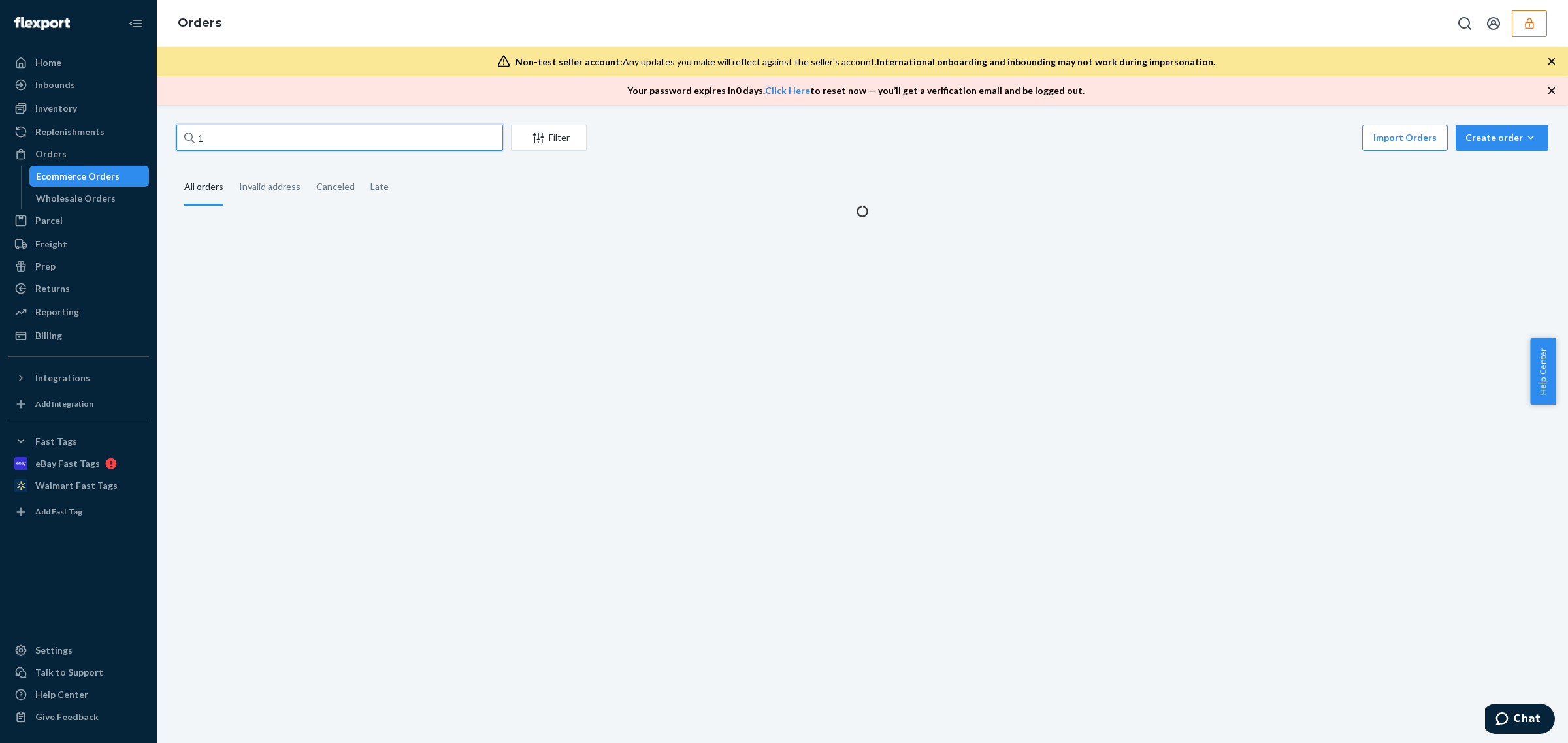
paste input "3320334"
type input "13320334"
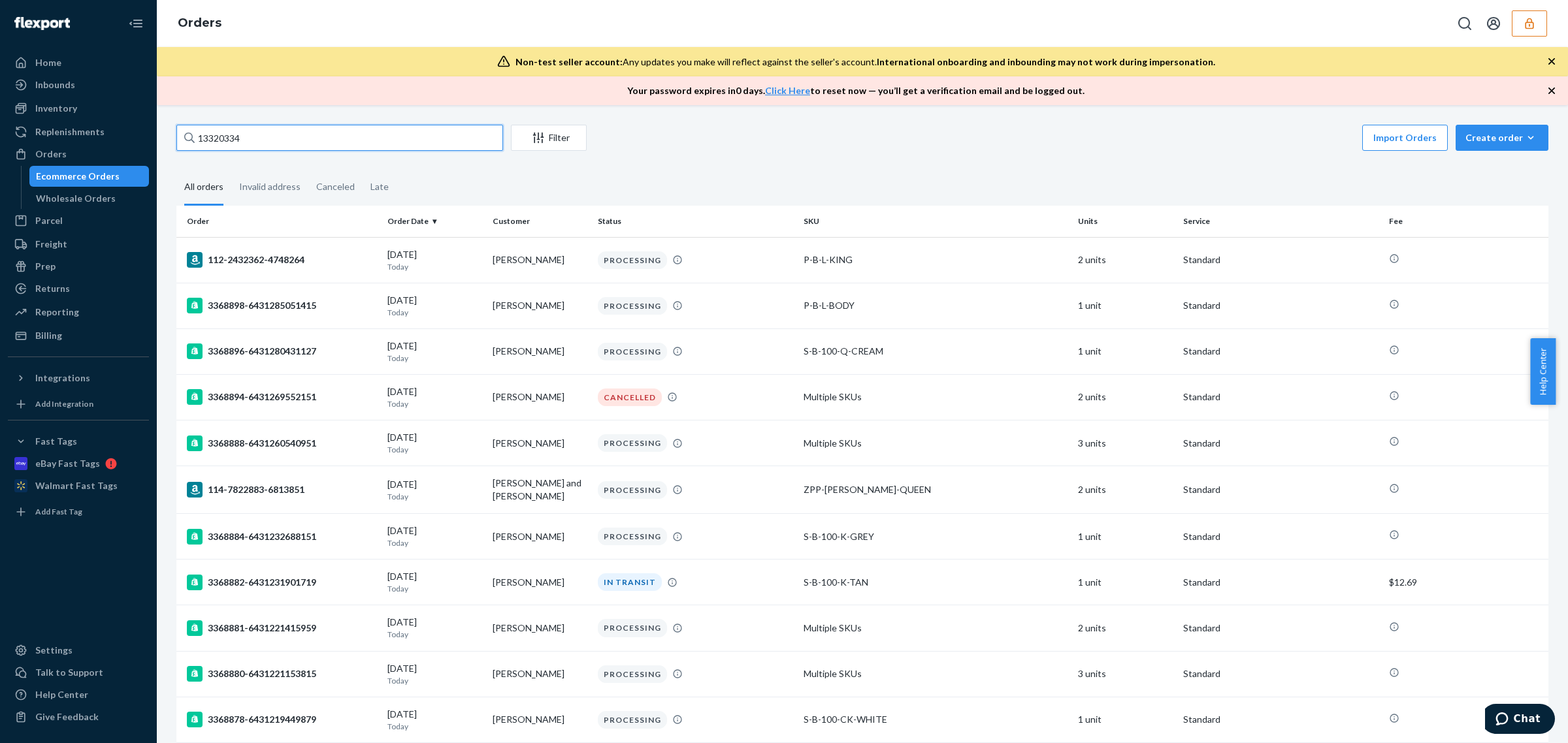
click at [302, 125] on input "13320334" at bounding box center [339, 138] width 327 height 26
click at [299, 139] on input "13320334" at bounding box center [339, 138] width 327 height 26
click at [309, 263] on div "112-2432362-4748264" at bounding box center [282, 260] width 190 height 16
click at [113, 155] on div "Orders" at bounding box center [78, 155] width 139 height 19
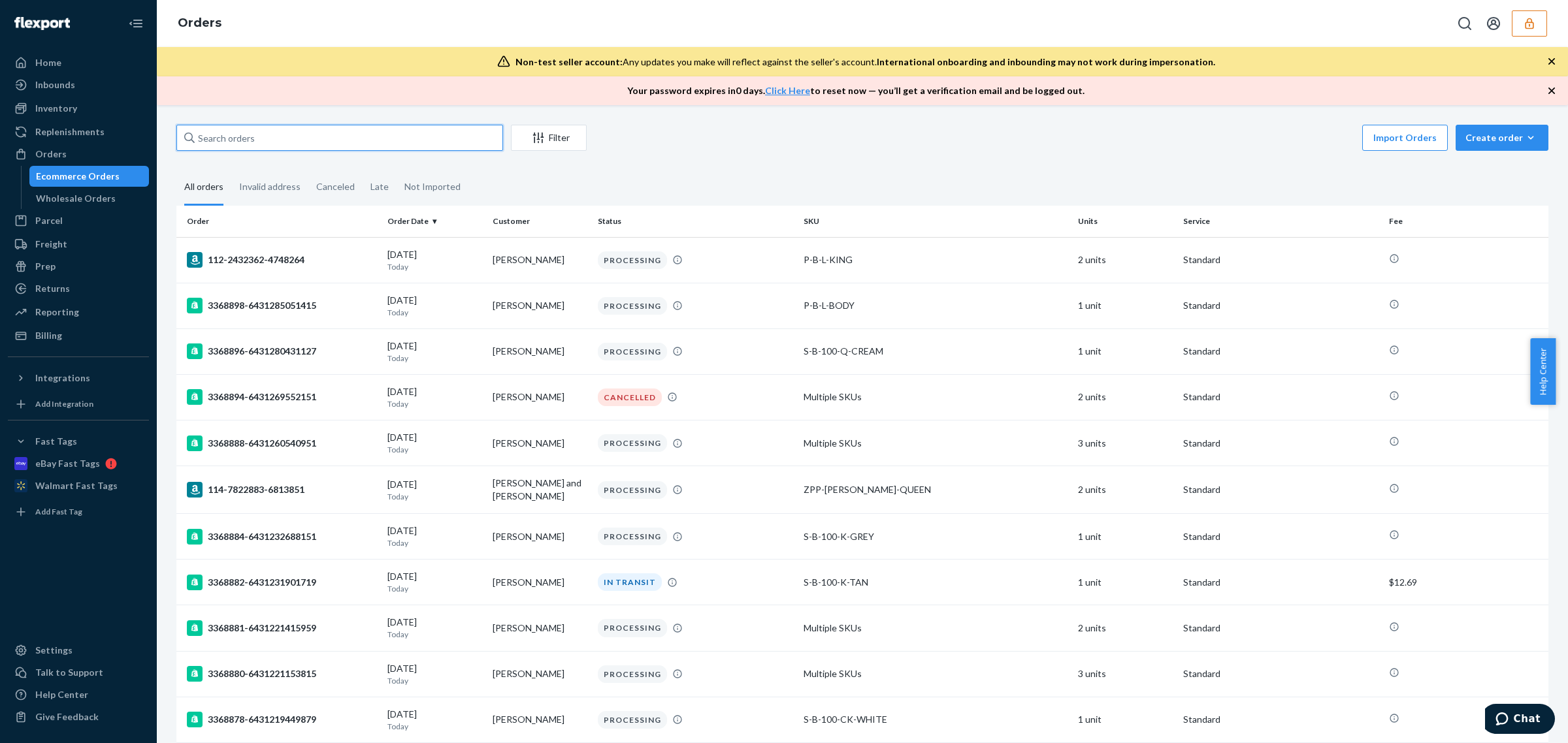
click at [237, 134] on input "text" at bounding box center [339, 138] width 327 height 26
paste input "CH3320334"
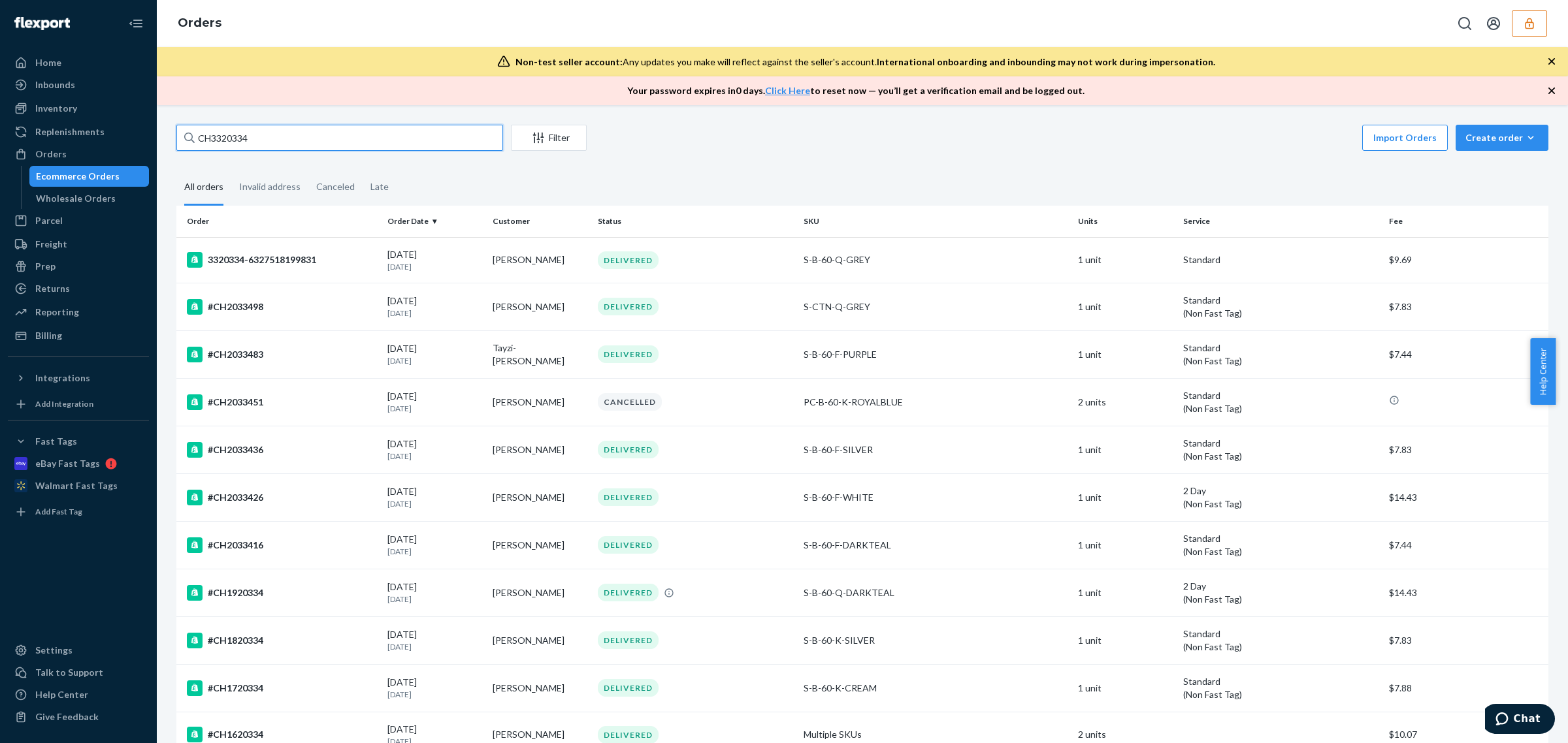
click at [212, 142] on input "CH3320334" at bounding box center [339, 138] width 327 height 26
type input "3320334"
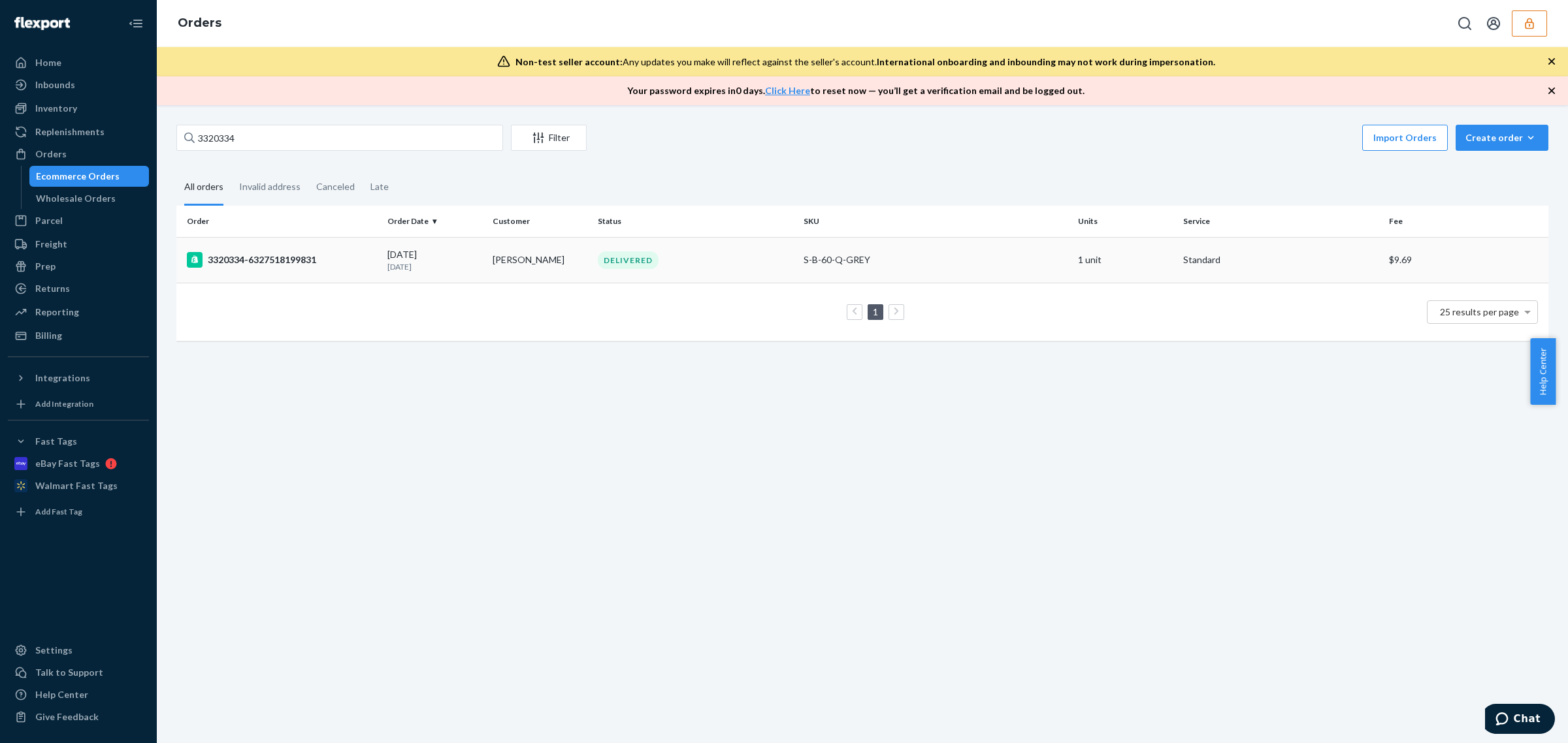
click at [273, 247] on td "3320334-6327518199831" at bounding box center [279, 260] width 206 height 46
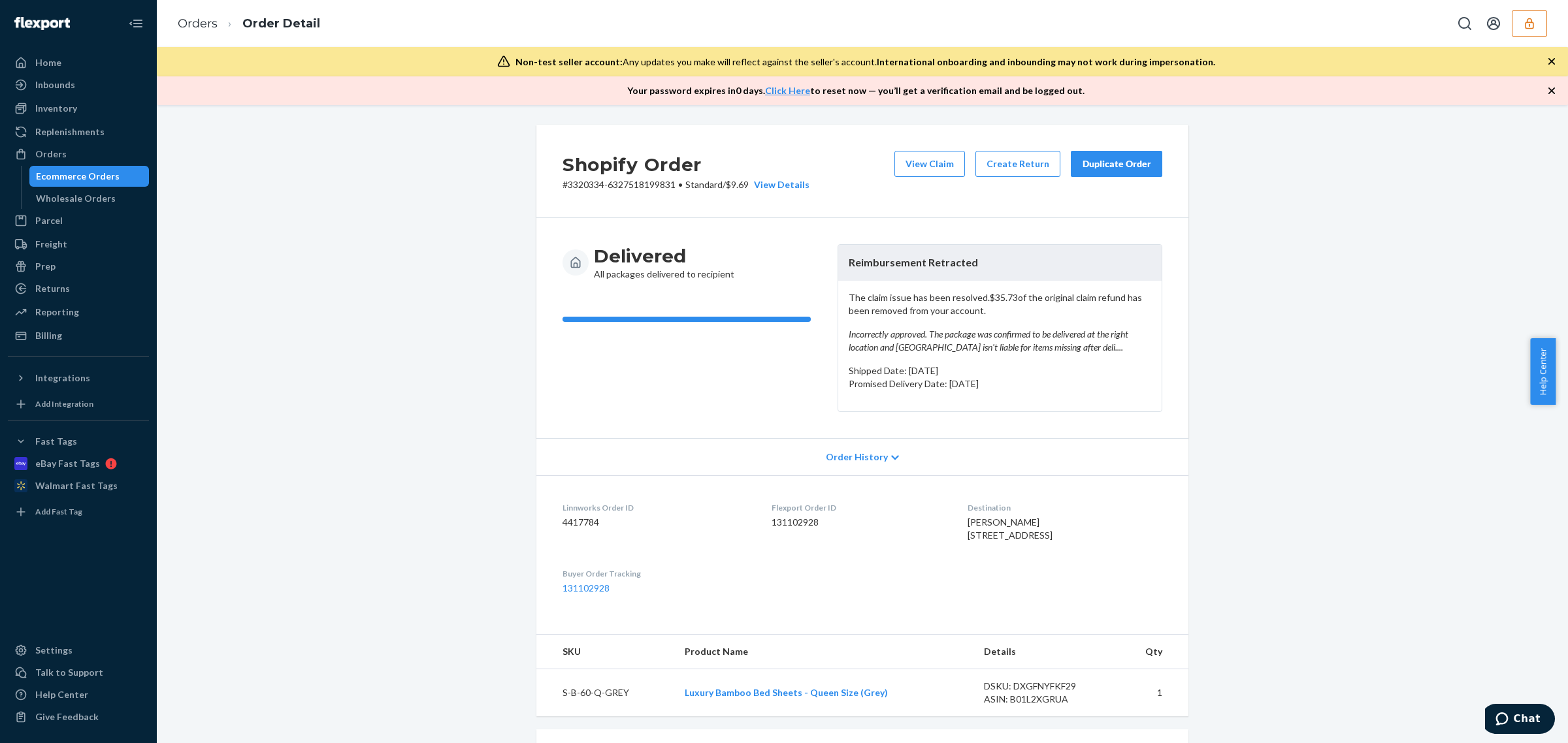
drag, startPoint x: 89, startPoint y: 158, endPoint x: 192, endPoint y: 119, distance: 110.1
click at [89, 158] on div "Orders" at bounding box center [78, 155] width 139 height 19
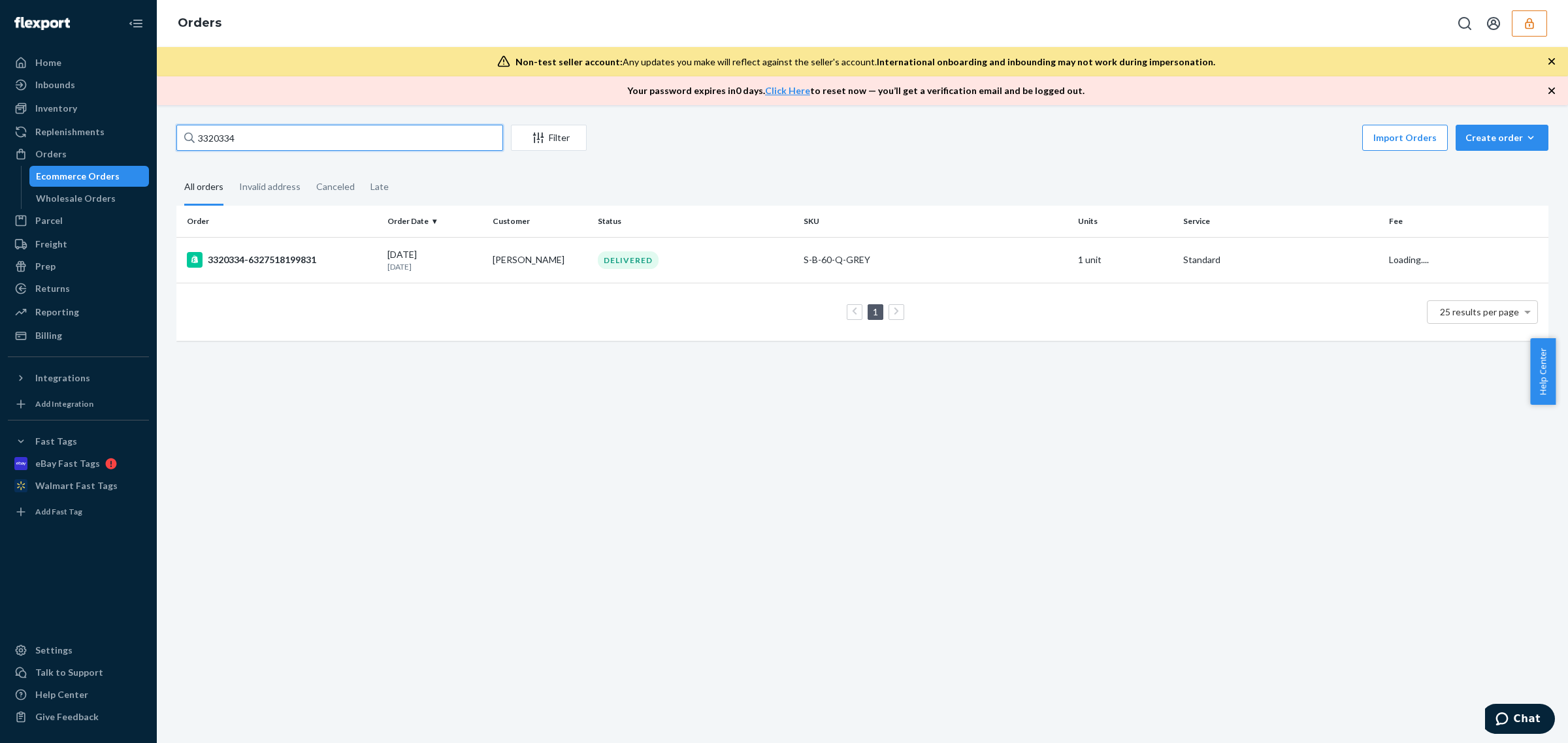
click at [211, 139] on input "3320334" at bounding box center [339, 138] width 327 height 26
paste input "infopatternwellnesscom"
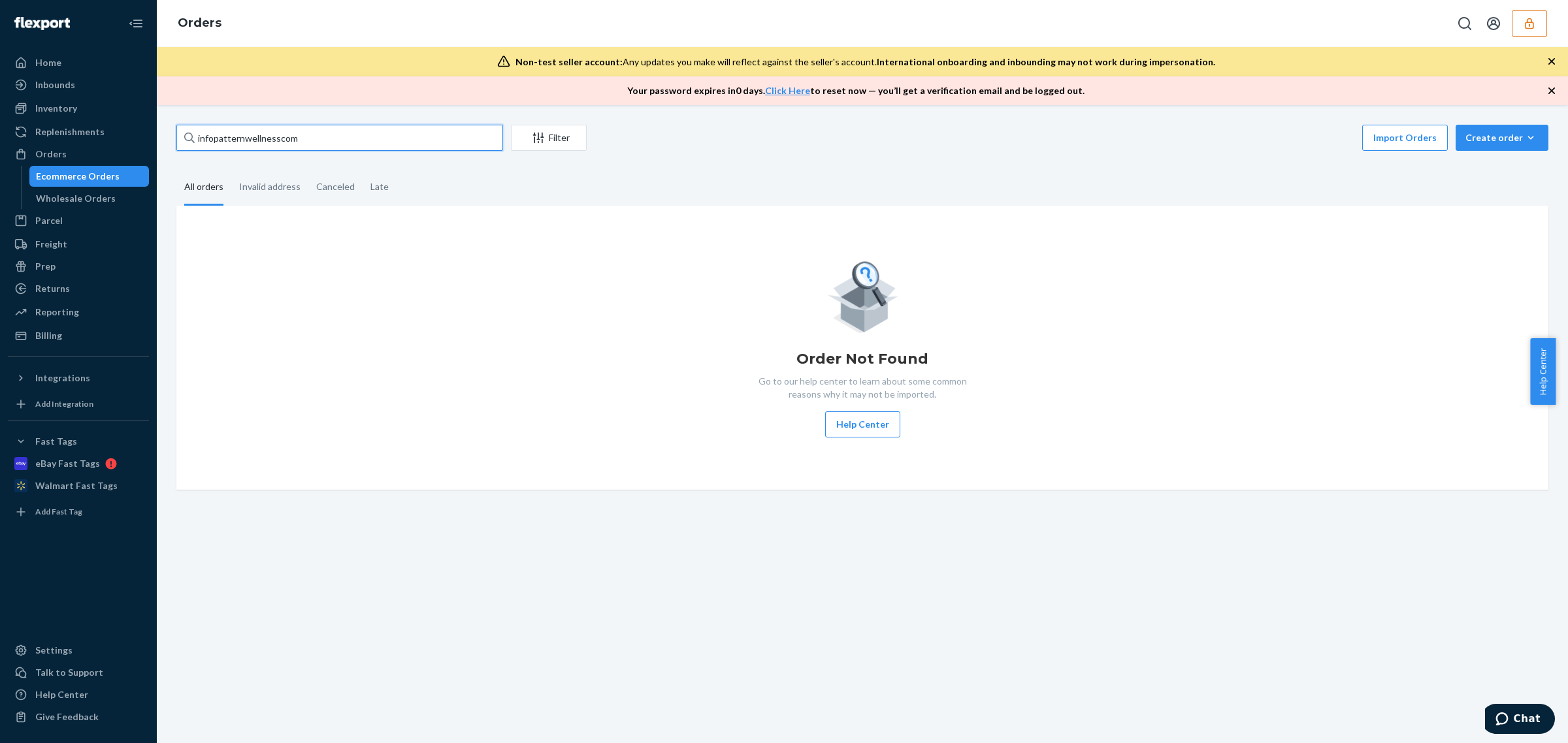
type input "infopatternwellnesscom"
click at [1517, 27] on button "button" at bounding box center [1530, 23] width 35 height 26
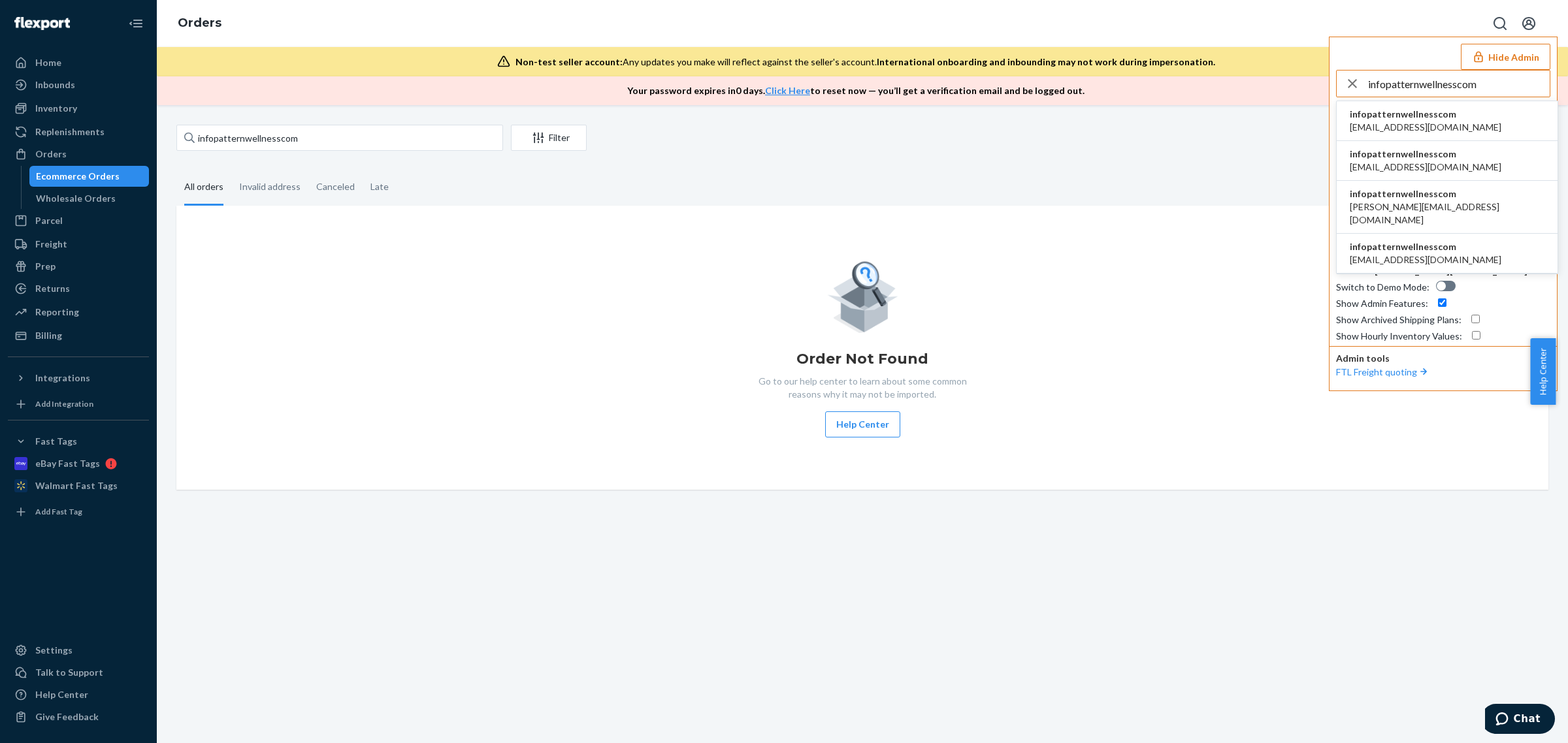
type input "infopatternwellnesscom"
click at [1409, 119] on span "infopatternwellnesscom" at bounding box center [1425, 115] width 152 height 13
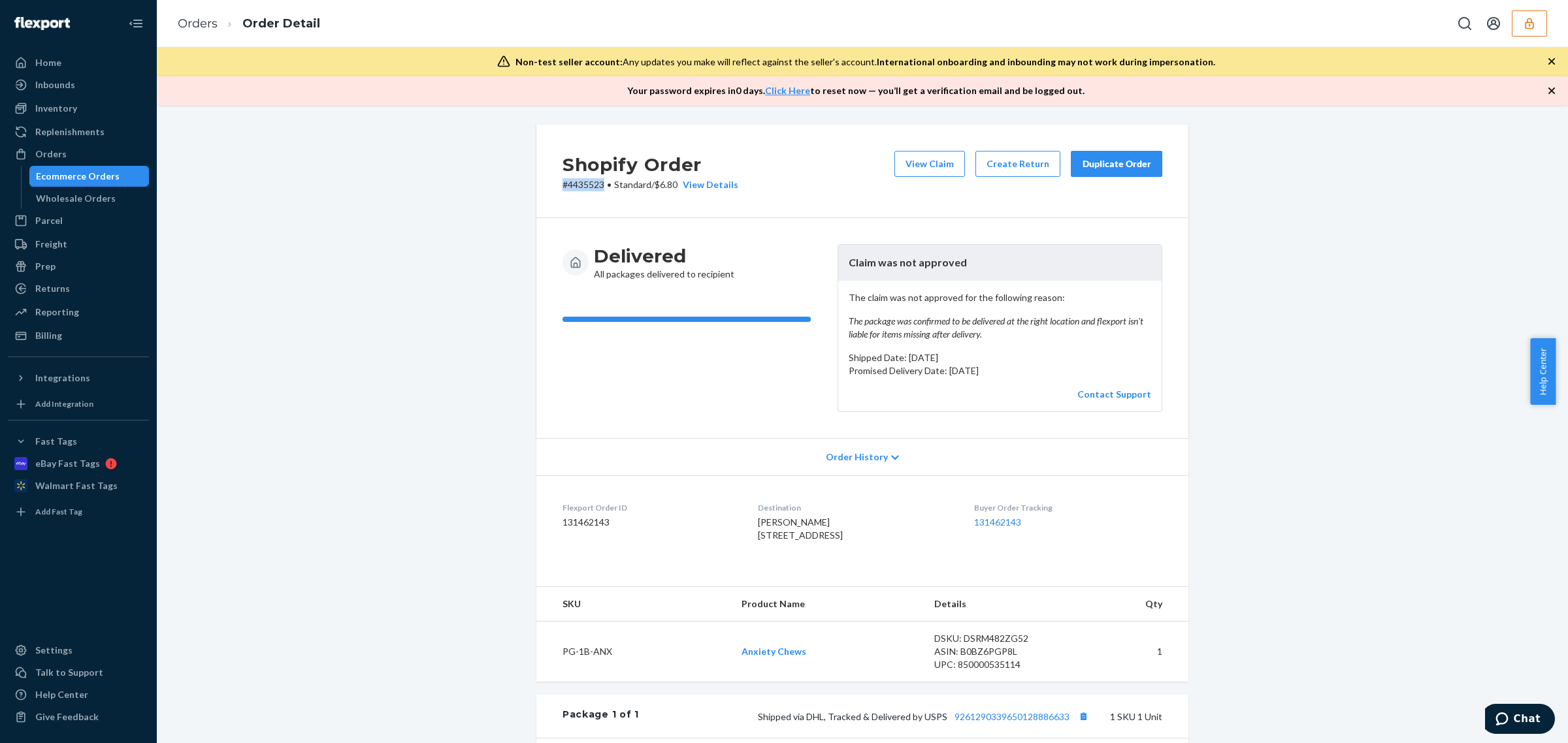
drag, startPoint x: 546, startPoint y: 194, endPoint x: 598, endPoint y: 193, distance: 52.0
click at [598, 193] on div "Shopify Order # 4435523 • Standard / $6.80 View Details View Claim Create Retur…" at bounding box center [863, 171] width 652 height 93
copy p "# 4435523"
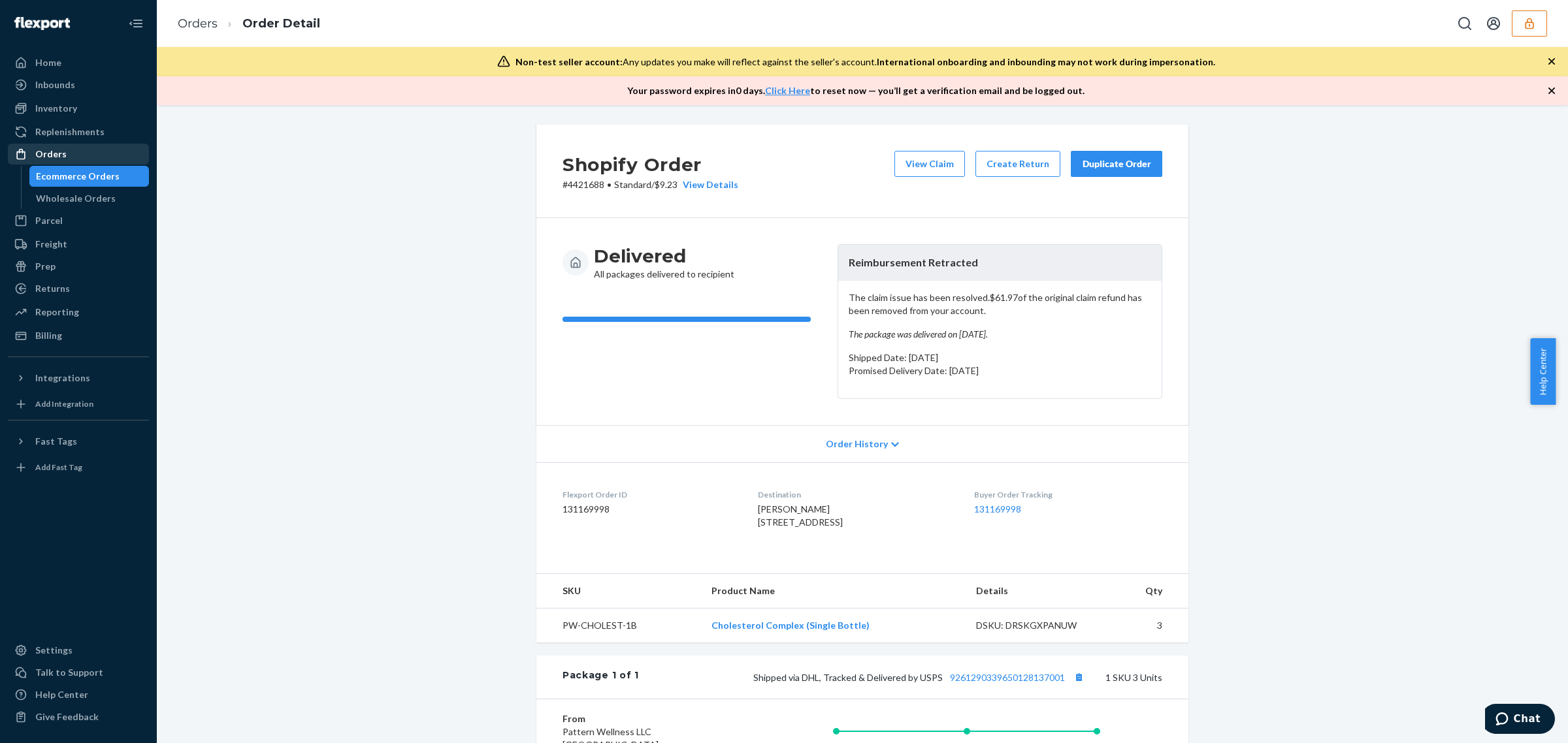
click at [106, 160] on div "Orders" at bounding box center [78, 155] width 139 height 19
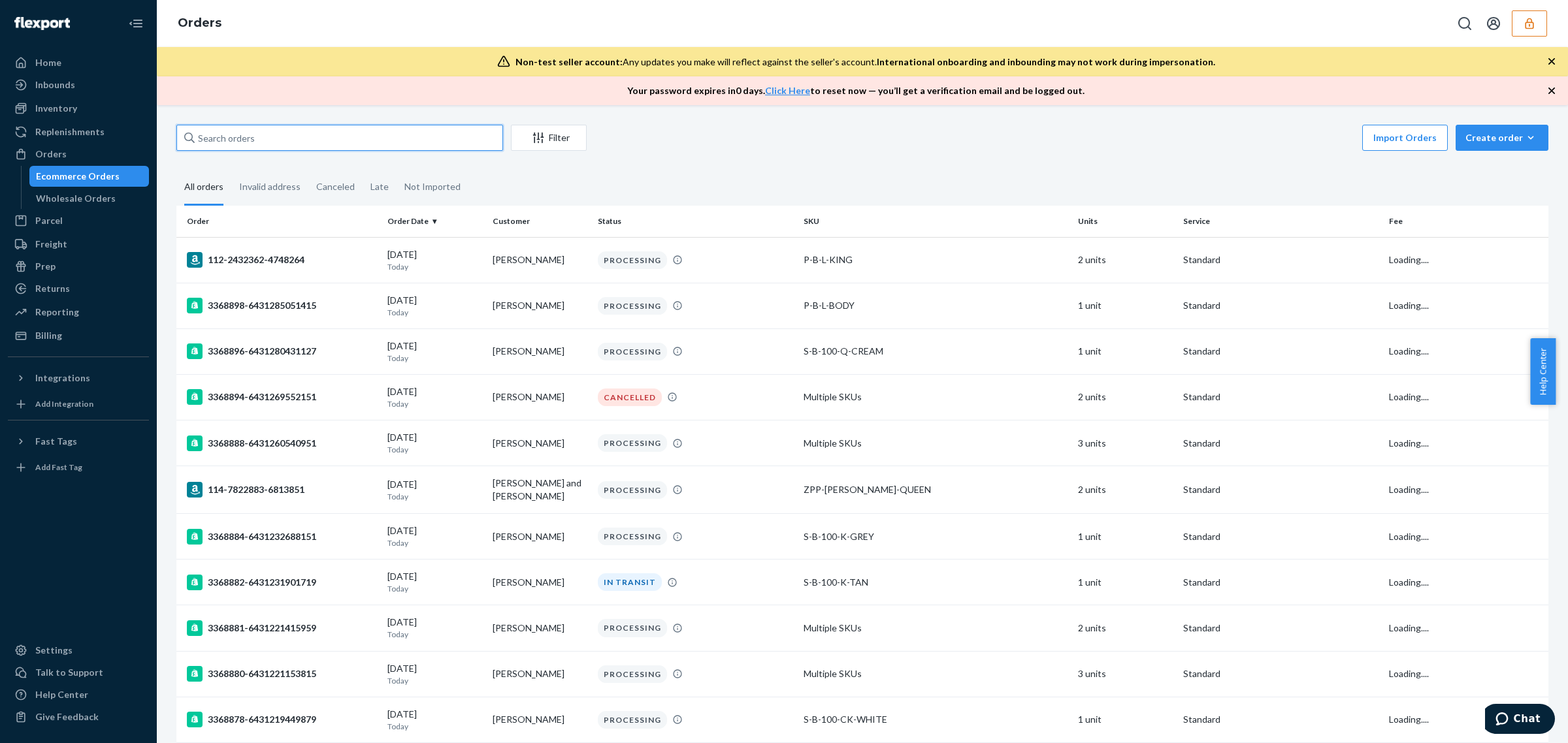
click at [245, 134] on input "text" at bounding box center [339, 138] width 327 height 26
paste input "PW184197"
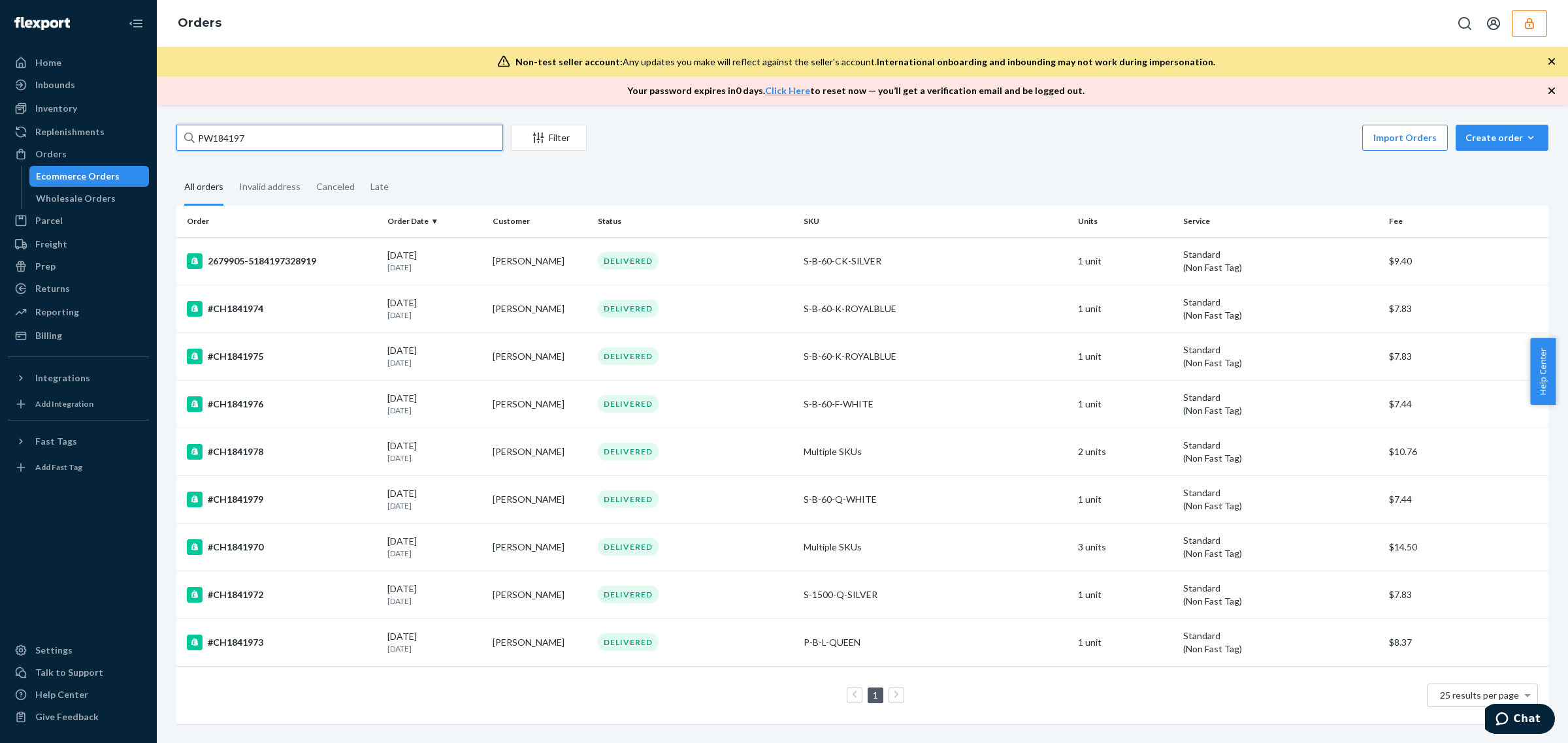
type input "PW184197"
